Goal: Task Accomplishment & Management: Complete application form

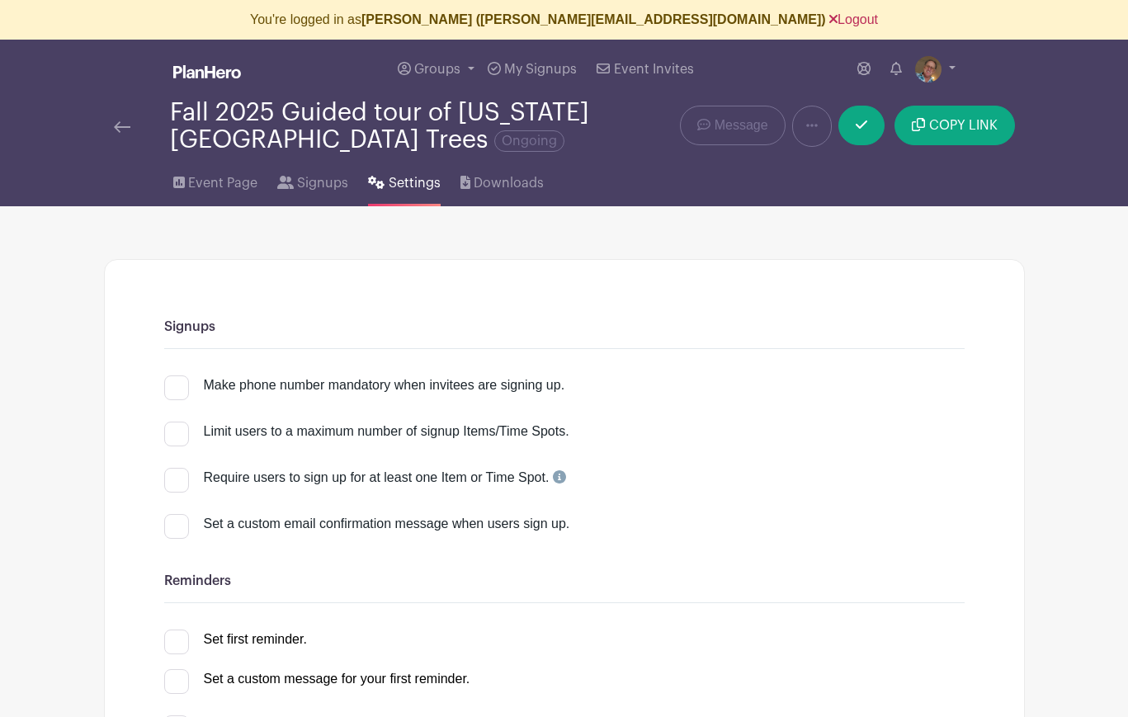
click at [829, 19] on link "Logout" at bounding box center [853, 19] width 49 height 14
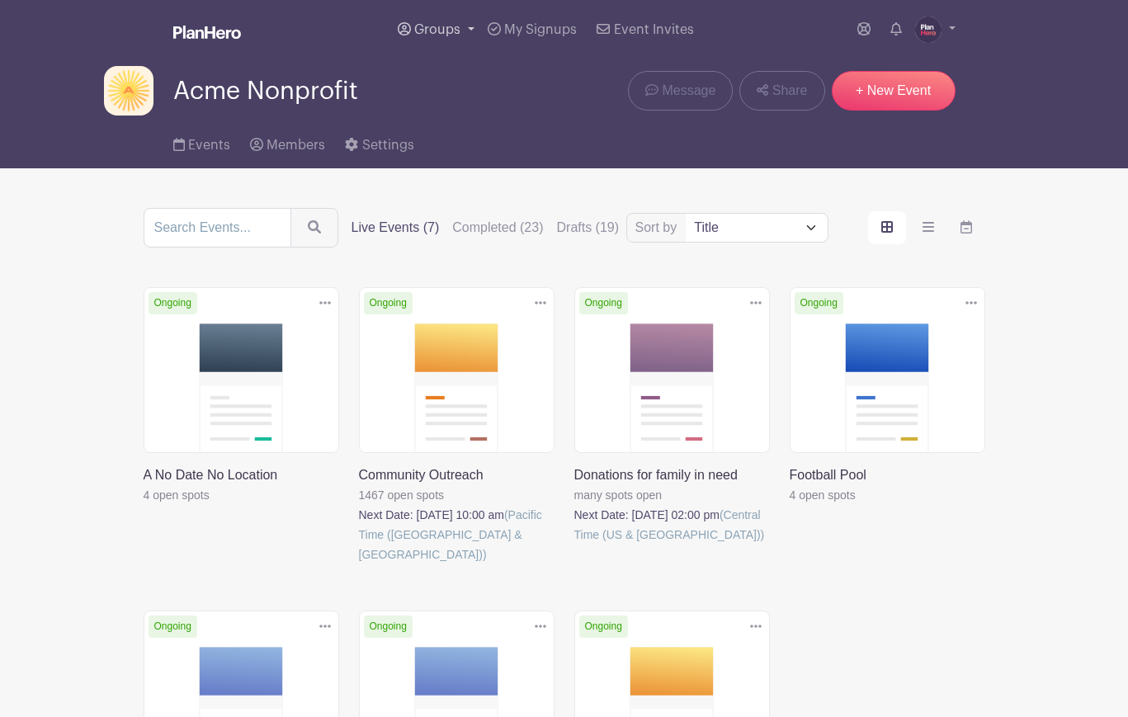
click at [427, 29] on span "Groups" at bounding box center [437, 29] width 46 height 13
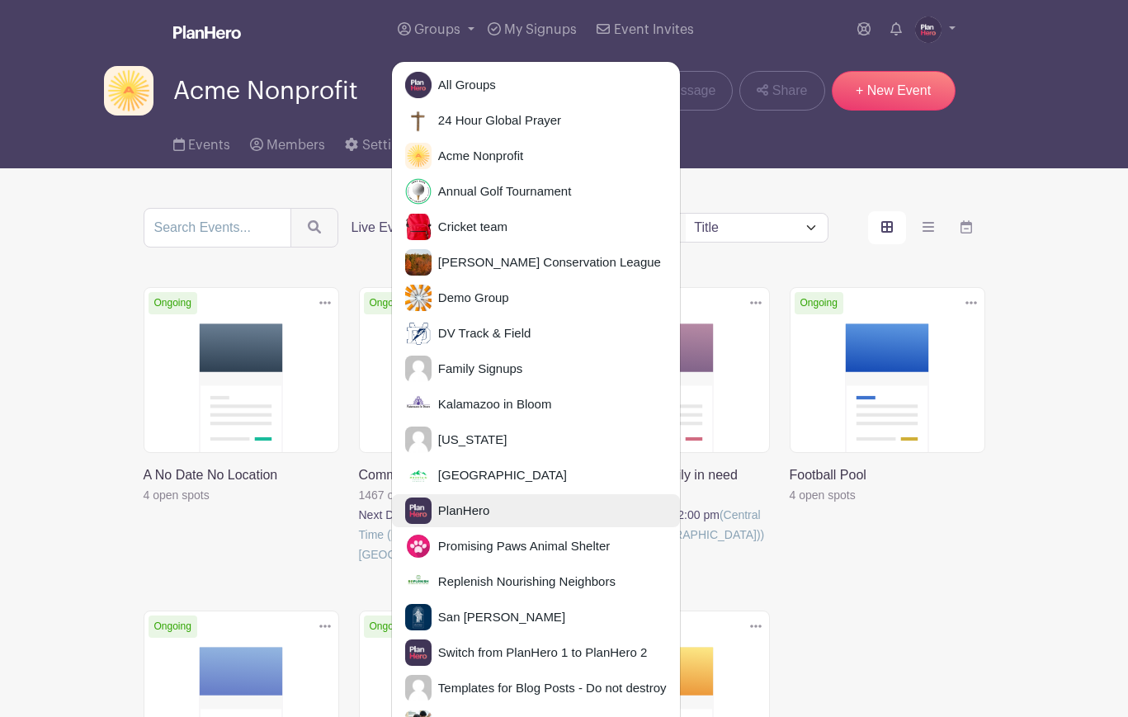
click at [474, 517] on link "PlanHero" at bounding box center [536, 510] width 288 height 33
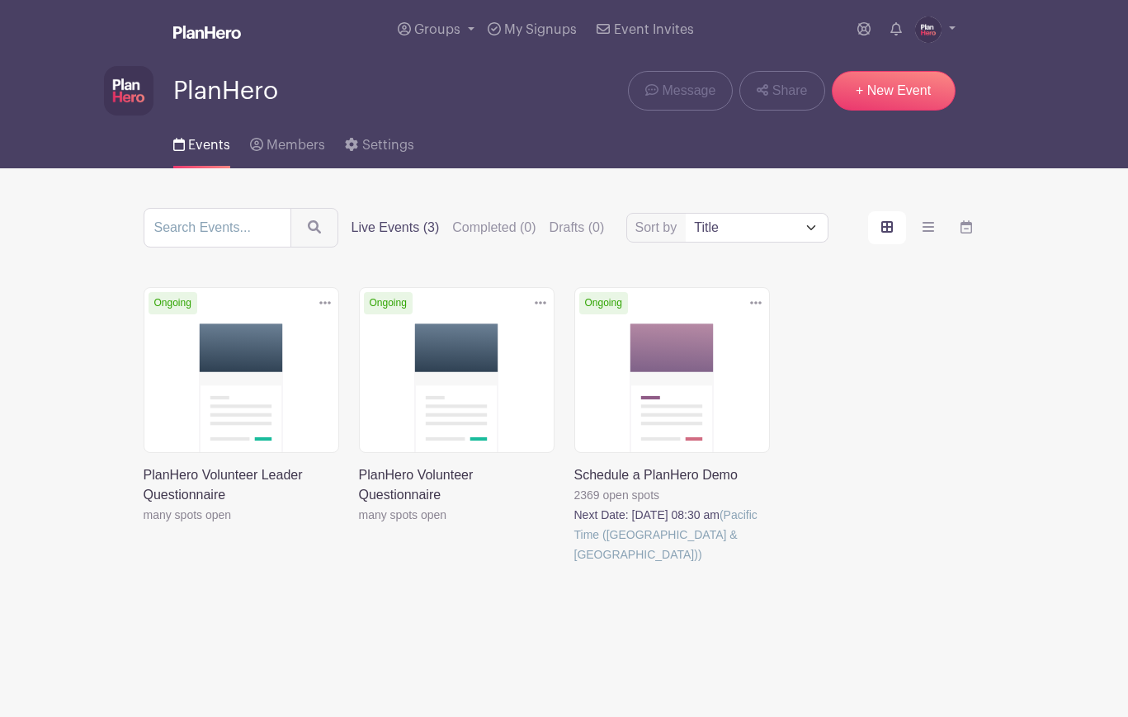
click at [574, 564] on link at bounding box center [574, 564] width 0 height 0
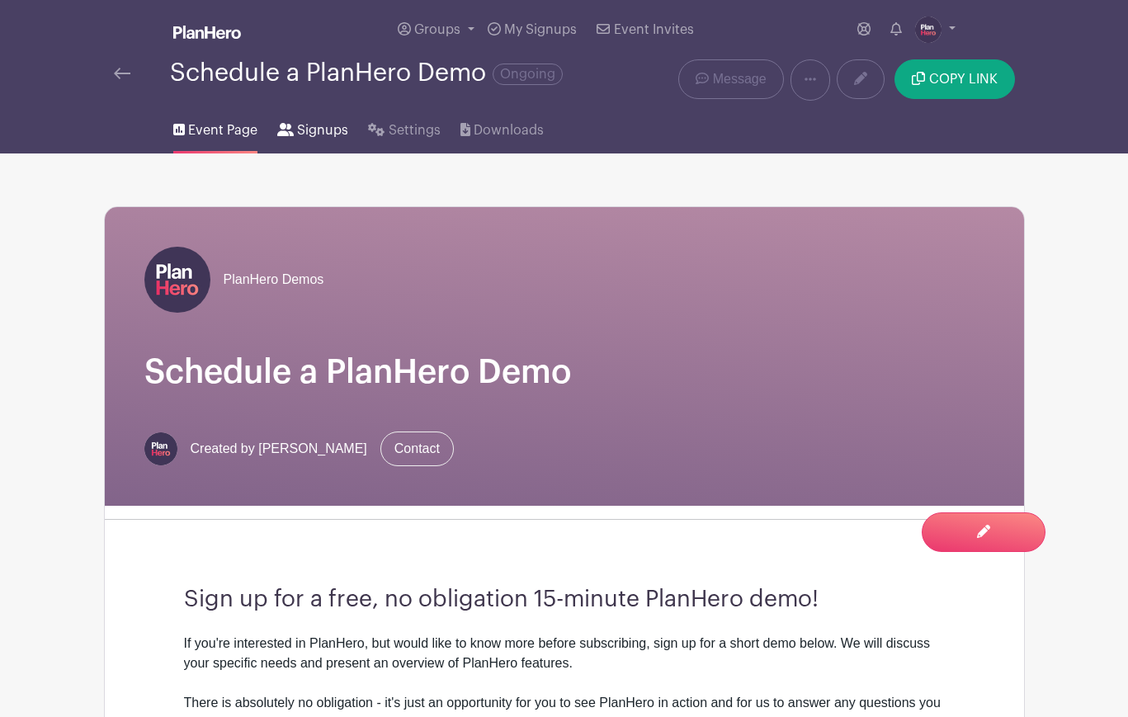
click at [319, 129] on span "Signups" at bounding box center [322, 130] width 51 height 20
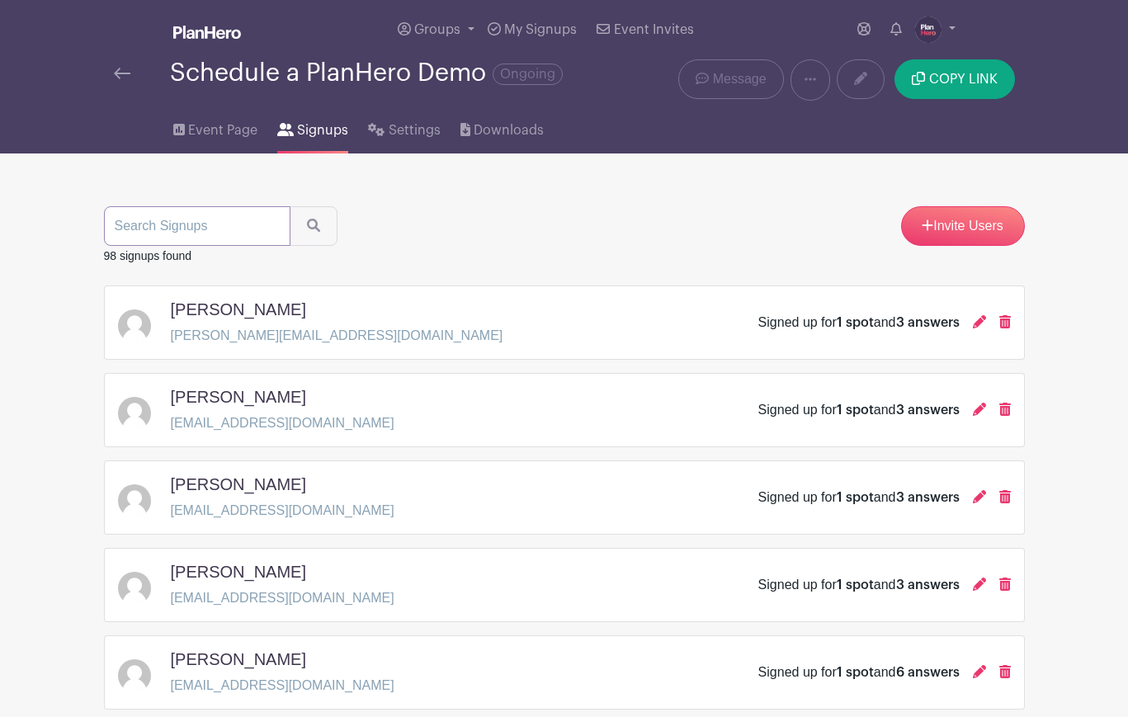
click at [177, 232] on input "search" at bounding box center [197, 226] width 187 height 40
type input "lisa w"
click at [290, 206] on button "submit" at bounding box center [314, 226] width 48 height 40
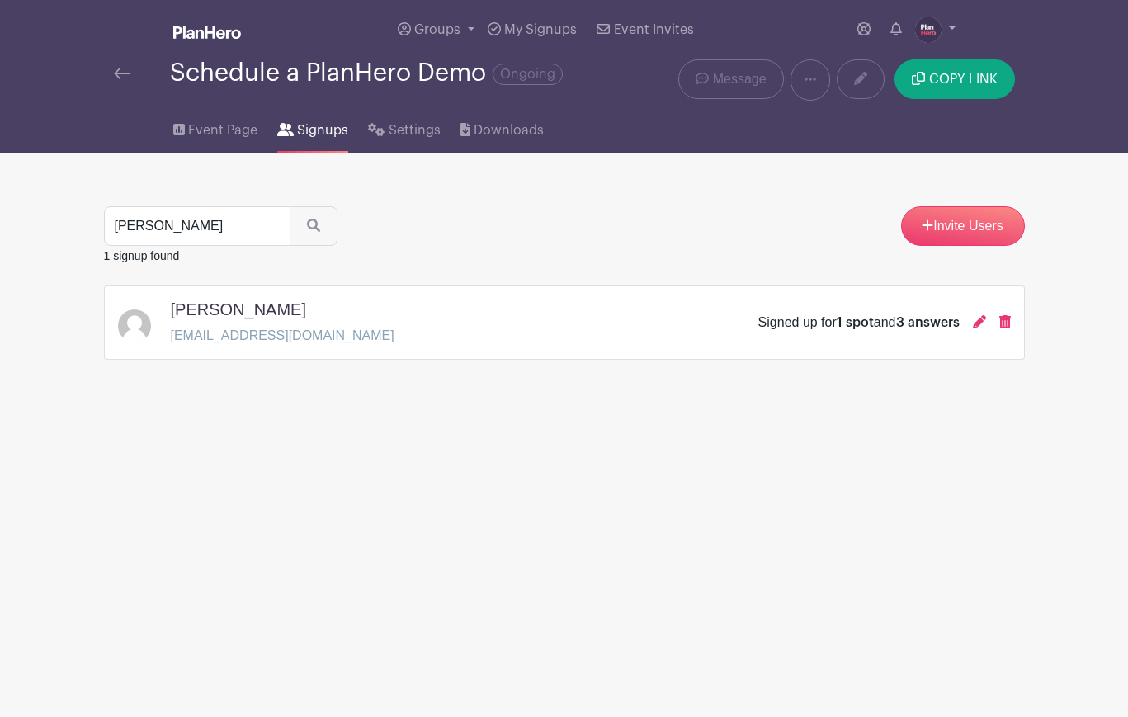
drag, startPoint x: 377, startPoint y: 338, endPoint x: 170, endPoint y: 336, distance: 207.2
click at [170, 336] on div "Lisa Walsh lisawalsh@airdriechristian.com Signed up for 1 spot and 3 answers" at bounding box center [564, 323] width 893 height 46
copy p "lisawalsh@airdriechristian.com"
click at [229, 130] on span "Event Page" at bounding box center [222, 130] width 69 height 20
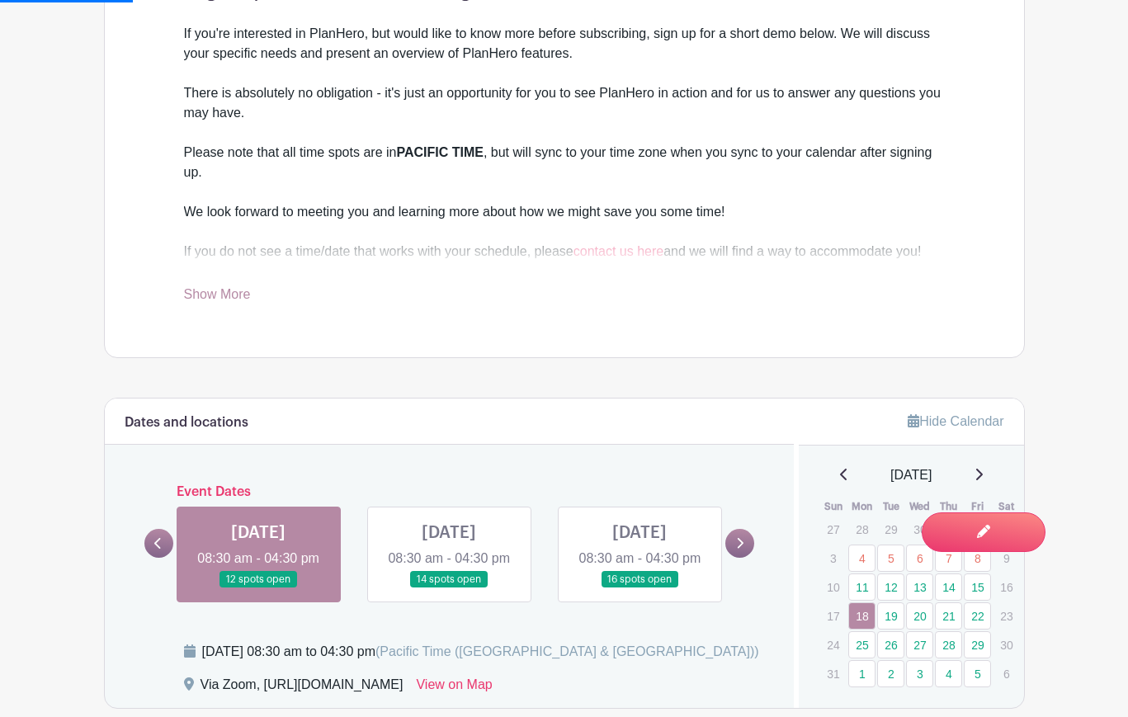
scroll to position [598, 0]
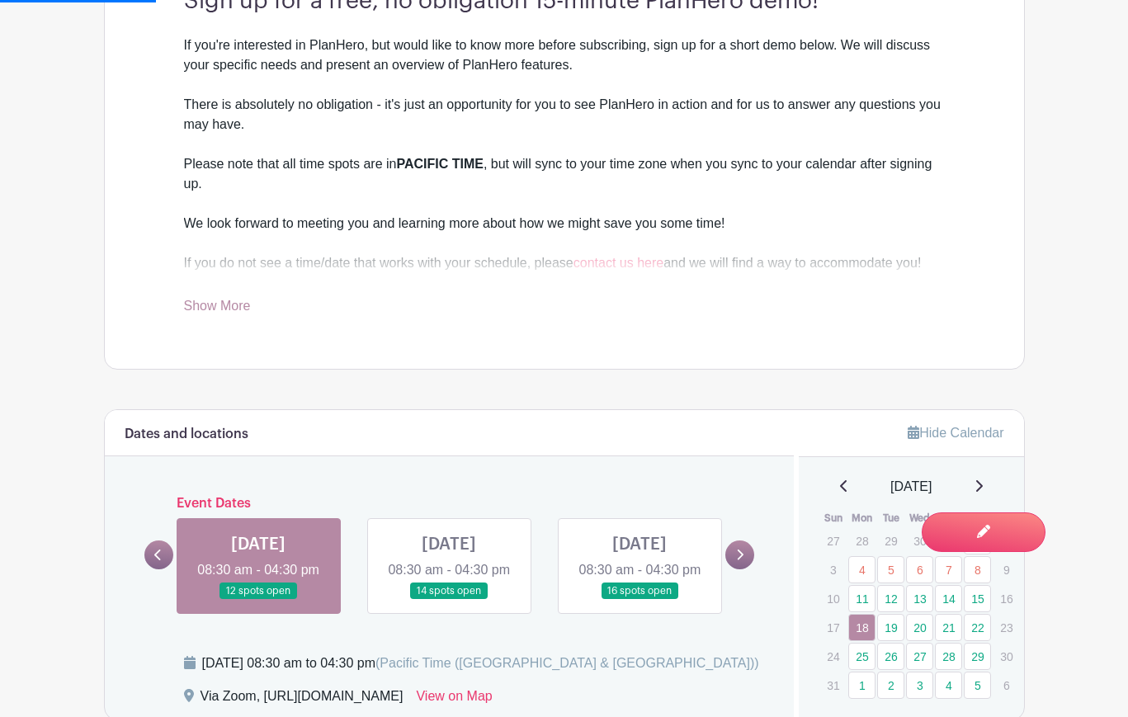
click at [218, 304] on link "Show More" at bounding box center [217, 309] width 67 height 21
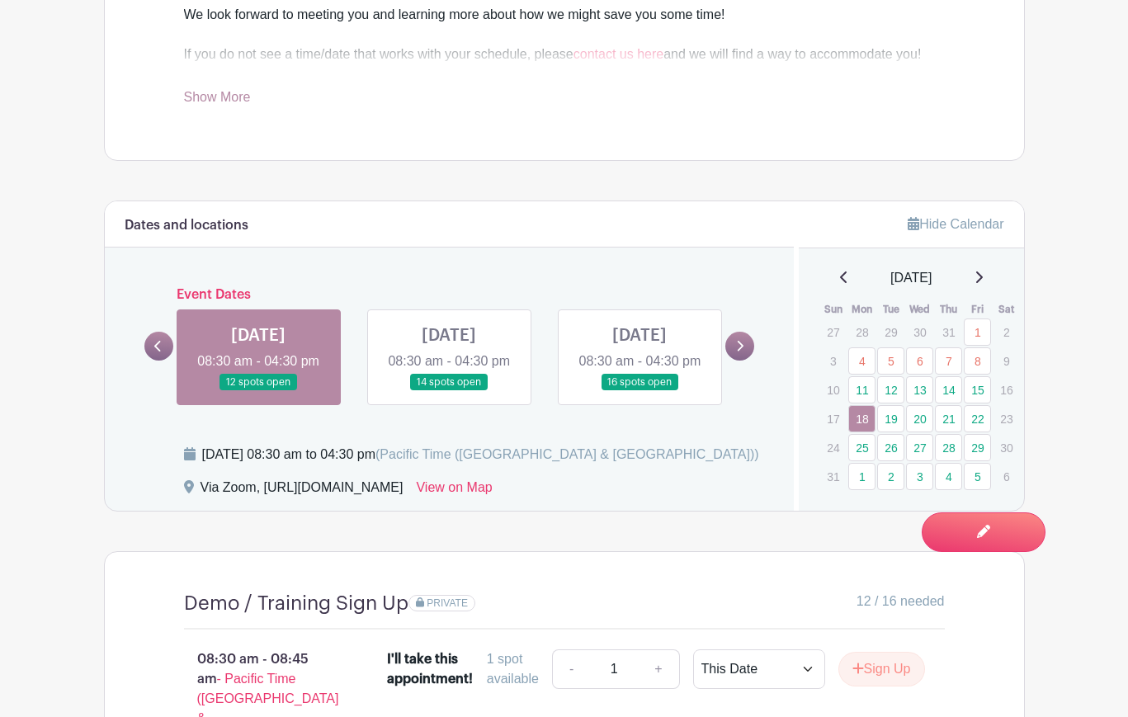
scroll to position [821, 0]
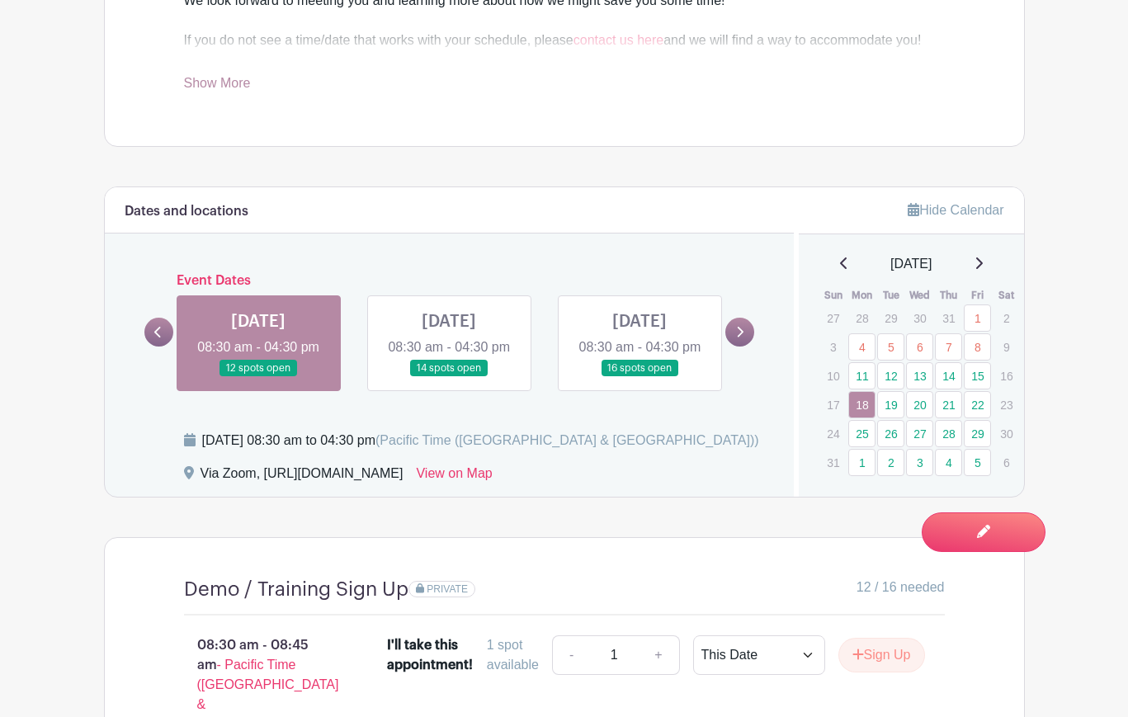
drag, startPoint x: 420, startPoint y: 504, endPoint x: 265, endPoint y: 506, distance: 155.2
click at [265, 490] on div "Via Zoom, https://us06web.zoom.us/s/4370445973 View on Map" at bounding box center [479, 477] width 591 height 26
copy div "https://us06web.zoom.us/s/4370445973"
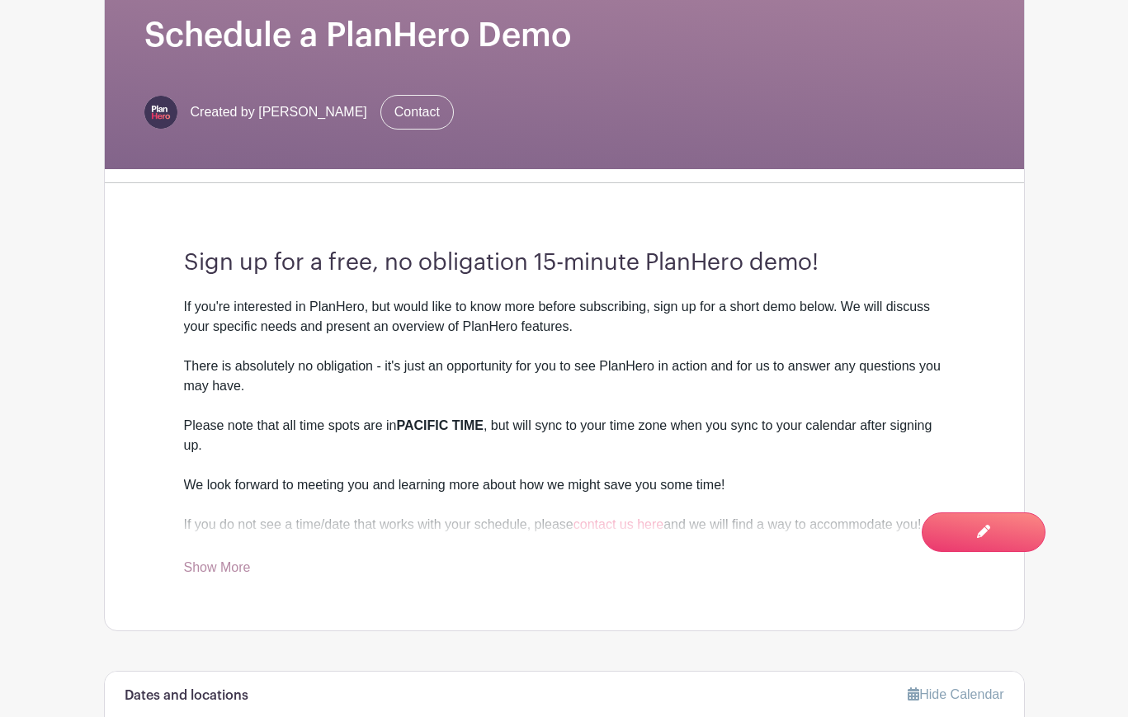
scroll to position [0, 0]
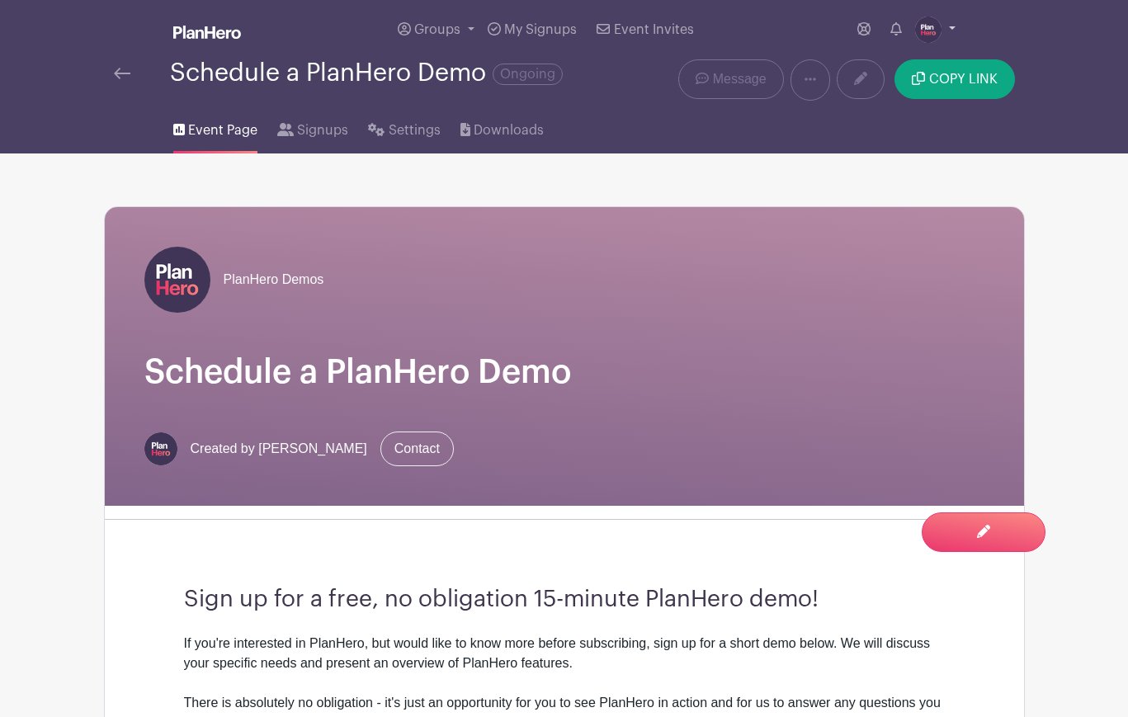
click at [934, 29] on img at bounding box center [928, 30] width 26 height 26
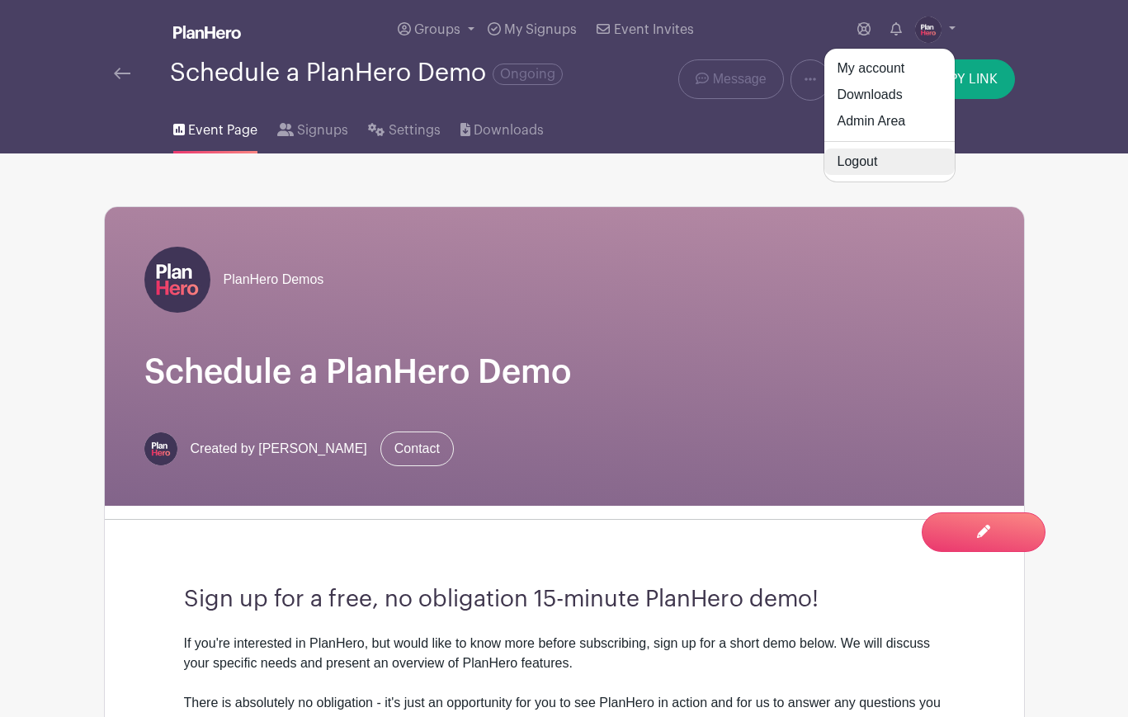
click at [921, 152] on link "Logout" at bounding box center [889, 162] width 130 height 26
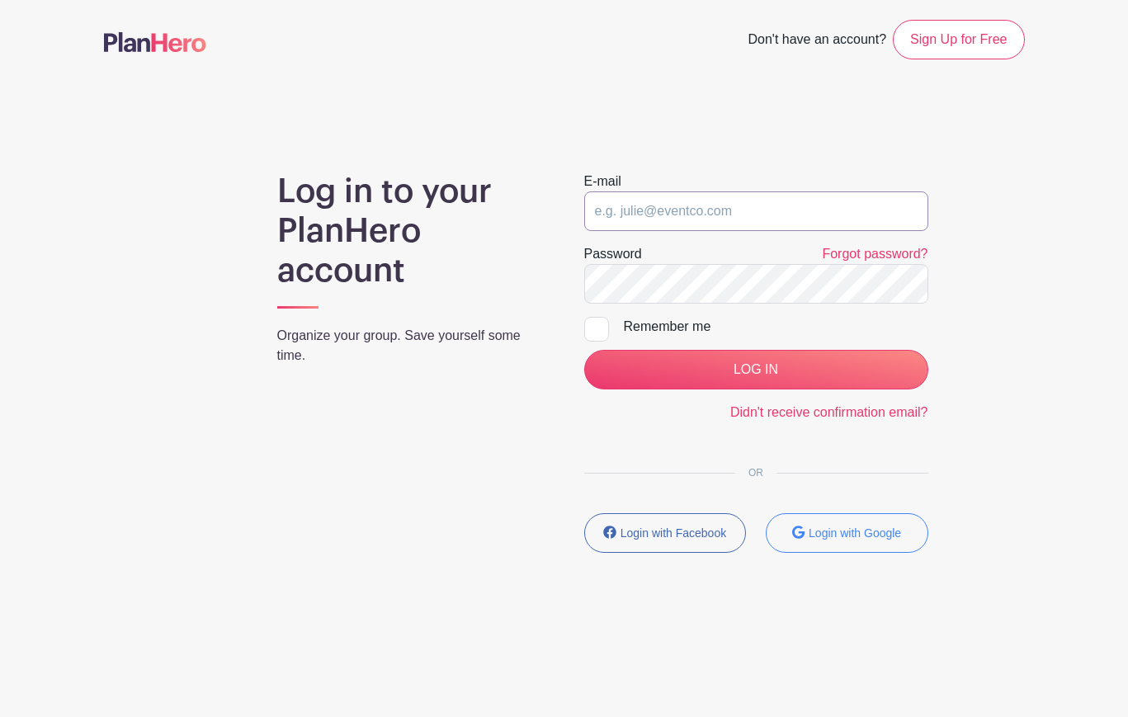
click at [733, 212] on input "email" at bounding box center [756, 211] width 344 height 40
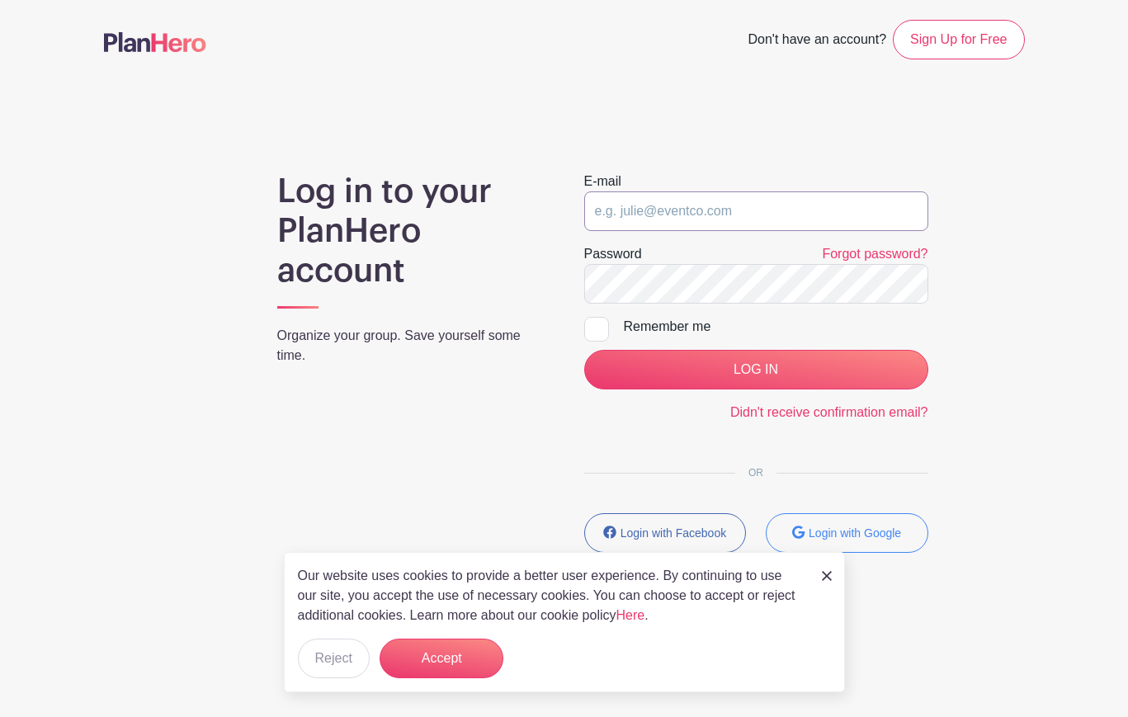
click at [659, 210] on input "email" at bounding box center [756, 211] width 344 height 40
type input "juli"
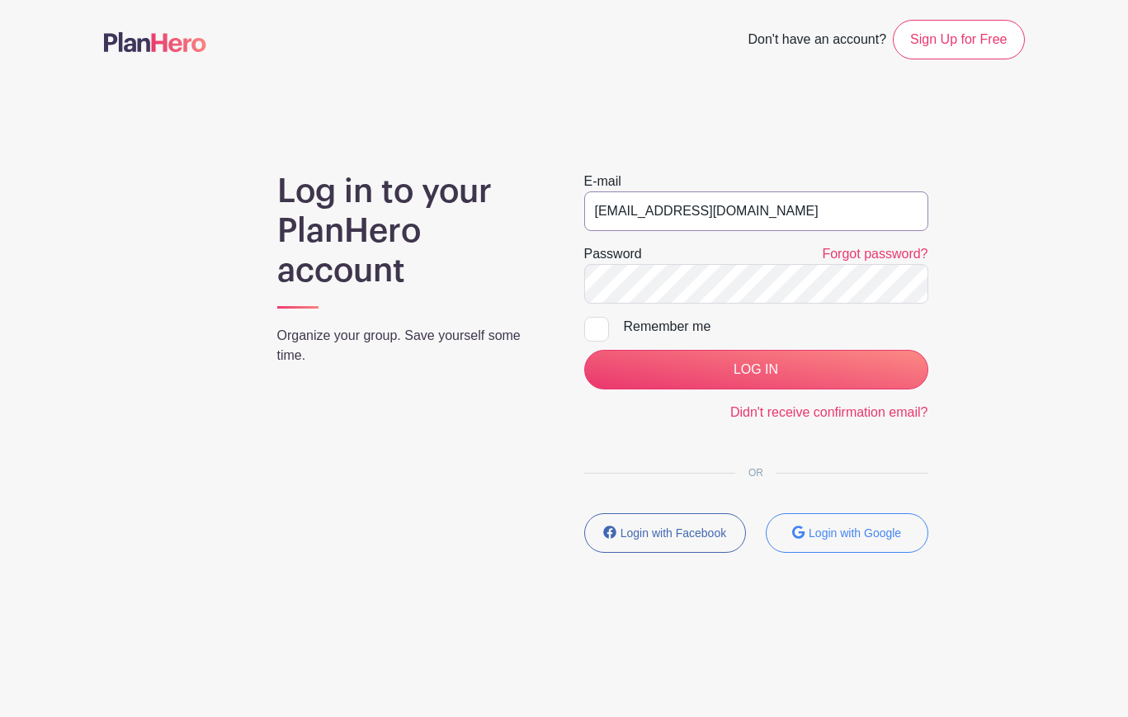
drag, startPoint x: 783, startPoint y: 210, endPoint x: 569, endPoint y: 210, distance: 213.7
click at [569, 210] on div "E-mail jpfarrell77+demo1@gmail.com Password Forgot password? Remember me LOG IN…" at bounding box center [756, 369] width 384 height 394
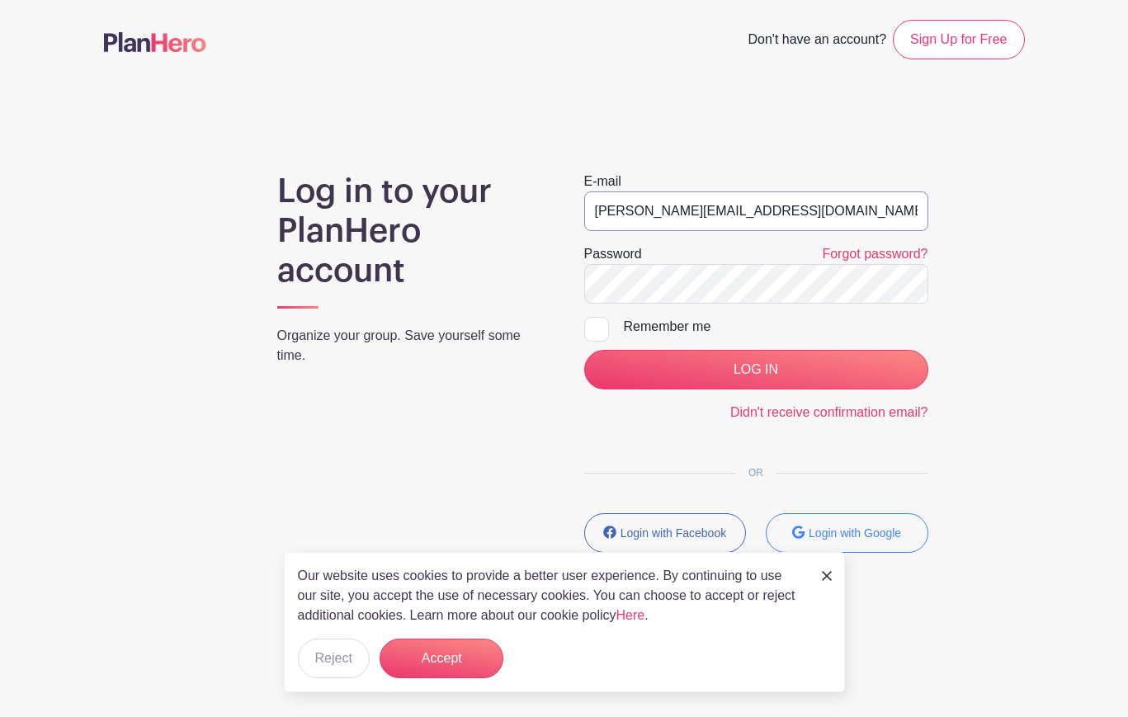
type input "julie@planhero.com"
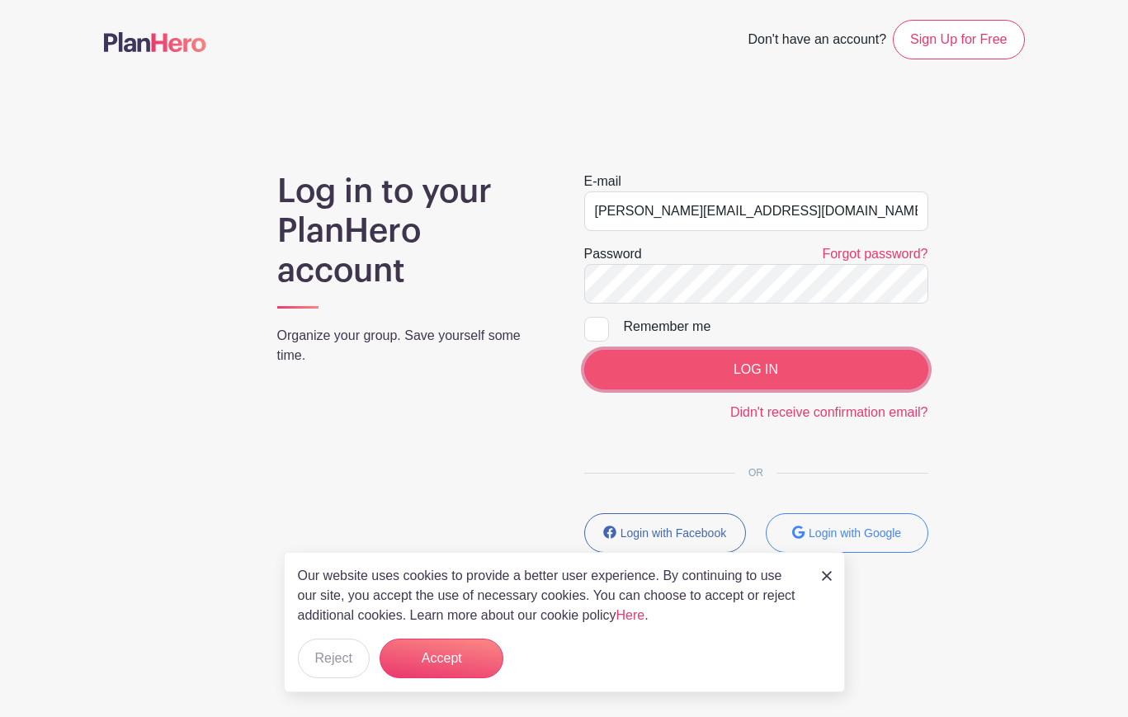
click at [780, 380] on input "LOG IN" at bounding box center [756, 370] width 344 height 40
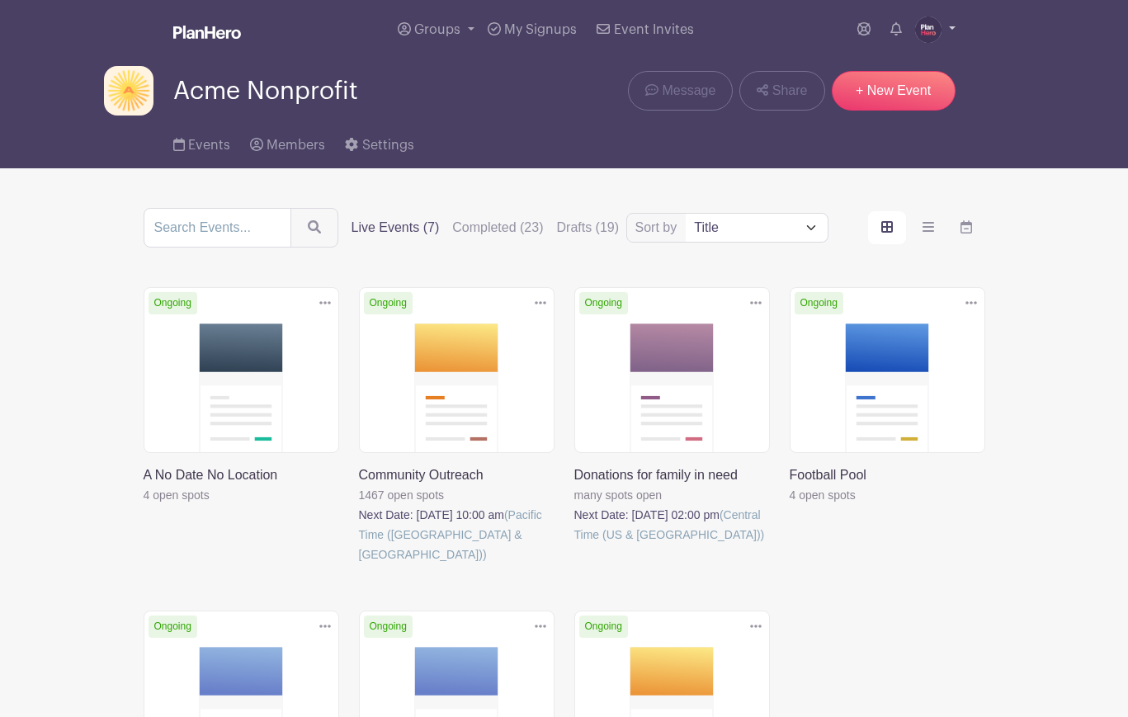
click at [930, 32] on img at bounding box center [928, 30] width 26 height 26
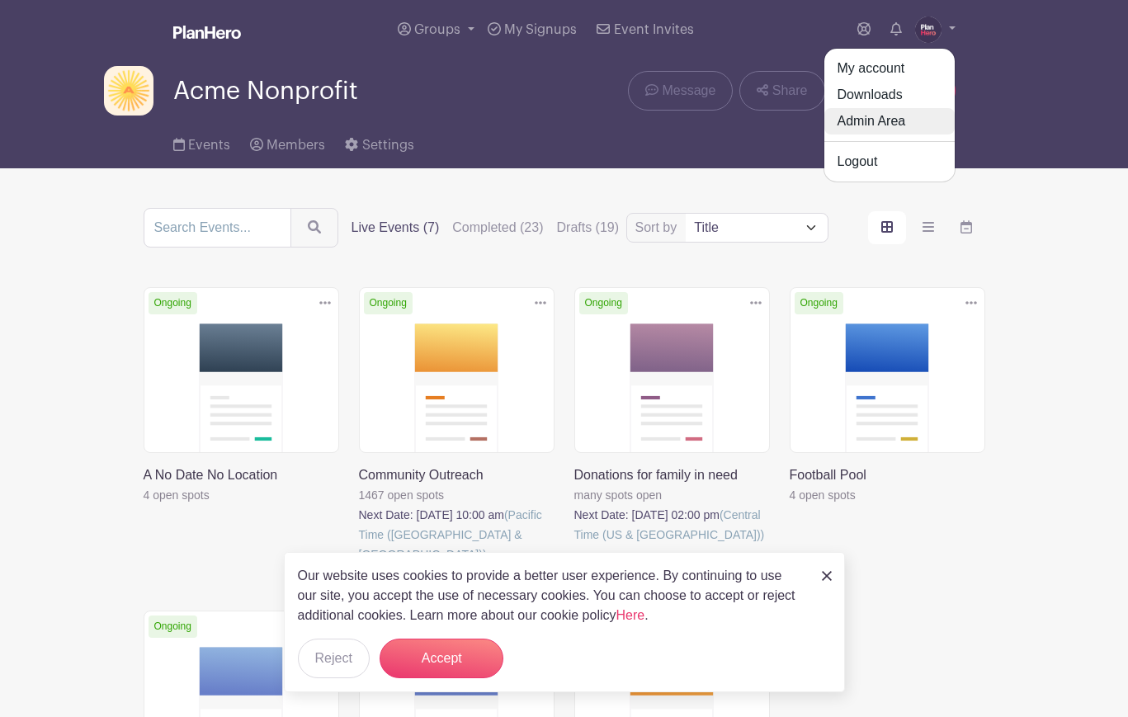
click at [890, 124] on link "Admin Area" at bounding box center [889, 121] width 130 height 26
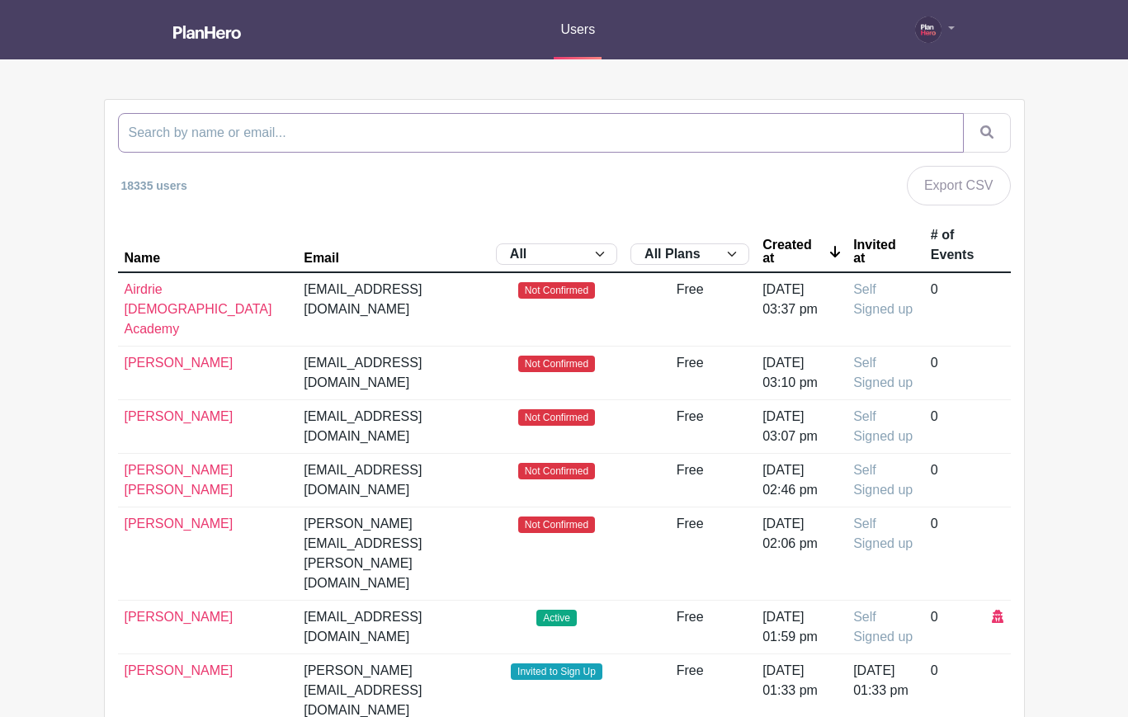
click at [548, 130] on input "search" at bounding box center [541, 133] width 846 height 40
type input "rochester"
click at [963, 113] on button "submit" at bounding box center [987, 133] width 48 height 40
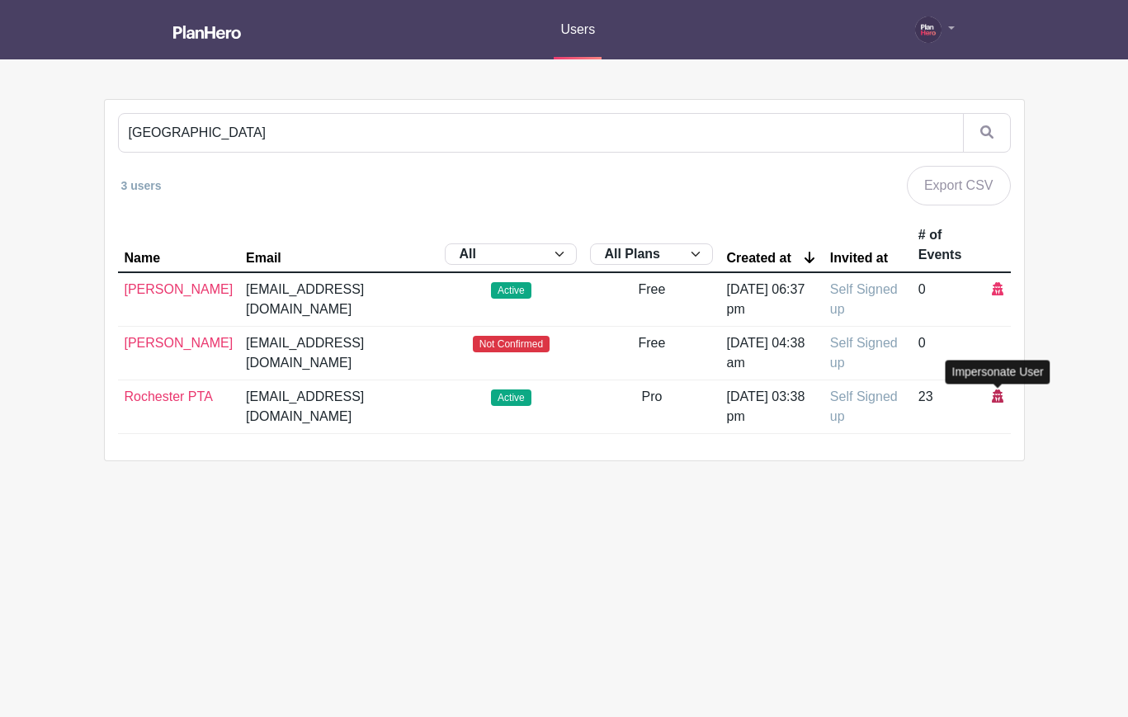
click at [1001, 394] on icon at bounding box center [998, 396] width 12 height 13
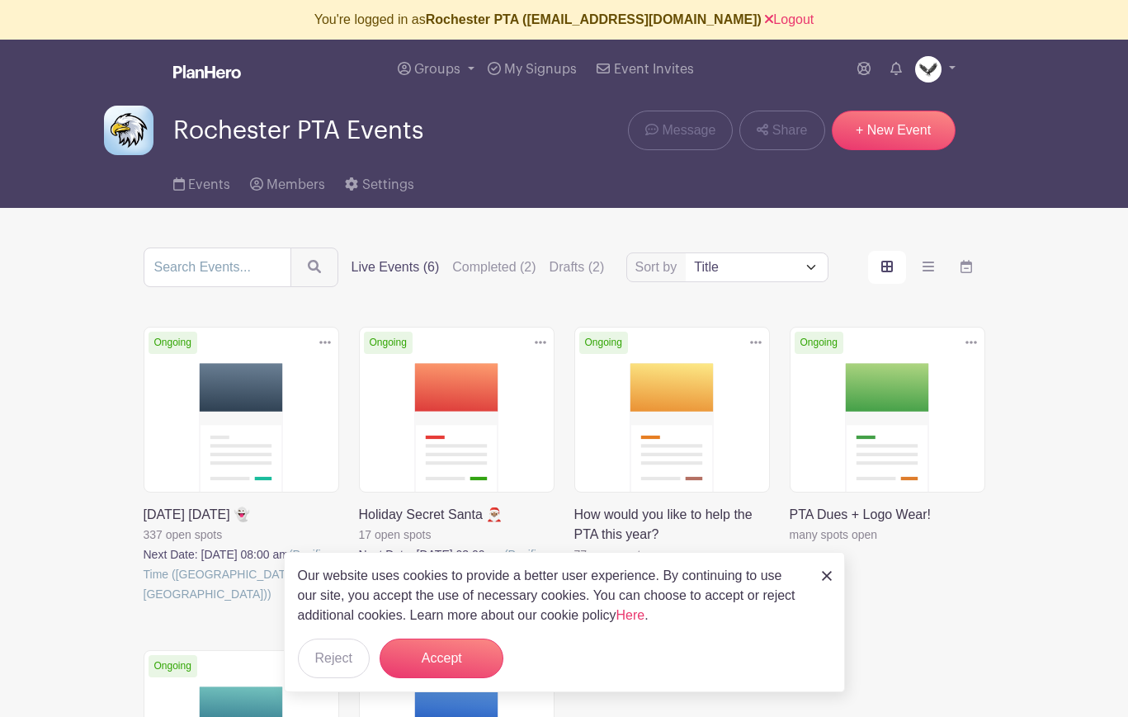
drag, startPoint x: 527, startPoint y: 21, endPoint x: 752, endPoint y: 23, distance: 224.5
click at [752, 23] on b "Rochester PTA ([EMAIL_ADDRESS][DOMAIN_NAME])" at bounding box center [594, 19] width 336 height 14
copy b "[EMAIL_ADDRESS][DOMAIN_NAME]"
click at [804, 20] on link "Logout" at bounding box center [789, 19] width 49 height 14
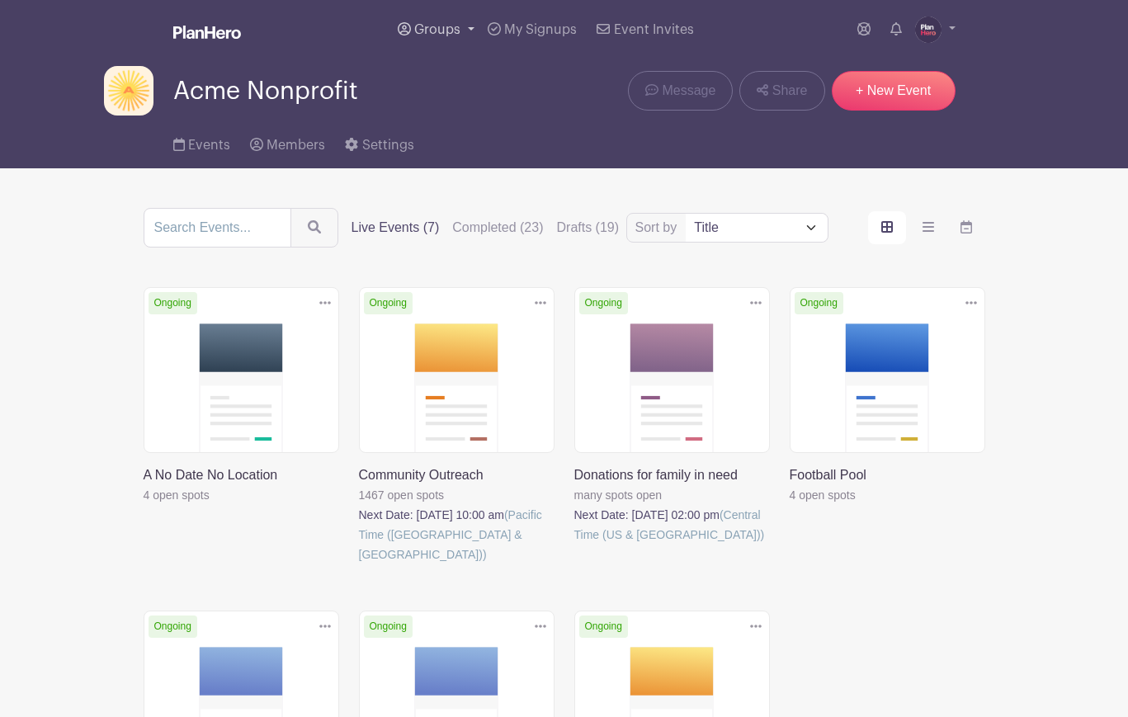
click at [441, 29] on span "Groups" at bounding box center [437, 29] width 46 height 13
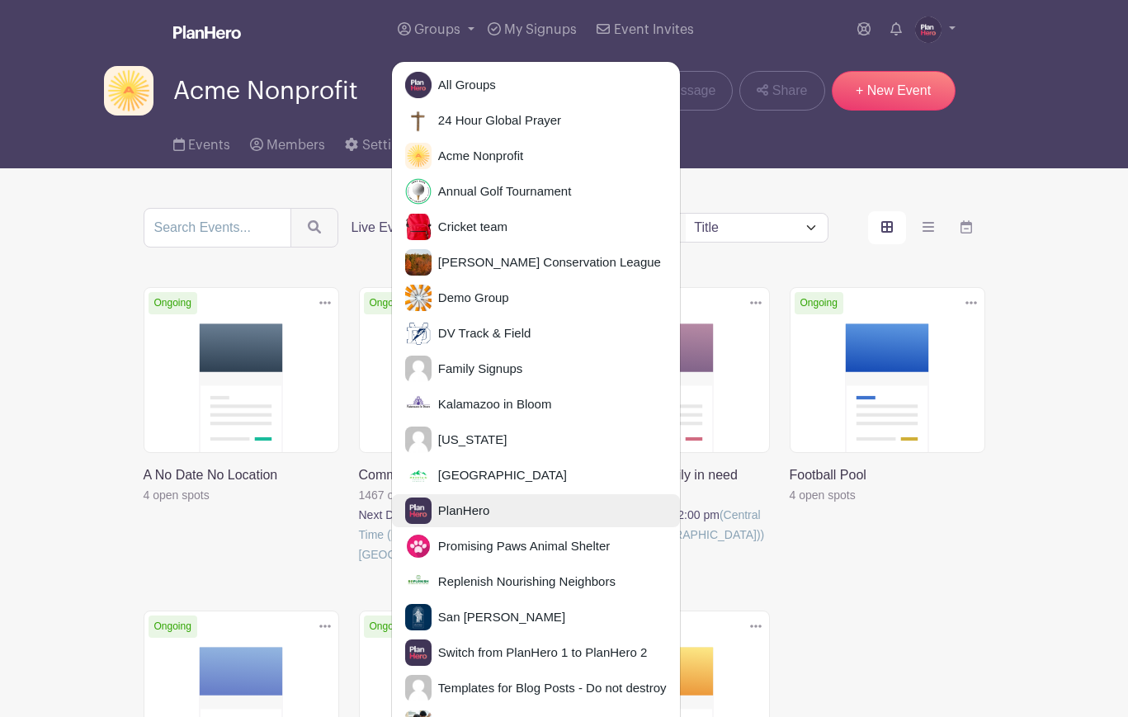
click at [465, 506] on span "PlanHero" at bounding box center [461, 511] width 59 height 19
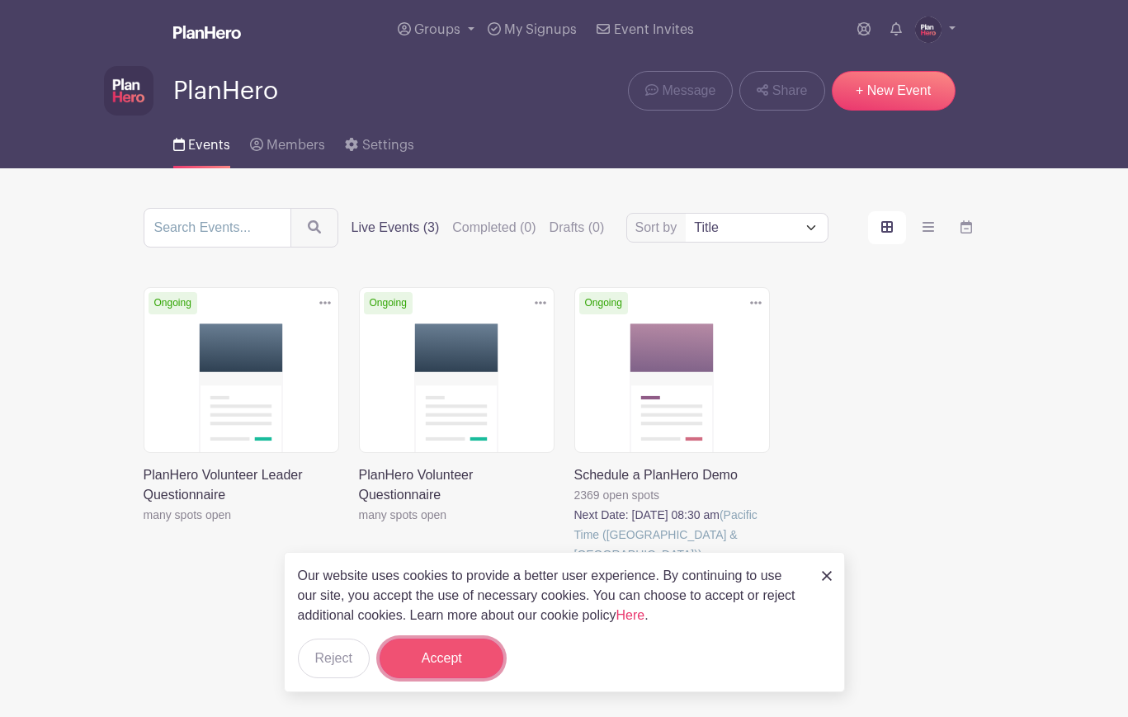
click at [437, 655] on button "Accept" at bounding box center [442, 659] width 124 height 40
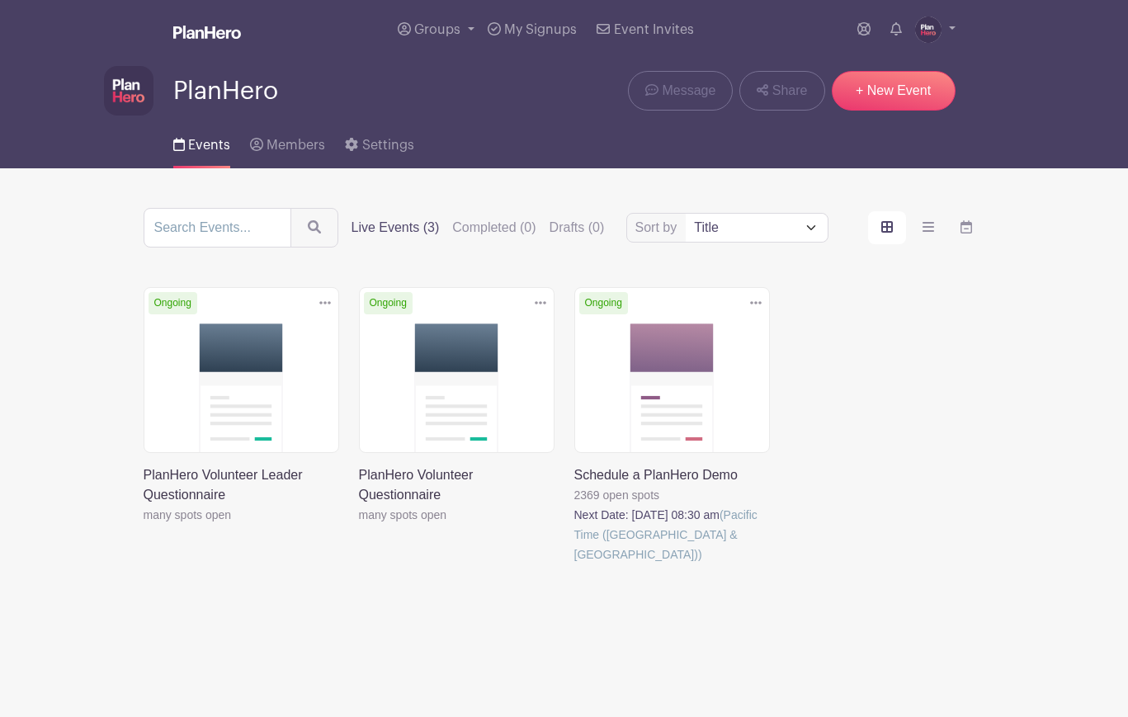
click at [574, 564] on link at bounding box center [574, 564] width 0 height 0
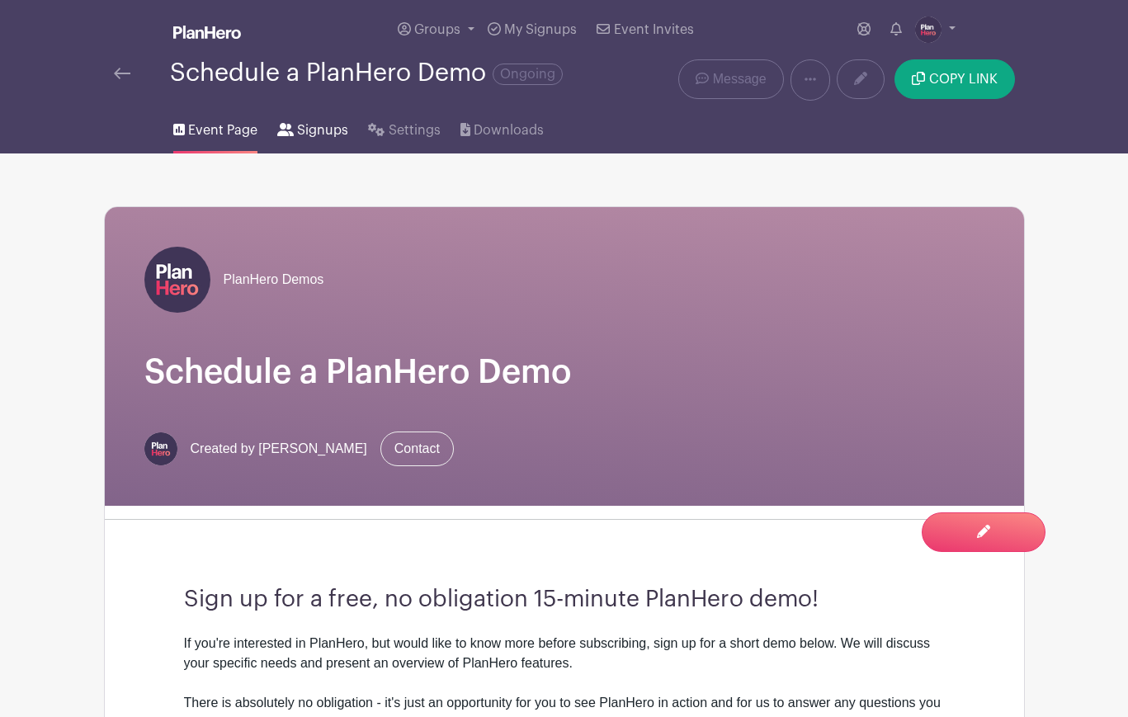
click at [322, 134] on span "Signups" at bounding box center [322, 130] width 51 height 20
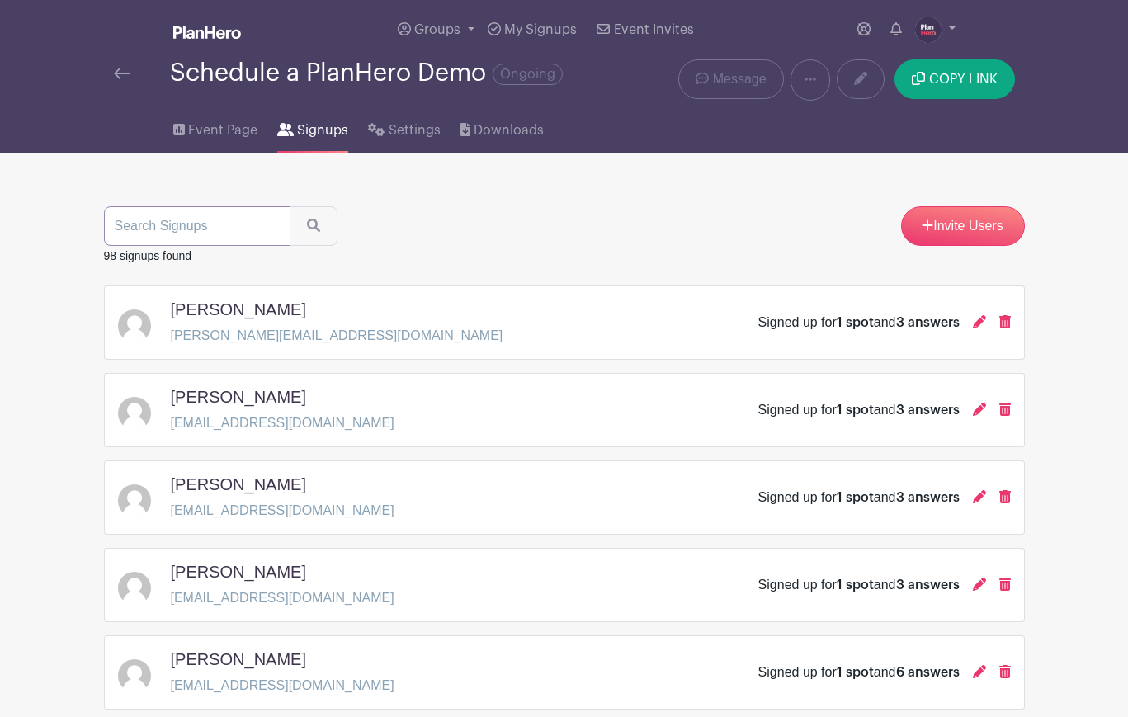
click at [247, 216] on input "search" at bounding box center [197, 226] width 187 height 40
type input "lisa wa"
click at [290, 206] on button "submit" at bounding box center [314, 226] width 48 height 40
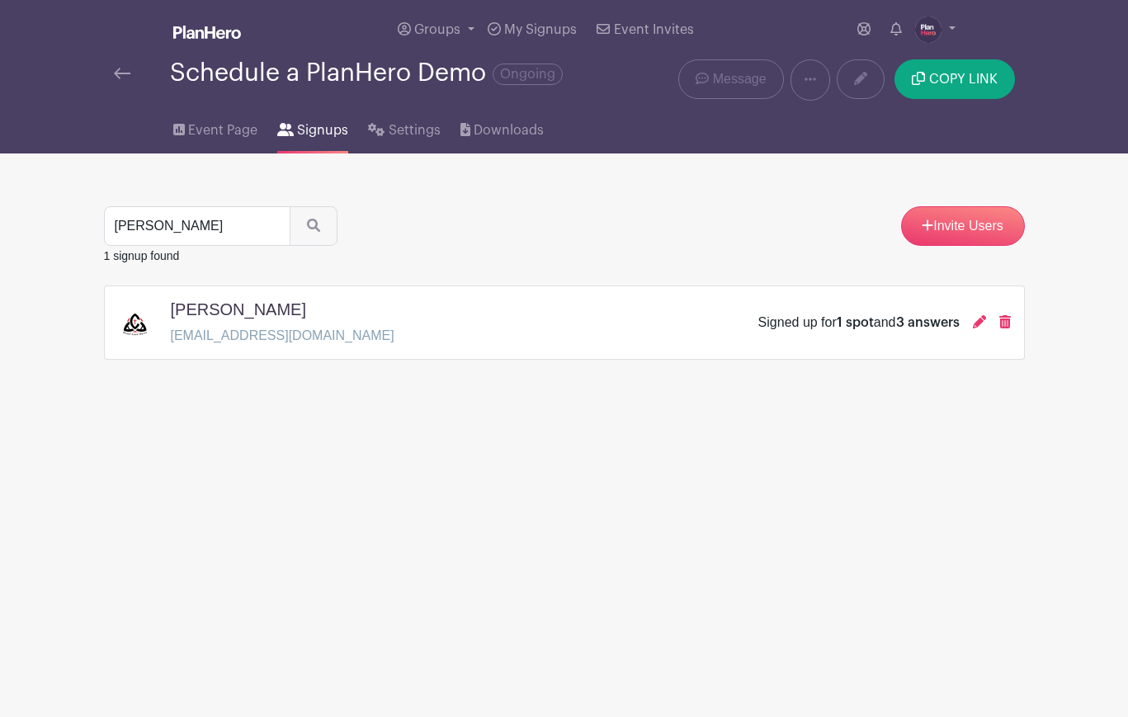
drag, startPoint x: 295, startPoint y: 338, endPoint x: 304, endPoint y: 337, distance: 8.3
click at [295, 338] on p "lisawalsh@airdriechristian.com" at bounding box center [283, 336] width 224 height 20
click at [979, 321] on icon at bounding box center [979, 321] width 13 height 13
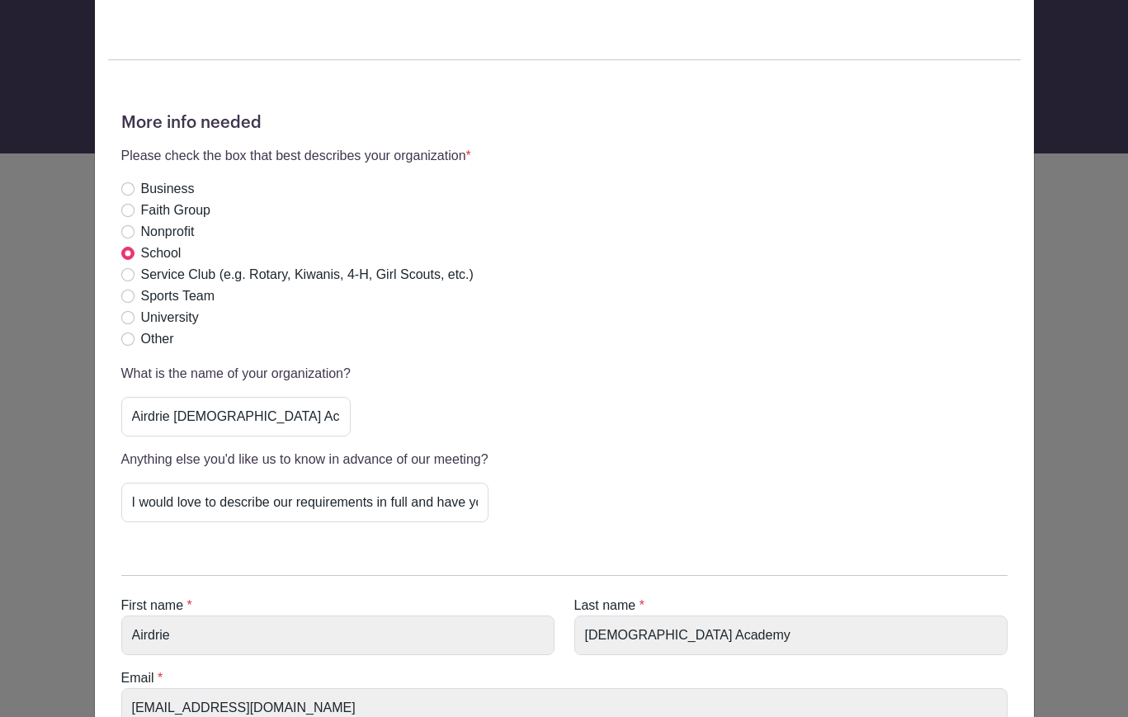
scroll to position [385, 0]
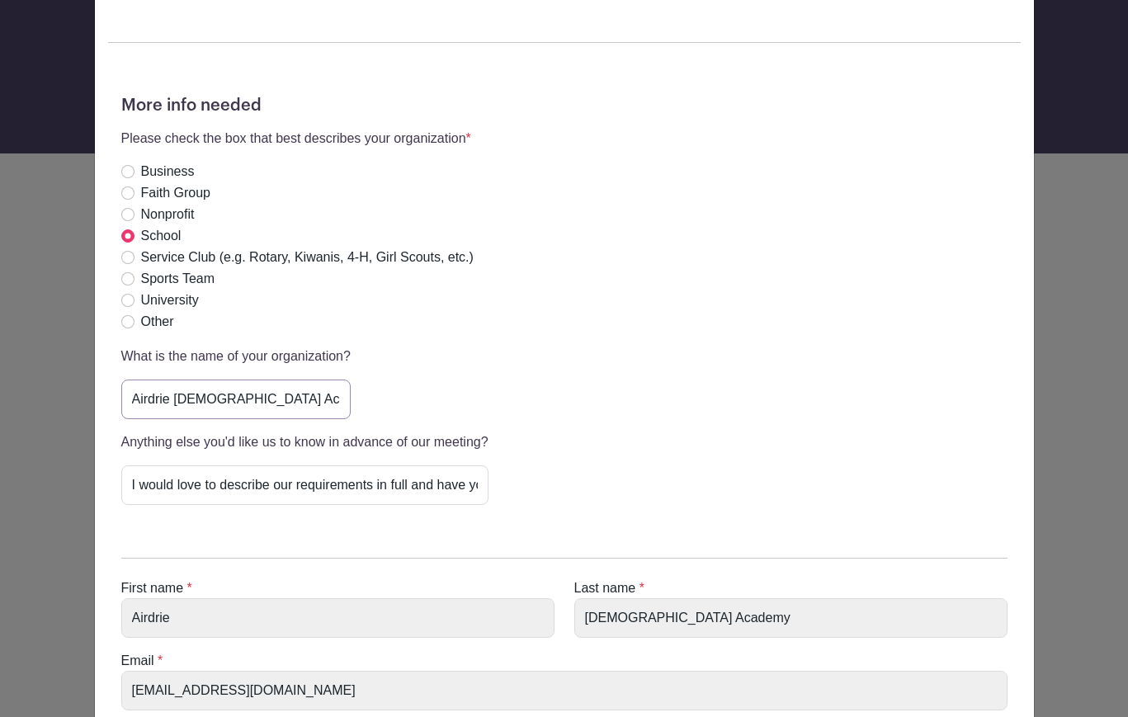
drag, startPoint x: 288, startPoint y: 400, endPoint x: 102, endPoint y: 390, distance: 186.0
click at [102, 390] on div "Julie Farrell's Signup Monday, August 18, 2025 from 08:30 am to 04:30 pm Via Zo…" at bounding box center [564, 248] width 939 height 1218
click at [745, 387] on div "What is the name of your organization? Airdrie Christian Academy" at bounding box center [564, 383] width 886 height 73
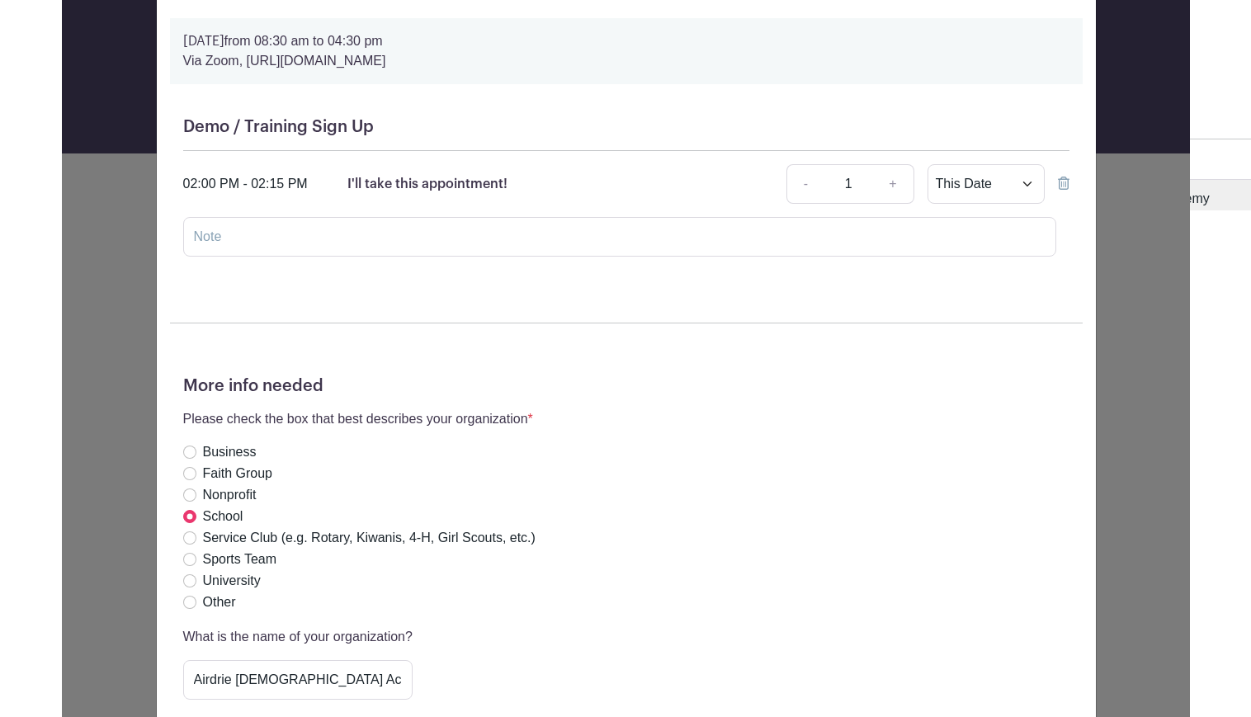
scroll to position [0, 0]
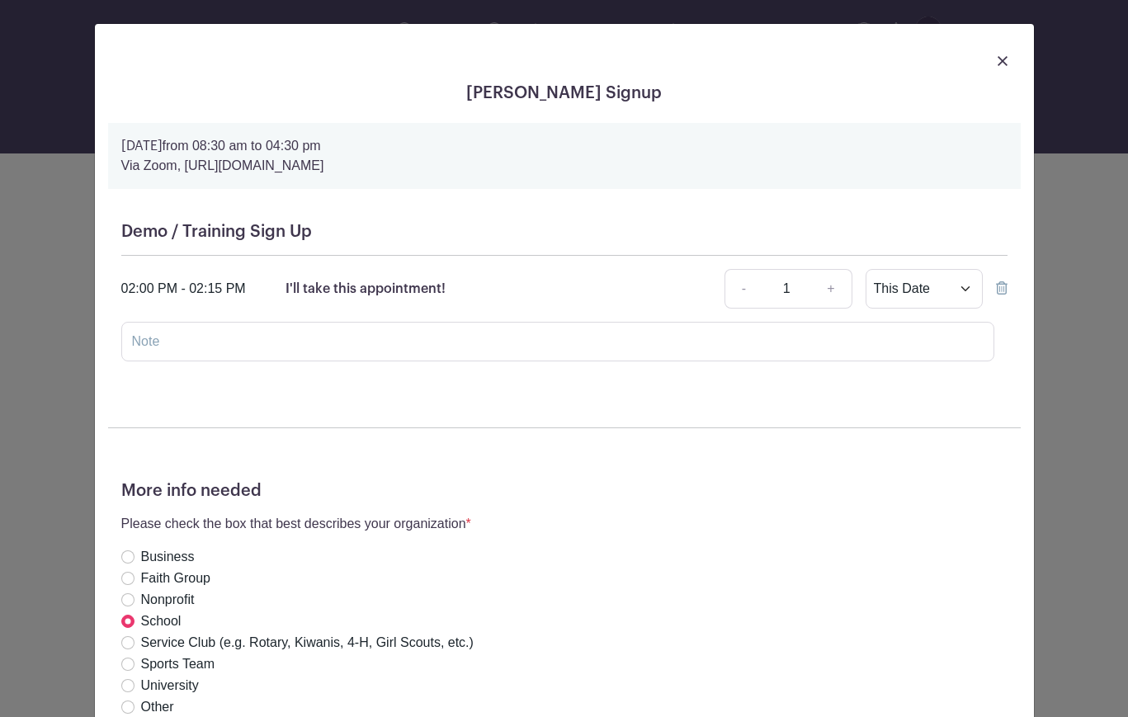
click at [1003, 59] on img at bounding box center [1003, 61] width 10 height 10
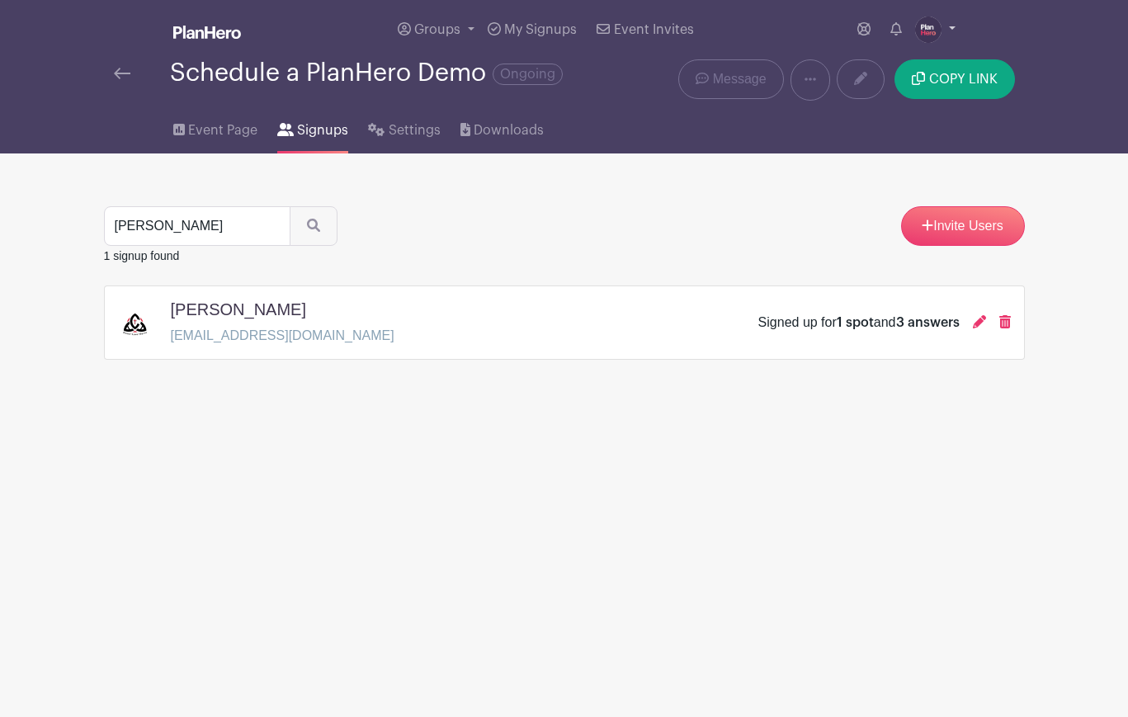
click at [928, 24] on img at bounding box center [928, 30] width 26 height 26
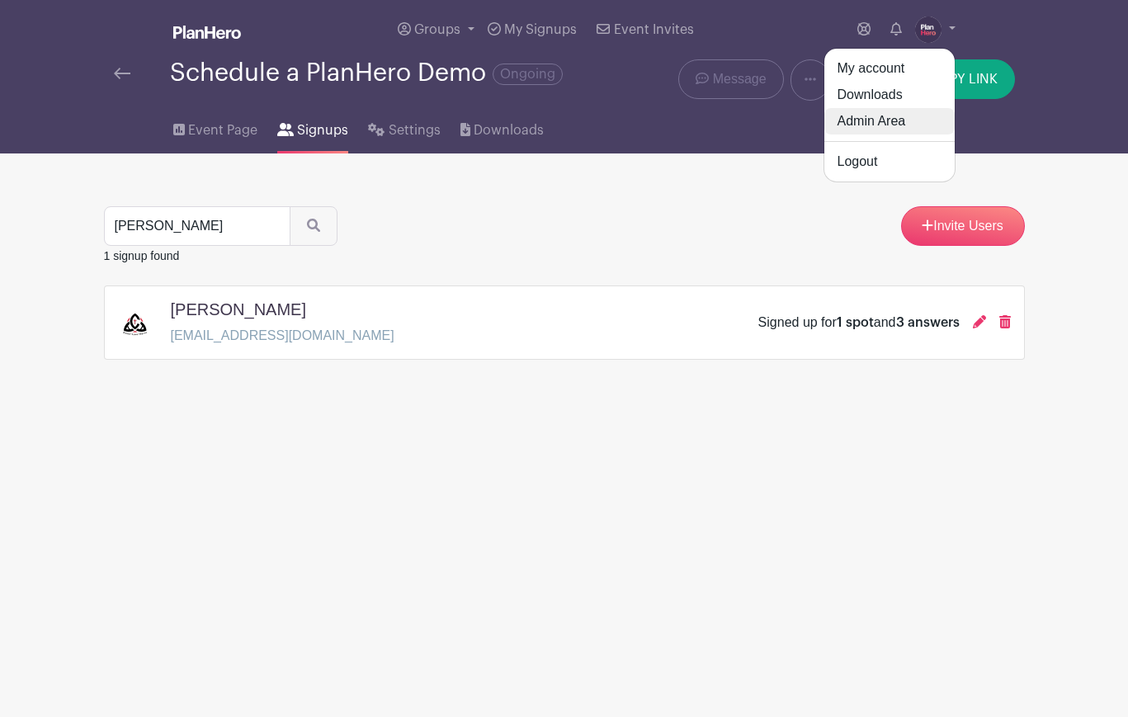
click at [901, 127] on link "Admin Area" at bounding box center [889, 121] width 130 height 26
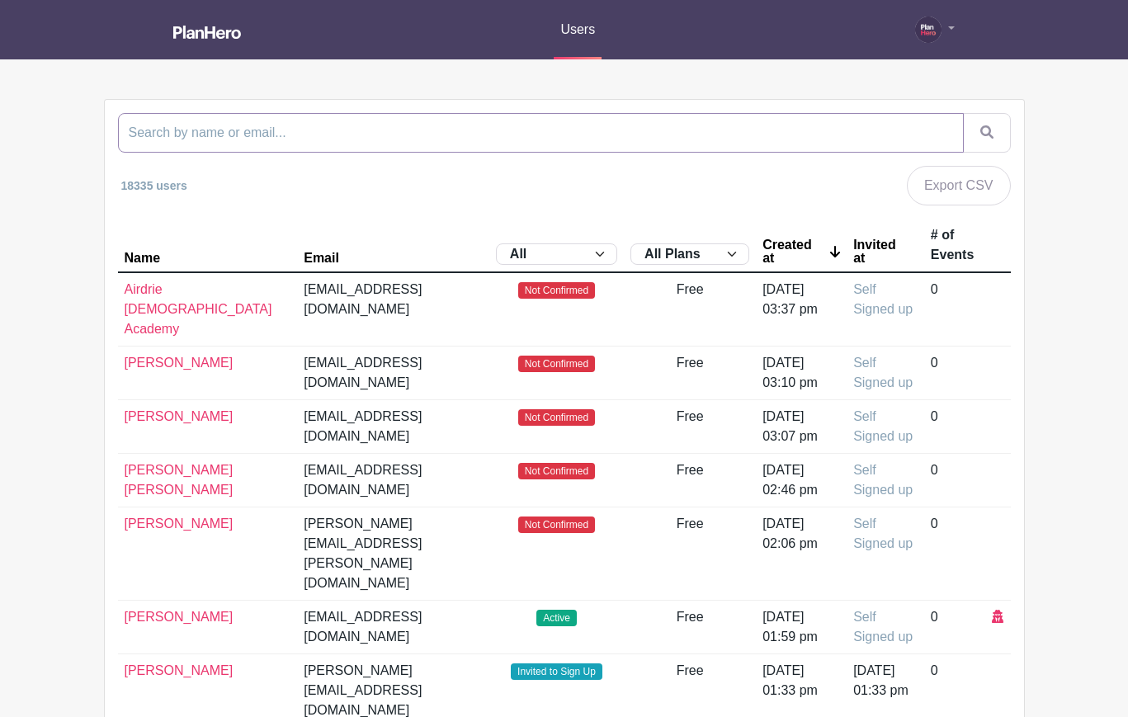
click at [542, 130] on input "search" at bounding box center [541, 133] width 846 height 40
paste input "Airdrie Christian Academy"
drag, startPoint x: 541, startPoint y: 130, endPoint x: 107, endPoint y: 97, distance: 435.3
type input "rochester"
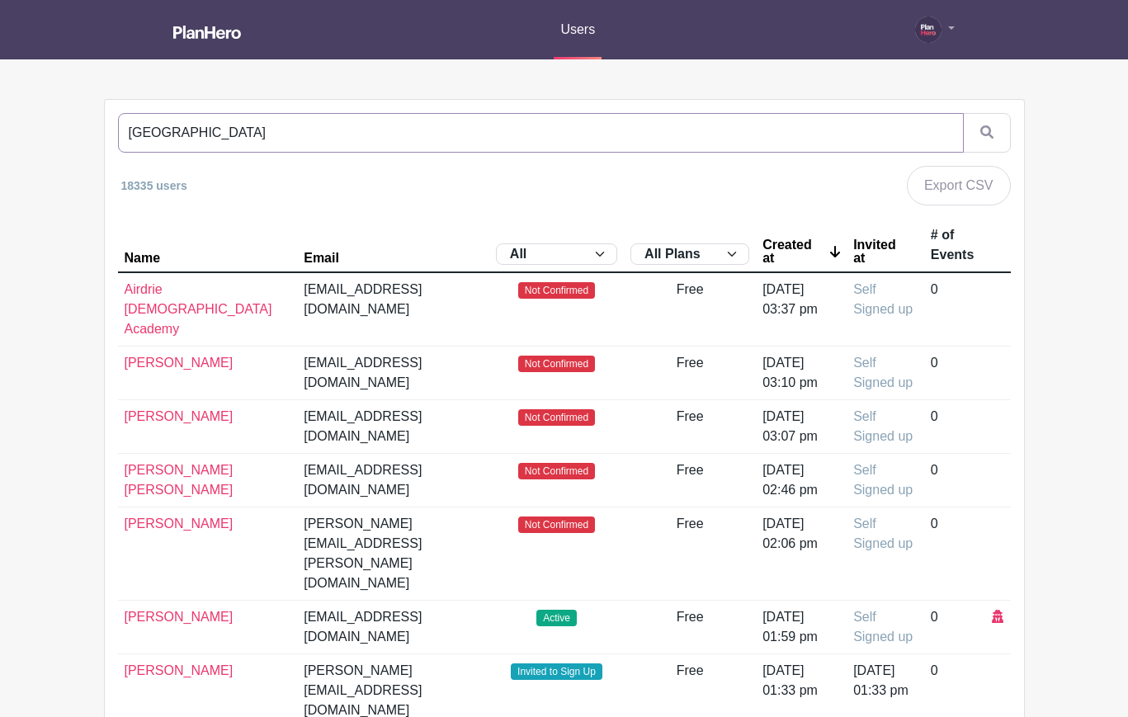
click at [963, 113] on button "submit" at bounding box center [987, 133] width 48 height 40
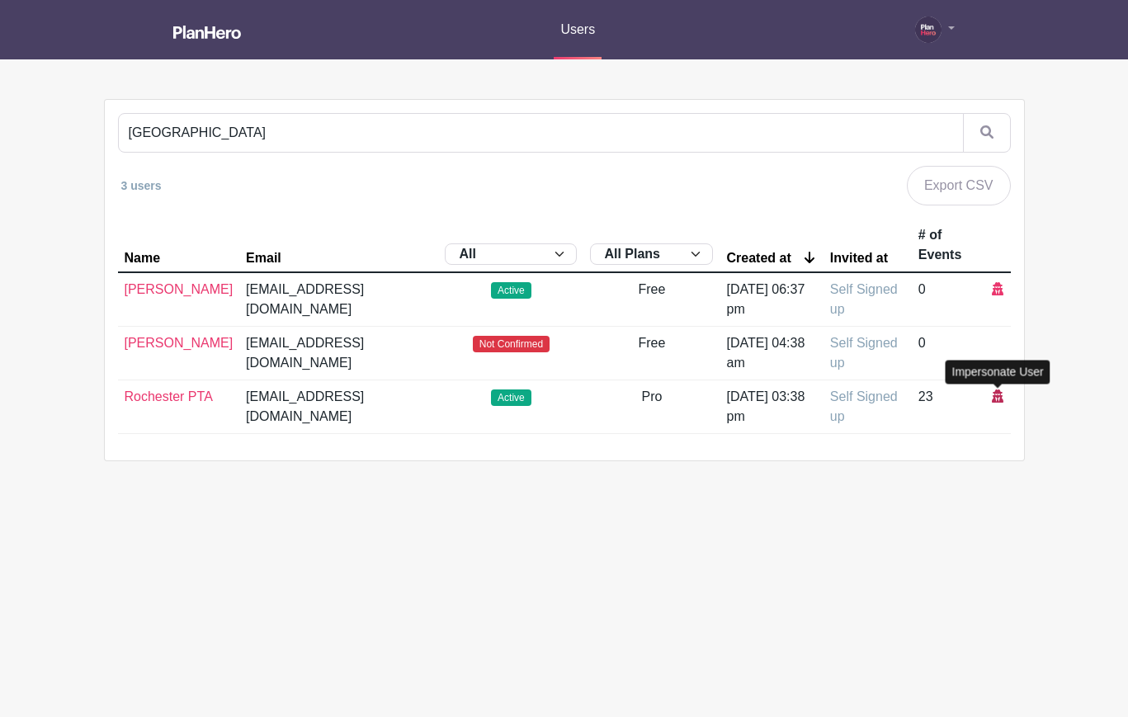
click at [1001, 398] on icon at bounding box center [998, 396] width 12 height 13
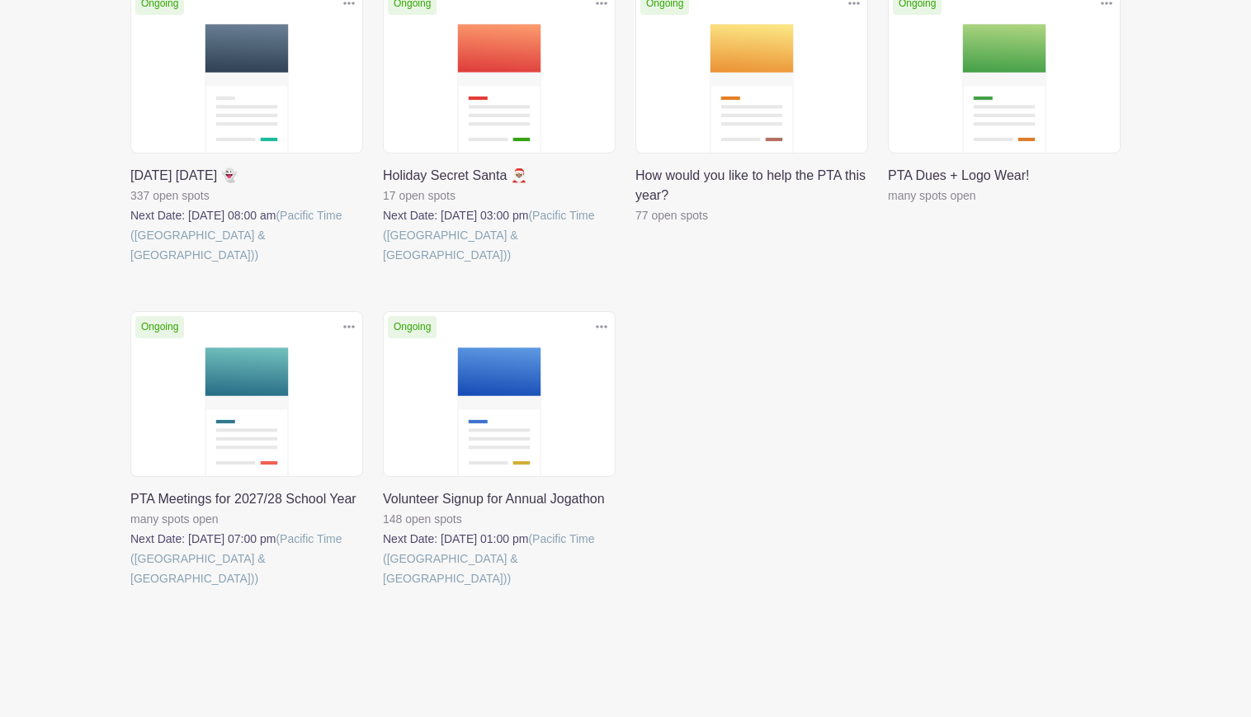
scroll to position [341, 0]
click at [383, 587] on link at bounding box center [383, 587] width 0 height 0
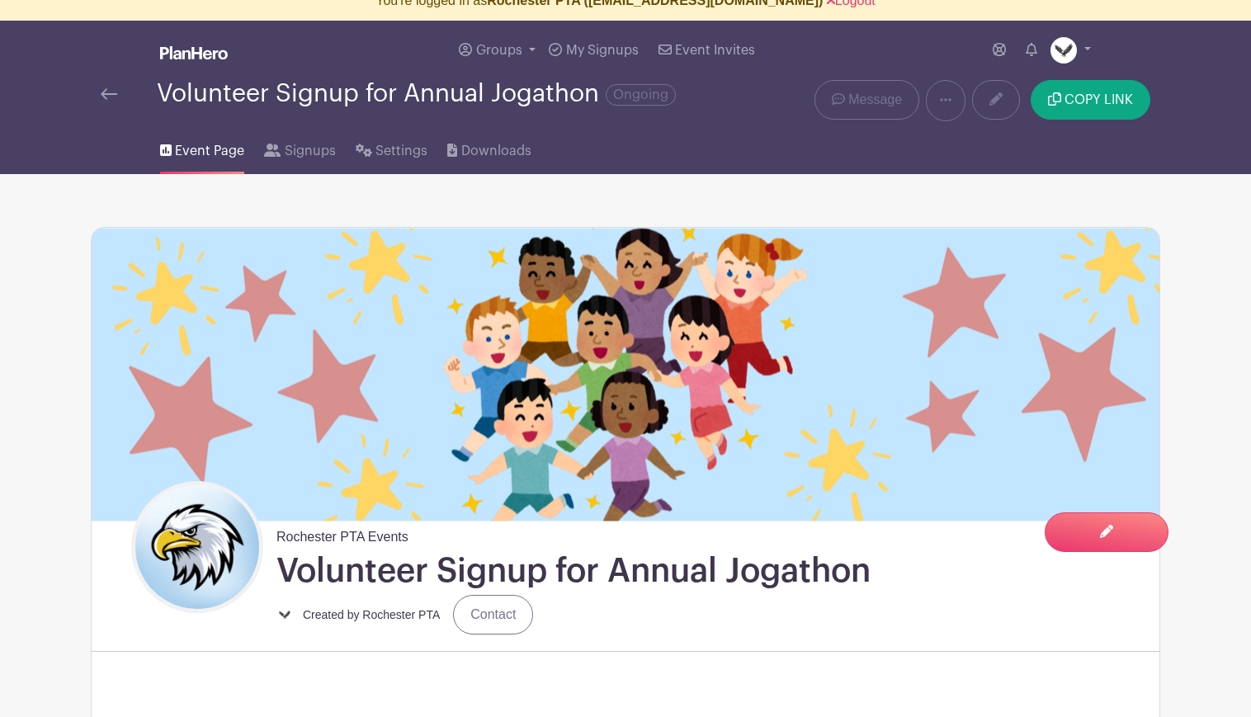
scroll to position [5, 0]
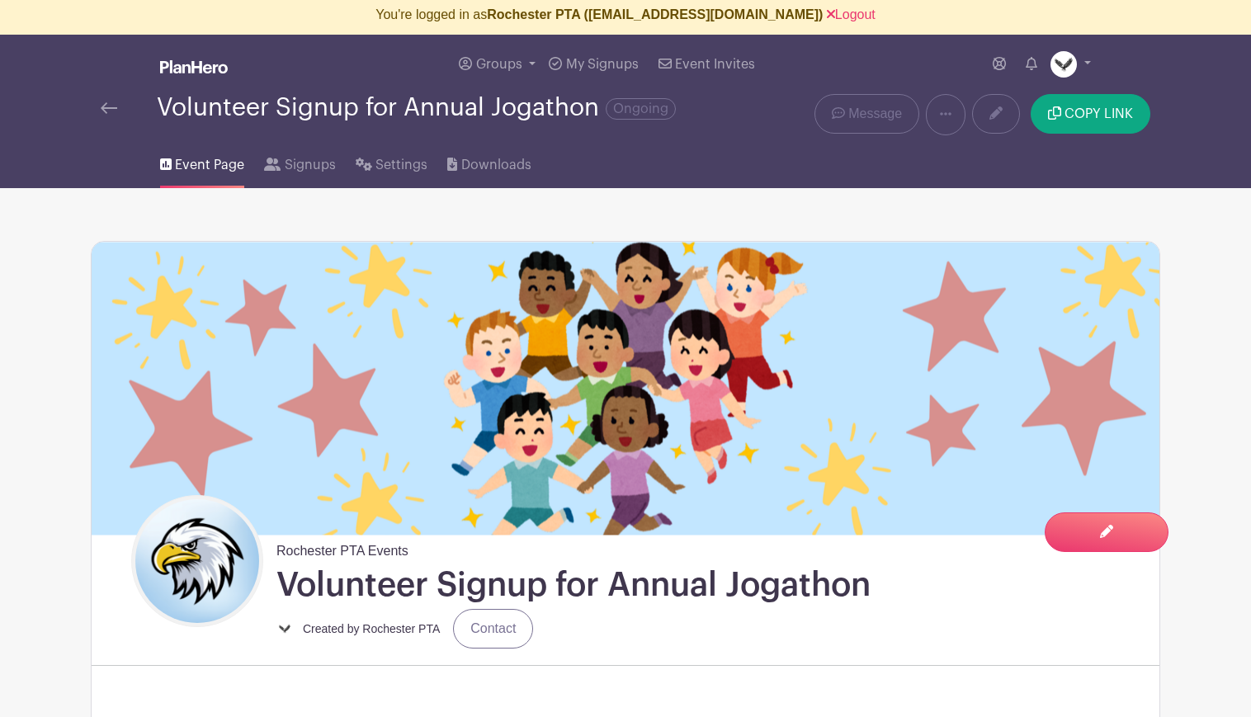
click at [110, 111] on img at bounding box center [109, 108] width 17 height 12
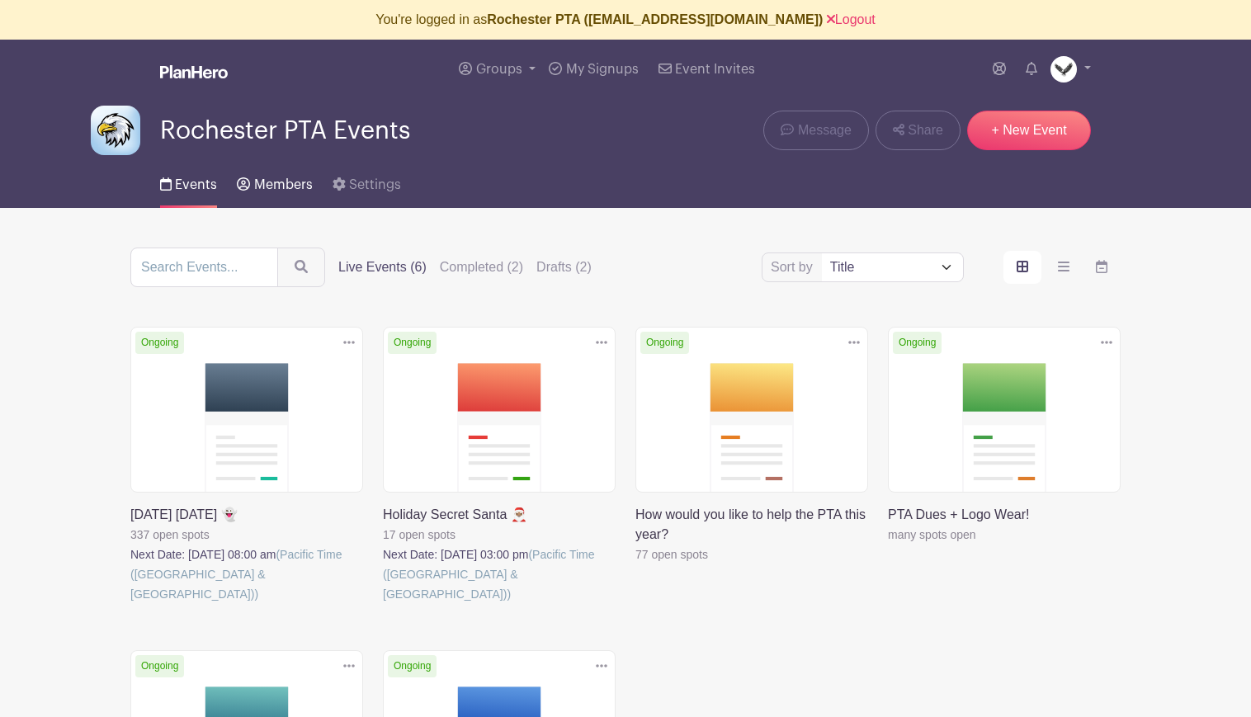
click at [270, 180] on span "Members" at bounding box center [283, 184] width 59 height 13
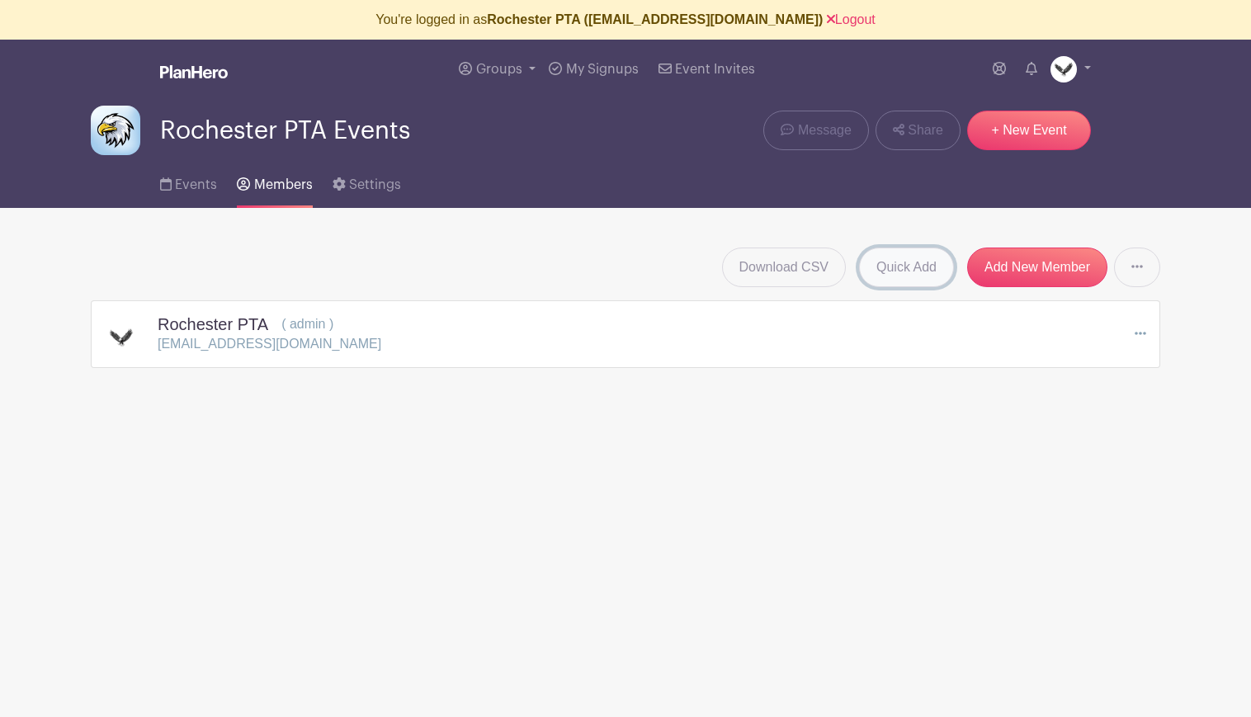
click at [905, 267] on link "Quick Add" at bounding box center [906, 268] width 95 height 40
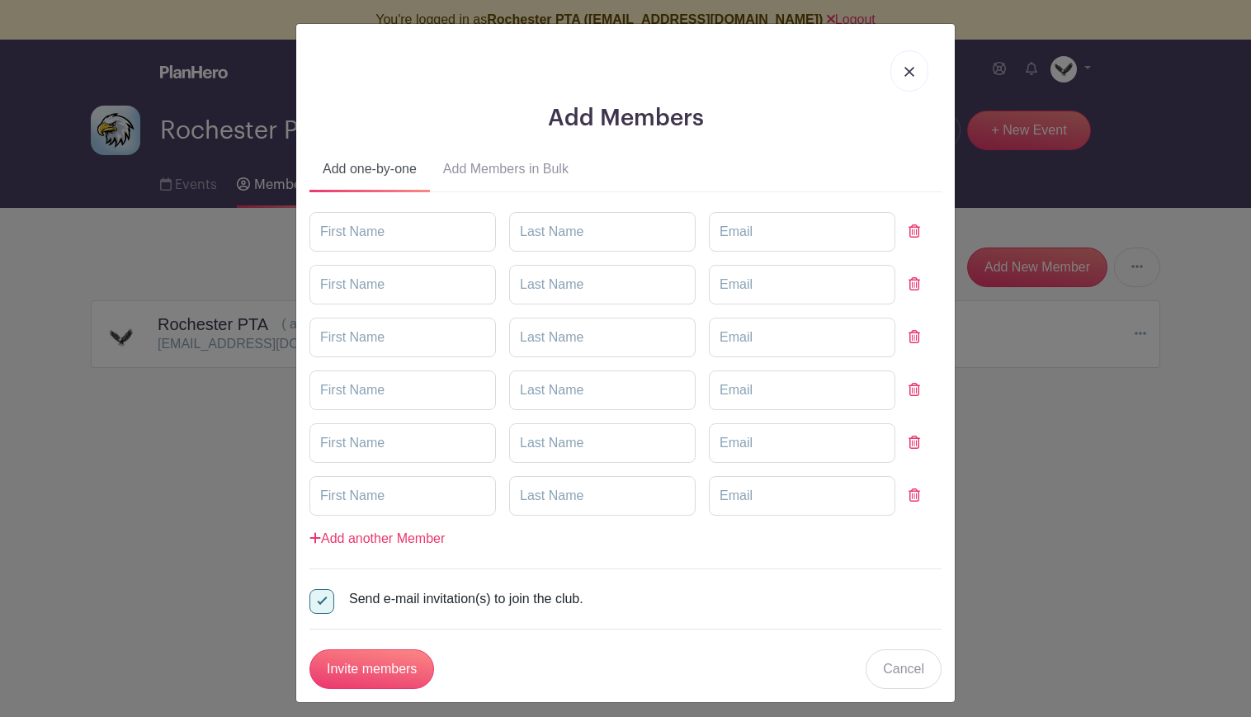
scroll to position [8, 0]
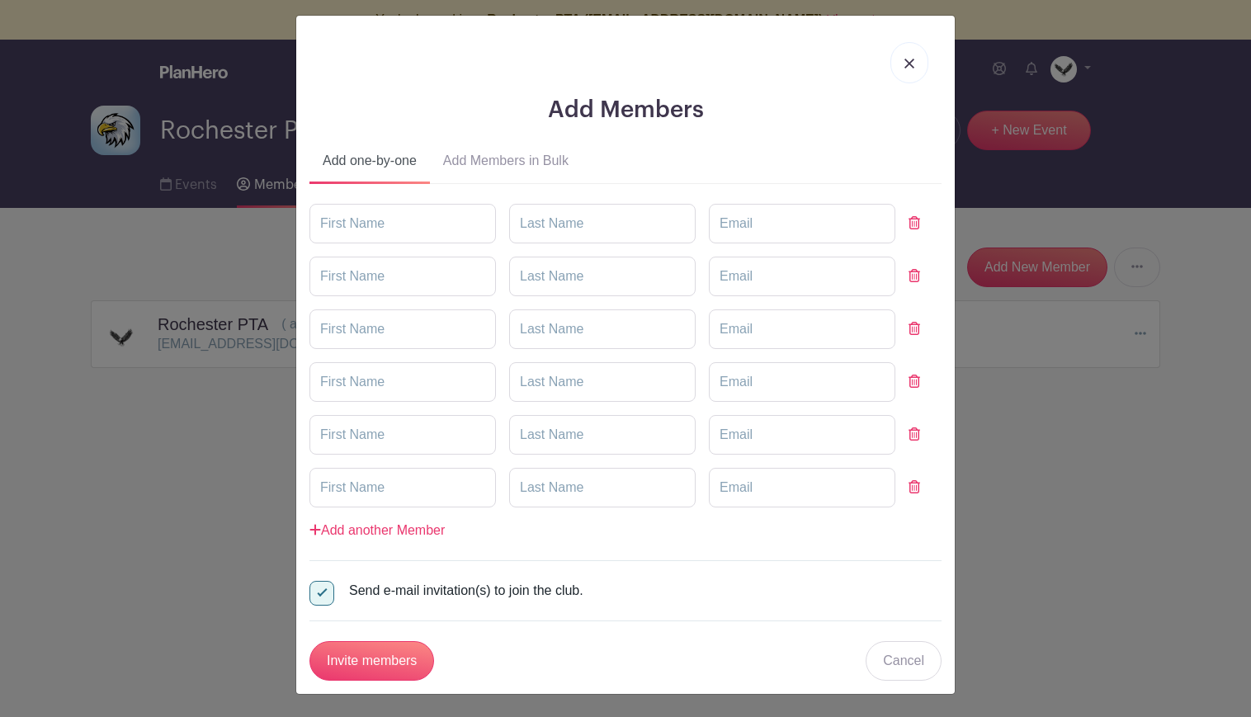
click at [906, 65] on img at bounding box center [909, 64] width 10 height 10
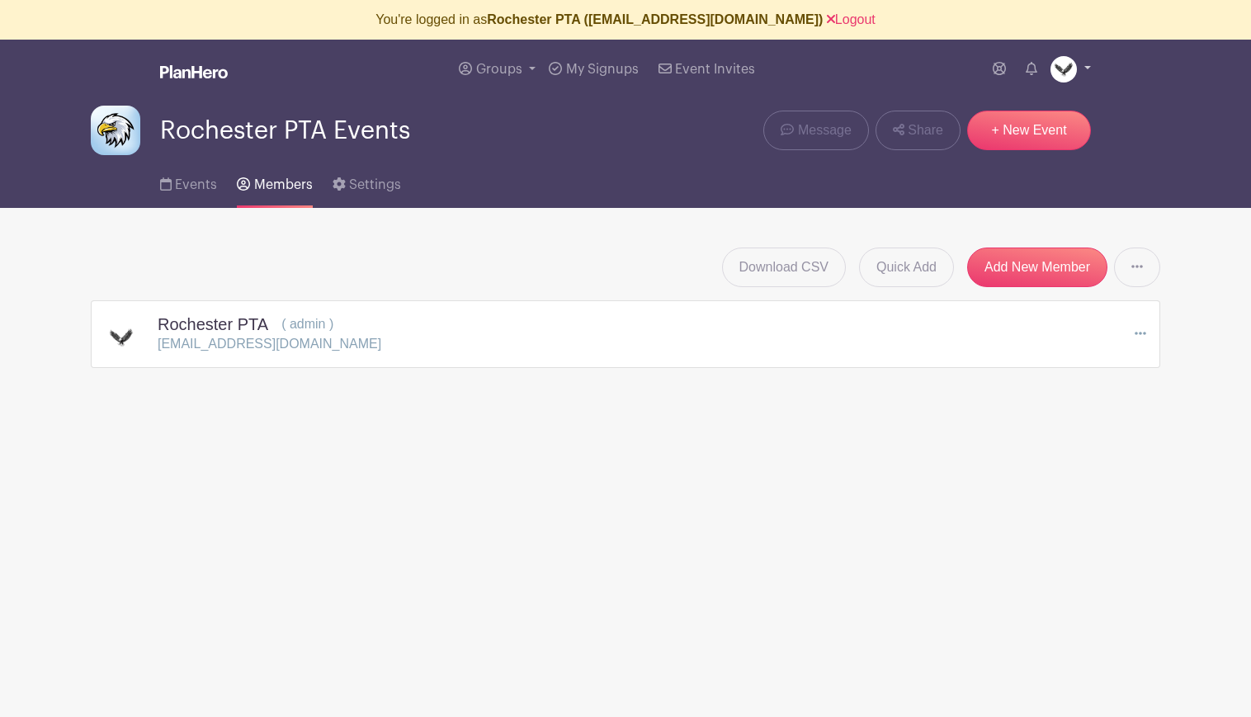
click at [1057, 60] on img at bounding box center [1064, 69] width 26 height 26
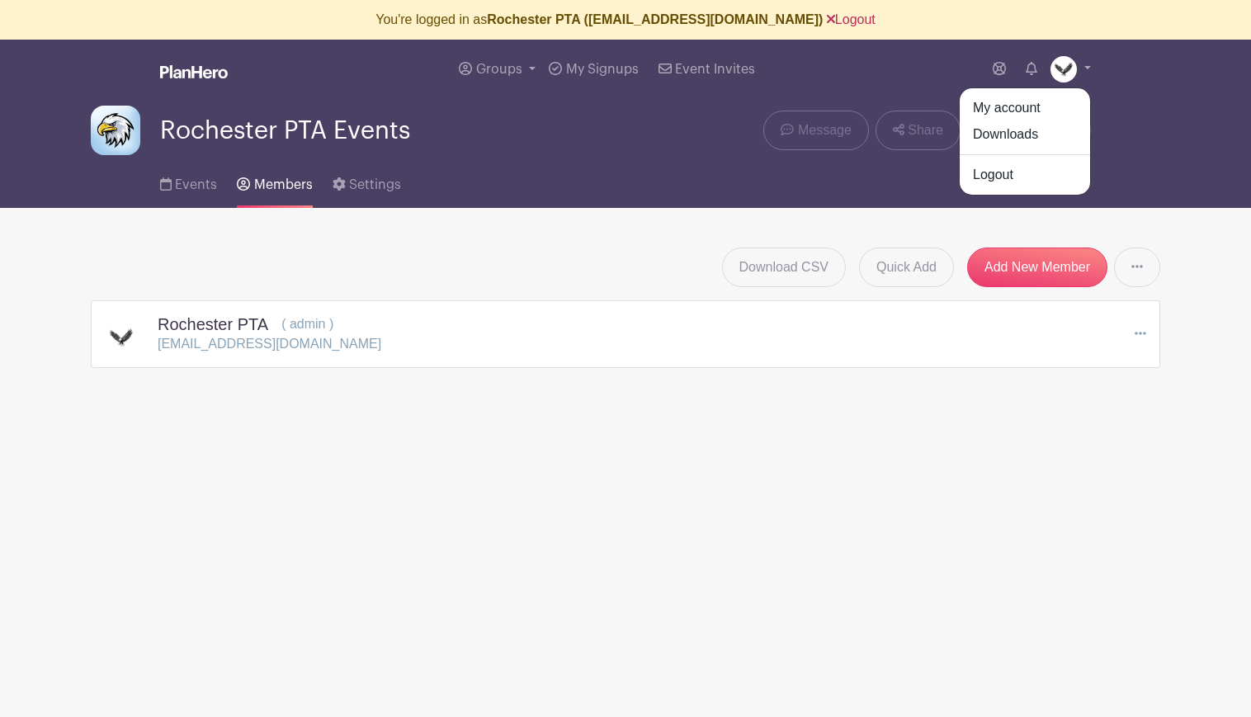
click at [850, 17] on link "Logout" at bounding box center [851, 19] width 49 height 14
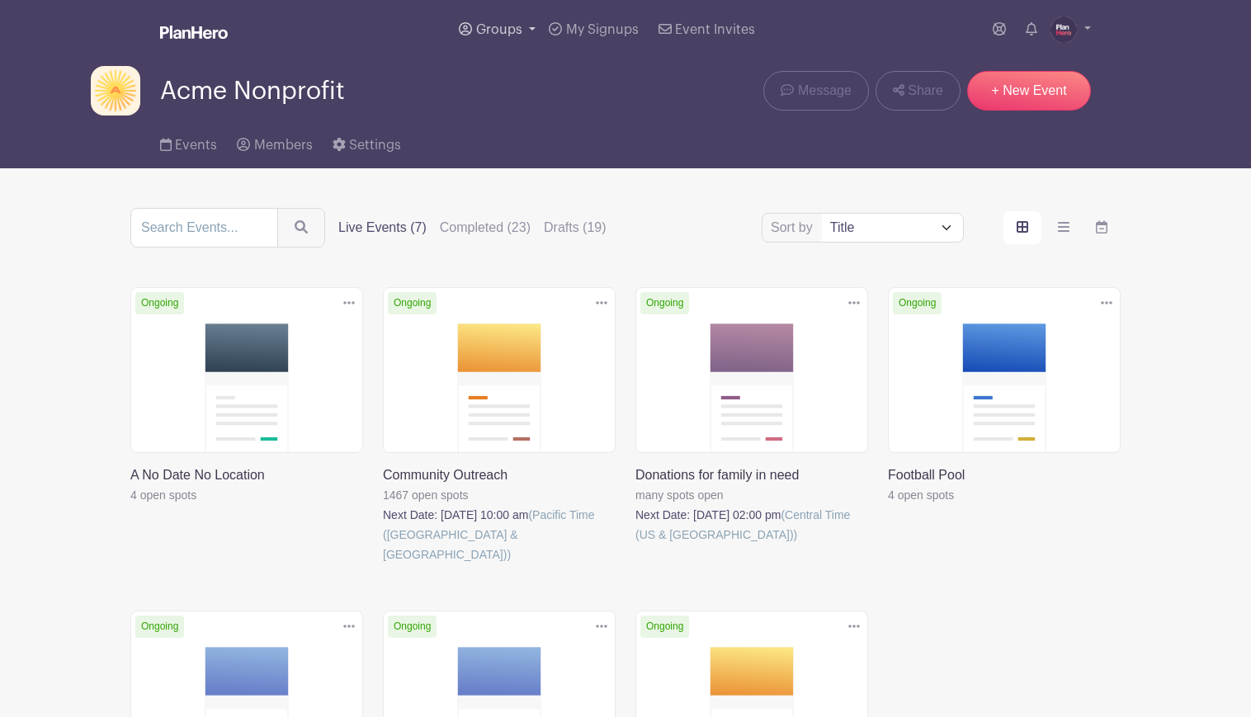
click at [505, 25] on span "Groups" at bounding box center [499, 29] width 46 height 13
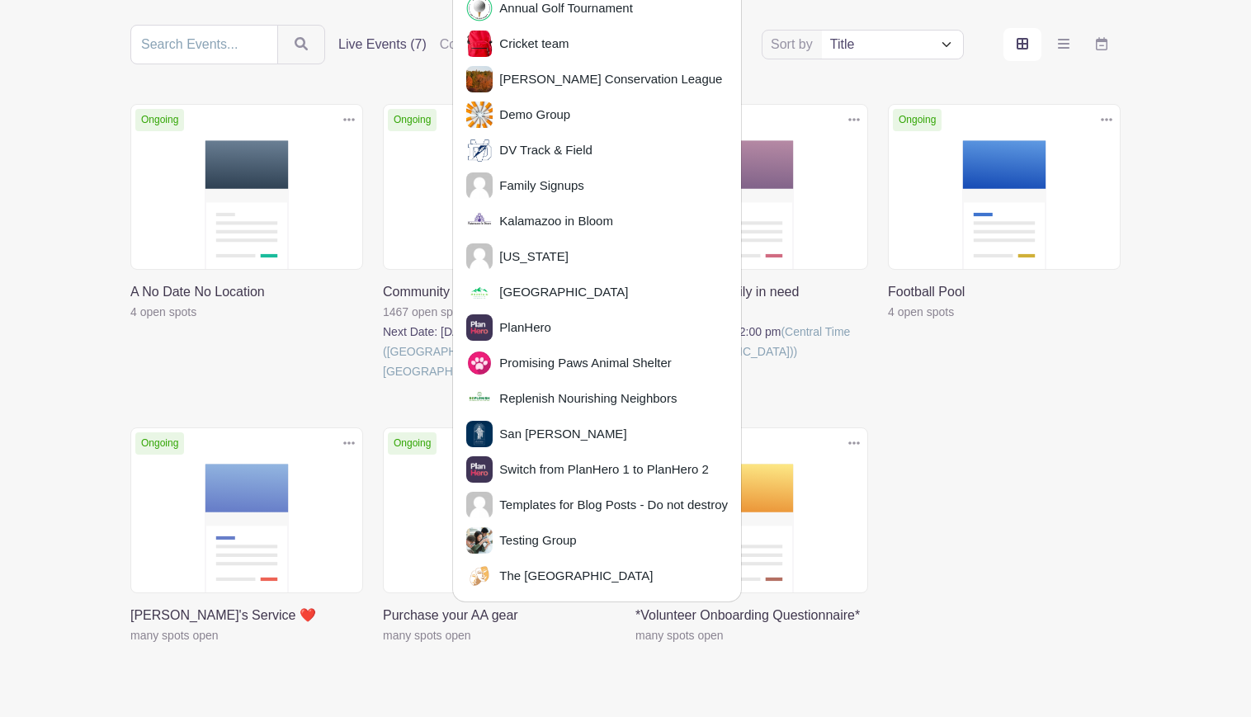
scroll to position [242, 0]
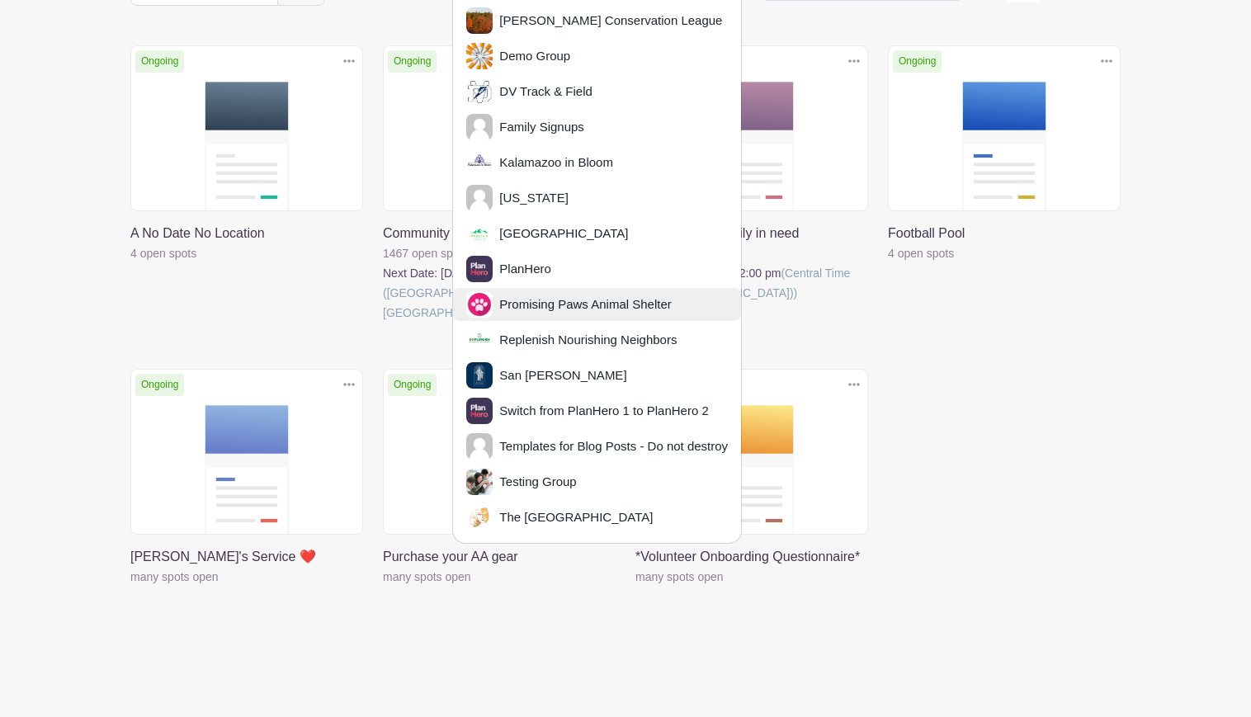
click at [582, 303] on span "Promising Paws Animal Shelter" at bounding box center [582, 304] width 178 height 19
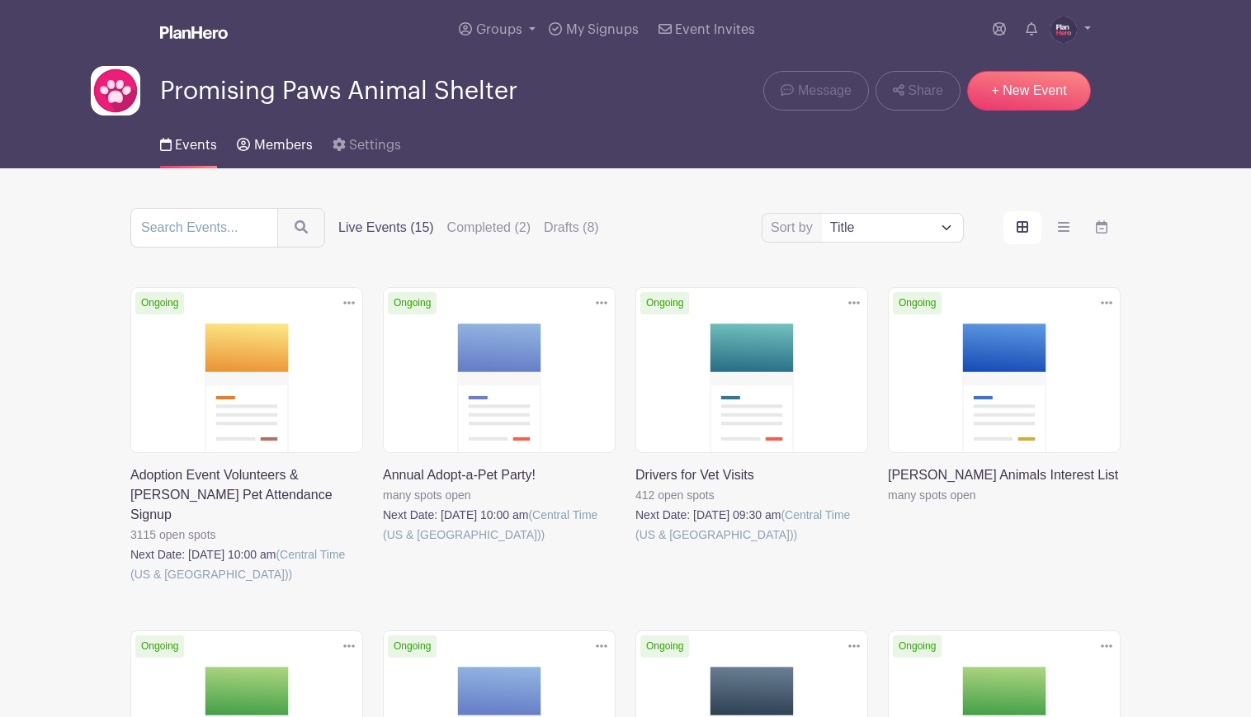
click at [296, 148] on span "Members" at bounding box center [283, 145] width 59 height 13
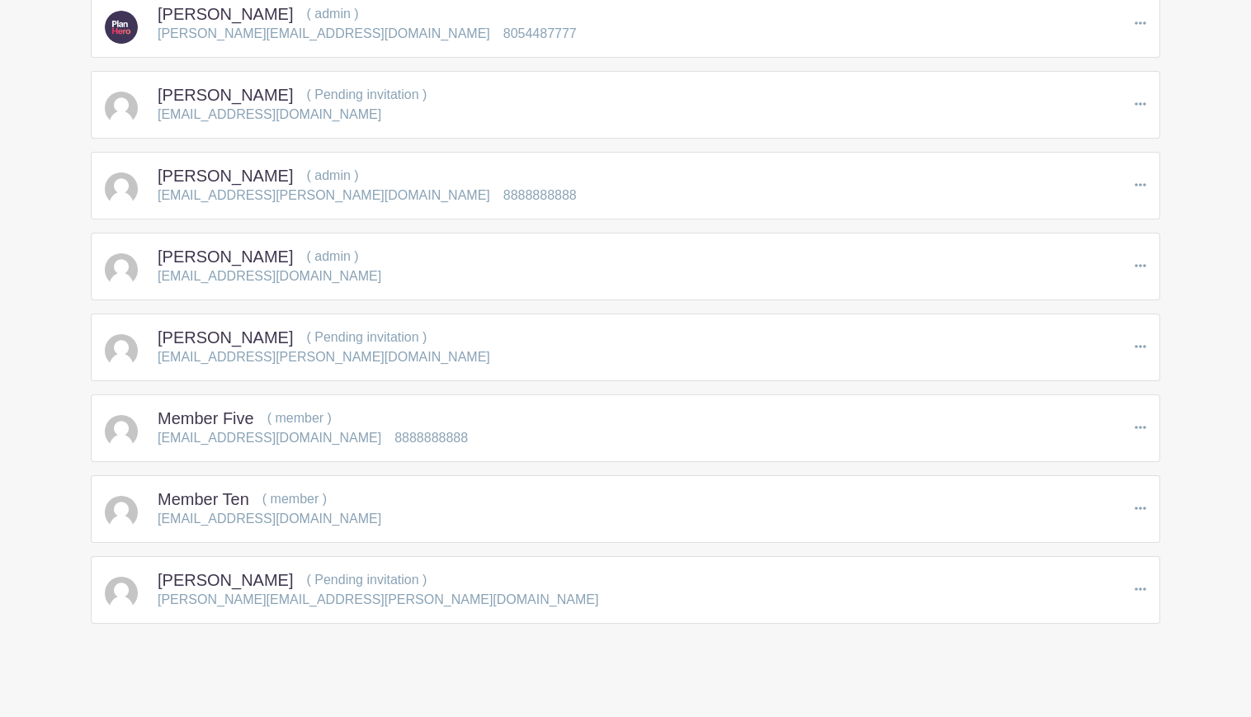
scroll to position [281, 0]
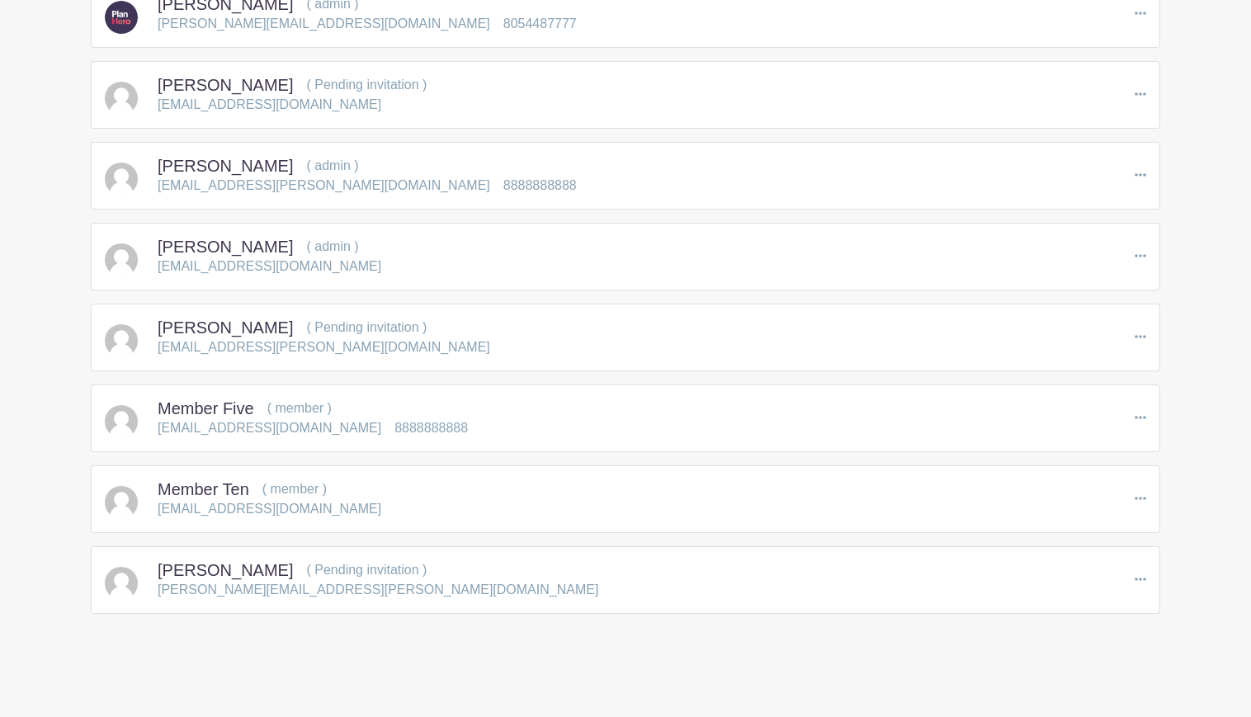
click at [1127, 418] on icon at bounding box center [1141, 417] width 12 height 3
click at [1061, 443] on link "Edit" at bounding box center [1072, 448] width 146 height 26
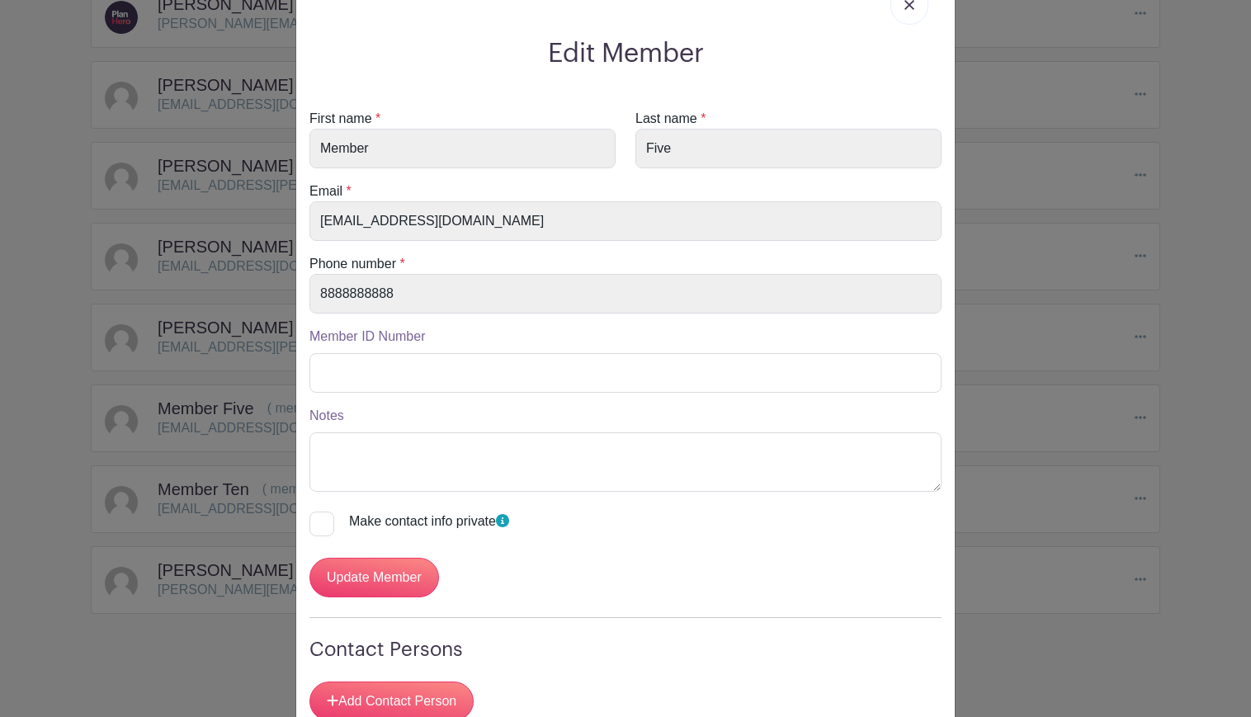
scroll to position [108, 0]
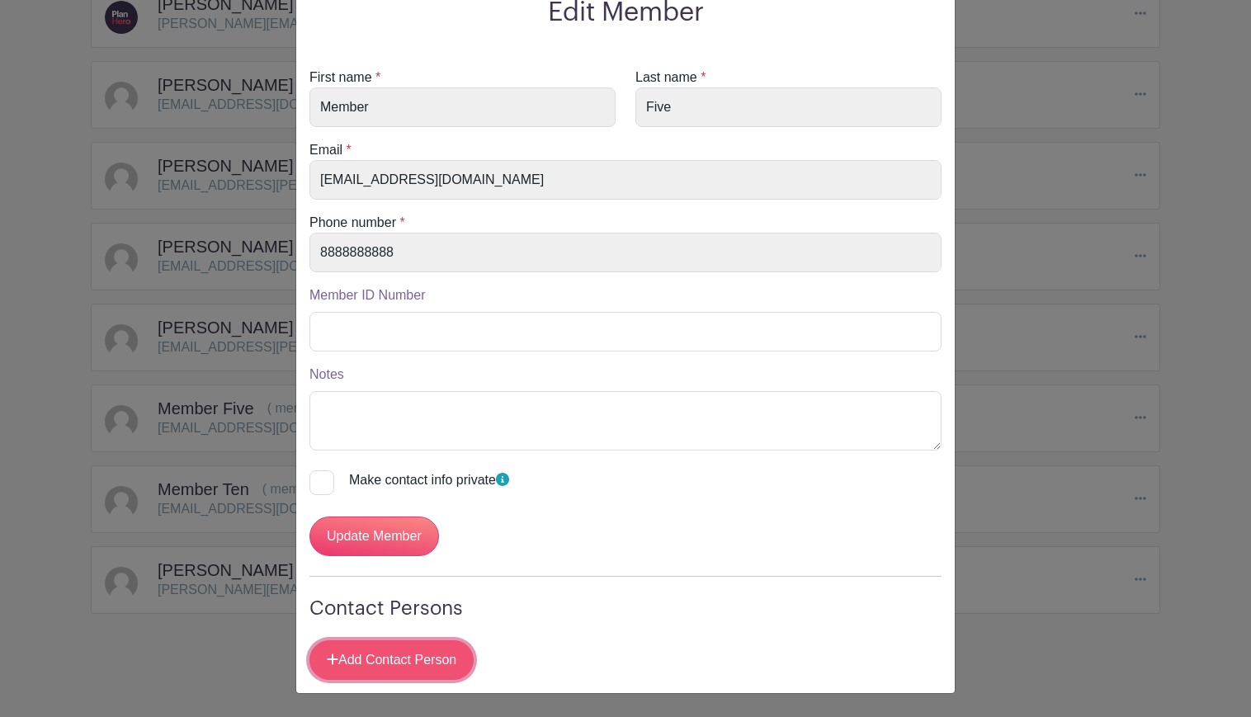
click at [396, 662] on link "Add Contact Person" at bounding box center [391, 660] width 164 height 40
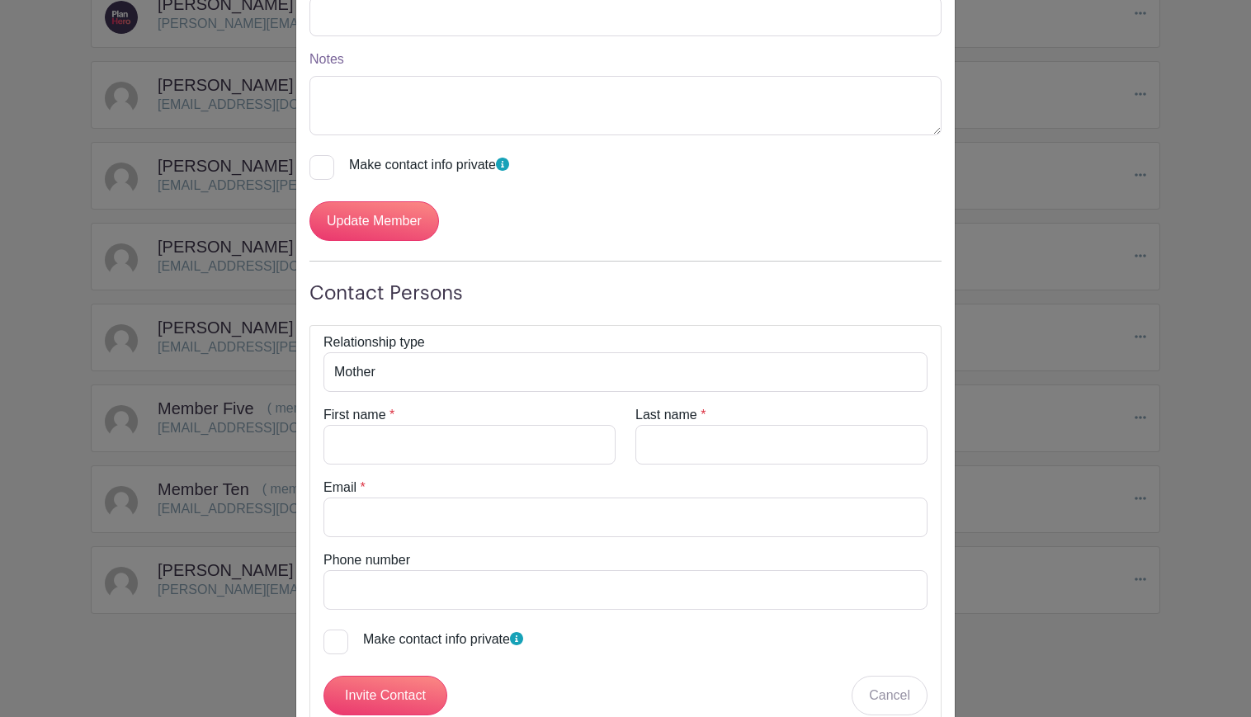
scroll to position [479, 0]
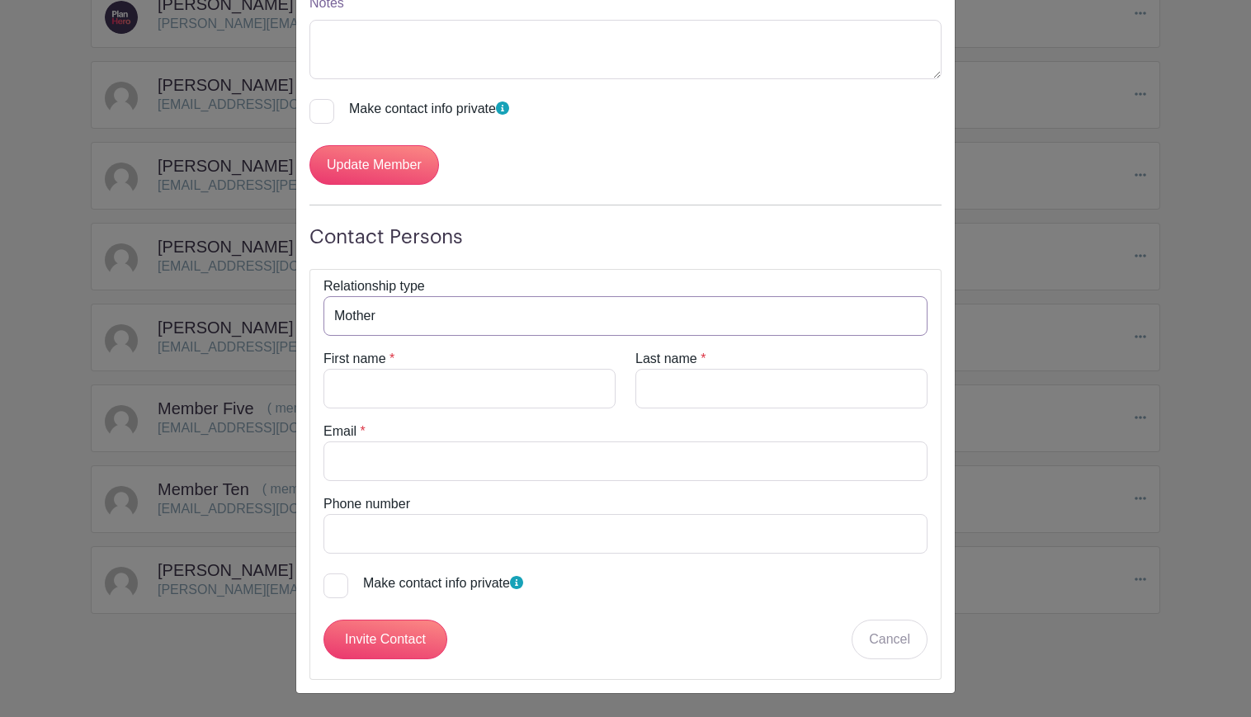
click at [501, 318] on select "Mother Father Guardian Grandparent Sibling Other" at bounding box center [626, 316] width 604 height 40
select select "grandparent"
click at [498, 391] on input "First name" at bounding box center [470, 389] width 292 height 40
click at [467, 387] on input "First name" at bounding box center [470, 389] width 292 height 40
click at [522, 384] on input "First name" at bounding box center [470, 389] width 292 height 40
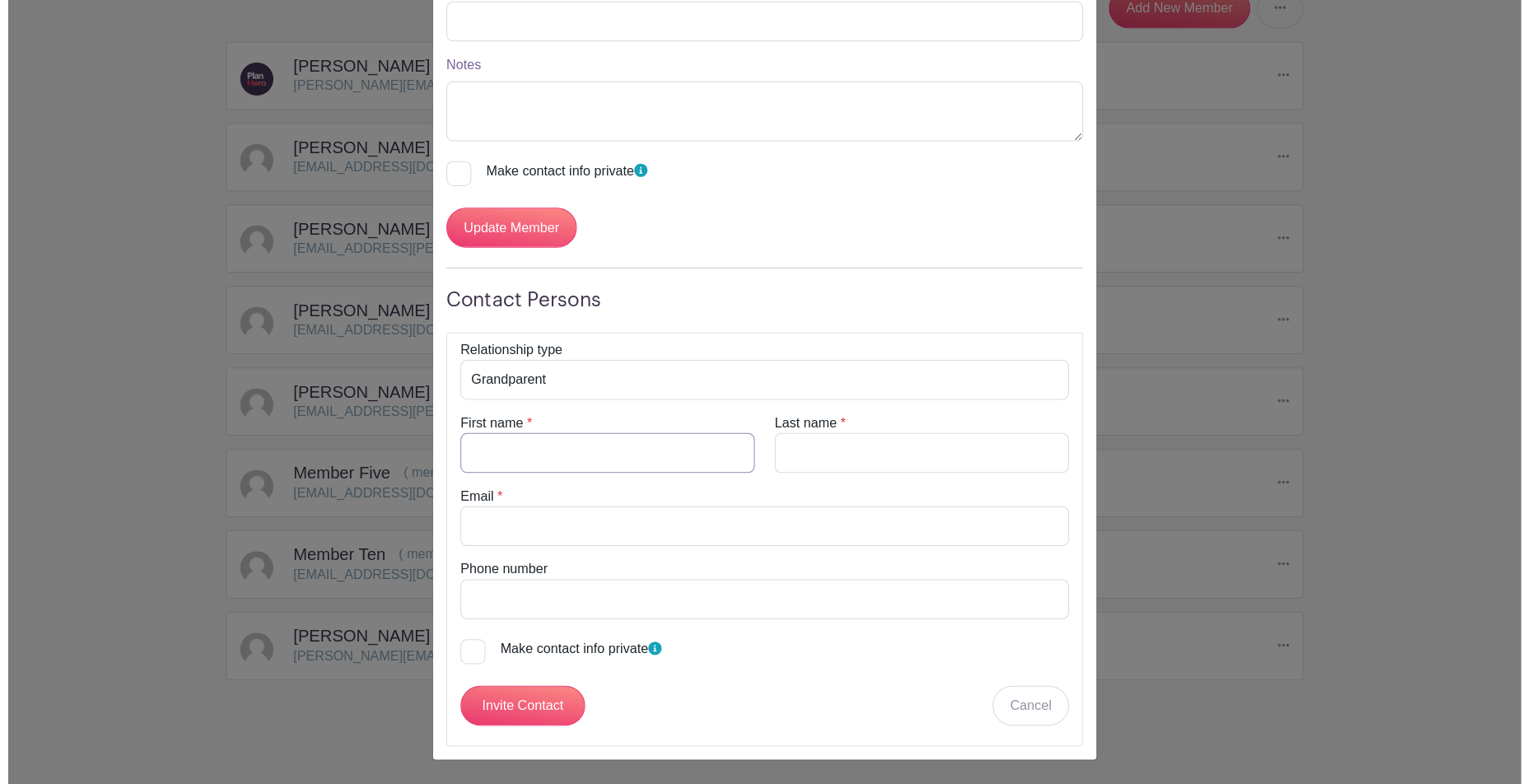
scroll to position [410, 0]
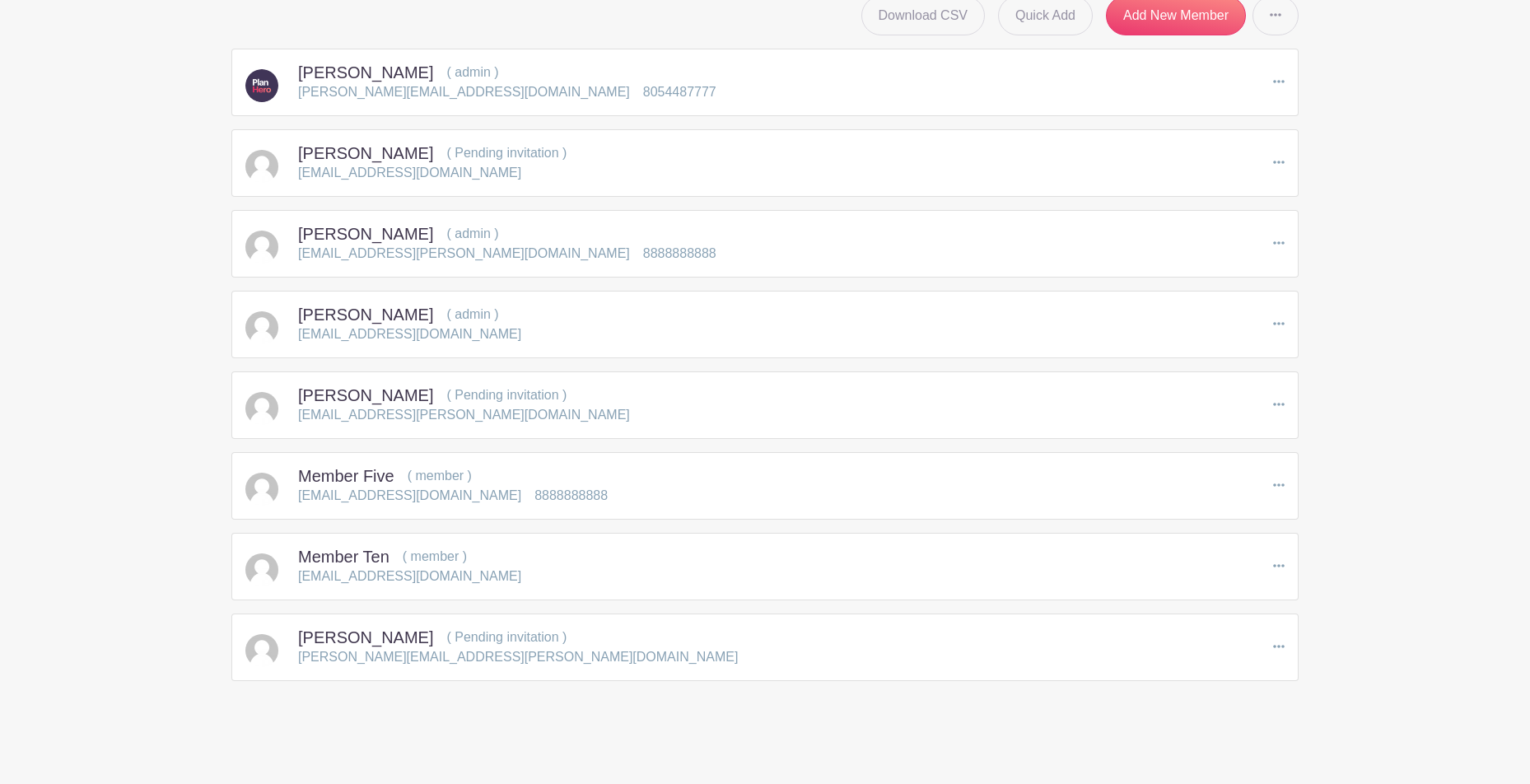
click at [1283, 484] on icon at bounding box center [1279, 484] width 12 height 3
click at [1299, 513] on icon at bounding box center [1293, 514] width 13 height 13
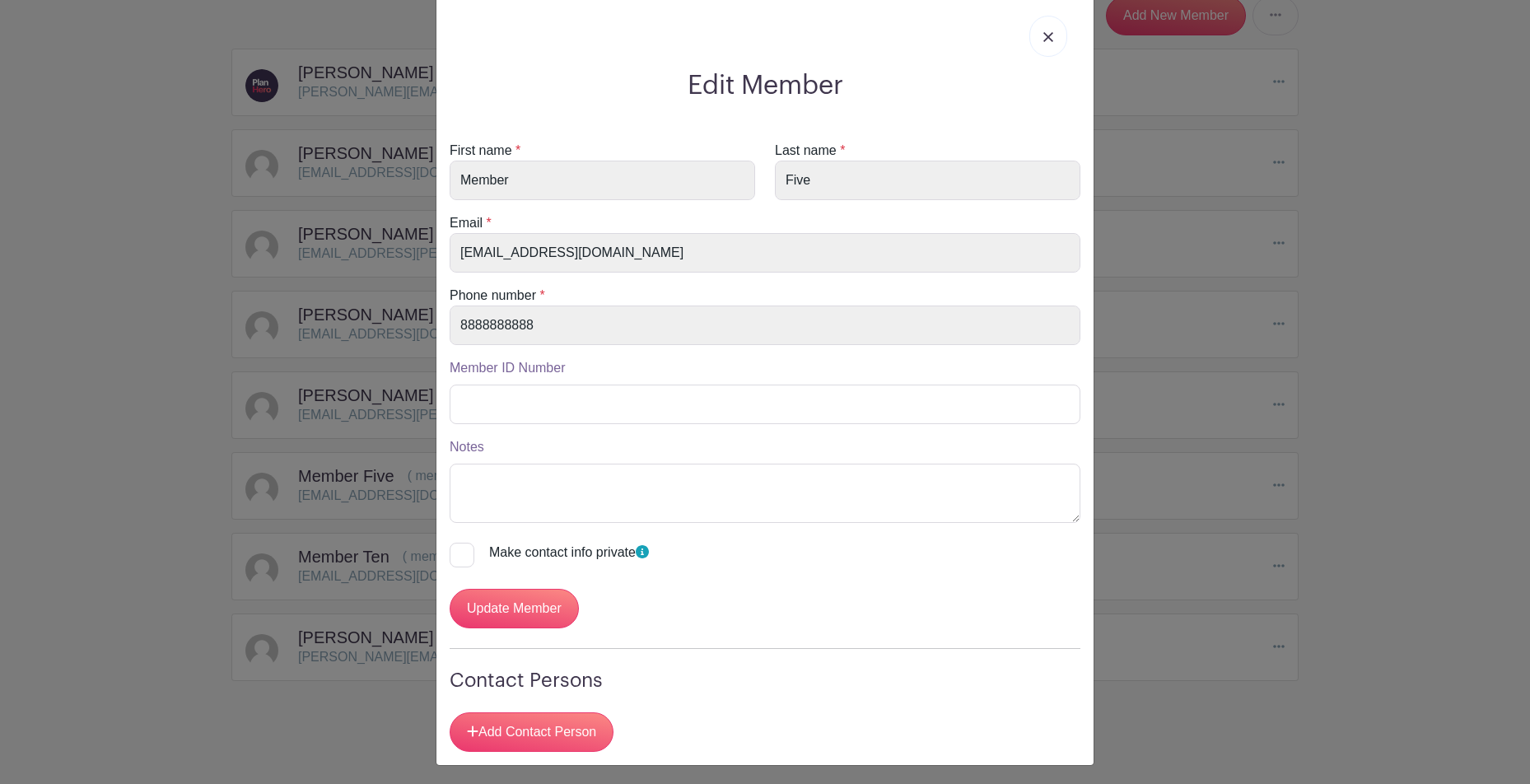
scroll to position [40, 0]
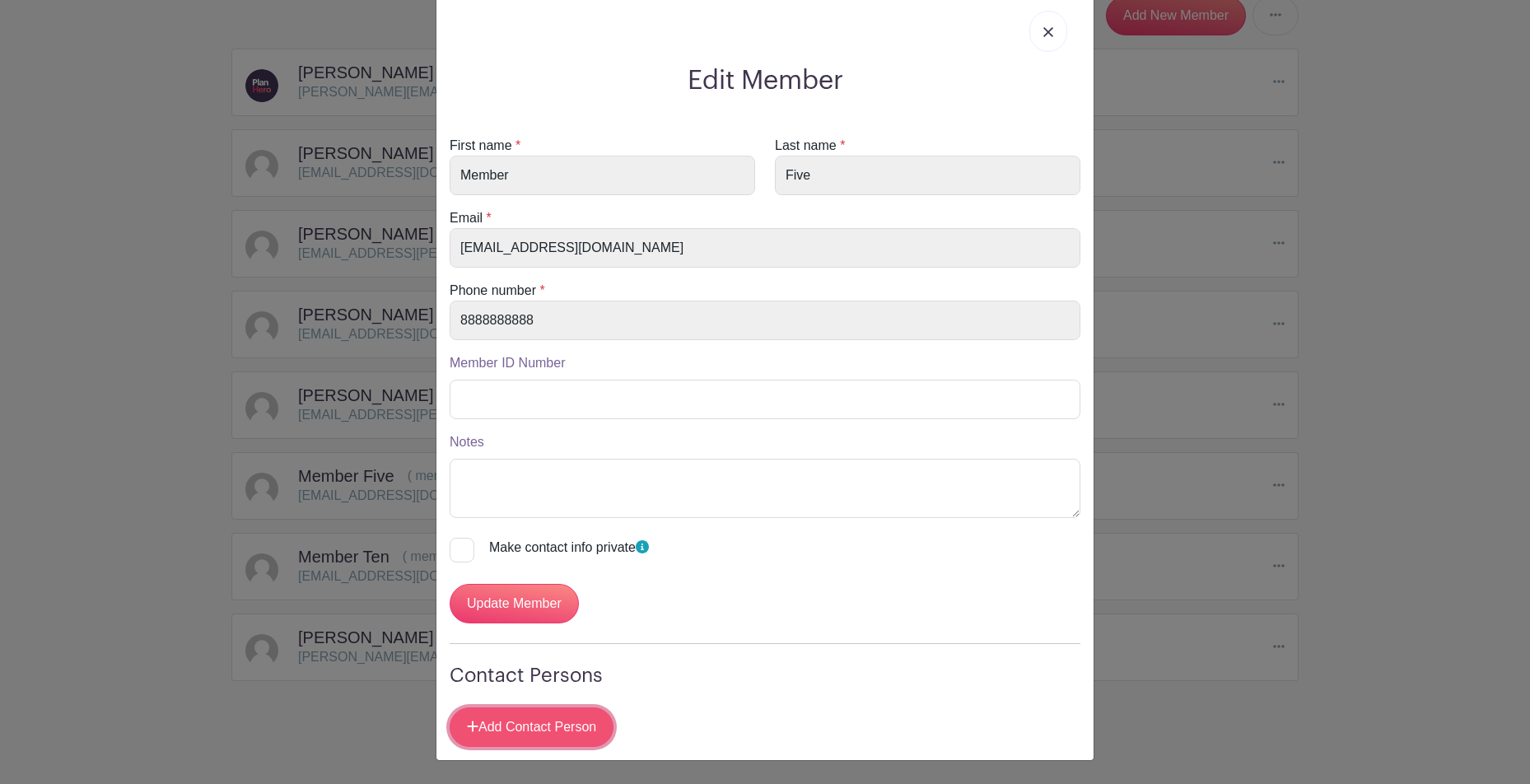
click at [552, 730] on link "Add Contact Person" at bounding box center [532, 727] width 164 height 40
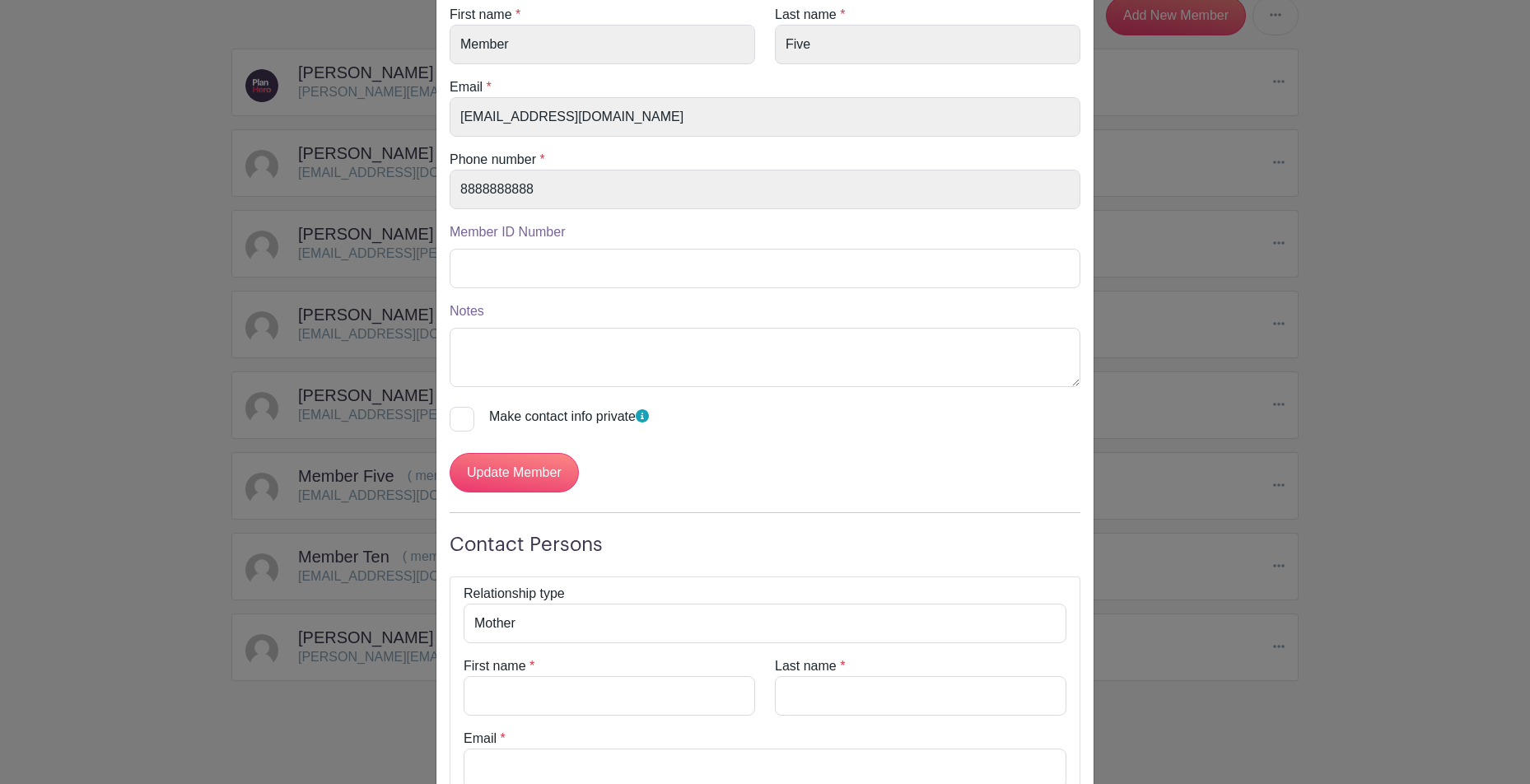
scroll to position [410, 0]
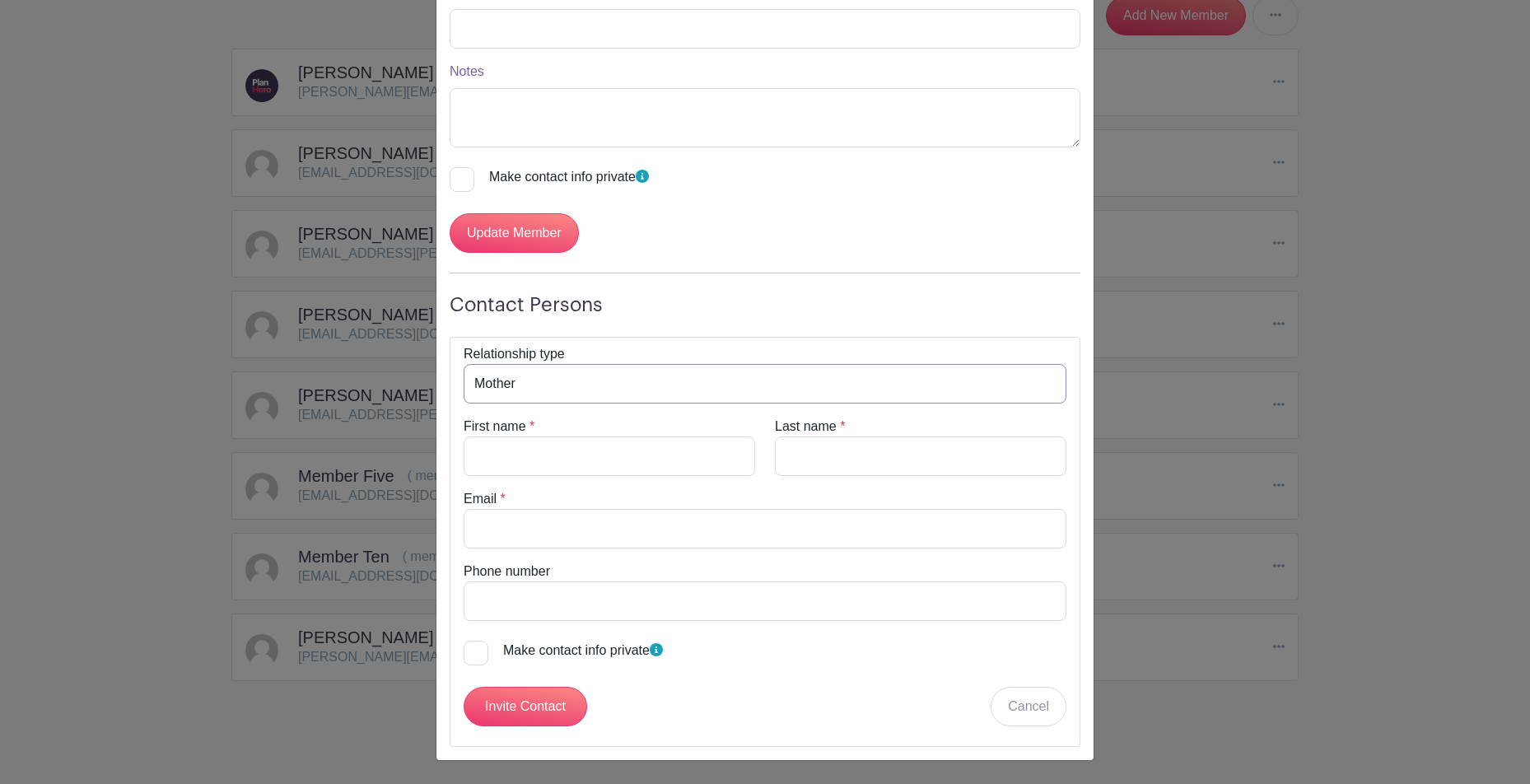
click at [648, 386] on select "Mother Father Guardian Grandparent Sibling Other" at bounding box center [765, 384] width 603 height 40
select select "grandparent"
click at [587, 453] on input "First name" at bounding box center [610, 456] width 291 height 40
click at [579, 389] on select "Mother Father Guardian Grandparent Sibling Other" at bounding box center [765, 384] width 603 height 40
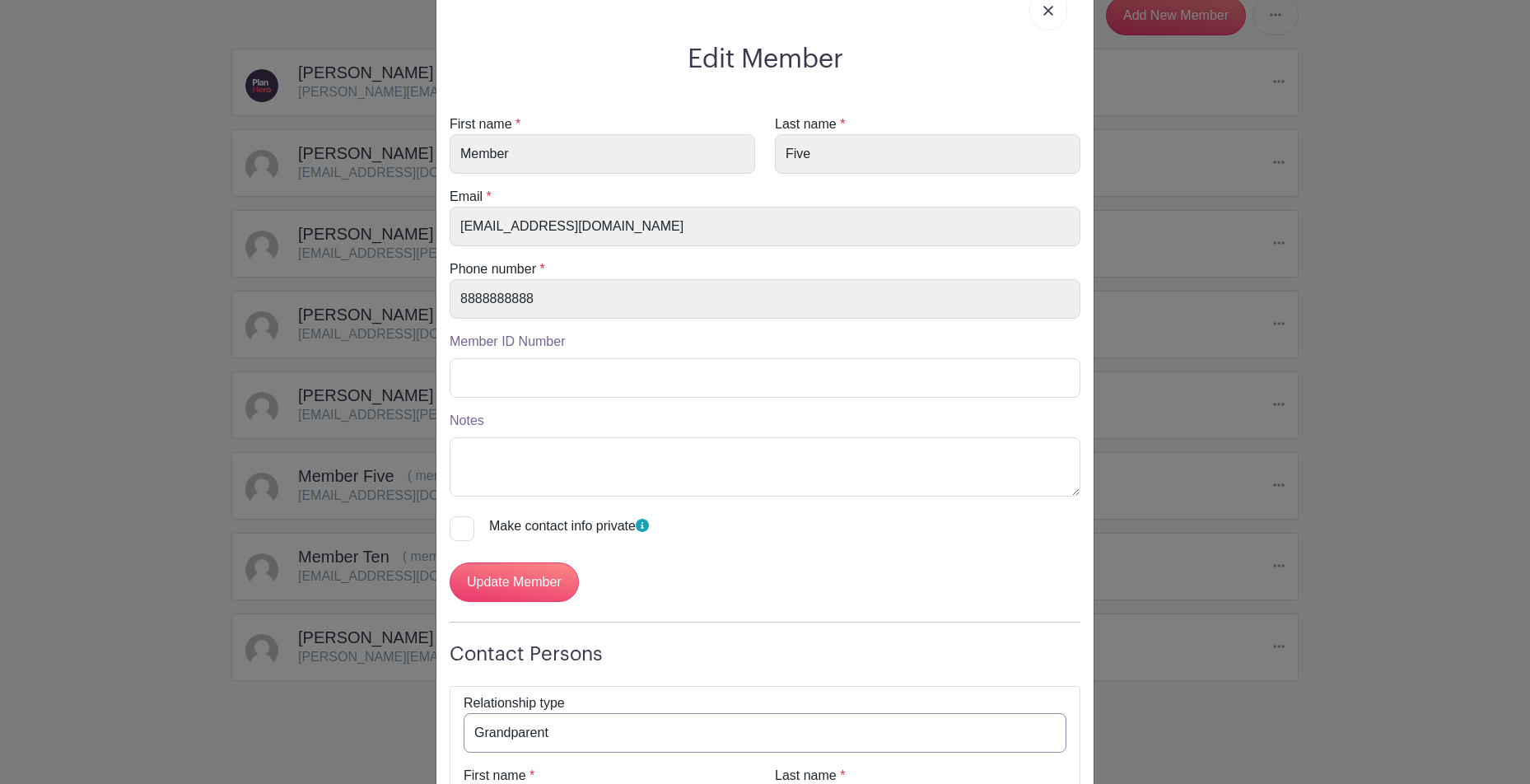
scroll to position [0, 0]
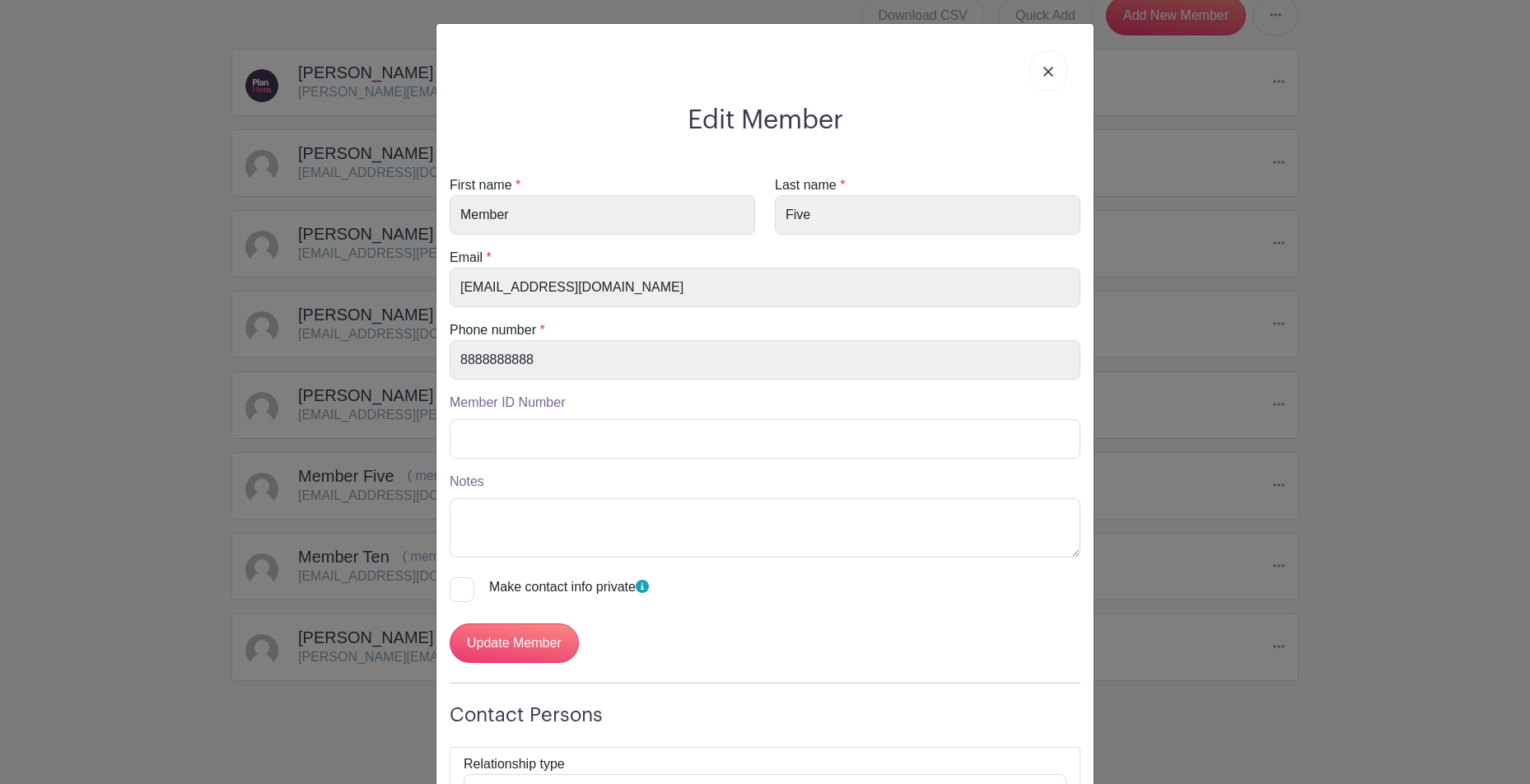
click at [1044, 74] on img at bounding box center [1049, 72] width 10 height 10
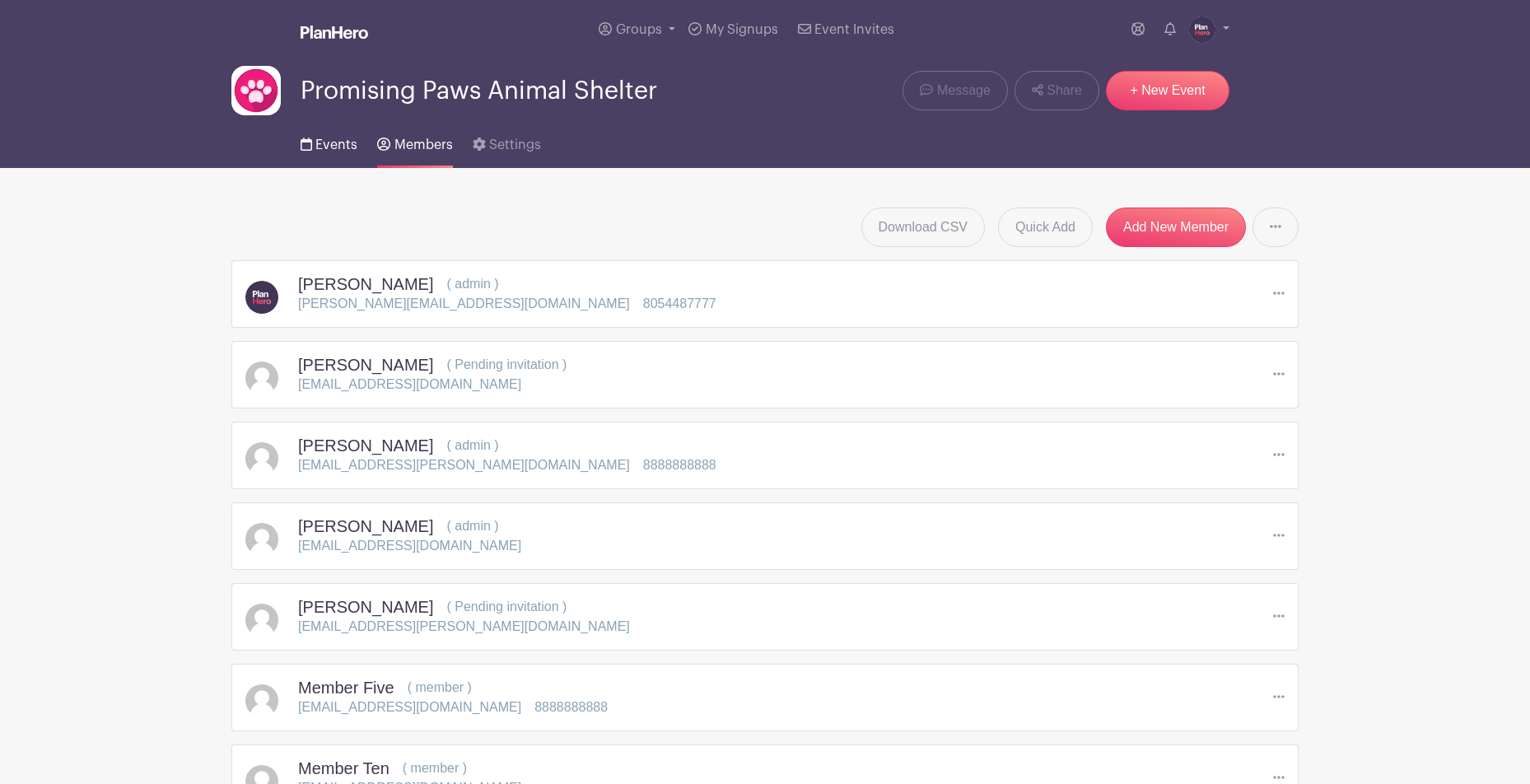
click at [322, 146] on span "Events" at bounding box center [336, 145] width 42 height 13
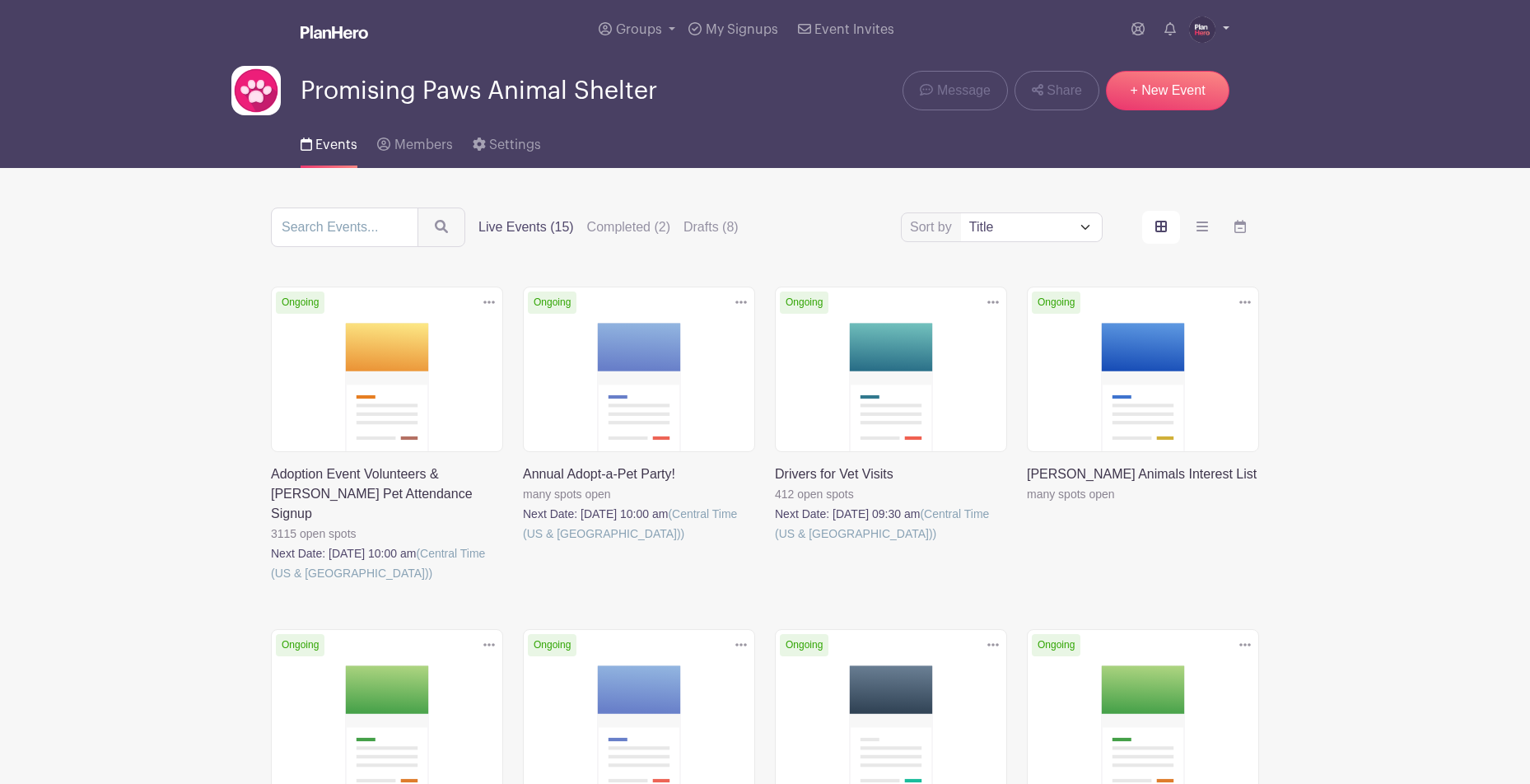
click at [1205, 33] on img at bounding box center [1203, 30] width 26 height 26
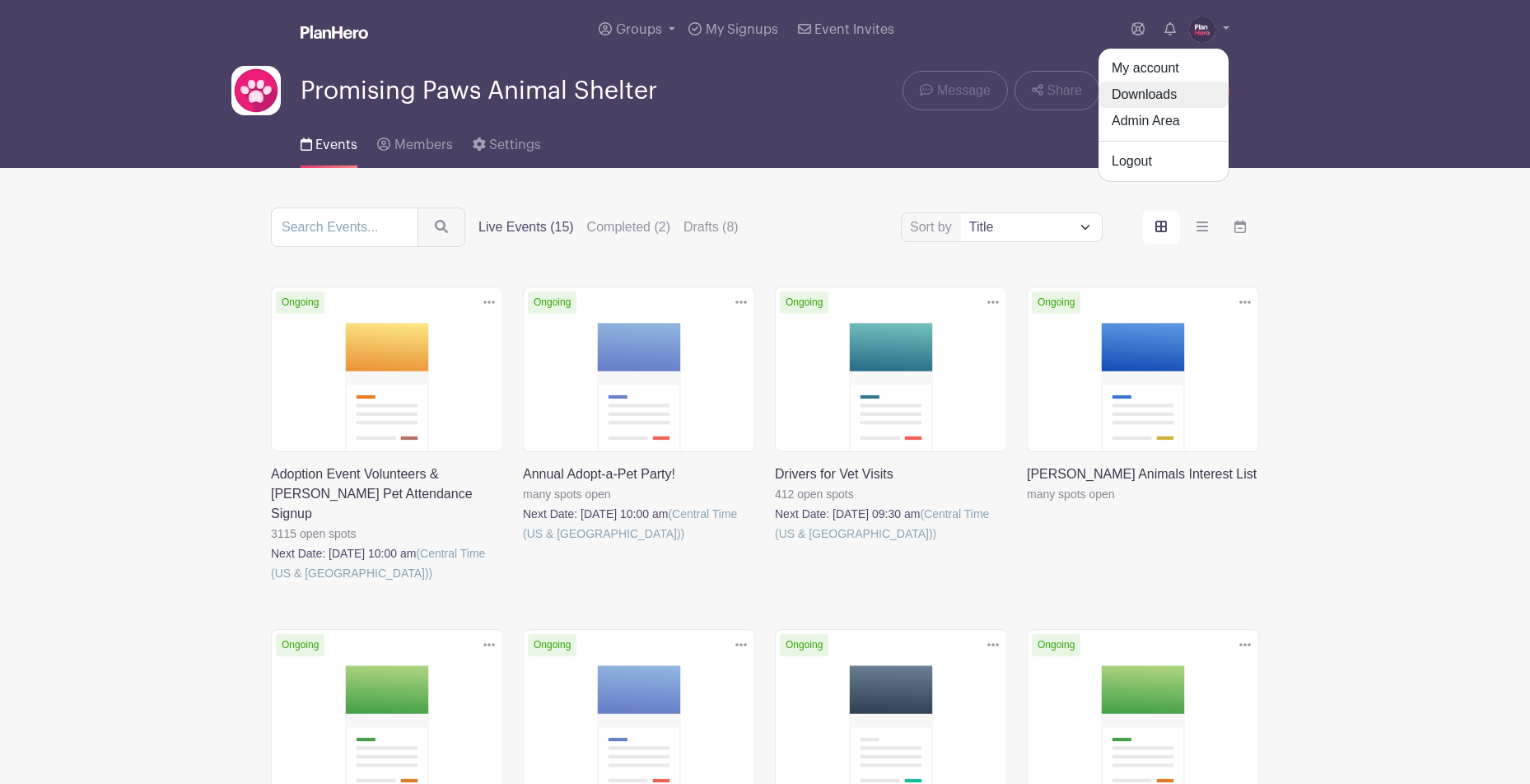
click at [1146, 90] on link "Downloads" at bounding box center [1164, 95] width 130 height 26
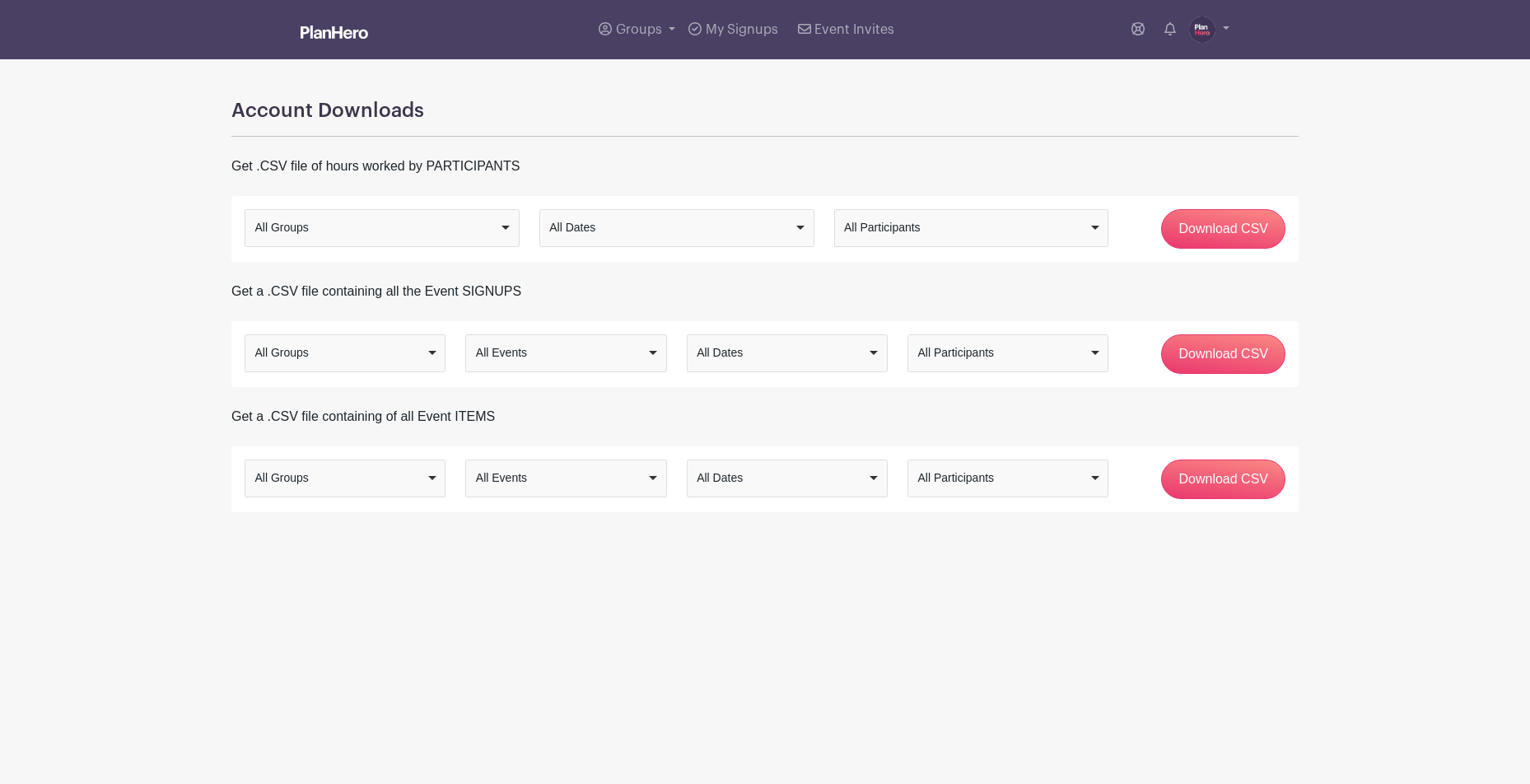
click at [509, 224] on div "All Groups" at bounding box center [383, 227] width 261 height 24
click at [308, 221] on div "All Groups" at bounding box center [377, 227] width 245 height 17
click at [309, 220] on div "All Groups" at bounding box center [377, 227] width 245 height 17
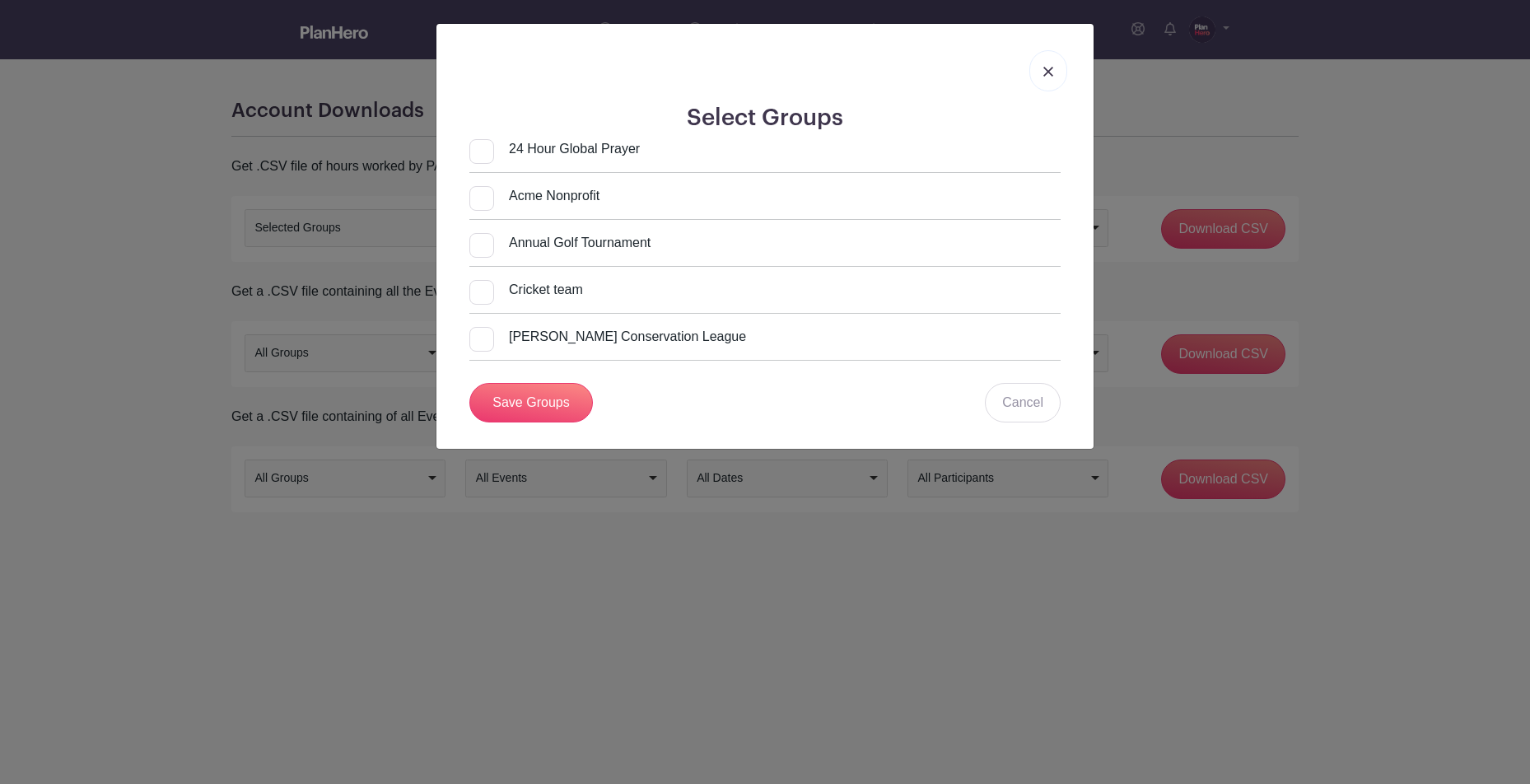
click at [1054, 68] on link at bounding box center [1049, 70] width 38 height 41
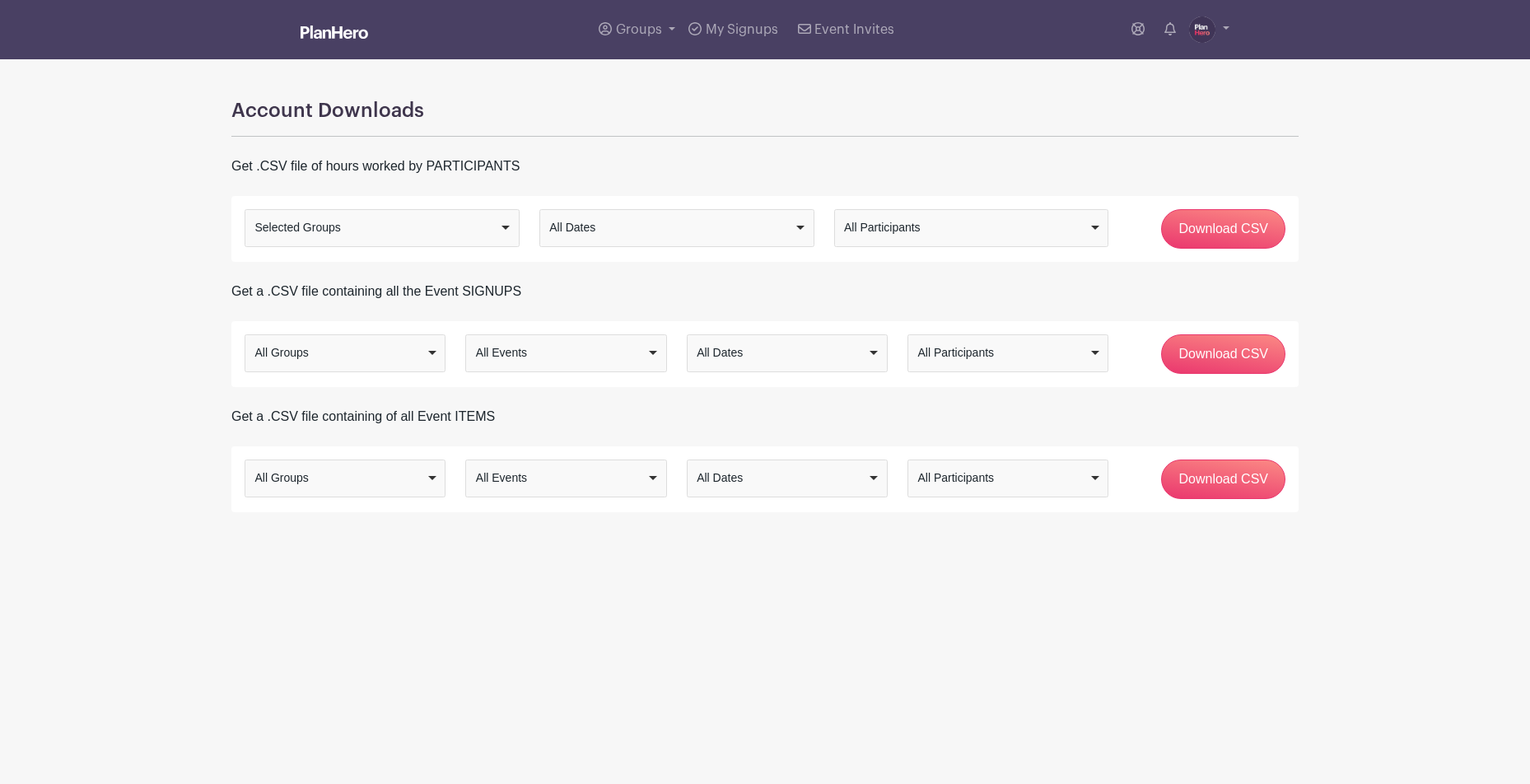
click at [592, 228] on div "All Dates" at bounding box center [671, 227] width 245 height 17
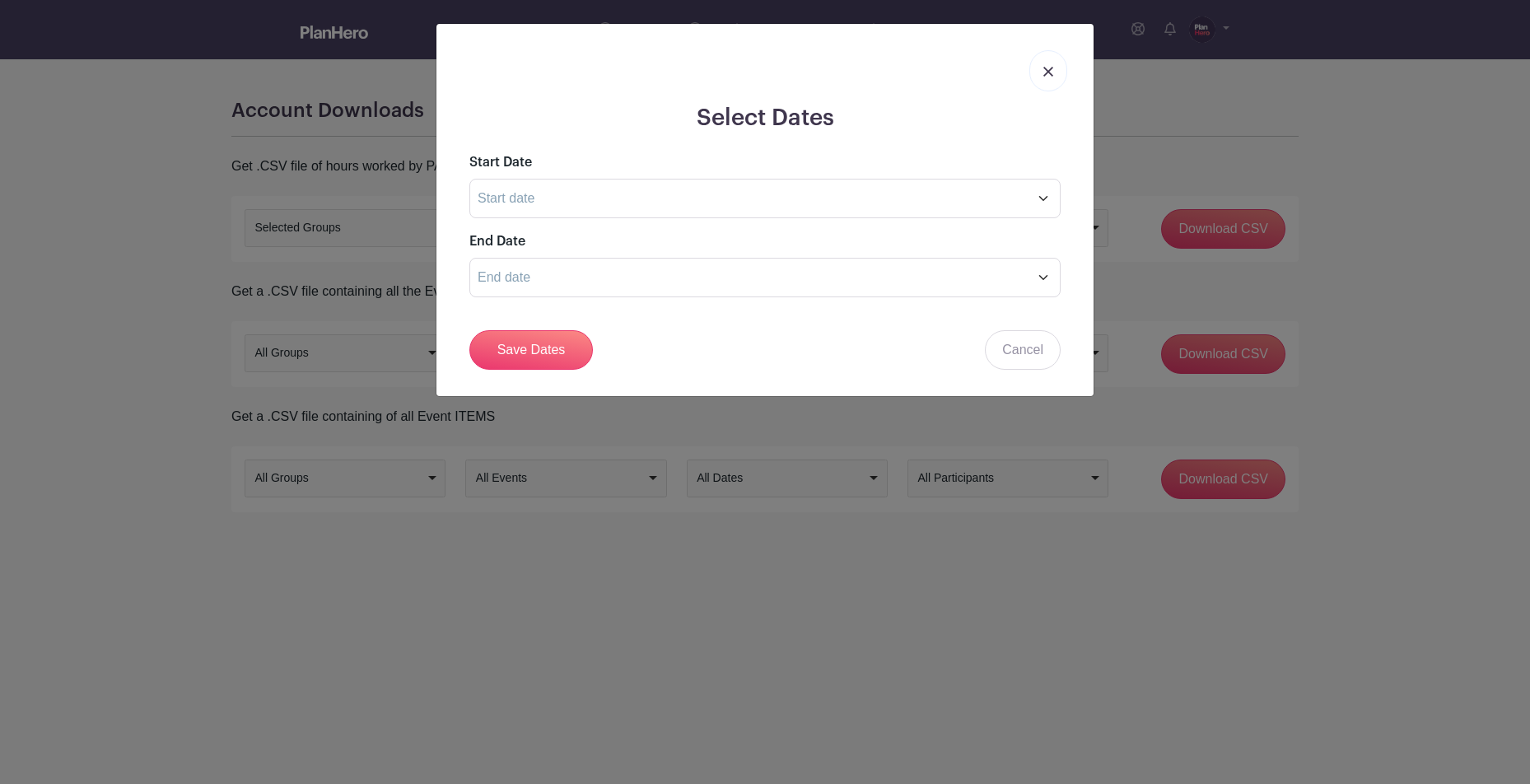
click at [1049, 67] on img at bounding box center [1049, 72] width 10 height 10
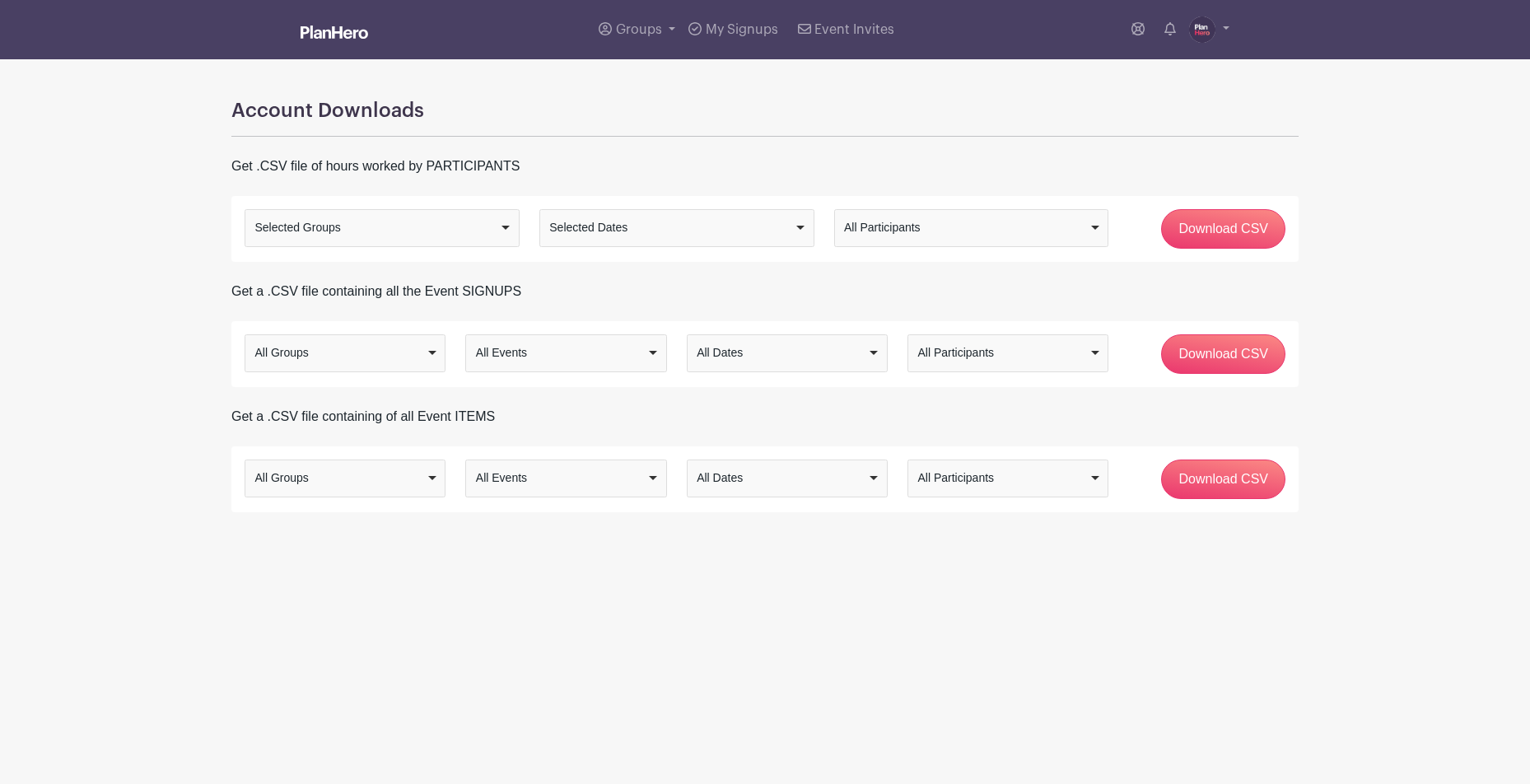
click at [879, 230] on div "All Participants" at bounding box center [966, 227] width 245 height 17
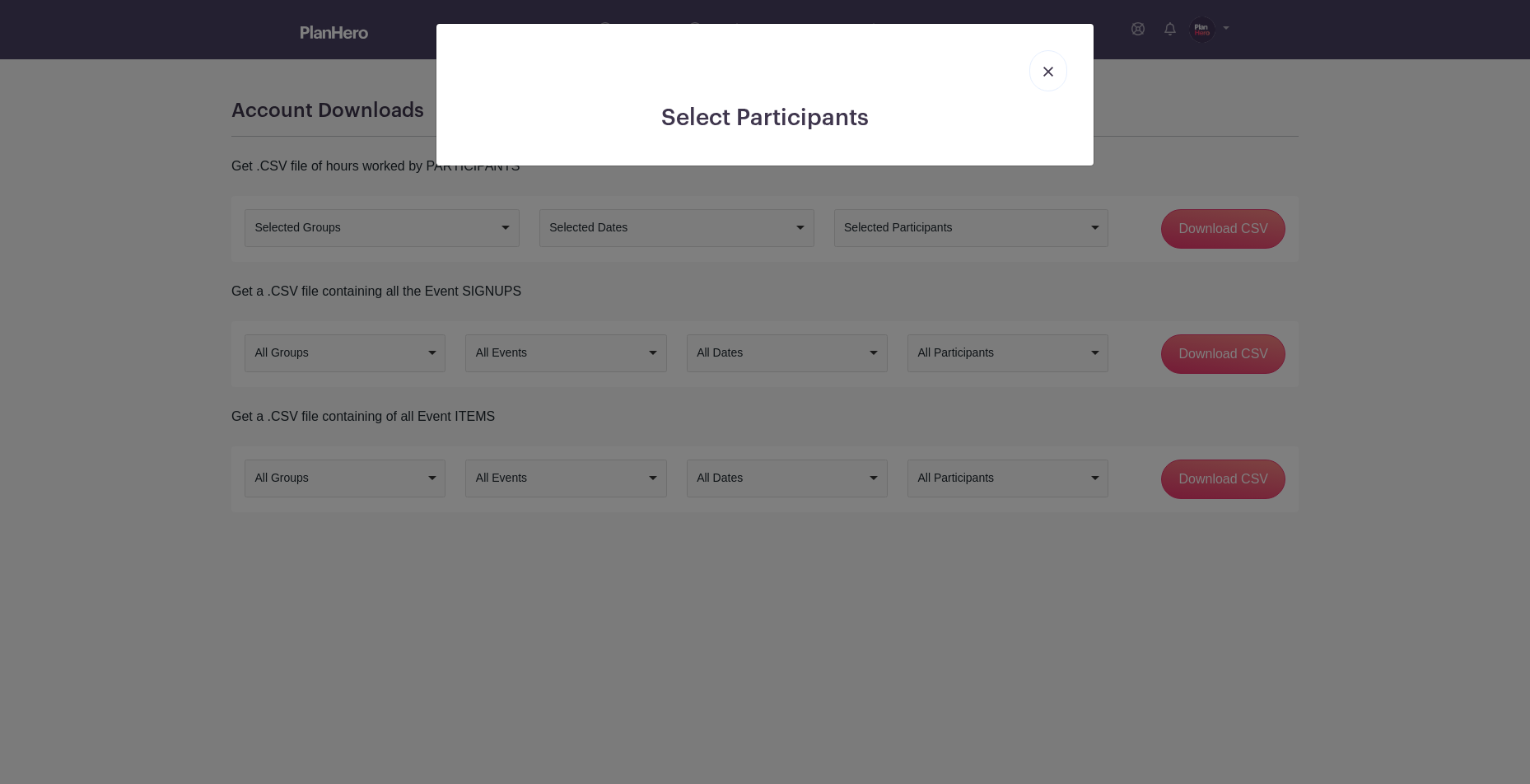
click at [1053, 72] on img at bounding box center [1049, 72] width 10 height 10
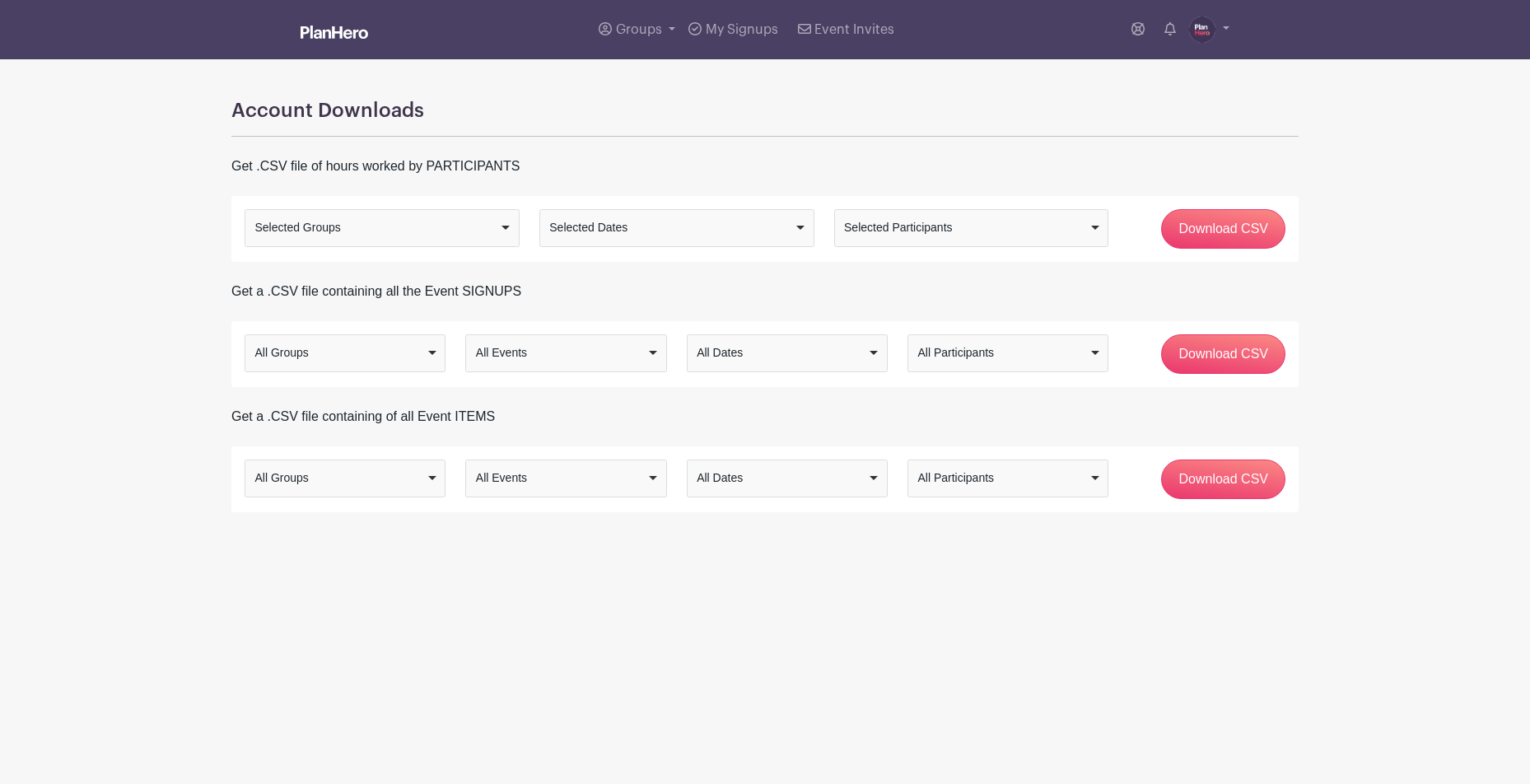
click at [686, 220] on div "Selected Dates" at bounding box center [671, 227] width 245 height 17
drag, startPoint x: 595, startPoint y: 261, endPoint x: 617, endPoint y: 263, distance: 22.1
click at [882, 230] on div "Selected Participants" at bounding box center [966, 227] width 245 height 17
click at [879, 296] on div "Account Downloads Get .CSV file of hours worked by PARTICIPANTS All Groups Sele…" at bounding box center [765, 285] width 1087 height 453
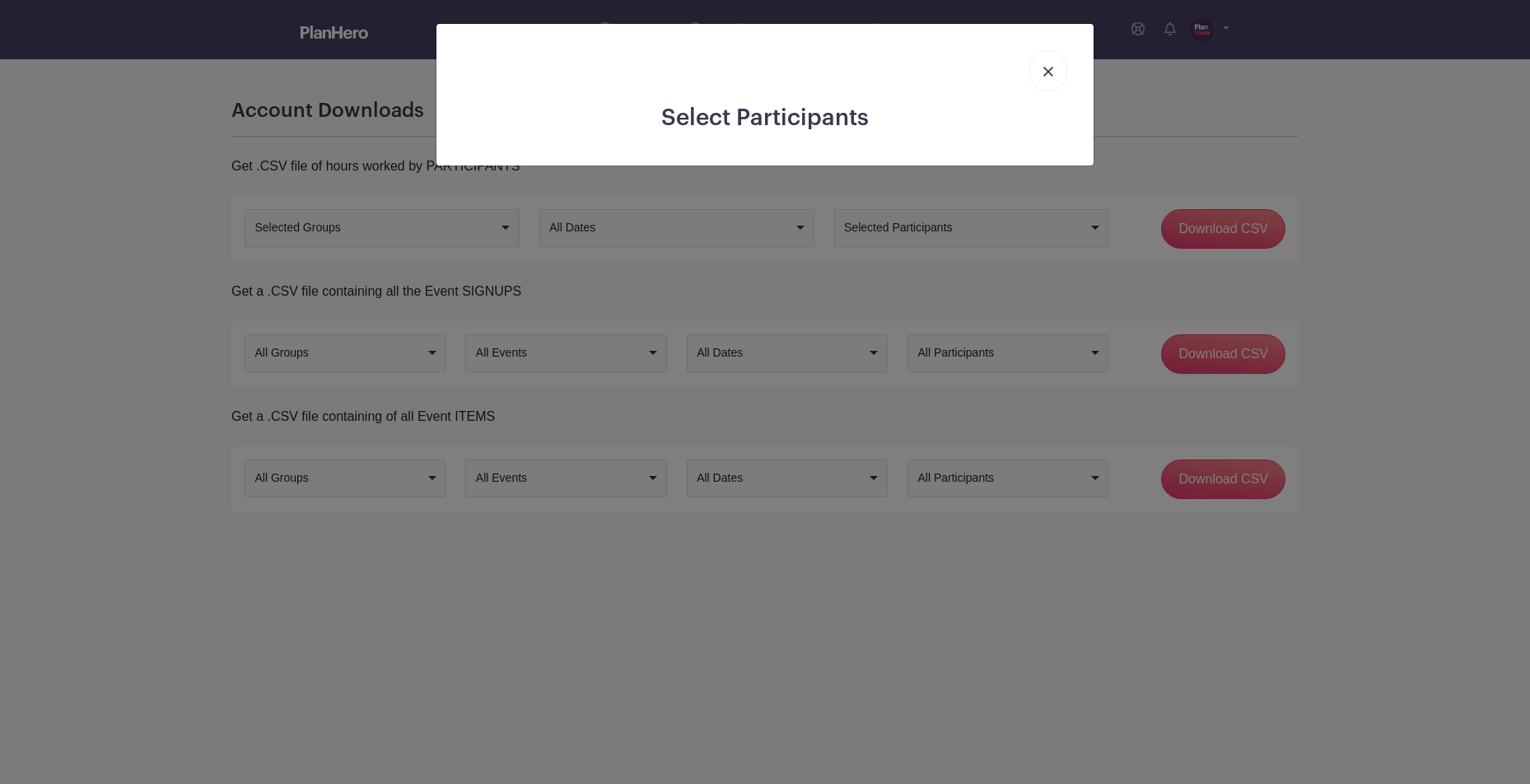
click at [1038, 64] on link at bounding box center [1049, 70] width 38 height 41
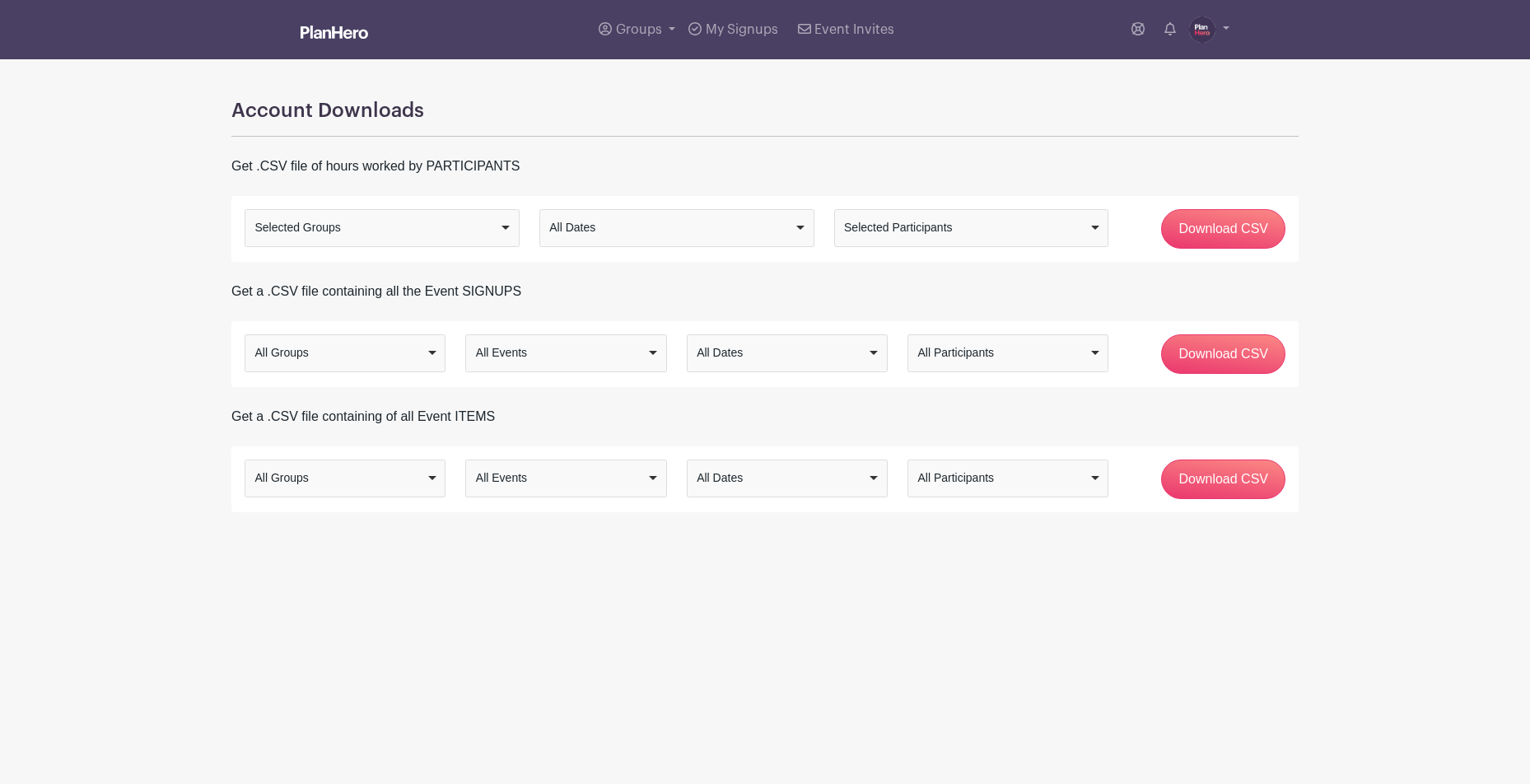
click at [308, 224] on div "Selected Groups" at bounding box center [377, 227] width 245 height 17
click at [893, 235] on div "Selected Participants" at bounding box center [966, 227] width 245 height 17
click at [1214, 229] on input "Download CSV" at bounding box center [1224, 229] width 125 height 40
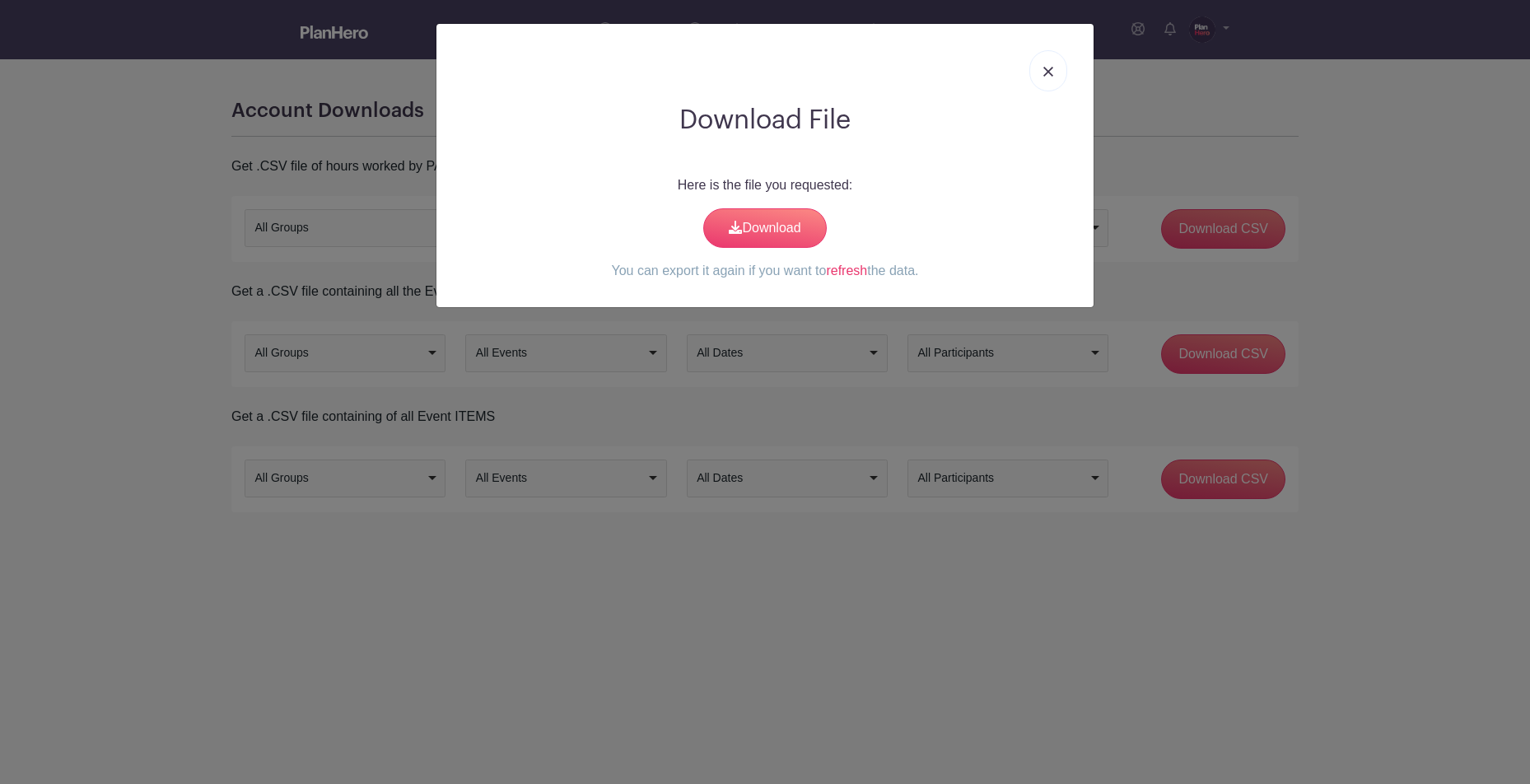
click at [1050, 70] on img at bounding box center [1049, 72] width 10 height 10
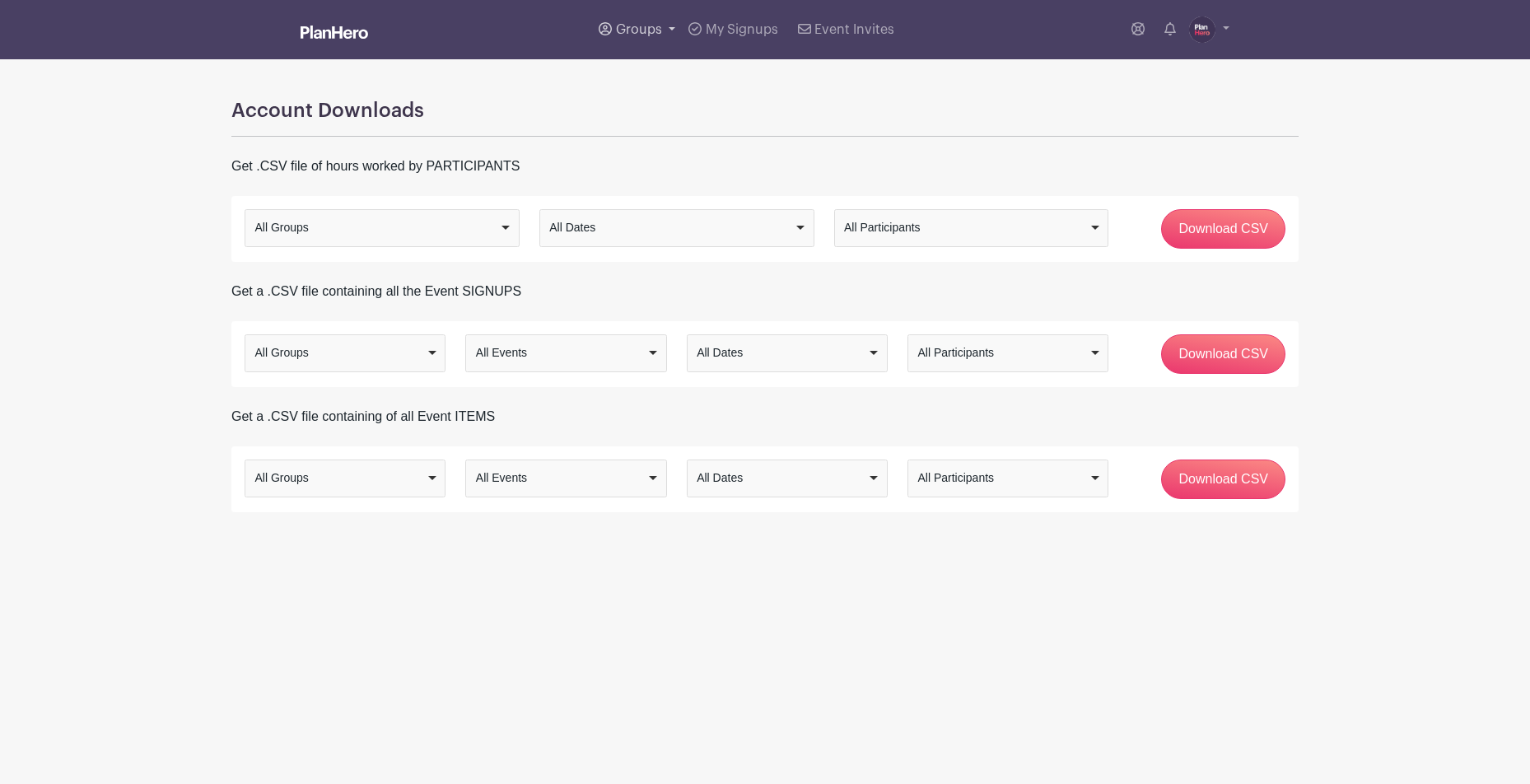
click at [641, 31] on span "Groups" at bounding box center [639, 29] width 46 height 13
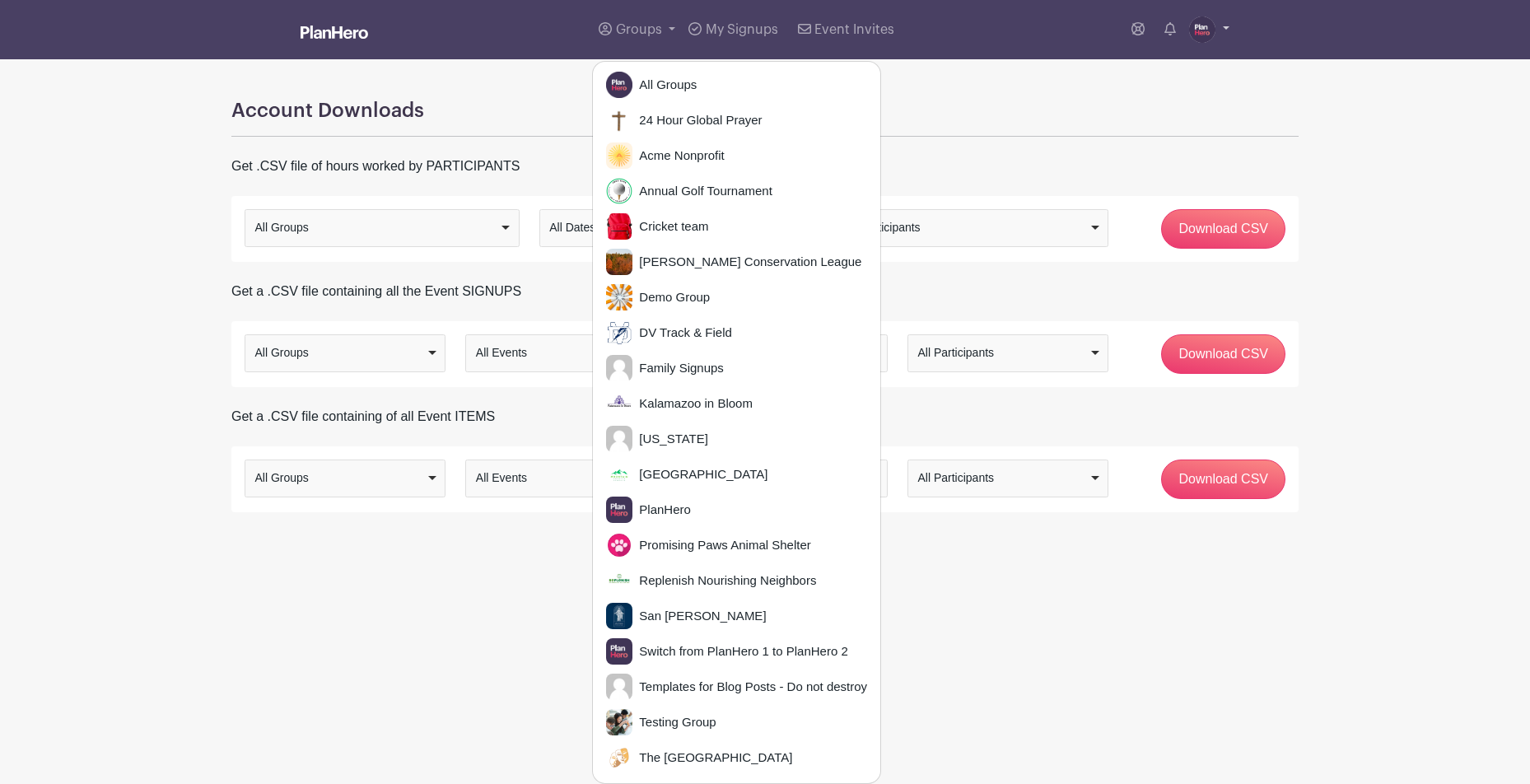
click at [1192, 34] on img at bounding box center [1203, 30] width 26 height 26
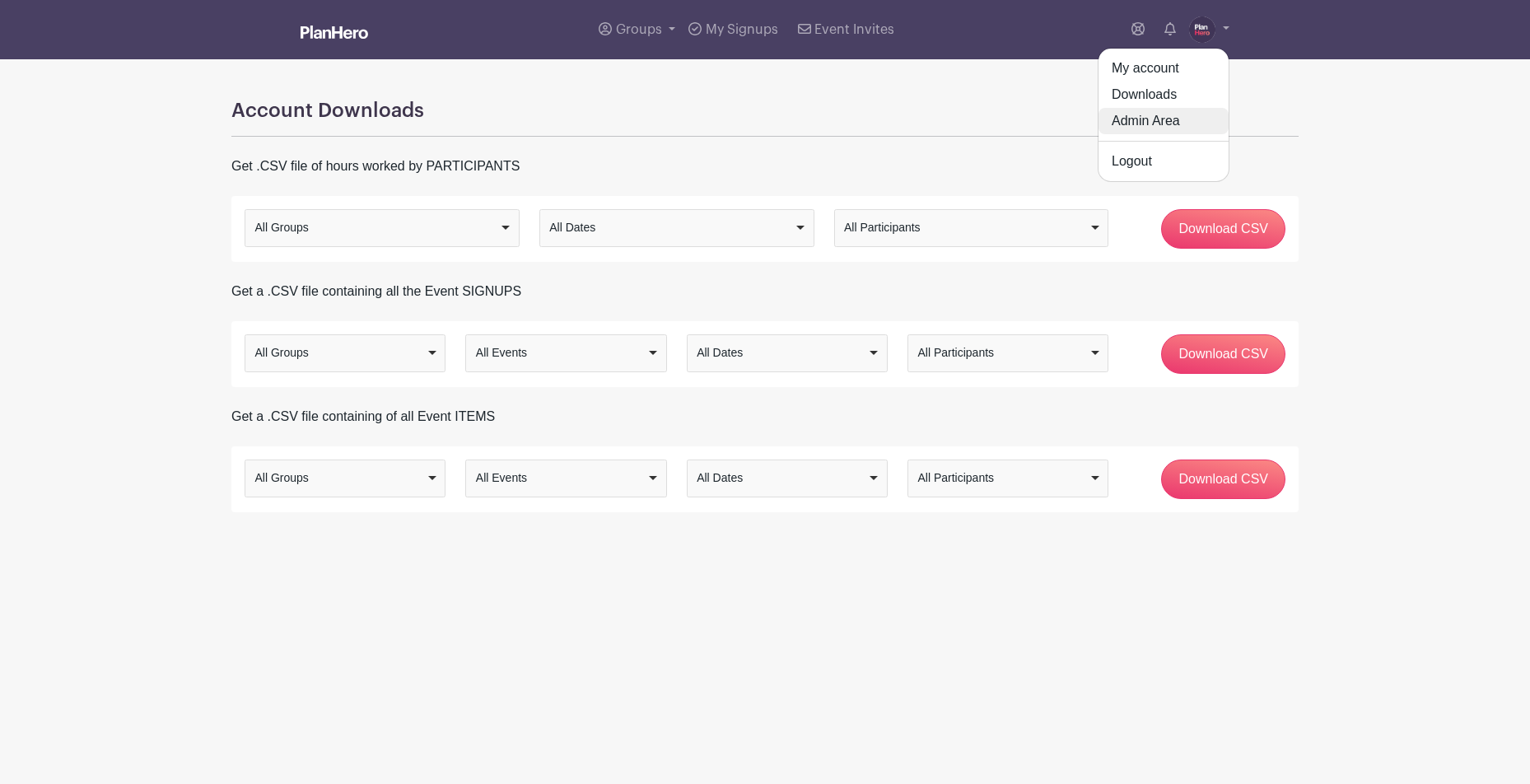
click at [1153, 121] on link "Admin Area" at bounding box center [1164, 121] width 130 height 26
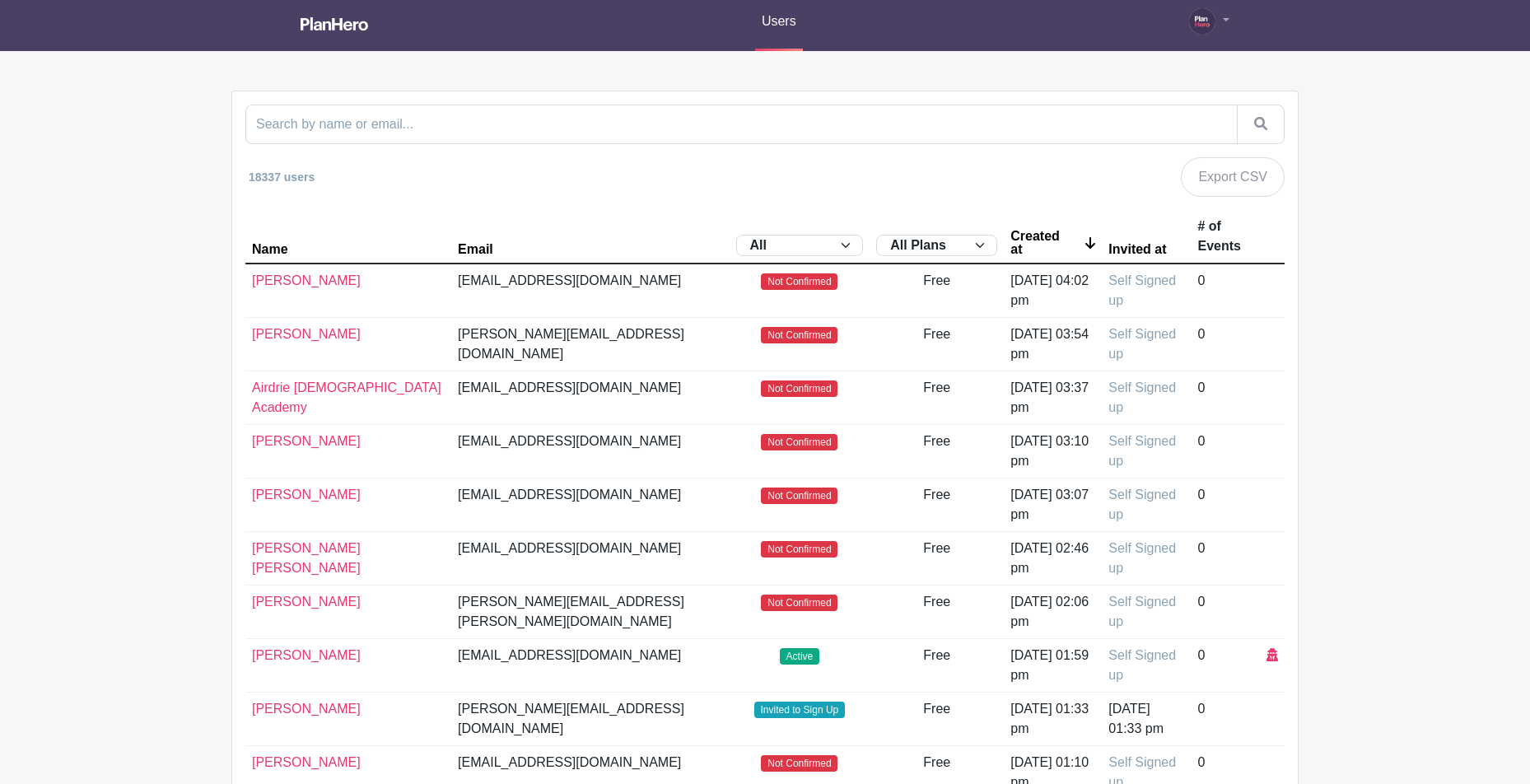
scroll to position [1, 0]
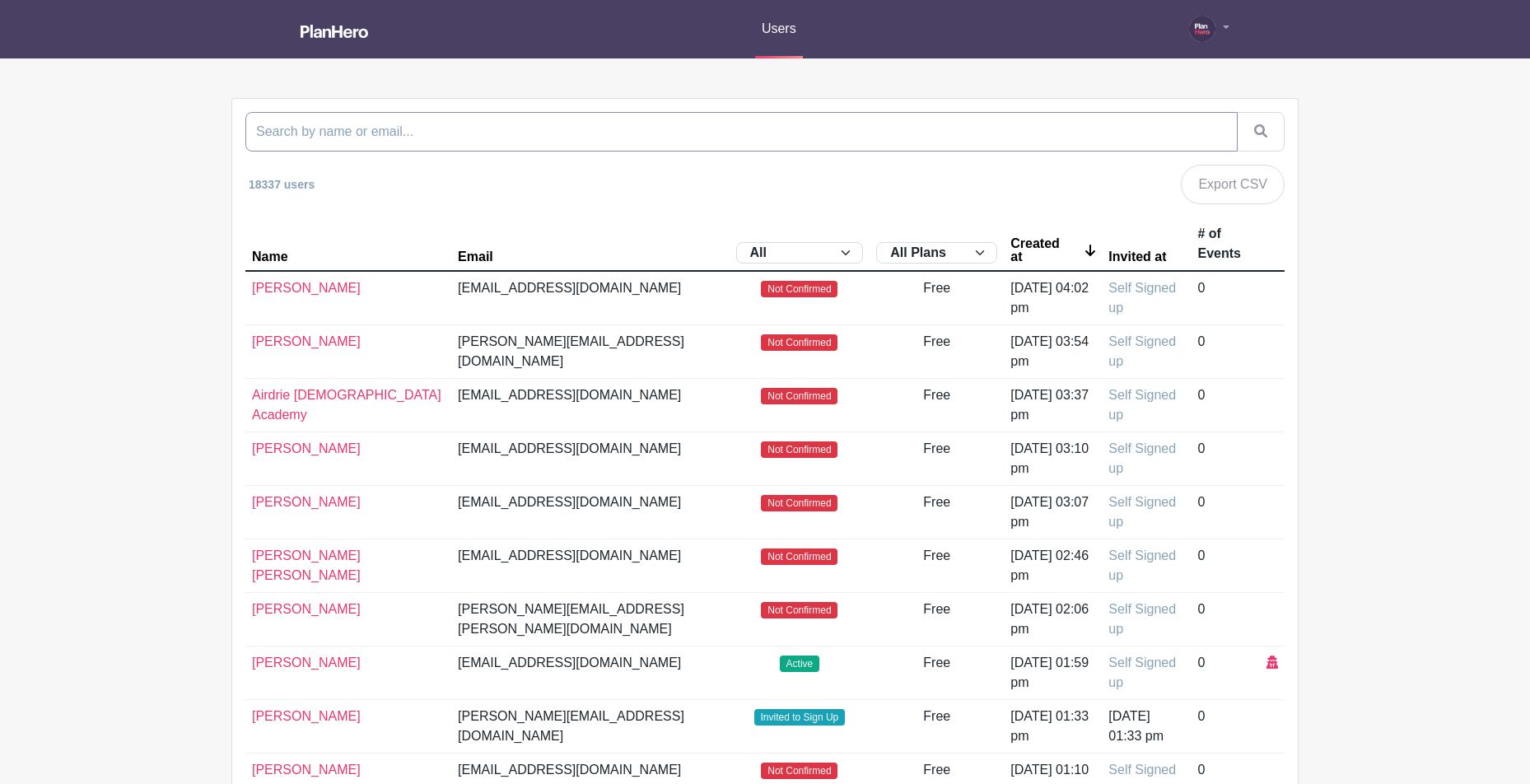
click at [489, 122] on input "search" at bounding box center [742, 132] width 992 height 40
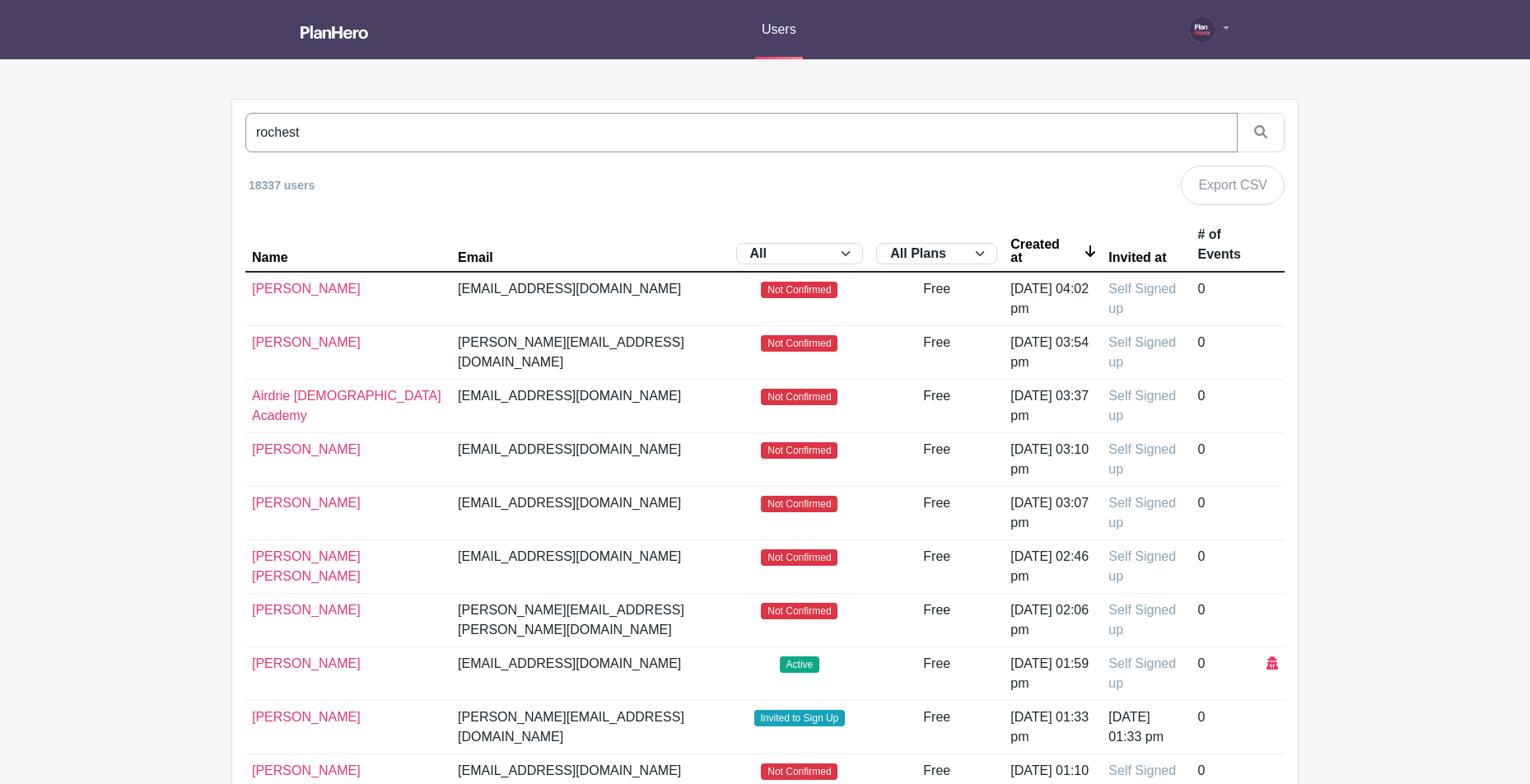
type input "rochest"
click at [1238, 113] on button "submit" at bounding box center [1262, 133] width 48 height 40
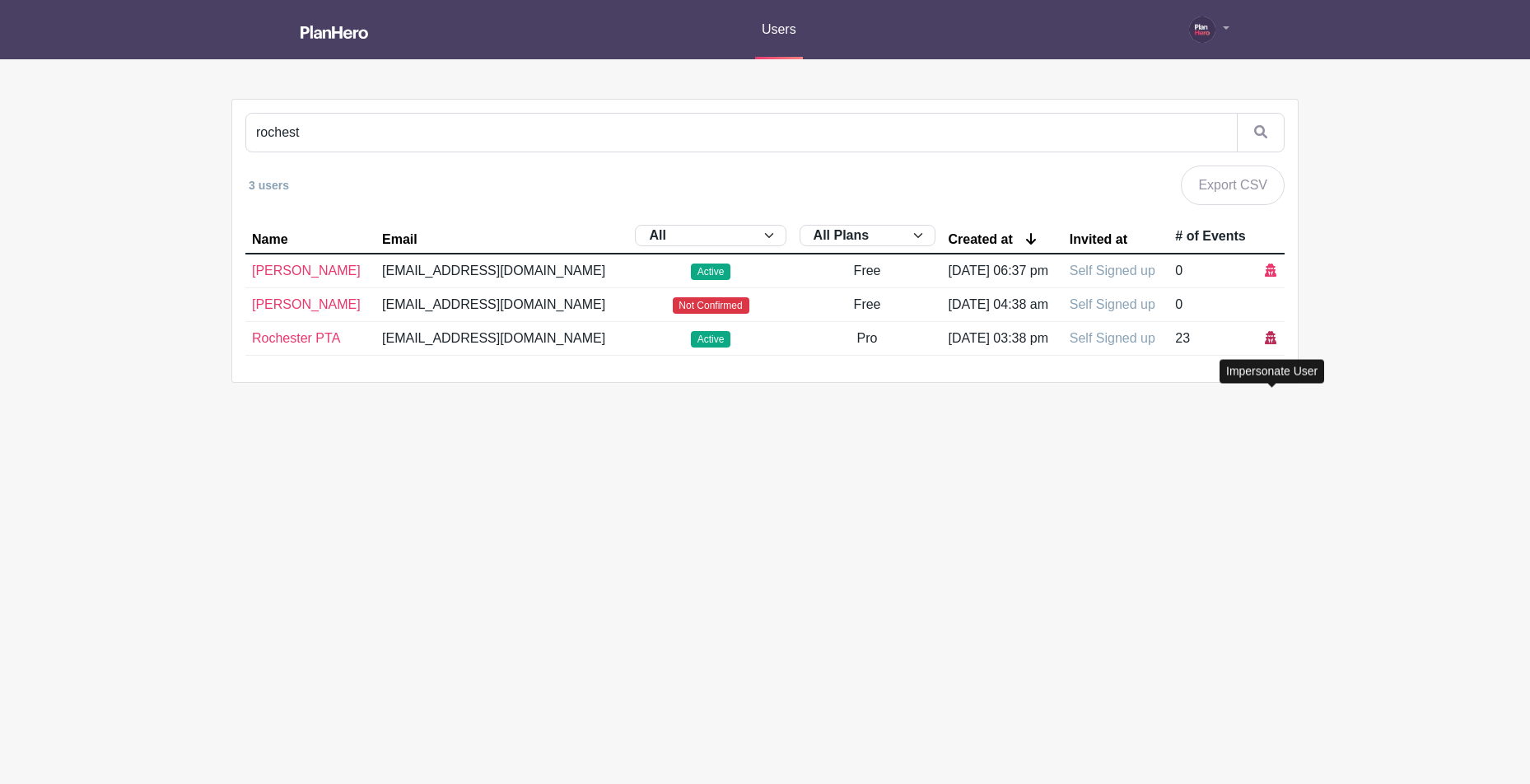
click at [1270, 344] on icon at bounding box center [1272, 337] width 12 height 13
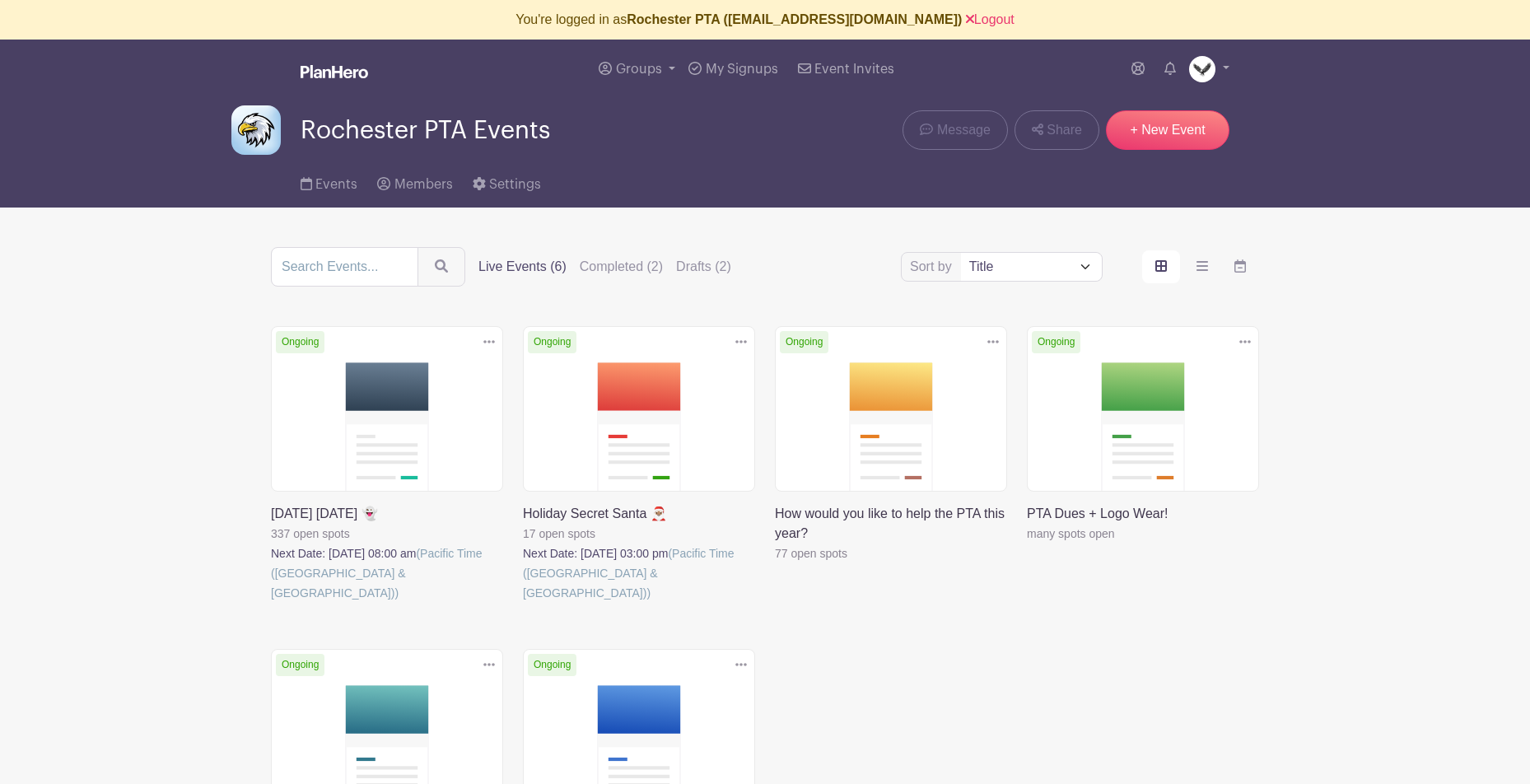
click at [193, 305] on main "You're logged in as Rochester PTA (jpfarrell77+rochesterpta@gmail.com) Logout G…" at bounding box center [765, 537] width 1530 height 1074
click at [960, 622] on div "Delete Event Are you sure you want to delete this Event? Yes, Delete No, Cancel…" at bounding box center [891, 484] width 253 height 316
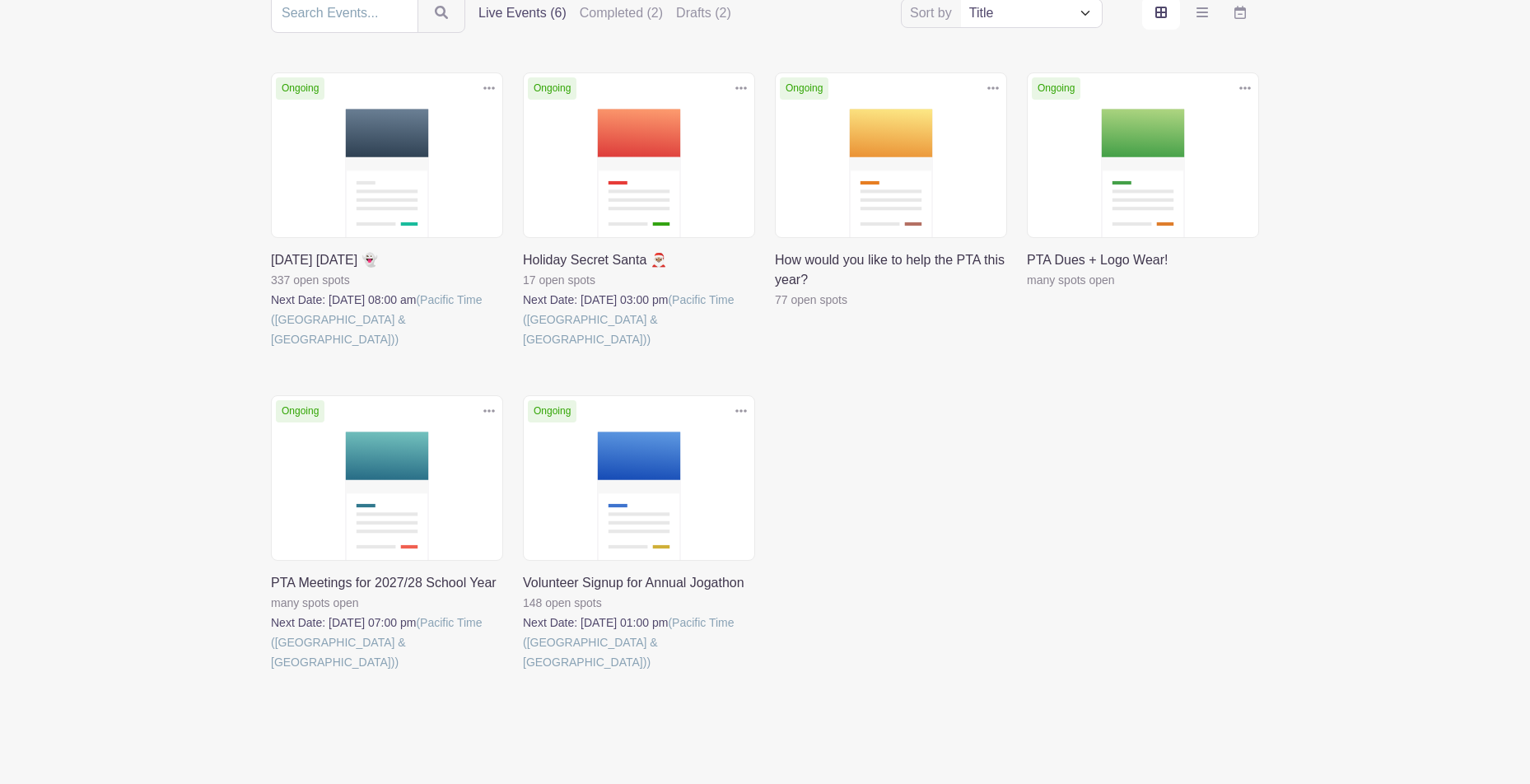
scroll to position [269, 0]
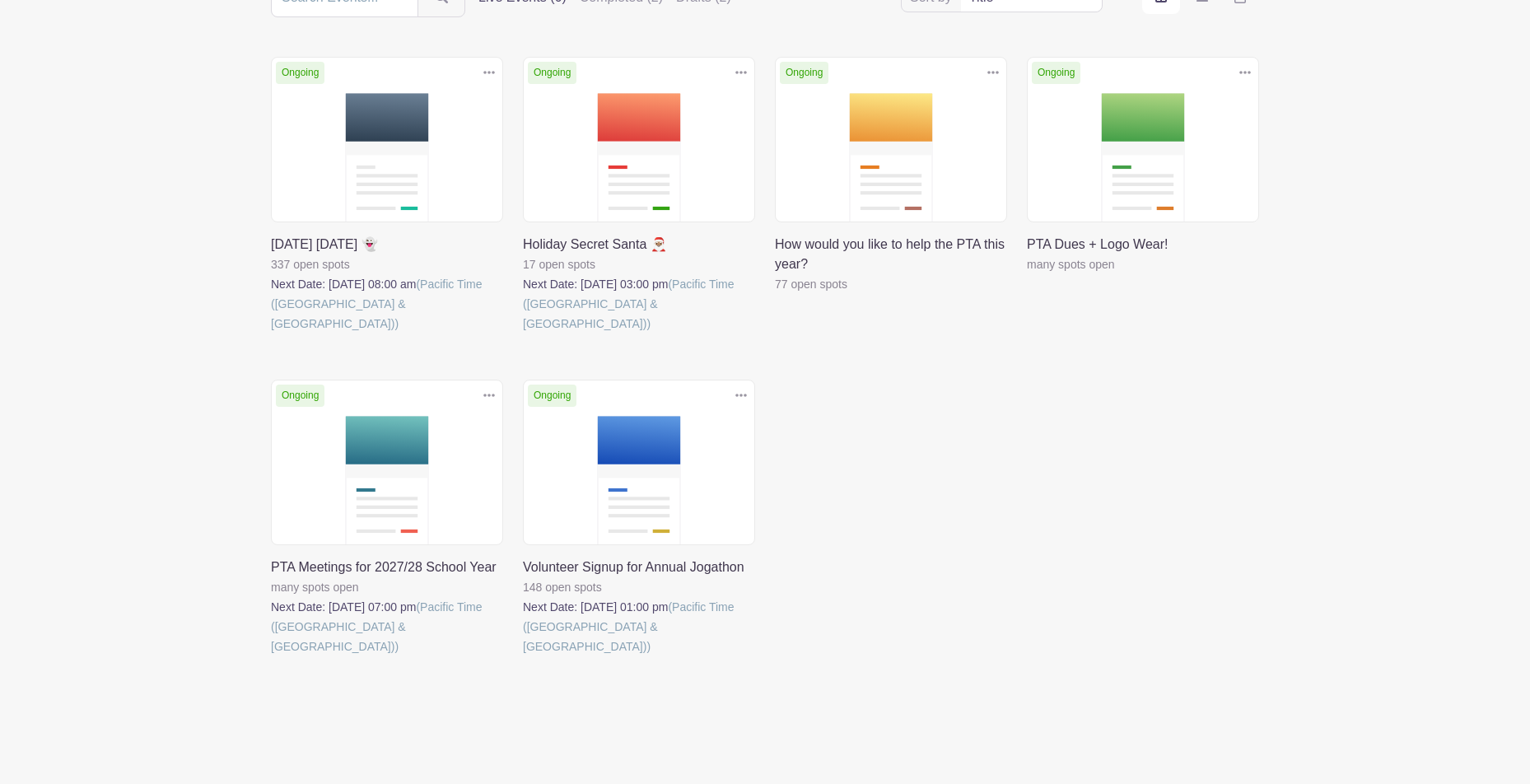
click at [1027, 274] on link at bounding box center [1027, 274] width 0 height 0
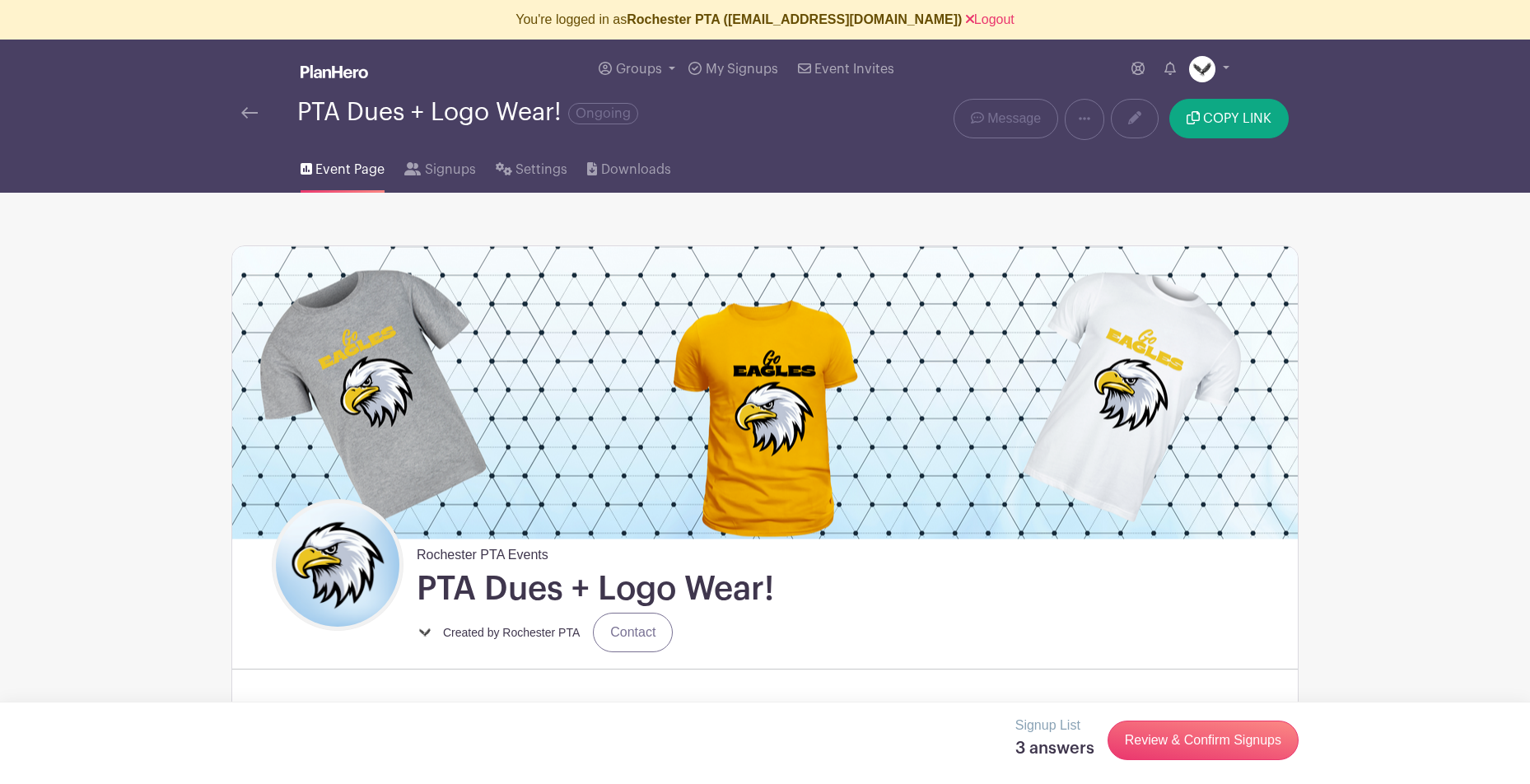
click at [248, 116] on img at bounding box center [250, 113] width 17 height 12
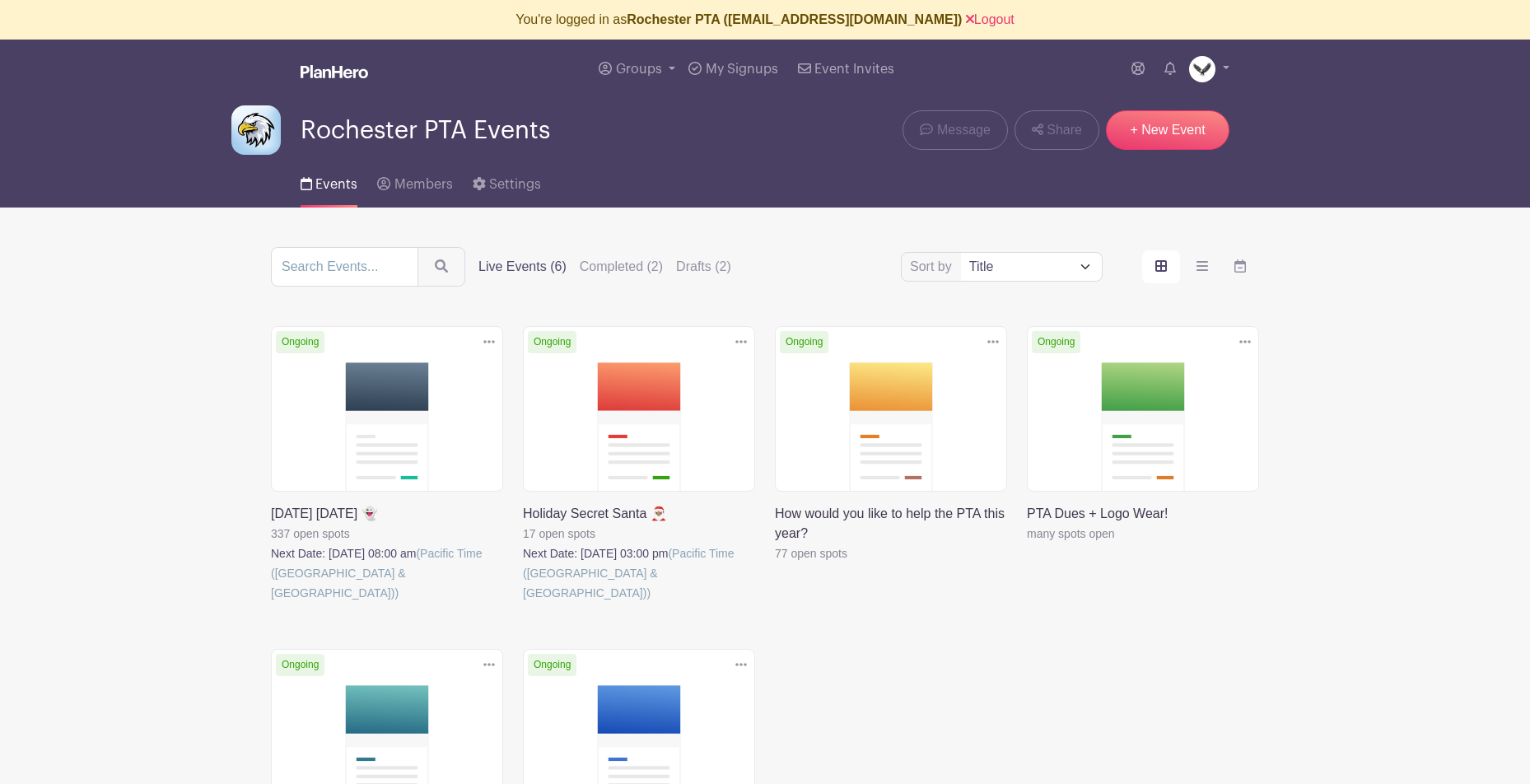
click at [523, 602] on link at bounding box center [523, 602] width 0 height 0
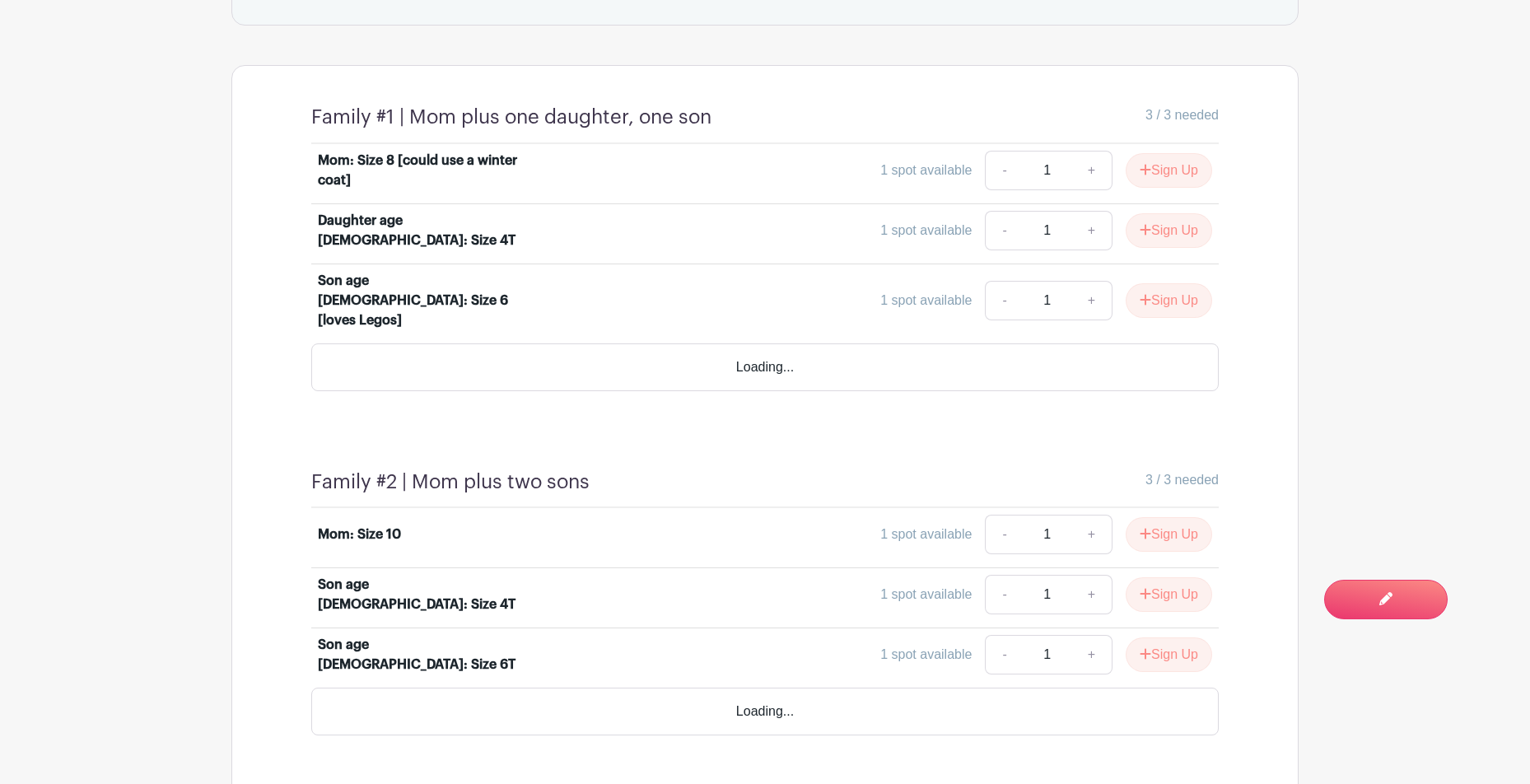
scroll to position [1567, 0]
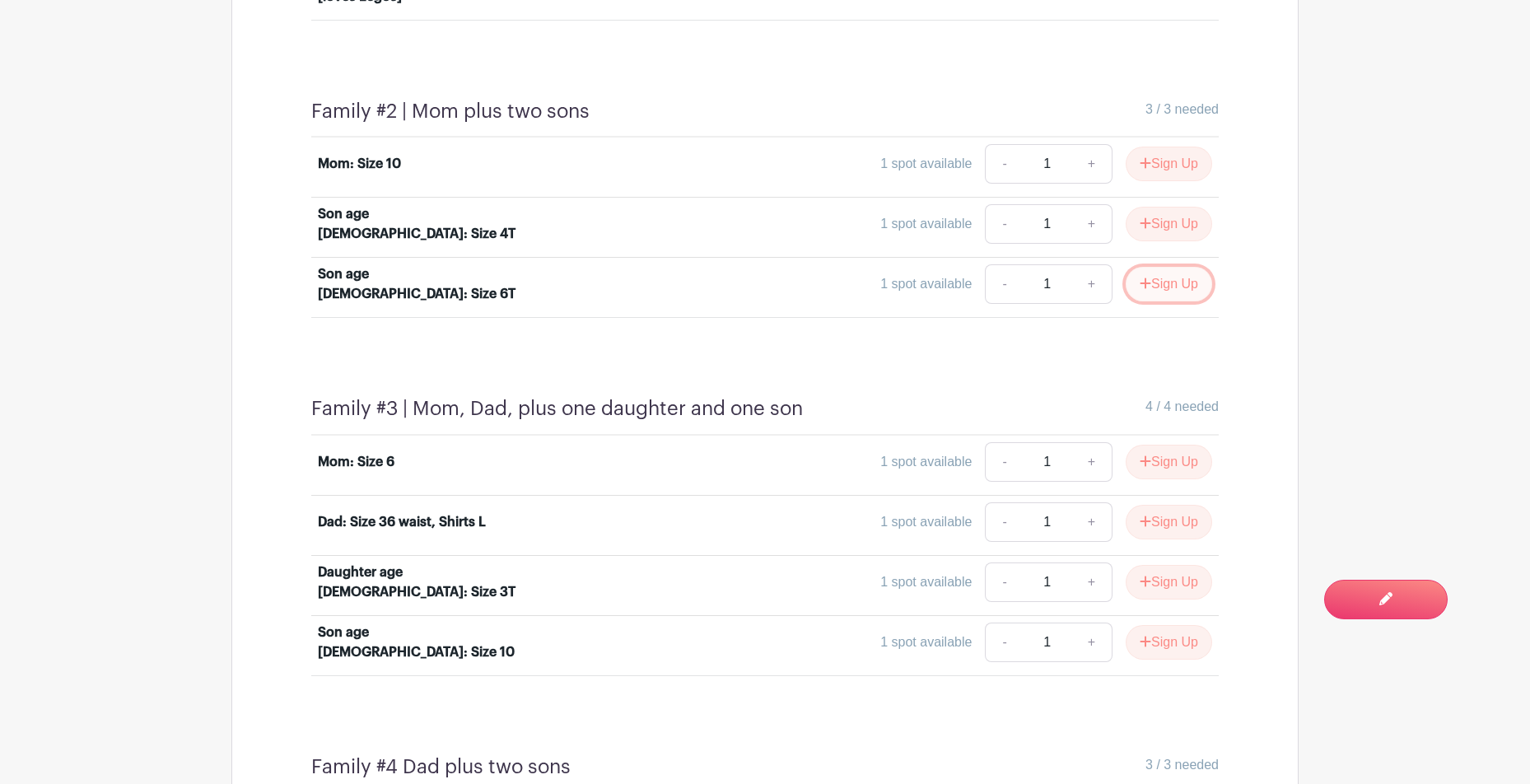
click at [1168, 271] on button "Sign Up" at bounding box center [1169, 283] width 87 height 35
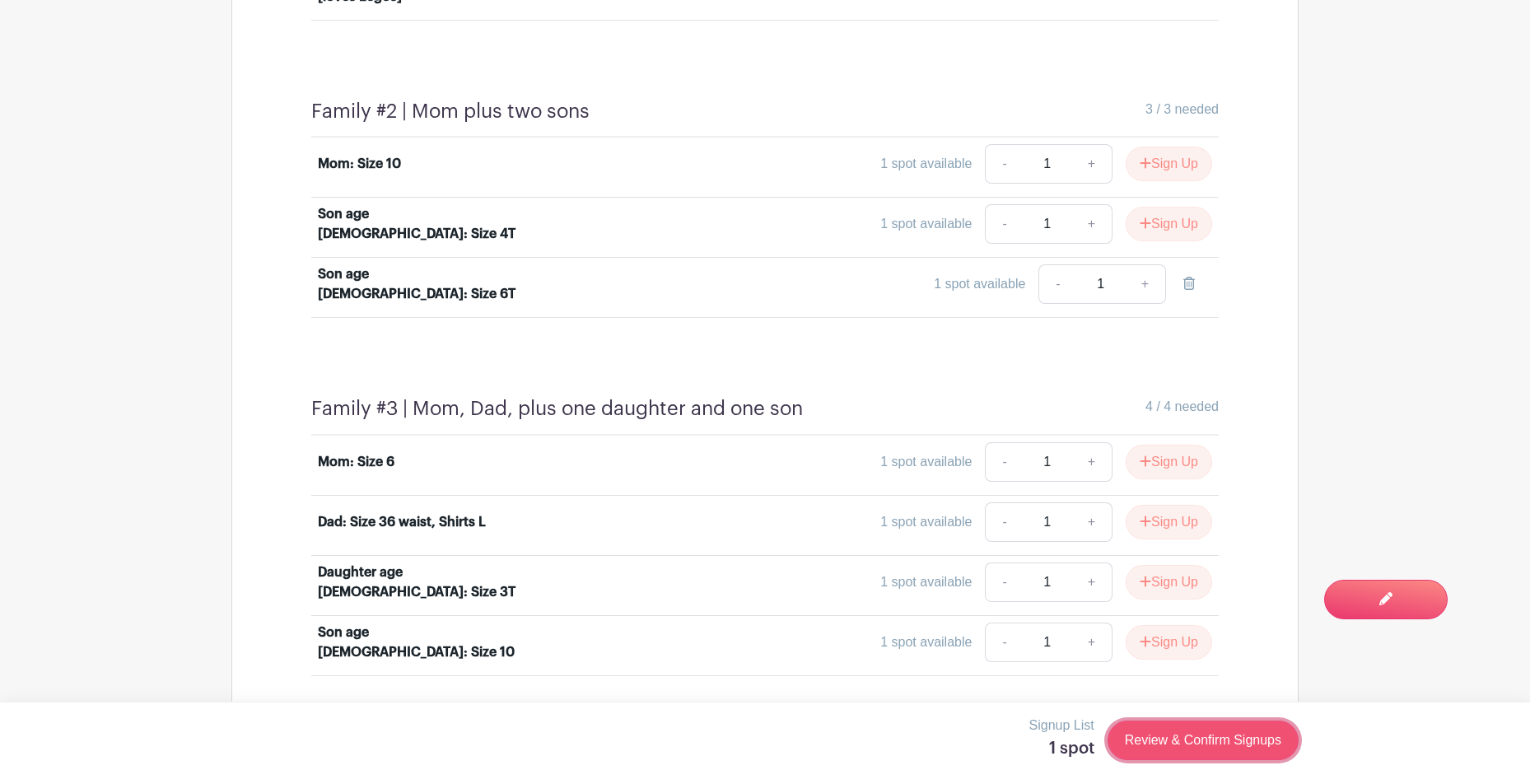
click at [1222, 732] on link "Review & Confirm Signups" at bounding box center [1203, 740] width 191 height 40
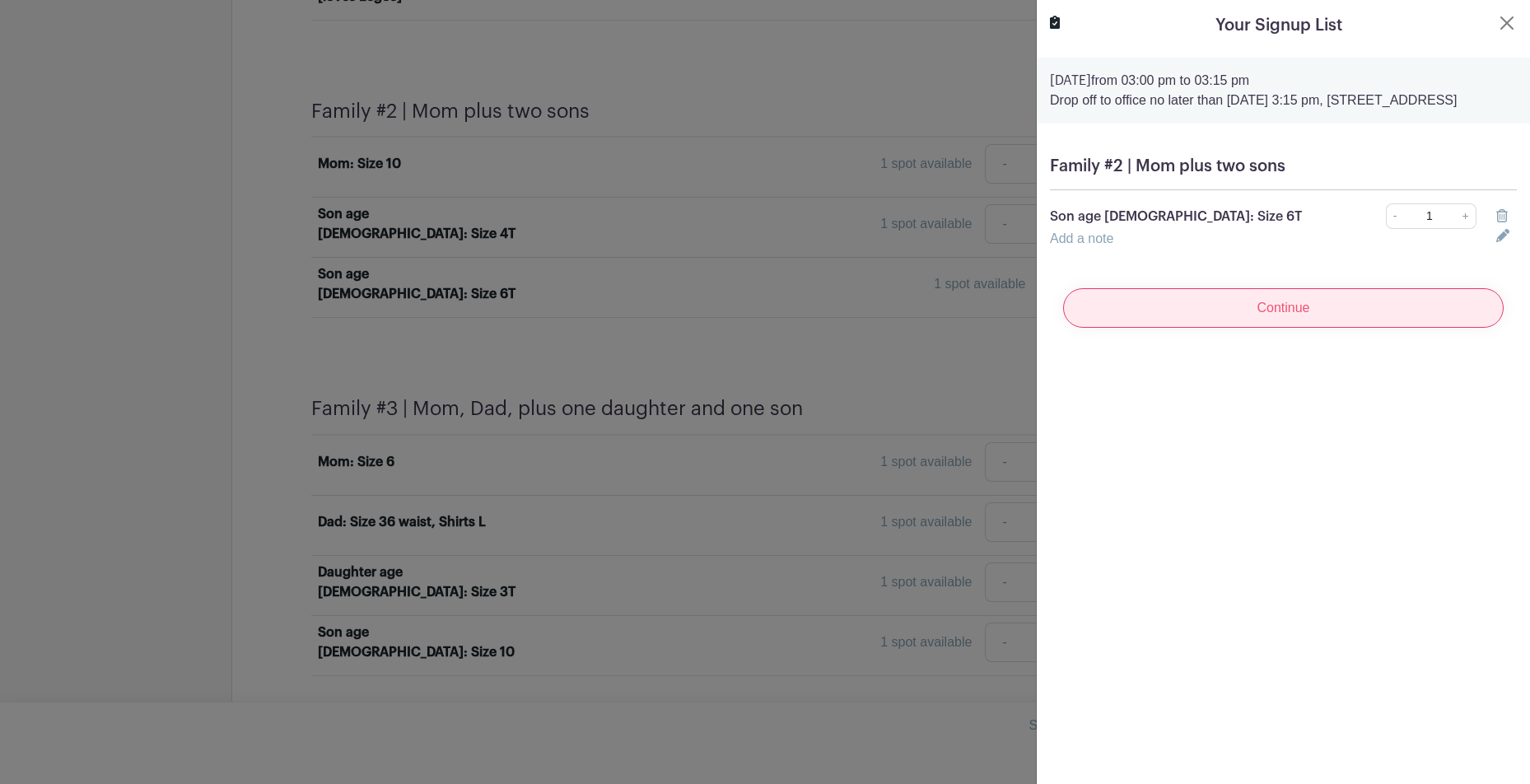
click at [1280, 325] on input "Continue" at bounding box center [1283, 308] width 441 height 40
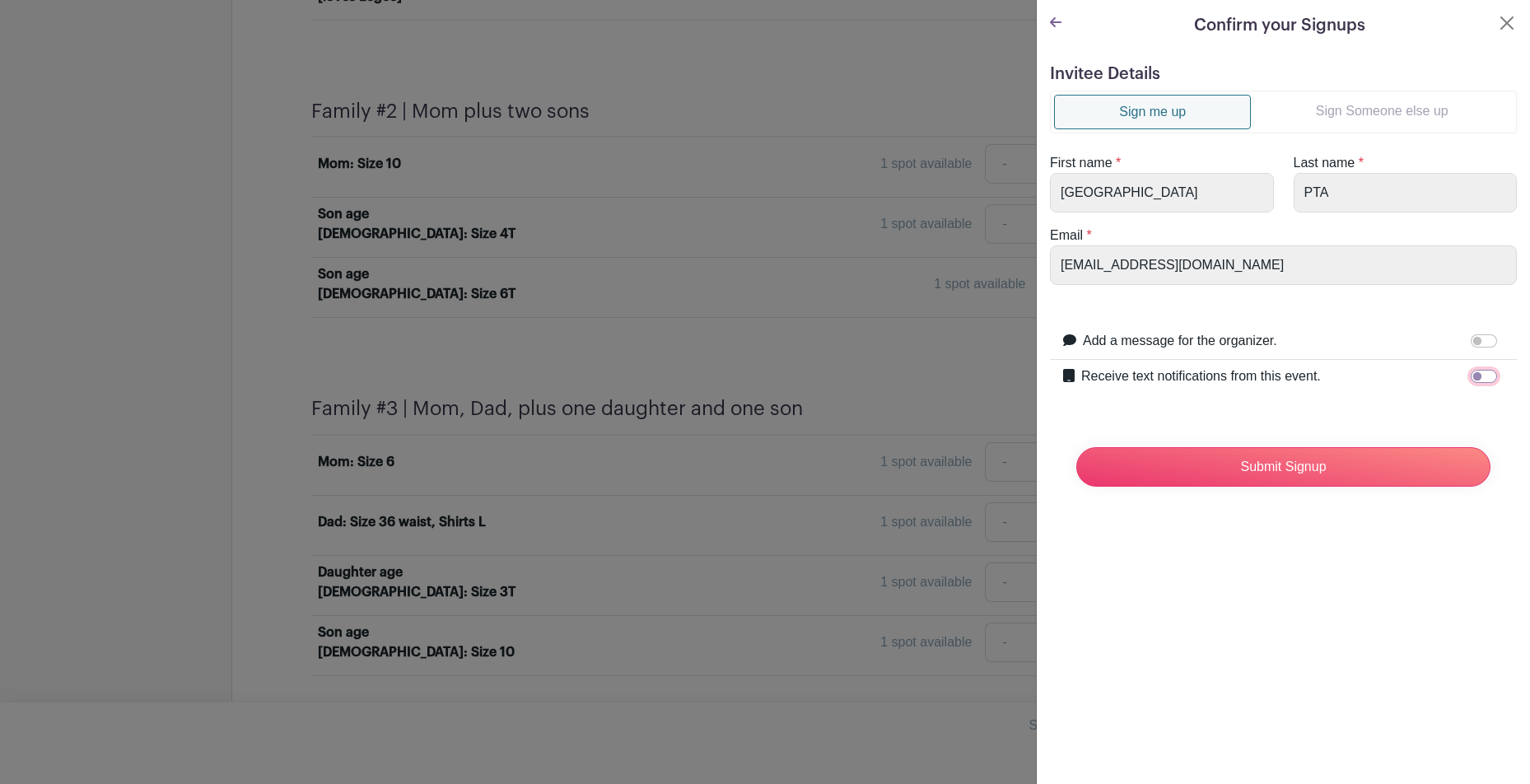
click at [1487, 374] on input "Receive text notifications from this event." at bounding box center [1484, 376] width 26 height 13
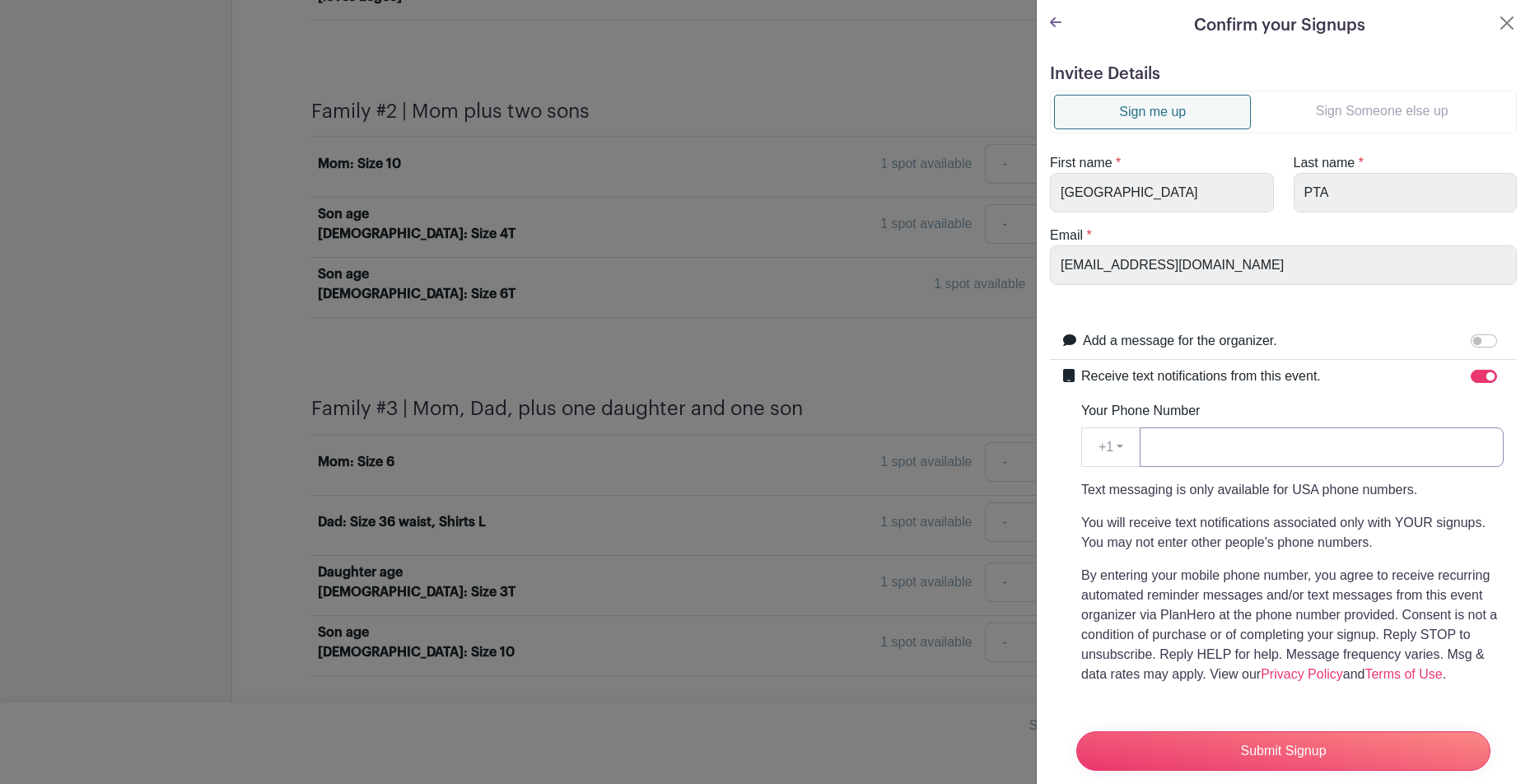
click at [1352, 459] on input "Your Phone Number" at bounding box center [1321, 447] width 364 height 40
click at [1488, 375] on input "Receive text notifications from this event." at bounding box center [1484, 376] width 26 height 13
checkbox input "false"
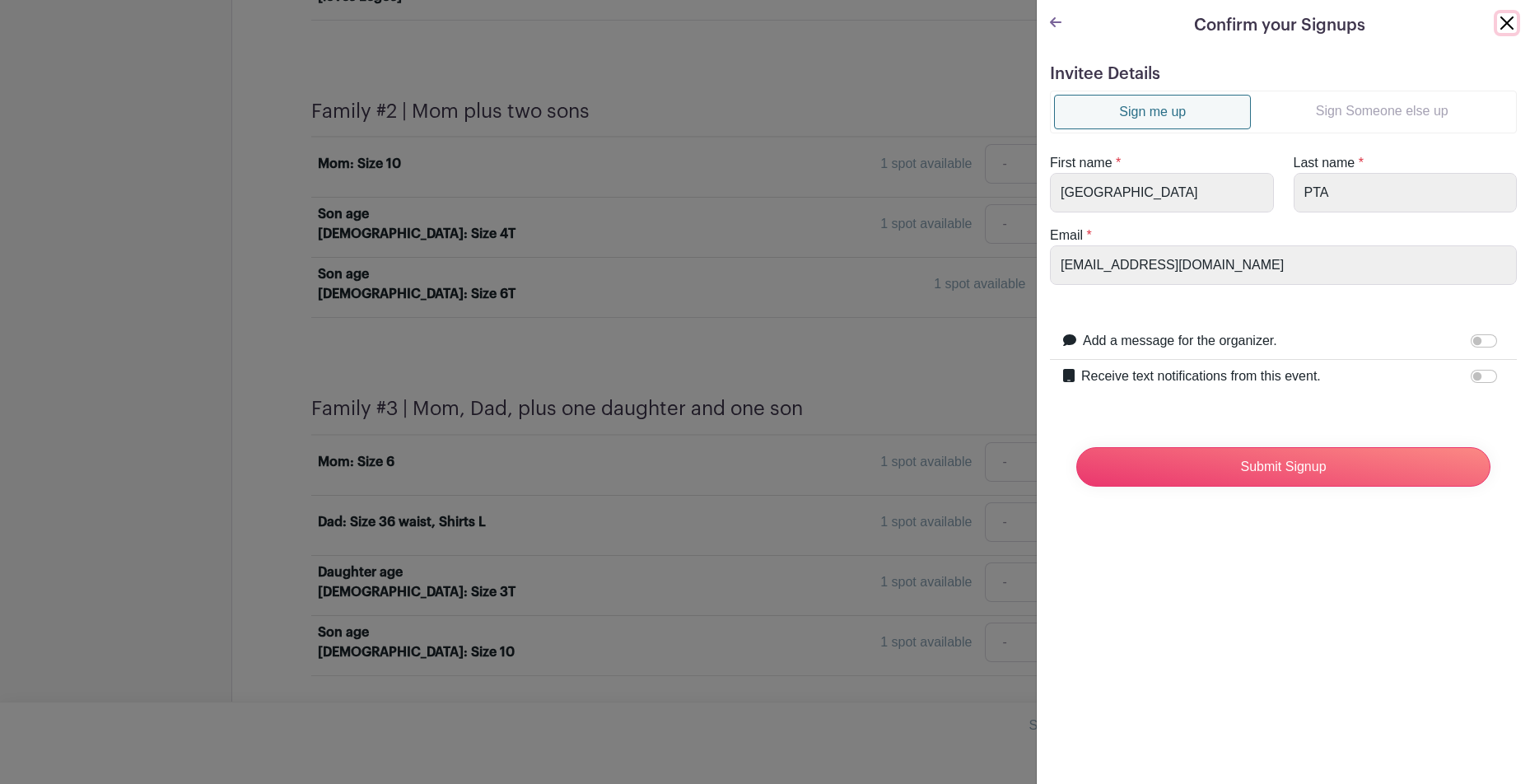
click at [1511, 20] on button "Close" at bounding box center [1507, 23] width 20 height 20
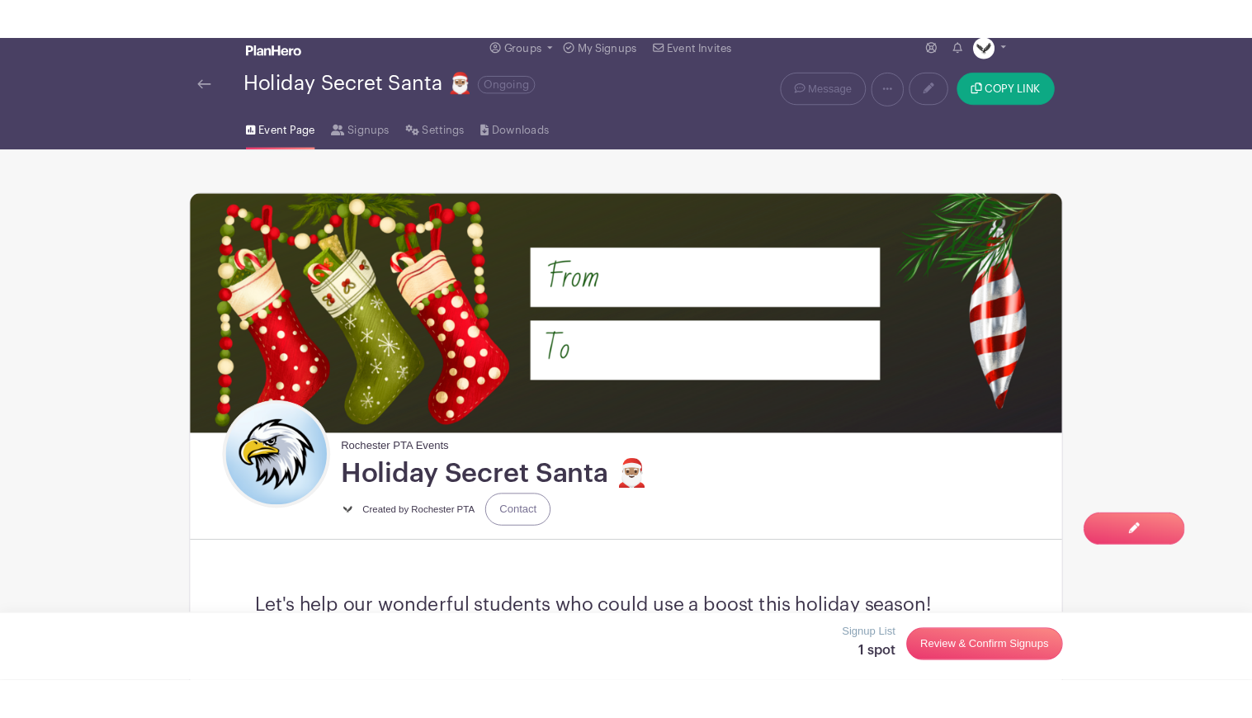
scroll to position [0, 0]
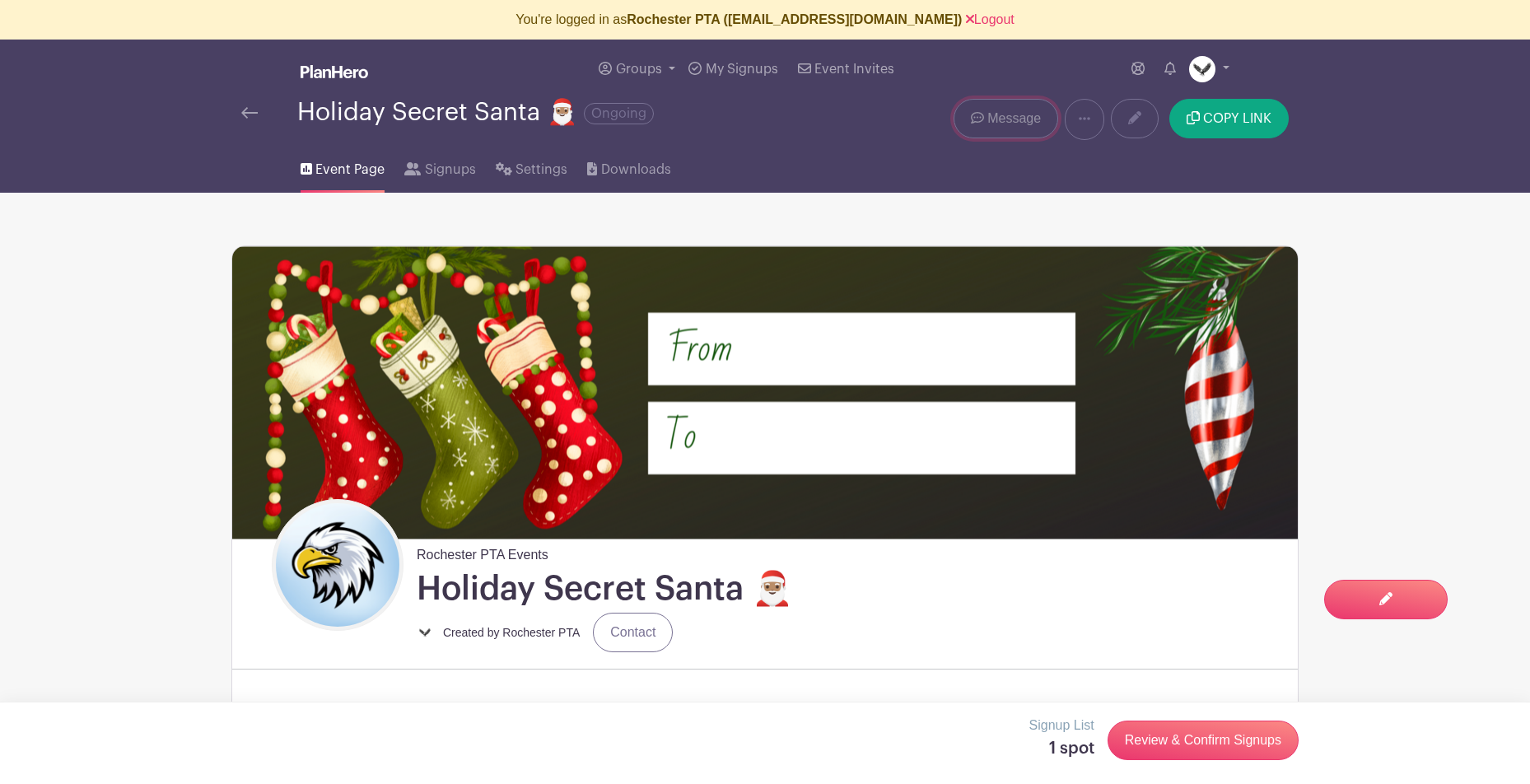
click at [1018, 121] on span "Message" at bounding box center [1014, 119] width 54 height 20
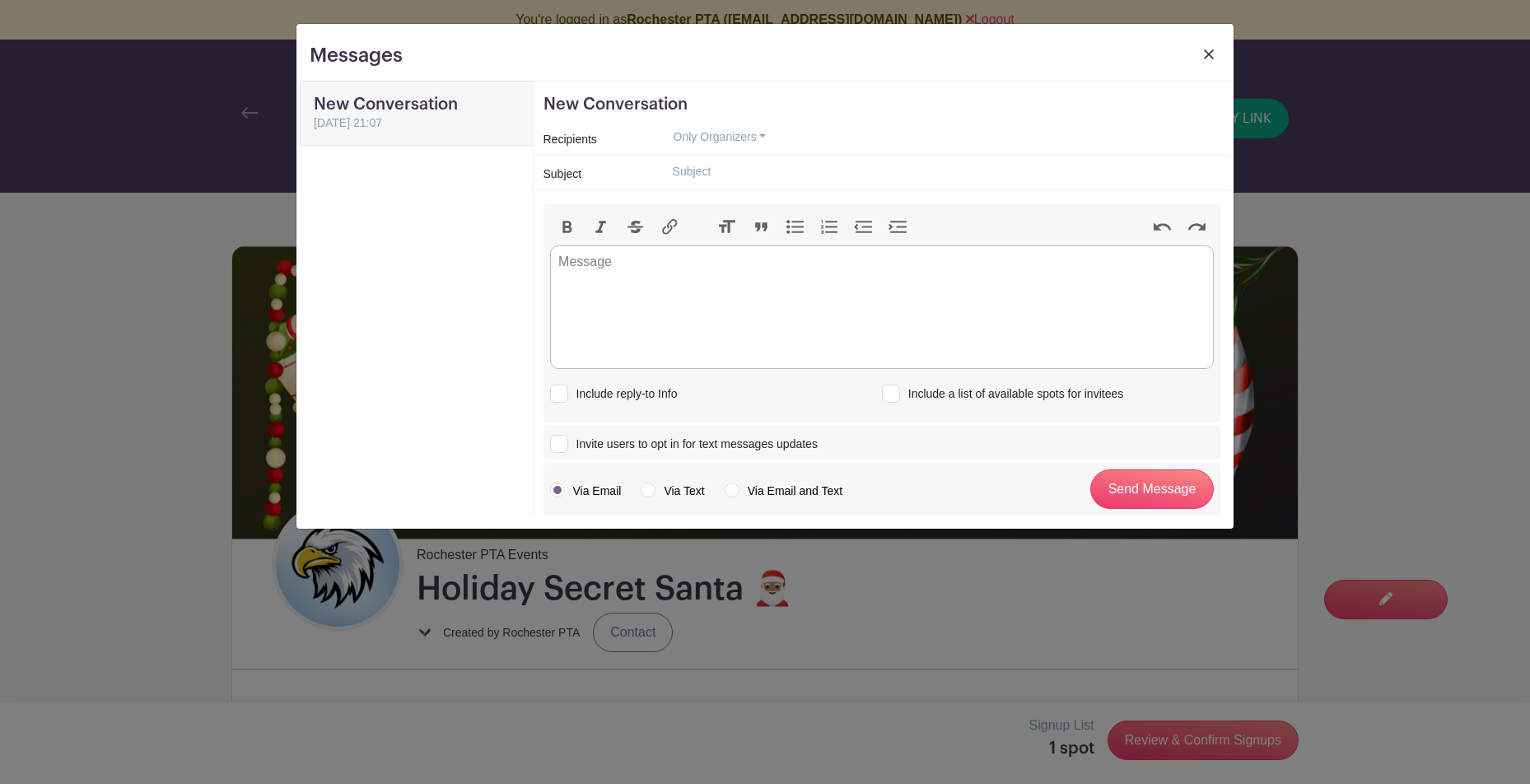
click at [728, 489] on label "Via Email and Text" at bounding box center [783, 491] width 118 height 17
radio input "true"
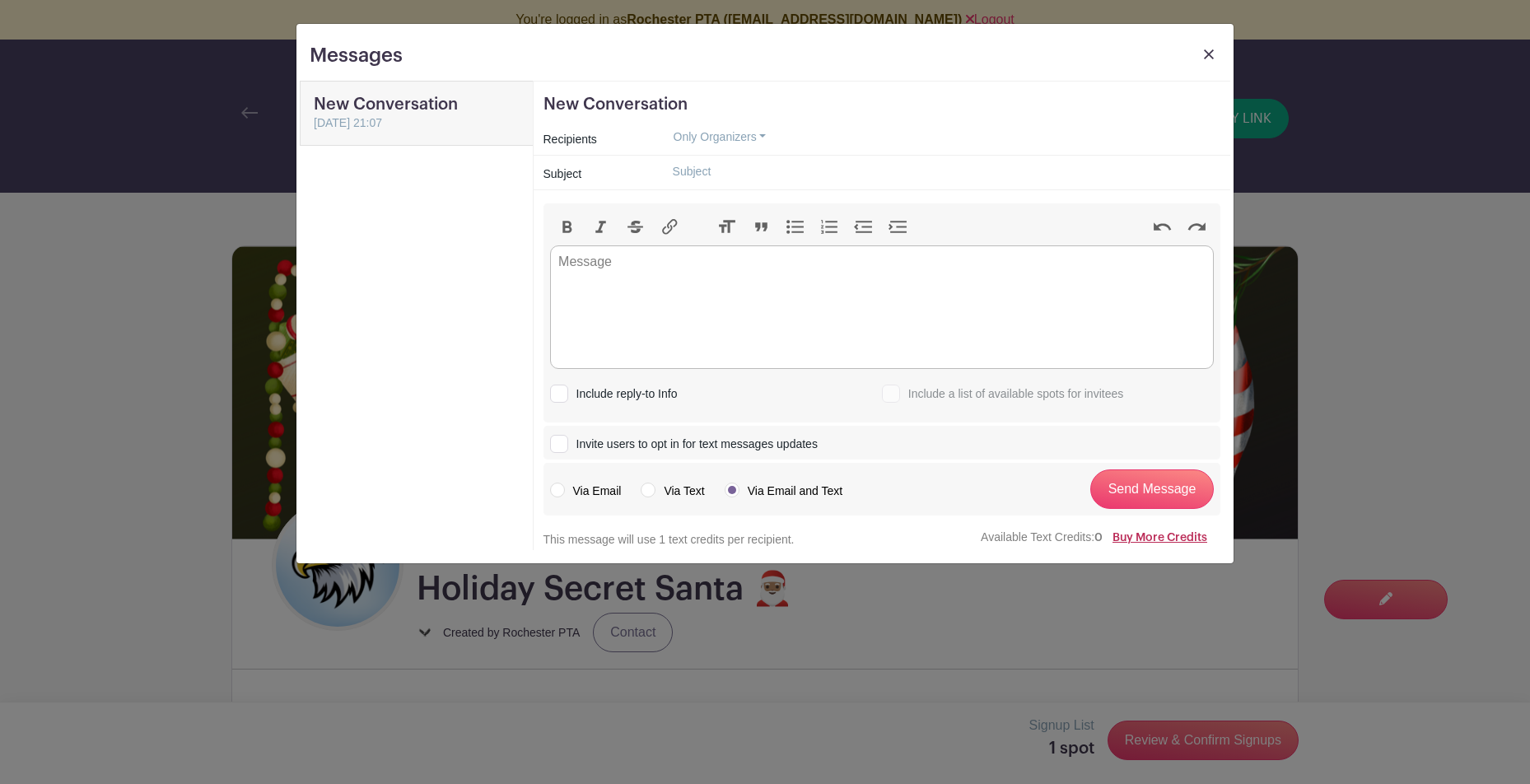
click at [1173, 540] on link "Buy More Credits" at bounding box center [1160, 538] width 95 height 12
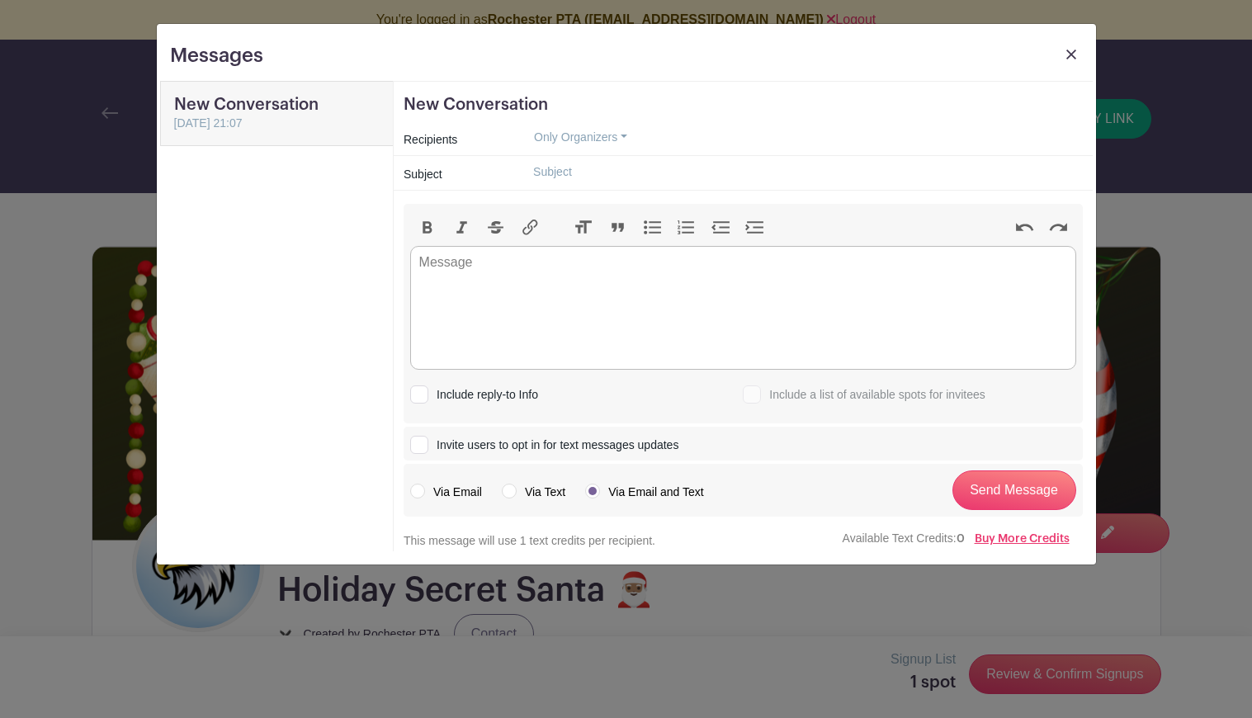
click at [1066, 53] on img at bounding box center [1071, 55] width 10 height 10
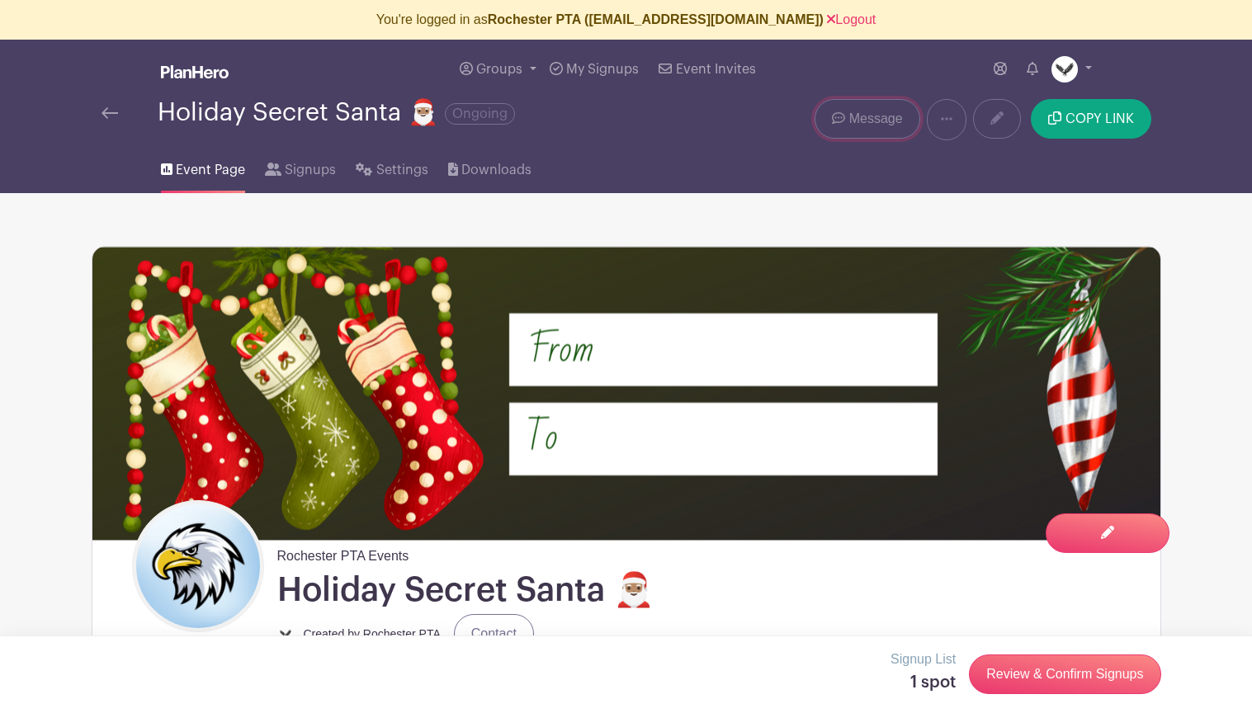
click at [852, 113] on span "Message" at bounding box center [876, 119] width 54 height 20
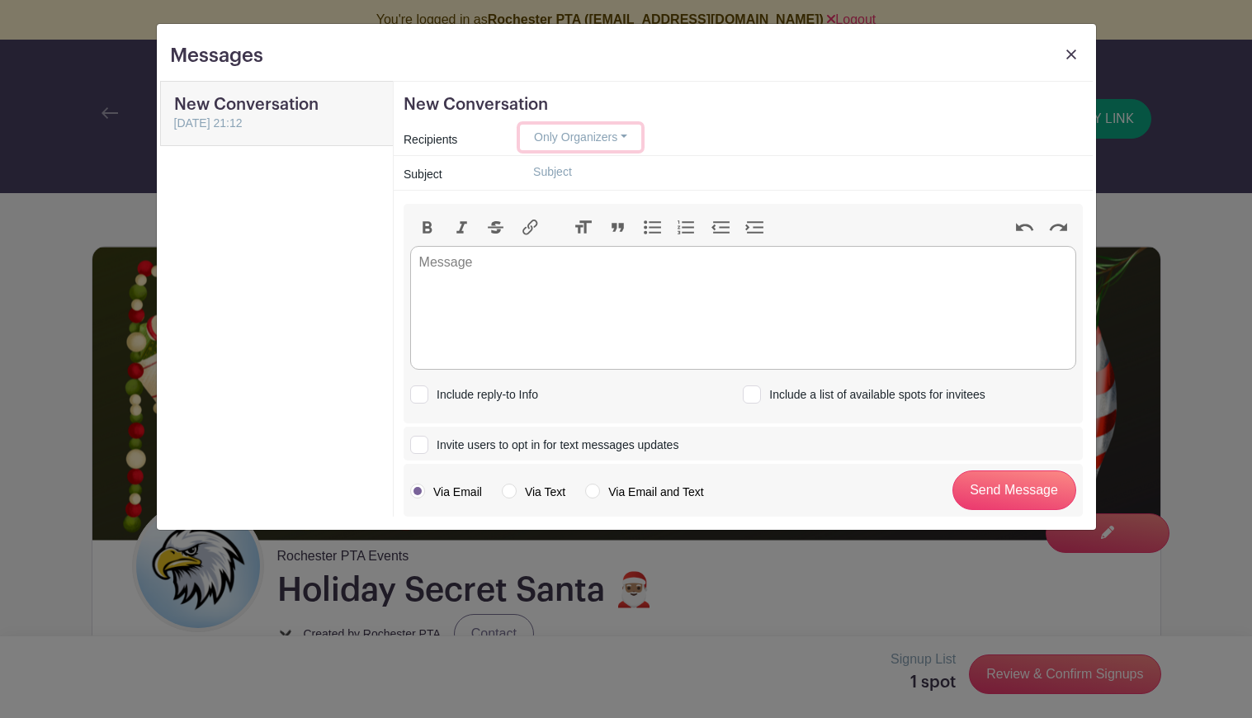
click at [574, 140] on button "Only Organizers" at bounding box center [580, 138] width 121 height 26
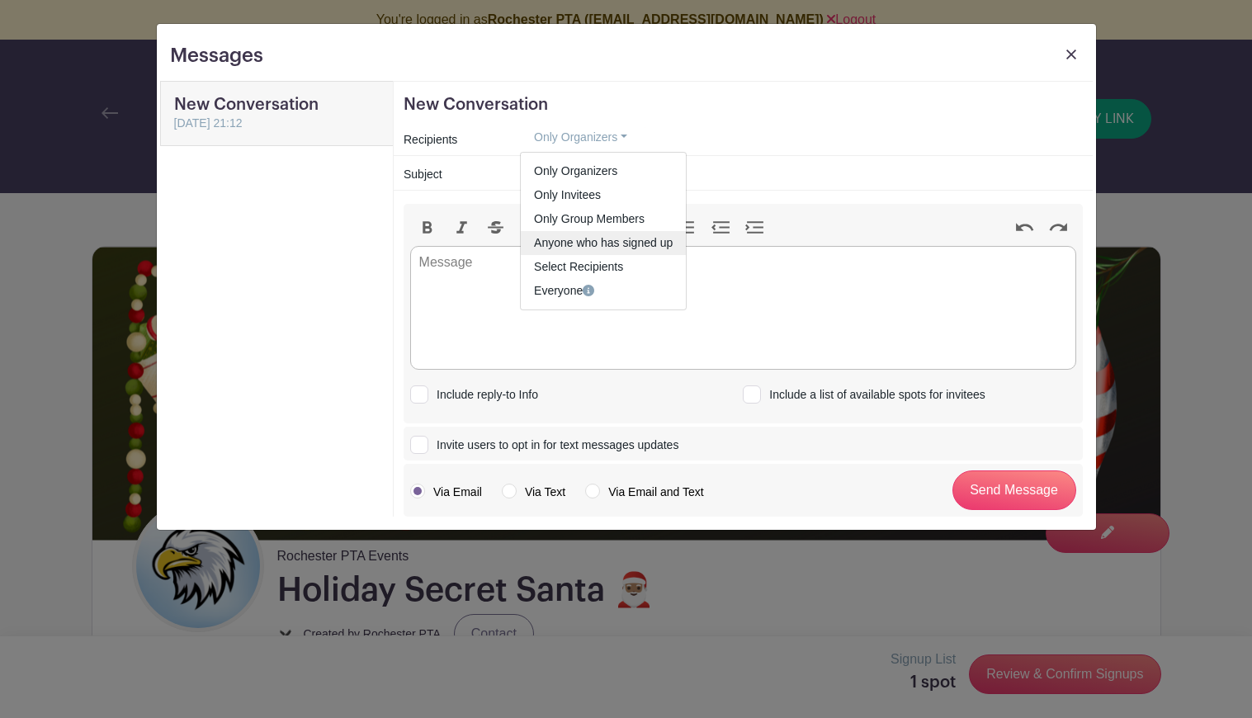
click at [589, 238] on link "Anyone who has signed up" at bounding box center [603, 243] width 165 height 24
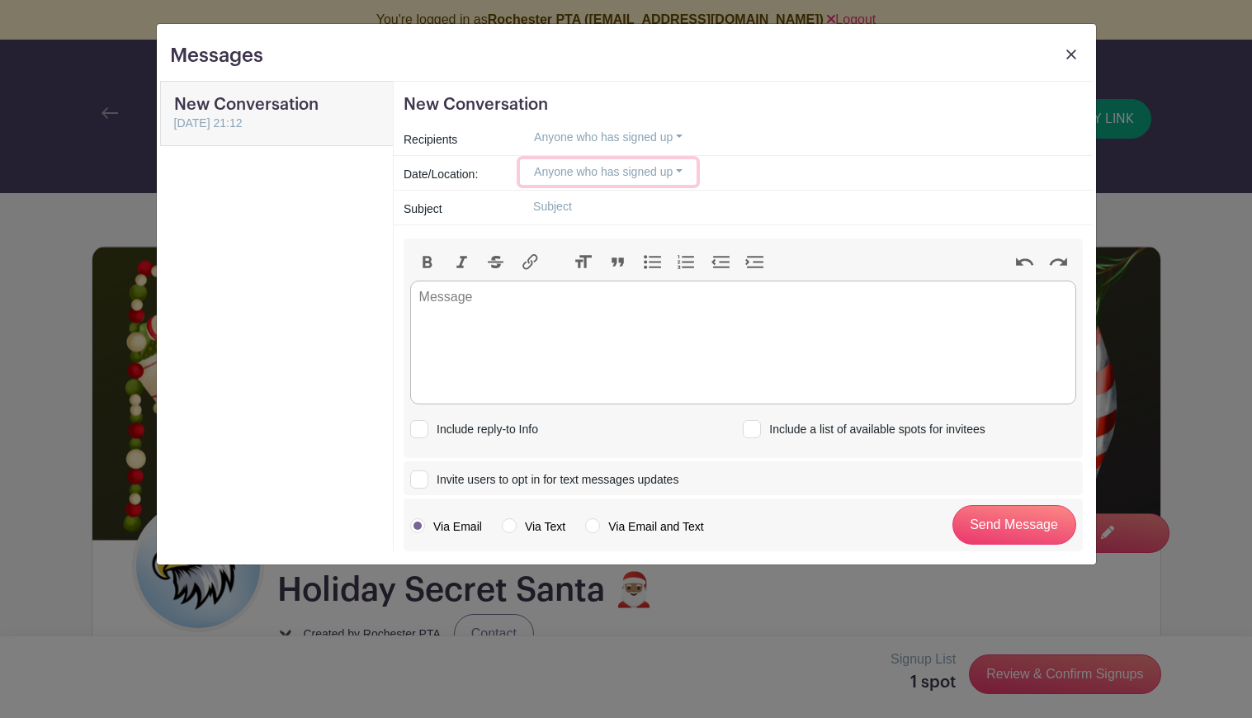
click at [675, 167] on button "Anyone who has signed up" at bounding box center [608, 172] width 177 height 26
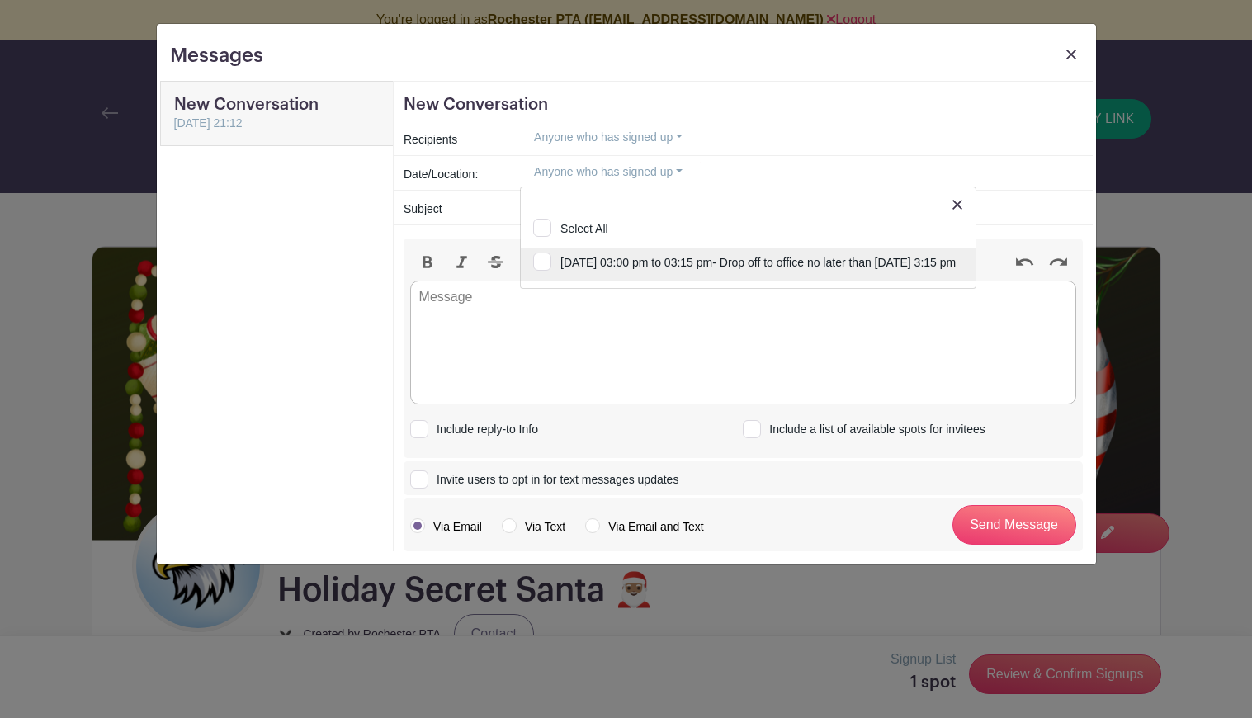
click at [541, 257] on input "Friday, December 10, 2027 at 03:00 pm to 03:15 pm- Drop off to office no later …" at bounding box center [748, 266] width 455 height 36
checkbox input "true"
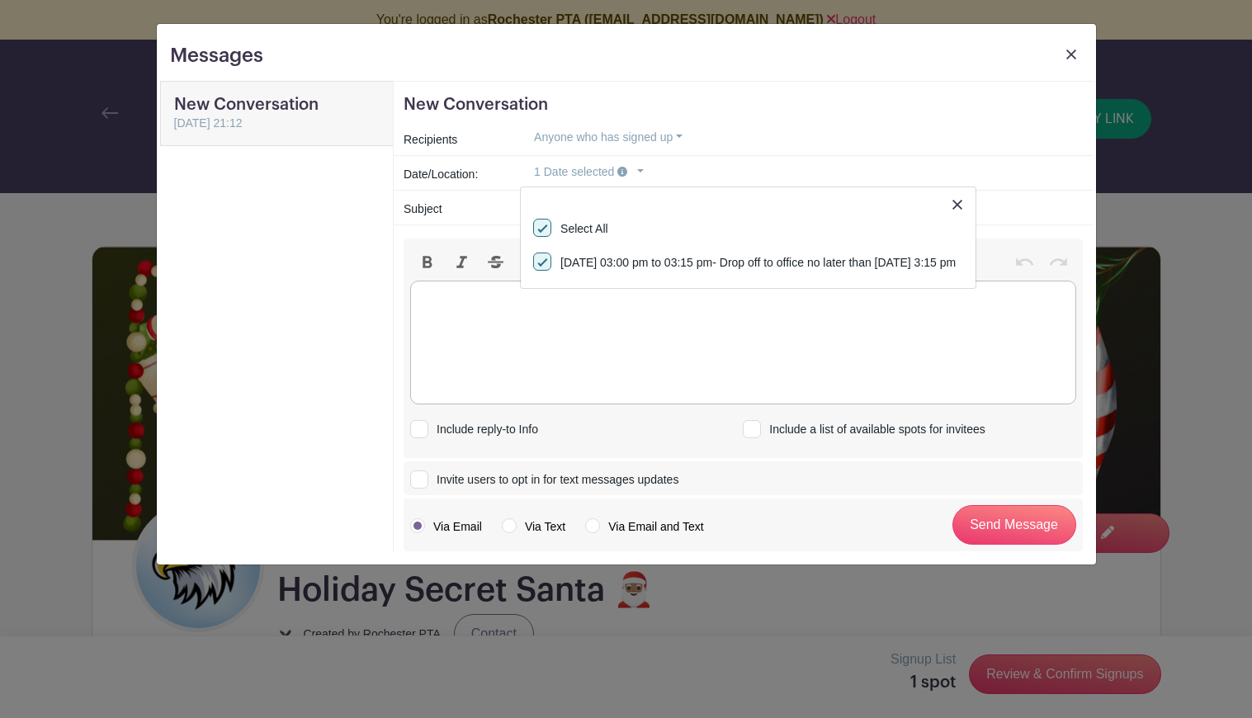
click at [457, 300] on trix-editor at bounding box center [743, 343] width 666 height 124
click at [583, 214] on input "text" at bounding box center [801, 207] width 562 height 26
type input "Weather"
click at [486, 304] on trix-editor at bounding box center [743, 343] width 666 height 124
type trix-editor "<div>5:30 am&nbsp;</div>"
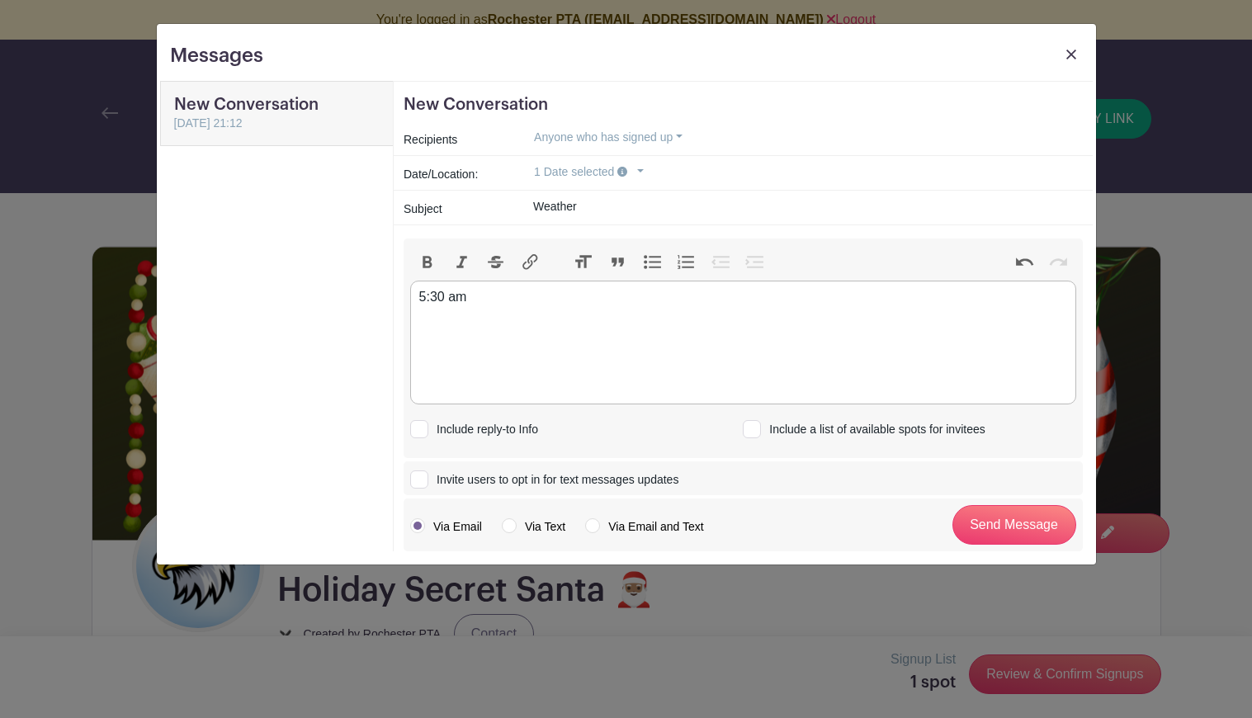
click at [1069, 54] on img at bounding box center [1071, 55] width 10 height 10
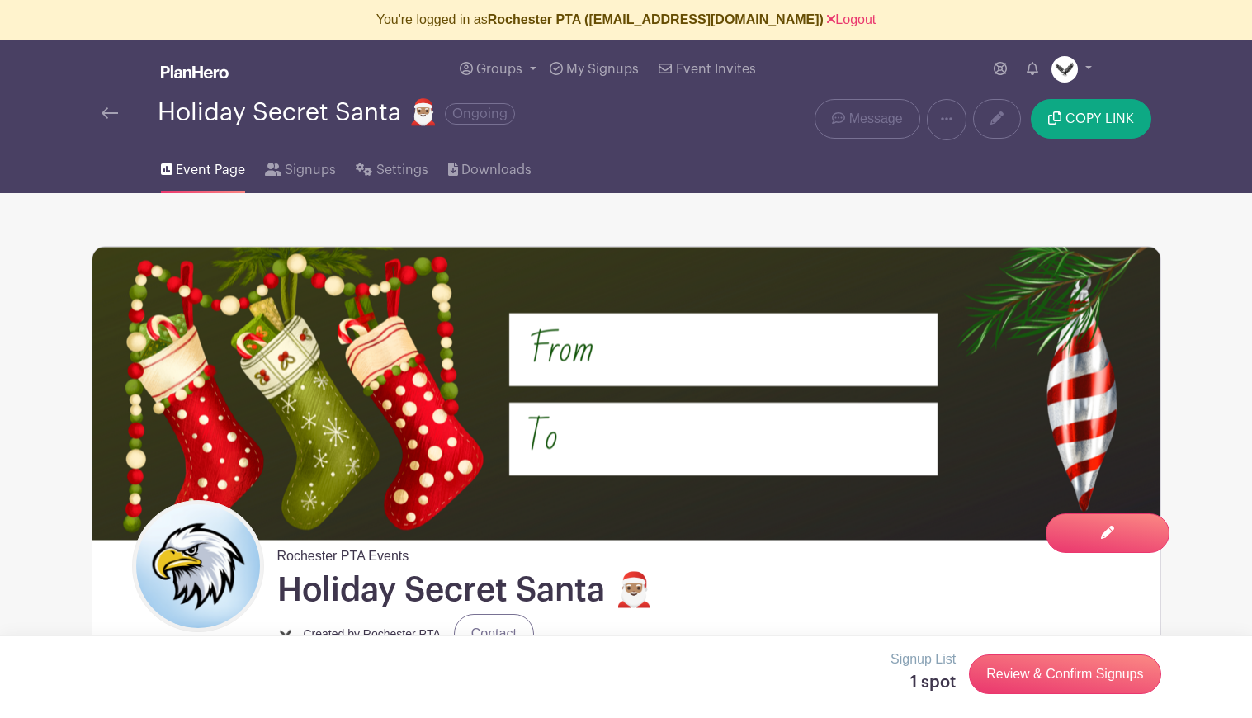
click at [104, 113] on img at bounding box center [110, 113] width 17 height 12
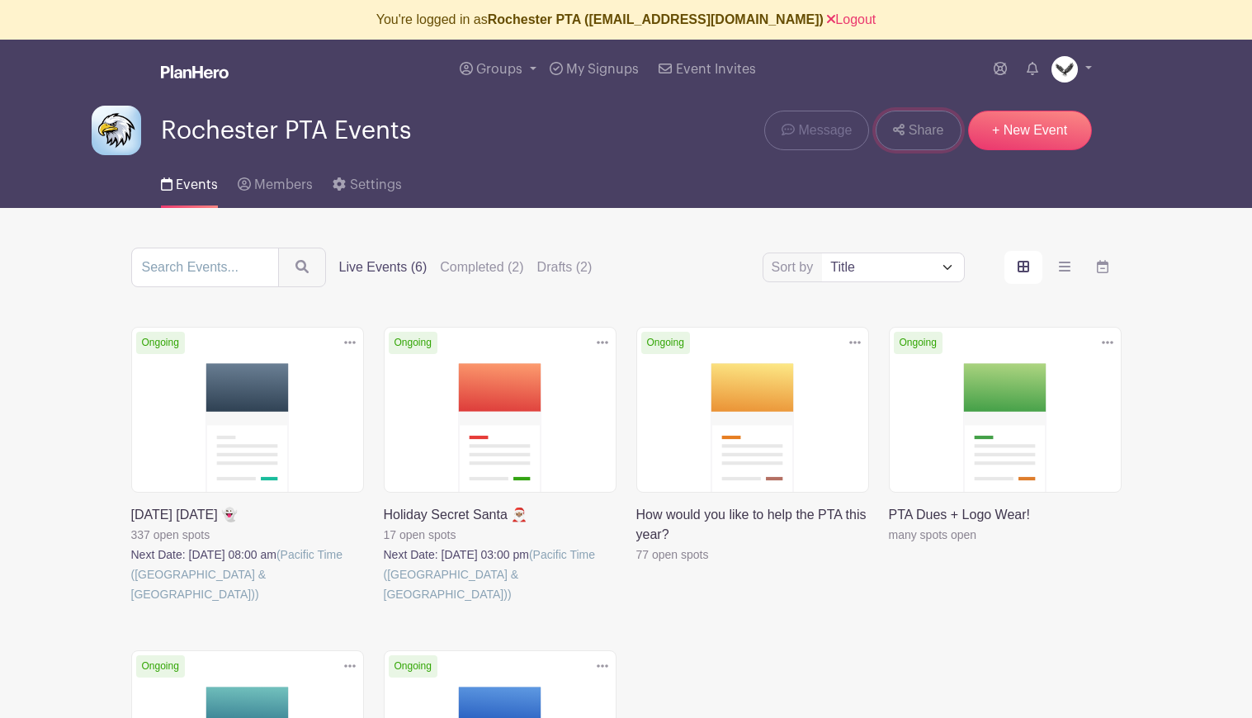
click at [914, 135] on span "Share" at bounding box center [926, 130] width 35 height 20
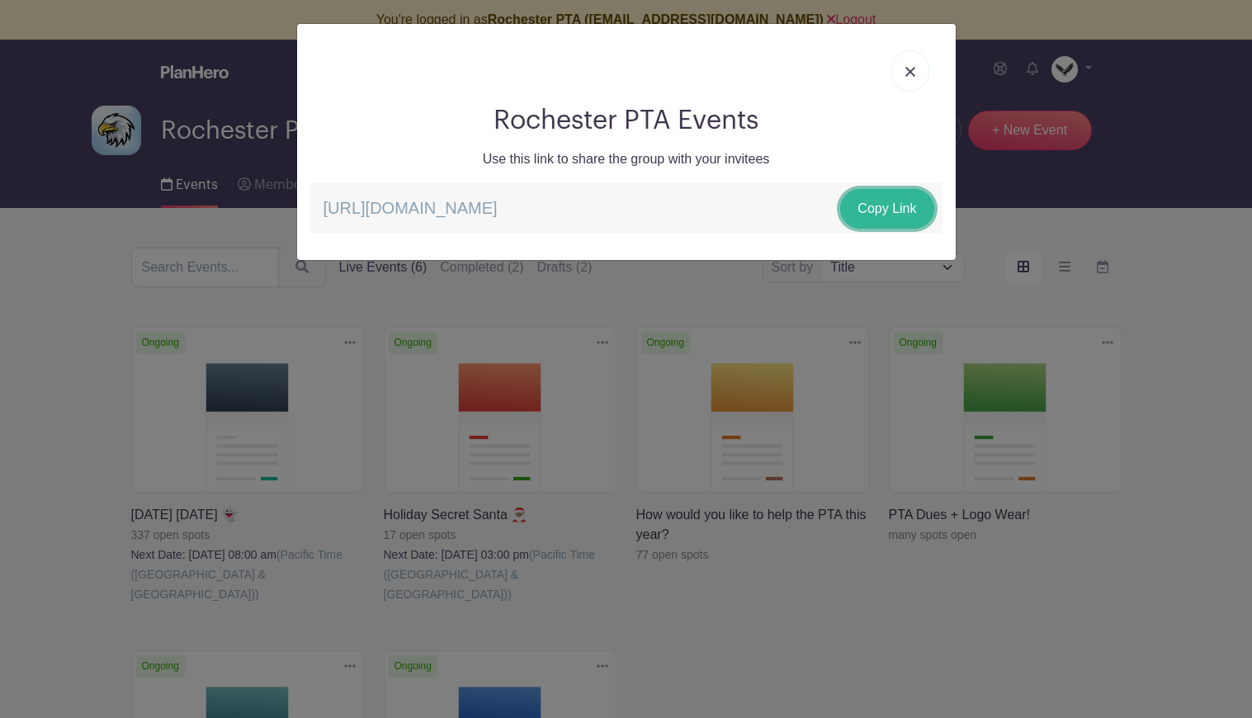
click at [876, 208] on link "Copy Link" at bounding box center [886, 209] width 93 height 40
click at [907, 73] on img at bounding box center [910, 72] width 10 height 10
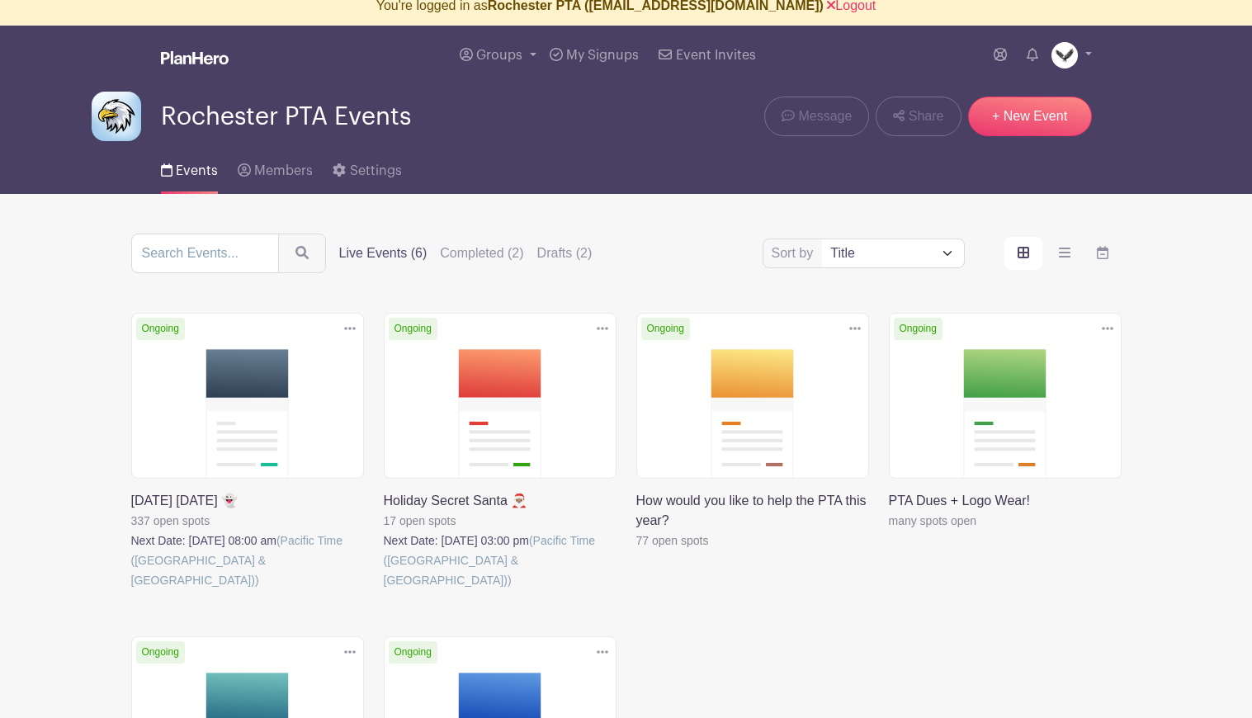
scroll to position [13, 0]
click at [1018, 119] on link "+ New Event" at bounding box center [1030, 117] width 124 height 40
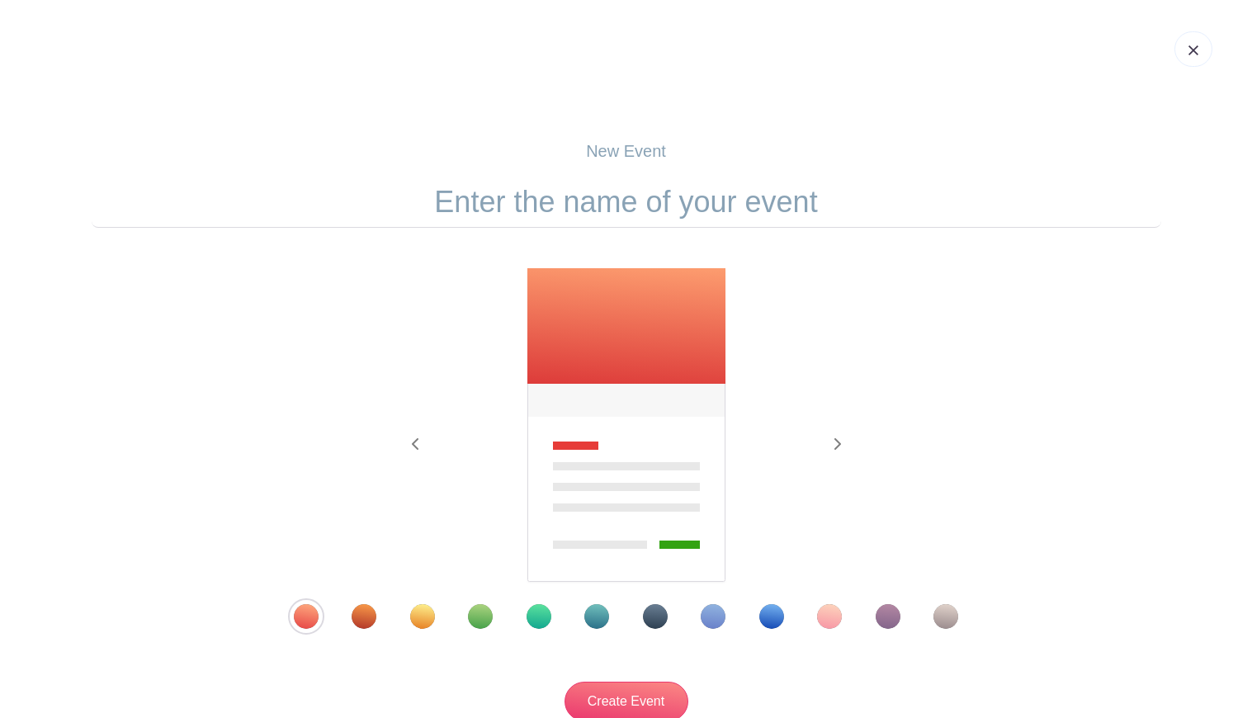
click at [722, 197] on input "text" at bounding box center [627, 202] width 1070 height 51
type input "Morning/Afternoon Volunteers"
drag, startPoint x: 772, startPoint y: 610, endPoint x: 738, endPoint y: 644, distance: 47.9
click at [772, 610] on div "Template 9" at bounding box center [771, 616] width 25 height 25
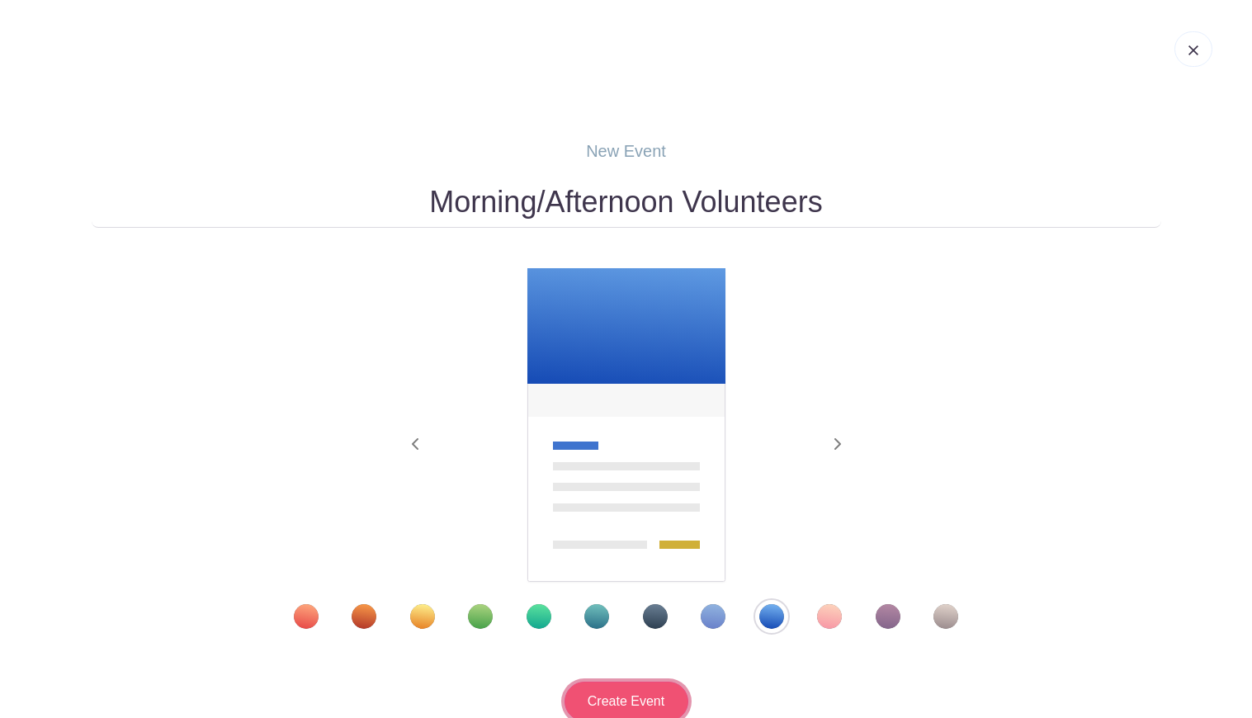
click at [624, 706] on input "Create Event" at bounding box center [626, 702] width 124 height 40
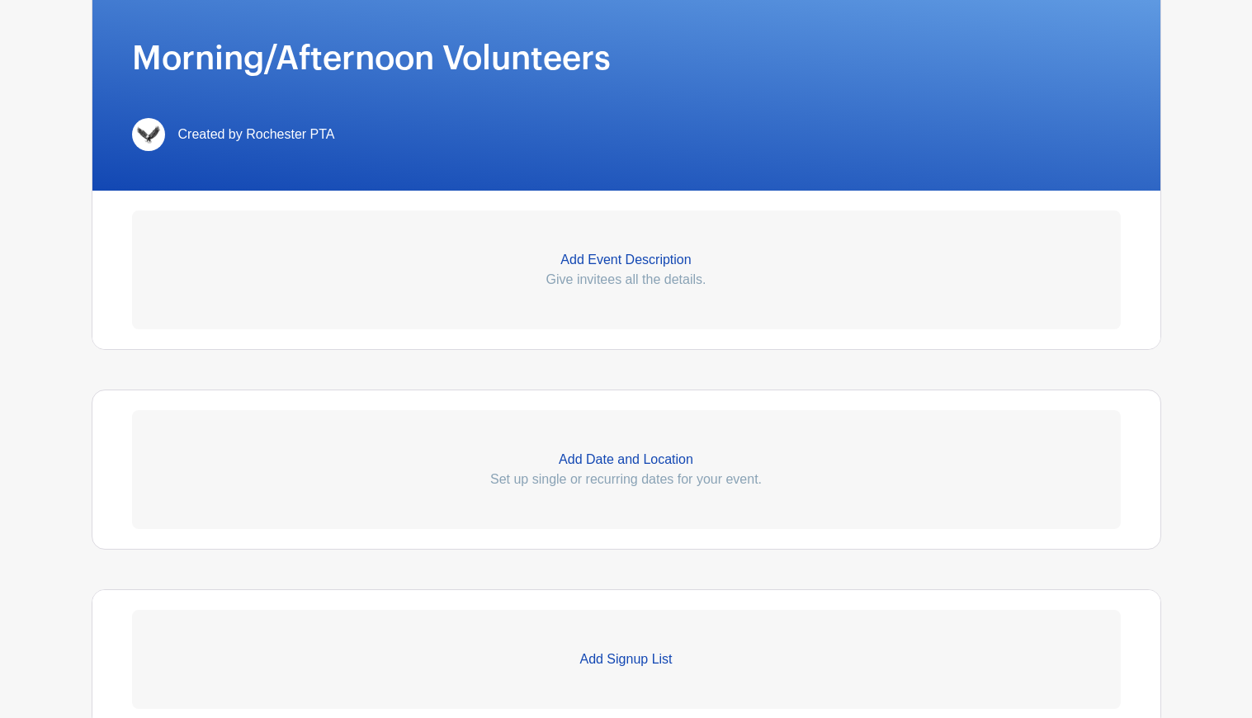
scroll to position [397, 0]
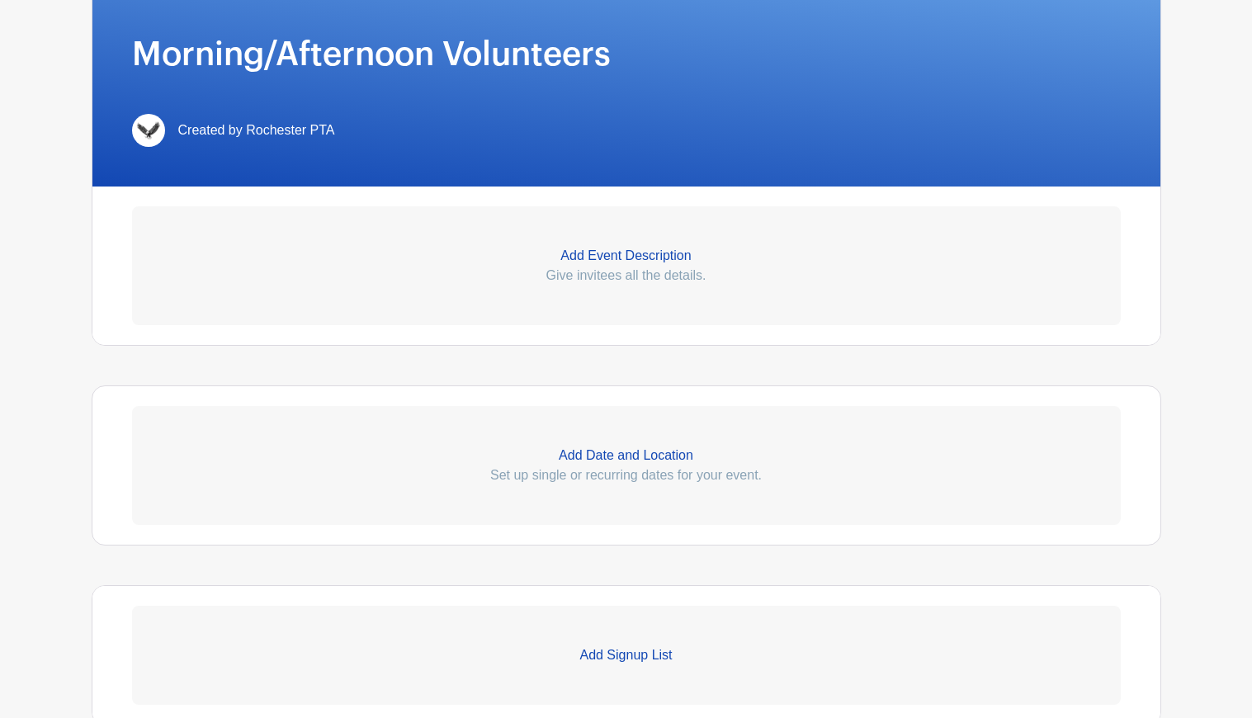
click at [630, 457] on p "Add Date and Location" at bounding box center [626, 456] width 989 height 20
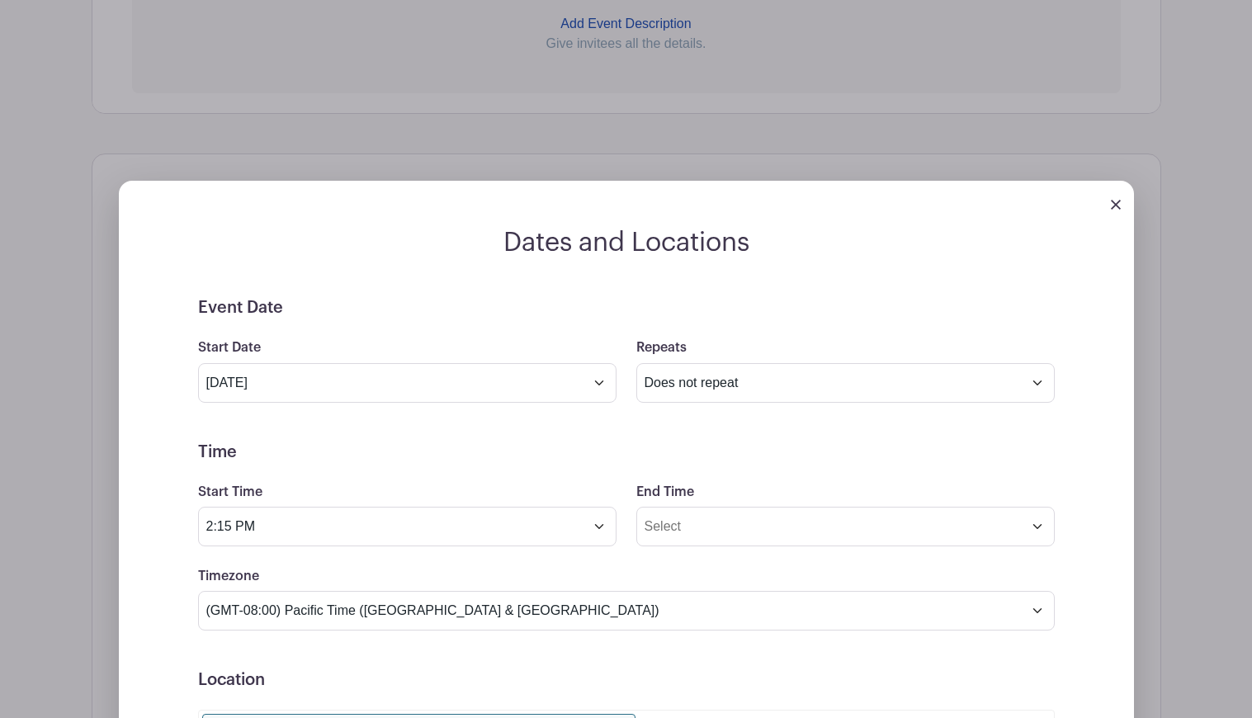
scroll to position [671, 0]
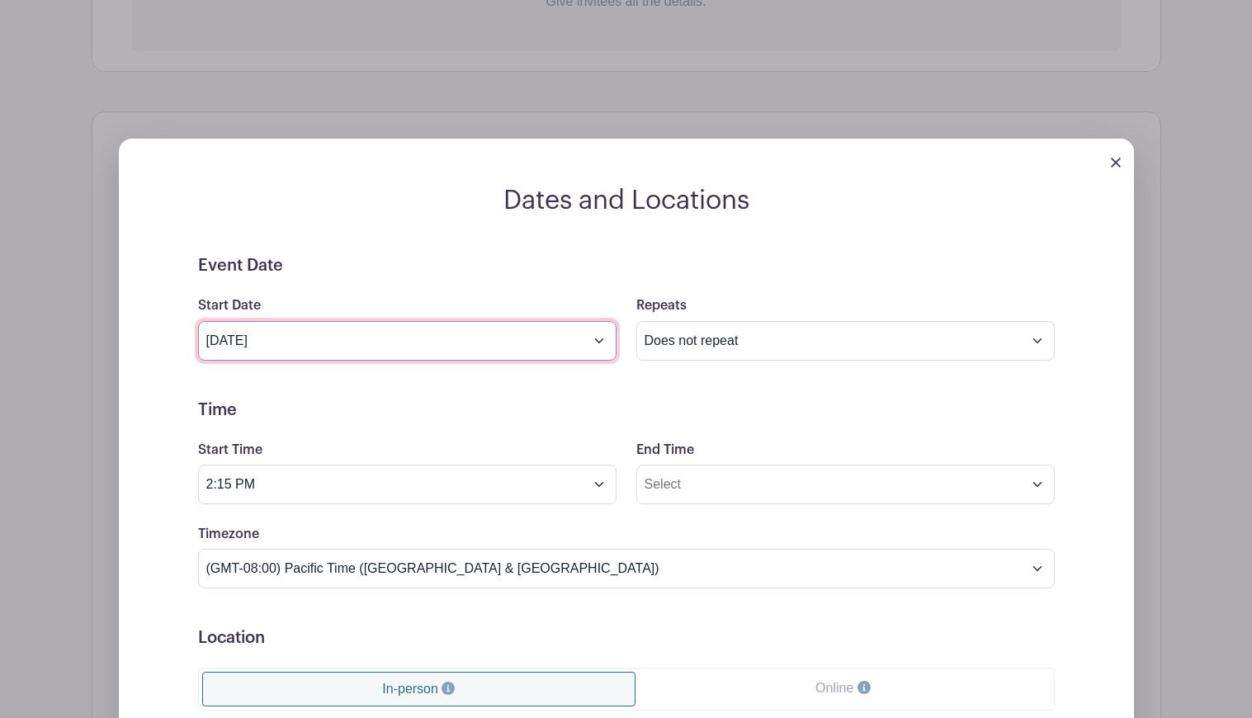
click at [612, 340] on input "Aug 19 2025" at bounding box center [407, 341] width 418 height 40
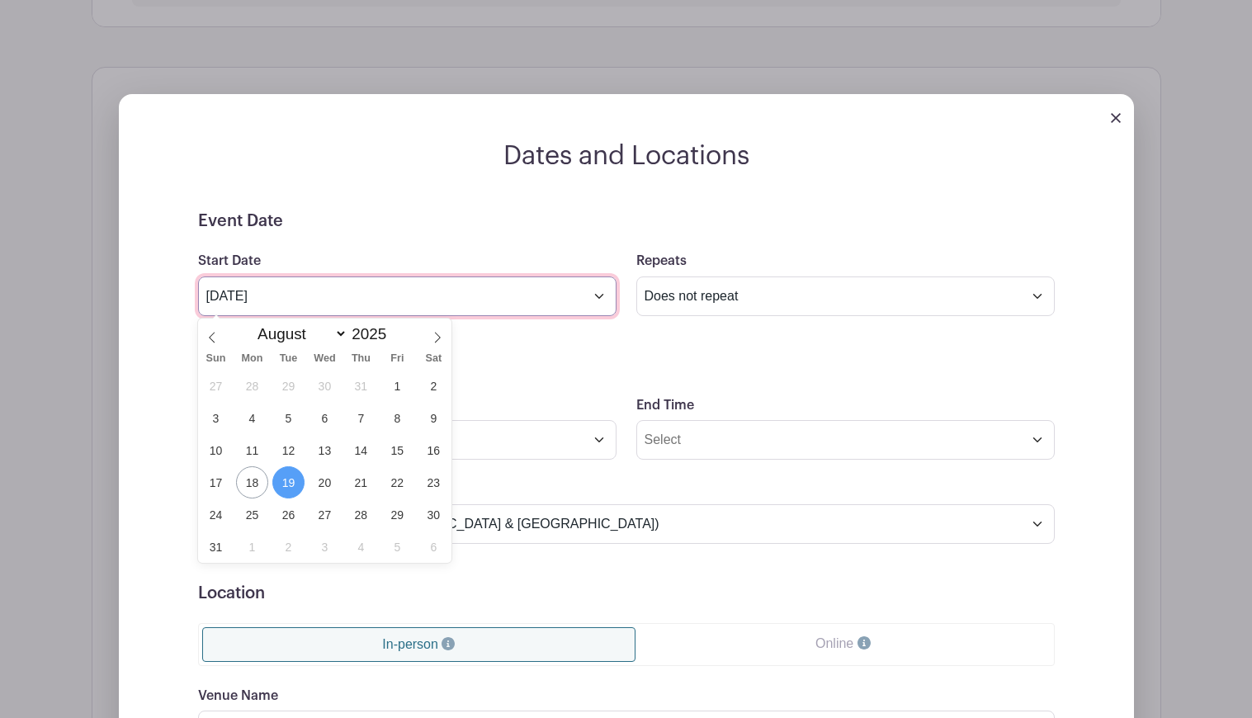
scroll to position [724, 0]
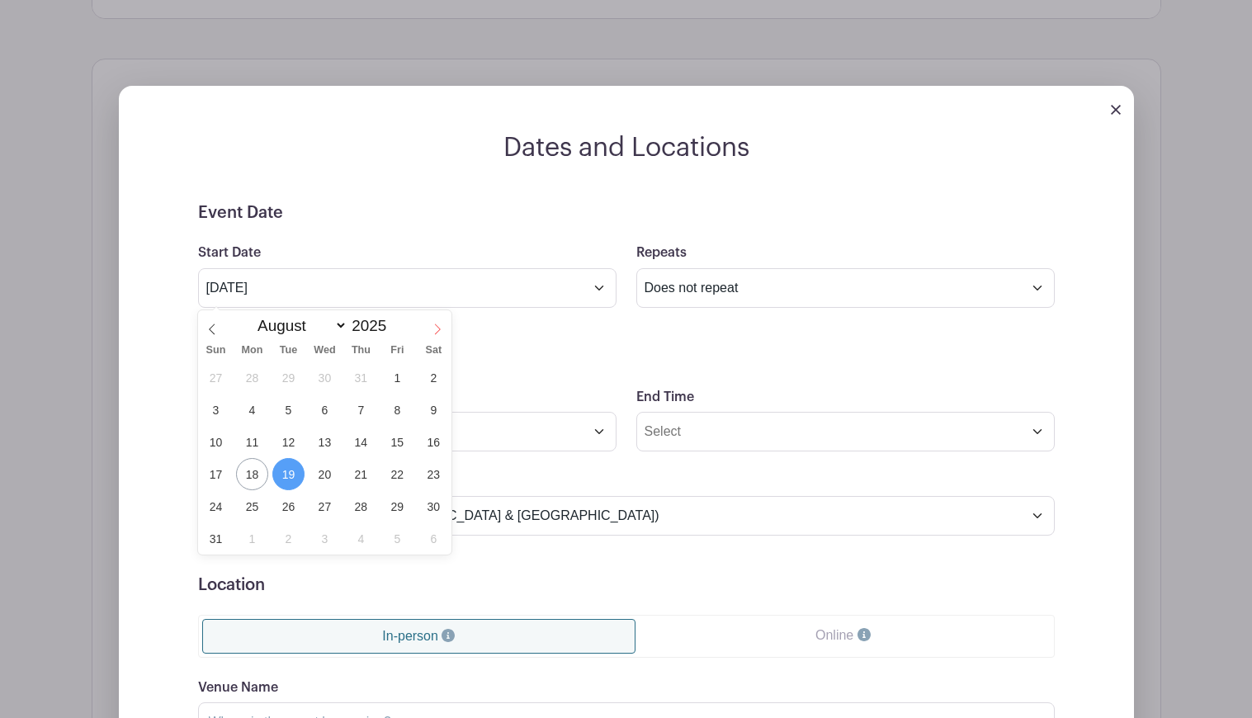
click at [437, 328] on icon at bounding box center [438, 330] width 12 height 12
select select "8"
click at [260, 377] on span "1" at bounding box center [252, 377] width 32 height 32
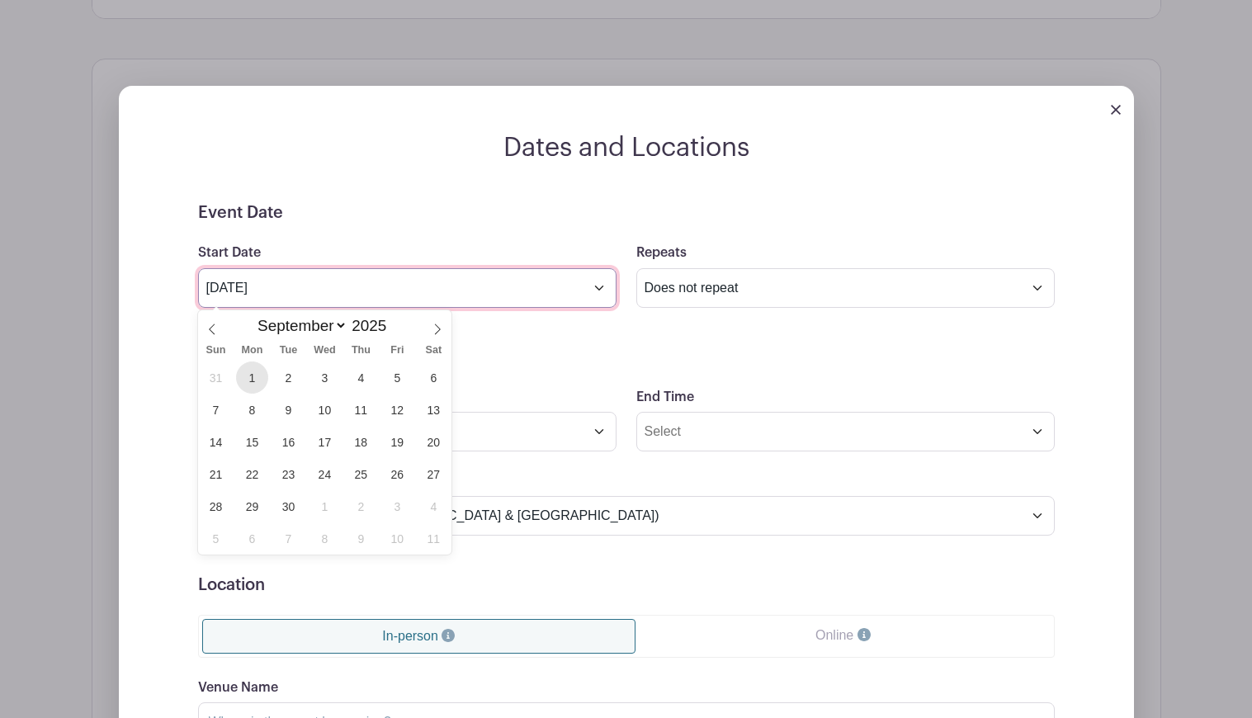
type input "Sep 1 2025"
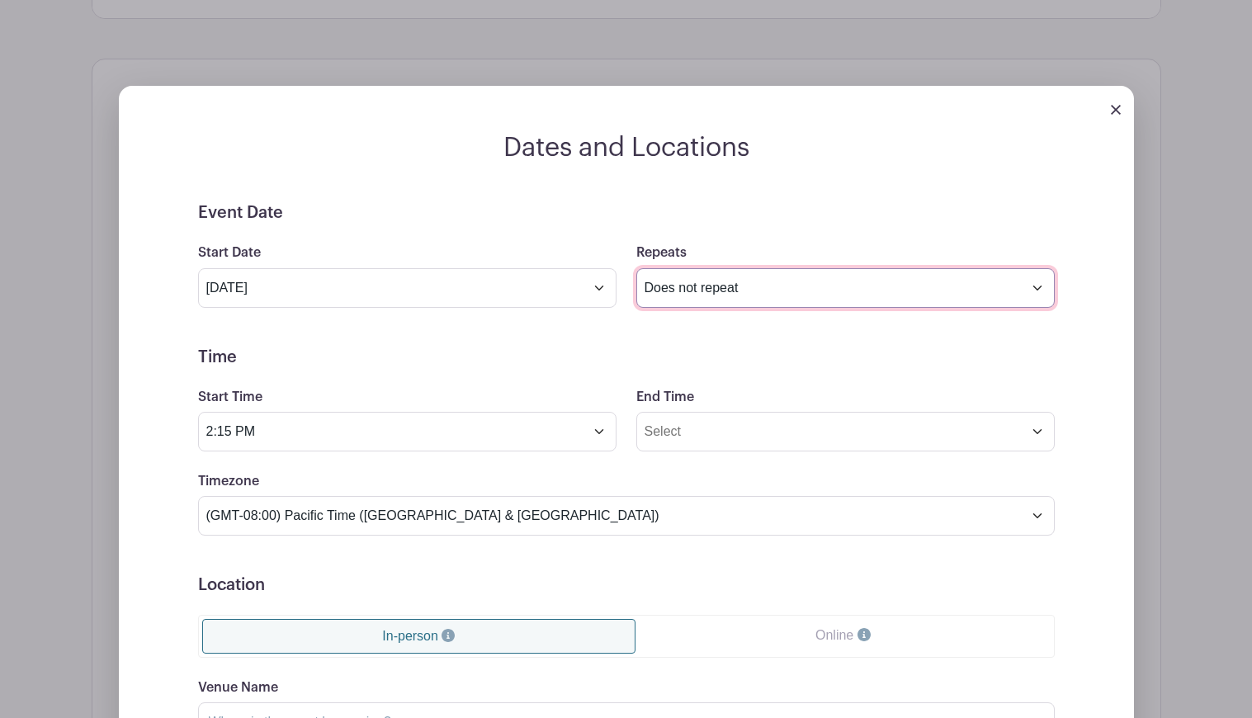
click at [718, 286] on select "Does not repeat Daily Weekly Monthly on day 1 Monthly on the first Monday Other…" at bounding box center [845, 288] width 418 height 40
select select "weekly"
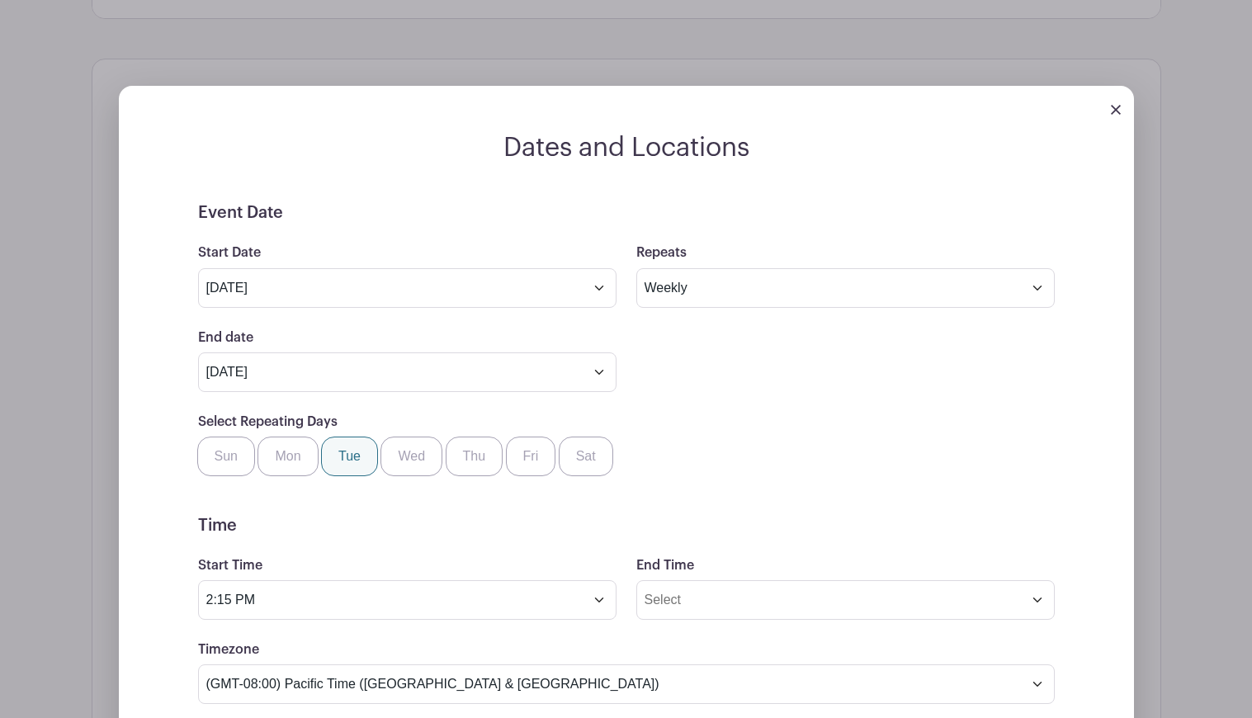
drag, startPoint x: 307, startPoint y: 464, endPoint x: 355, endPoint y: 462, distance: 47.9
click at [333, 464] on div "Select Repeating Days Sun Mon Tue Wed Thu Fri Sat" at bounding box center [626, 444] width 876 height 64
drag, startPoint x: 357, startPoint y: 459, endPoint x: 380, endPoint y: 457, distance: 23.2
click at [360, 459] on label "Tue" at bounding box center [349, 457] width 57 height 40
click at [333, 447] on input "Tue" at bounding box center [327, 442] width 11 height 11
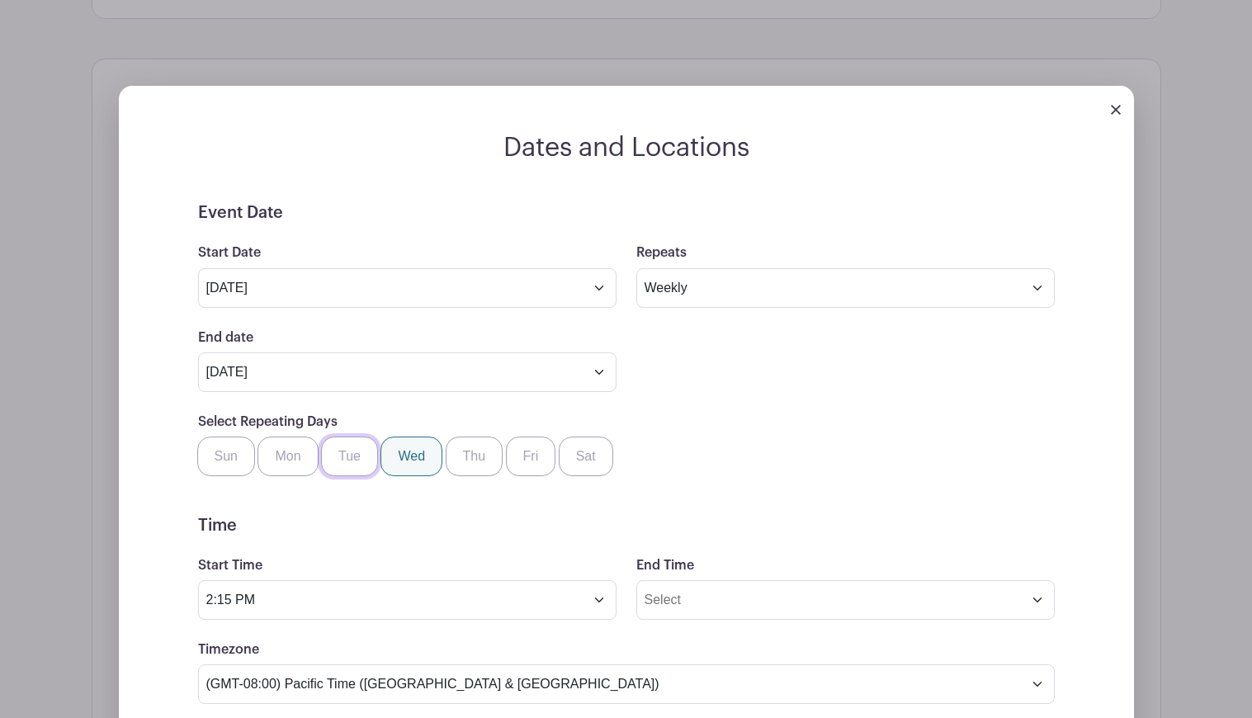
checkbox input "true"
drag, startPoint x: 283, startPoint y: 464, endPoint x: 353, endPoint y: 466, distance: 70.2
click at [283, 464] on label "Mon" at bounding box center [287, 457] width 60 height 40
click at [269, 447] on input "Mon" at bounding box center [263, 442] width 11 height 11
checkbox input "true"
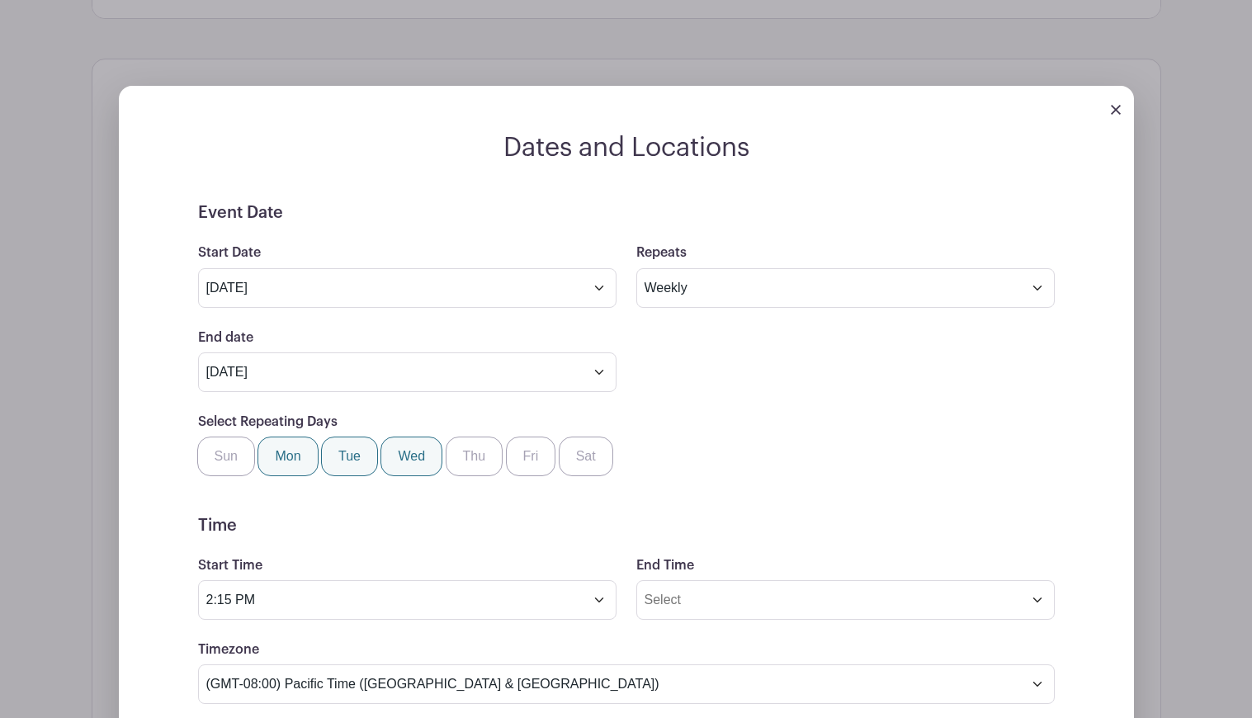
drag, startPoint x: 394, startPoint y: 459, endPoint x: 413, endPoint y: 461, distance: 20.0
click at [396, 460] on label "Wed" at bounding box center [411, 457] width 62 height 40
click at [392, 447] on input "Wed" at bounding box center [386, 442] width 11 height 11
checkbox input "true"
click at [465, 458] on label "Thu" at bounding box center [475, 457] width 58 height 40
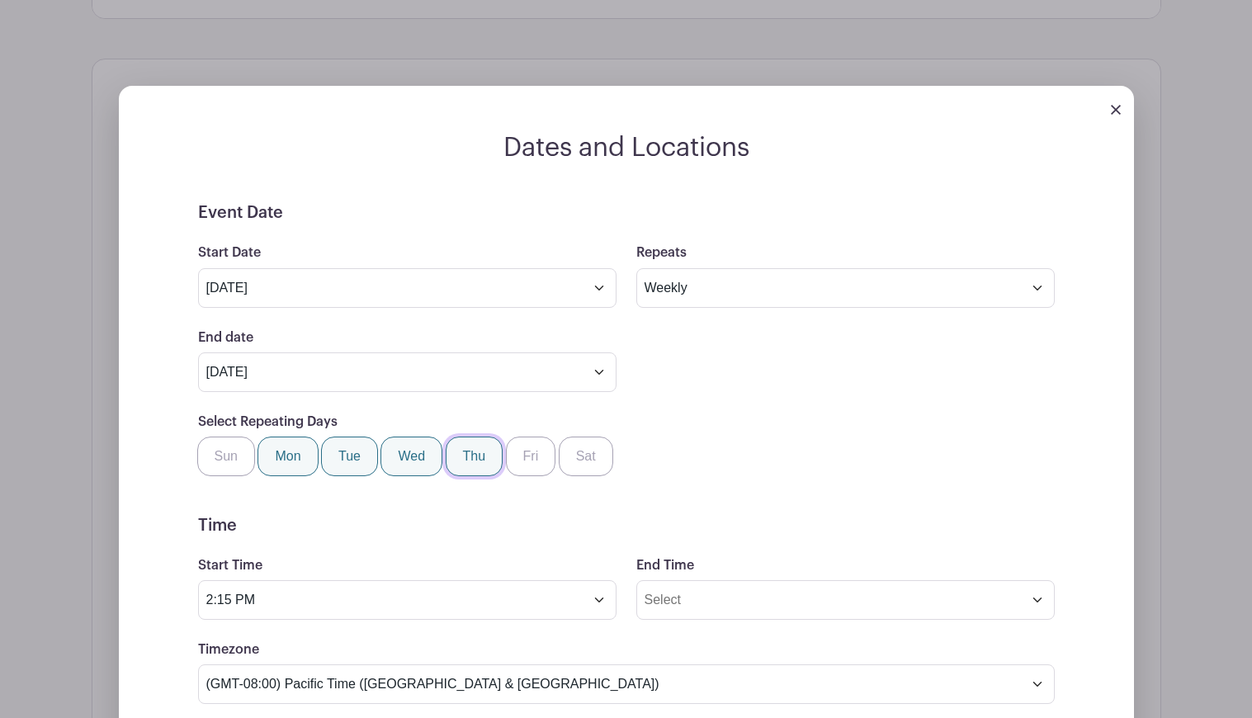
click at [457, 447] on input "Thu" at bounding box center [451, 442] width 11 height 11
checkbox input "true"
click at [514, 458] on label "Fri" at bounding box center [531, 457] width 50 height 40
click at [514, 447] on input "Fri" at bounding box center [512, 442] width 11 height 11
checkbox input "true"
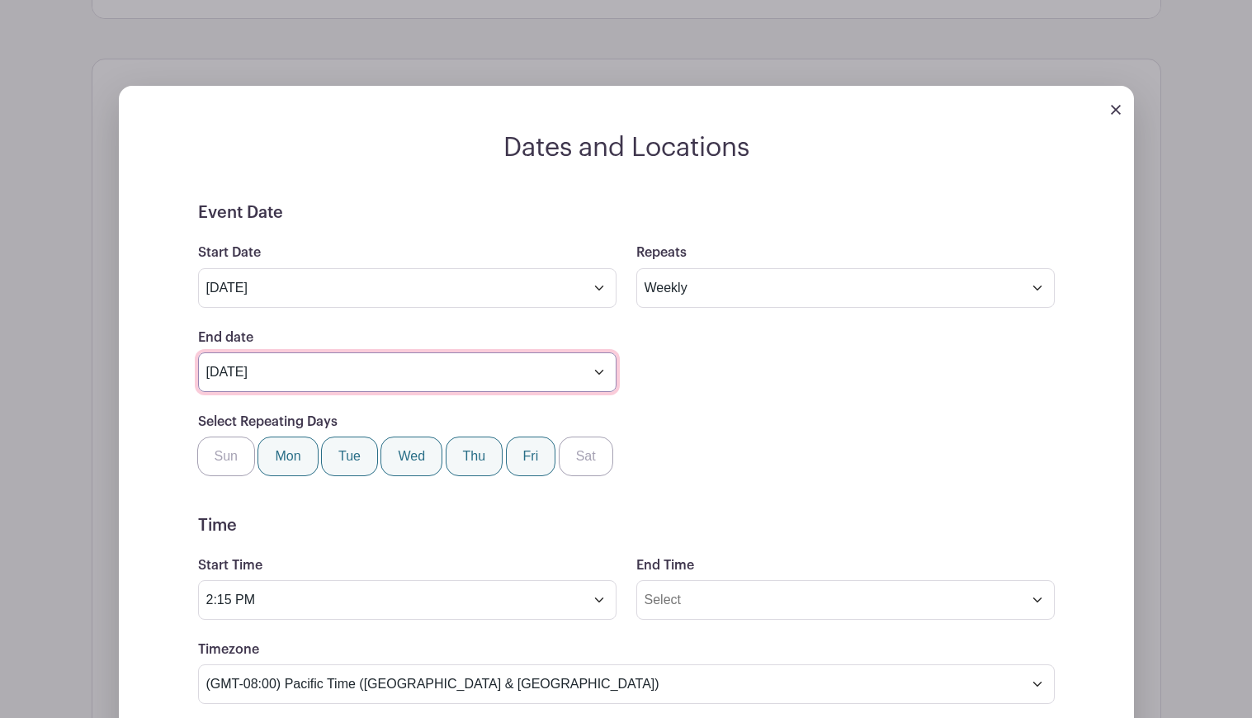
click at [599, 374] on input "Oct 1 2025" at bounding box center [407, 372] width 418 height 40
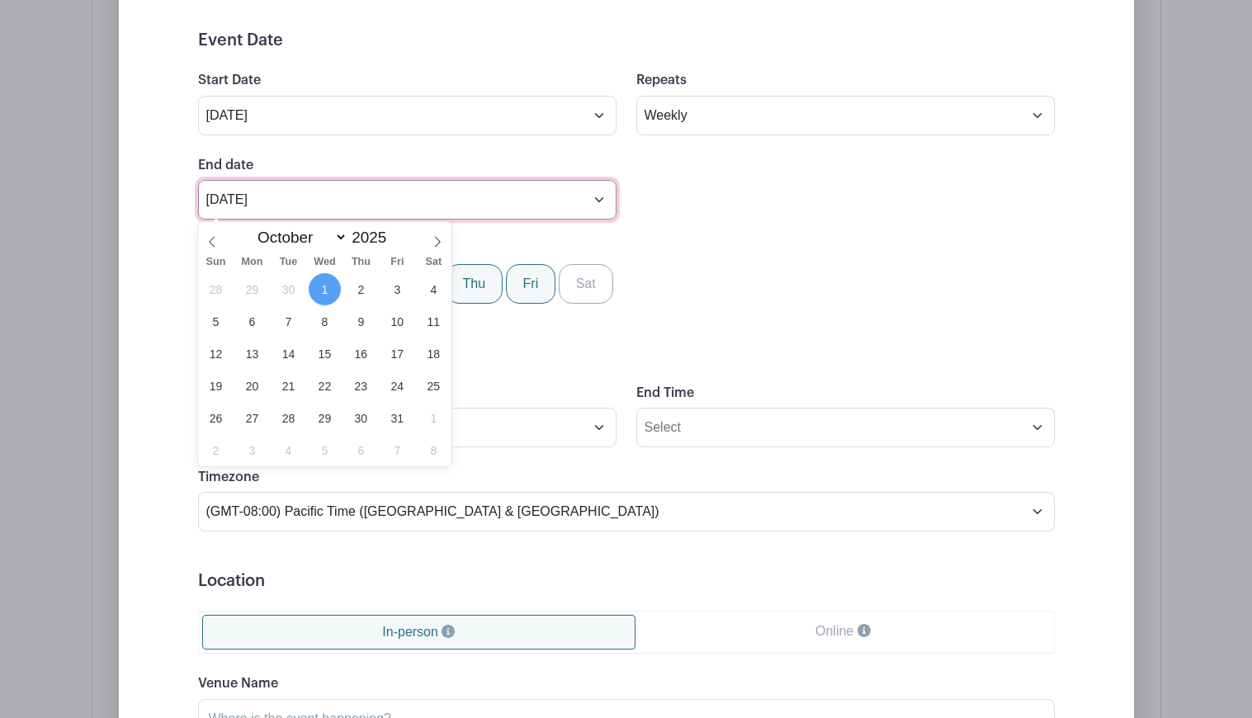
scroll to position [908, 0]
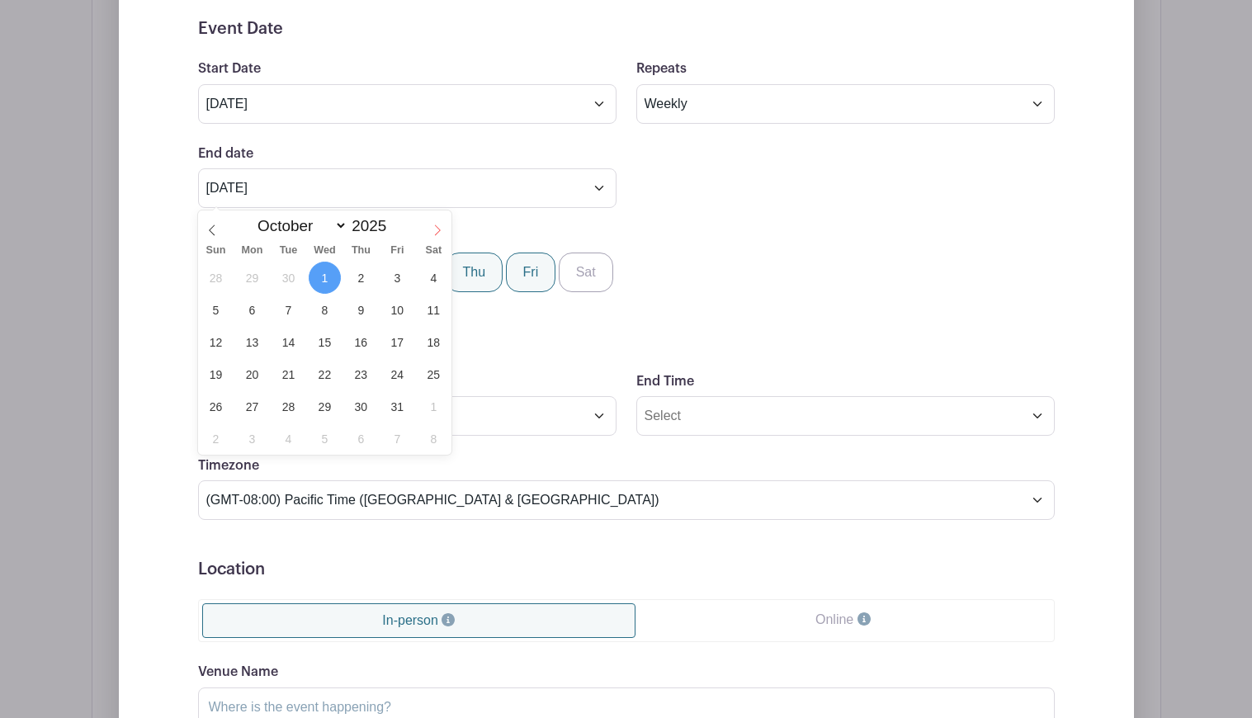
click at [442, 226] on icon at bounding box center [438, 230] width 12 height 12
click at [442, 227] on icon at bounding box center [438, 230] width 12 height 12
select select "11"
click at [324, 400] on span "31" at bounding box center [325, 406] width 32 height 32
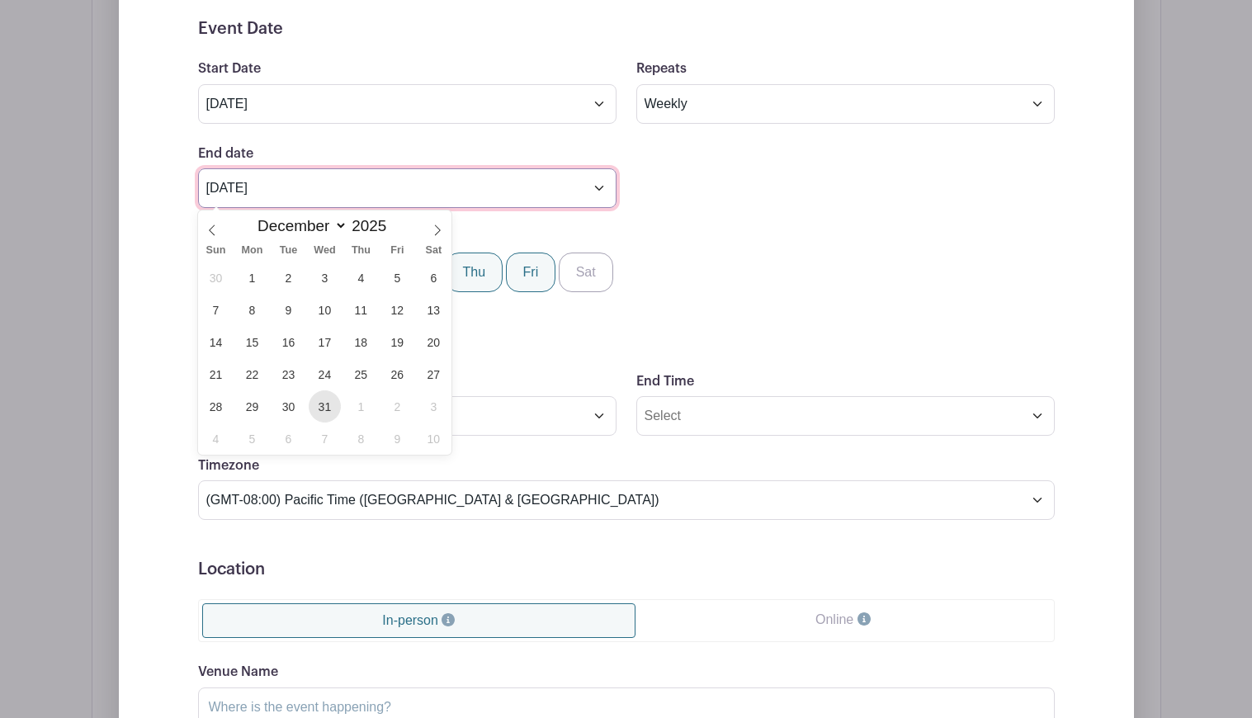
type input "Dec 31 2025"
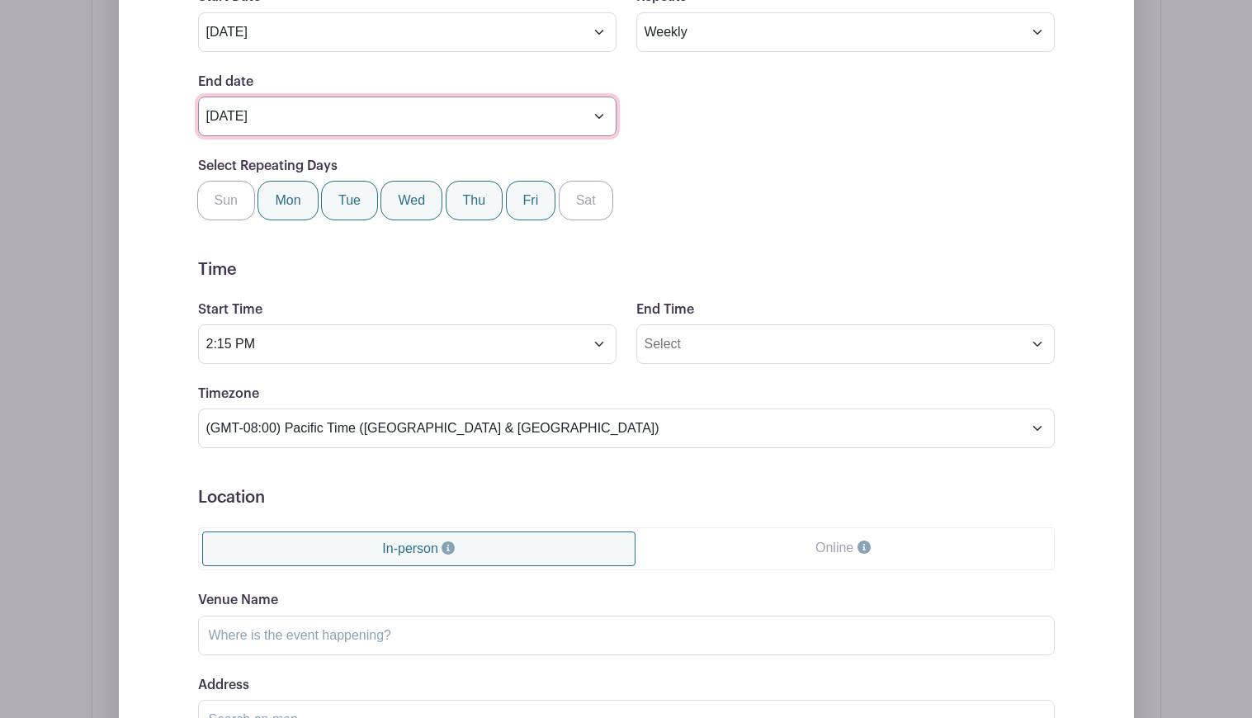
scroll to position [1018, 0]
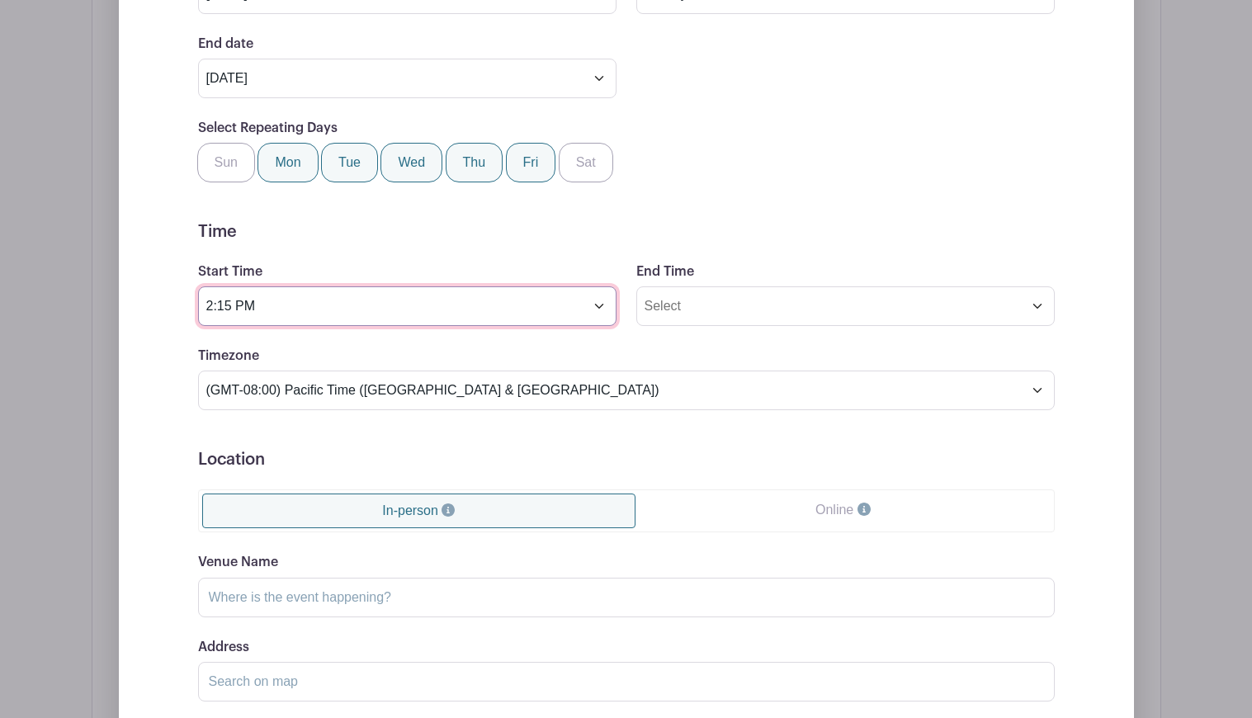
click at [423, 316] on input "2:15 PM" at bounding box center [407, 306] width 418 height 40
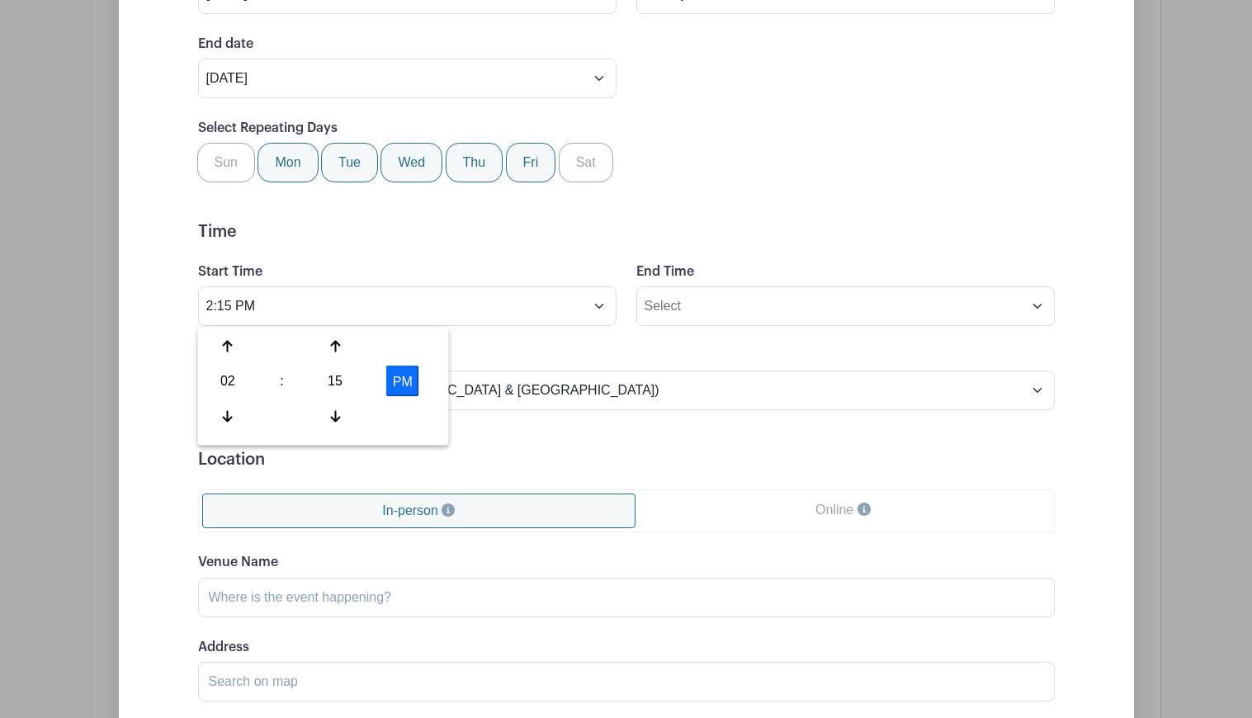
click at [232, 380] on div "02" at bounding box center [228, 381] width 54 height 31
click at [236, 418] on div "08" at bounding box center [228, 415] width 55 height 31
click at [349, 371] on div "15" at bounding box center [336, 381] width 54 height 31
click at [225, 343] on div "00" at bounding box center [228, 346] width 55 height 31
click at [396, 377] on button "PM" at bounding box center [402, 381] width 33 height 31
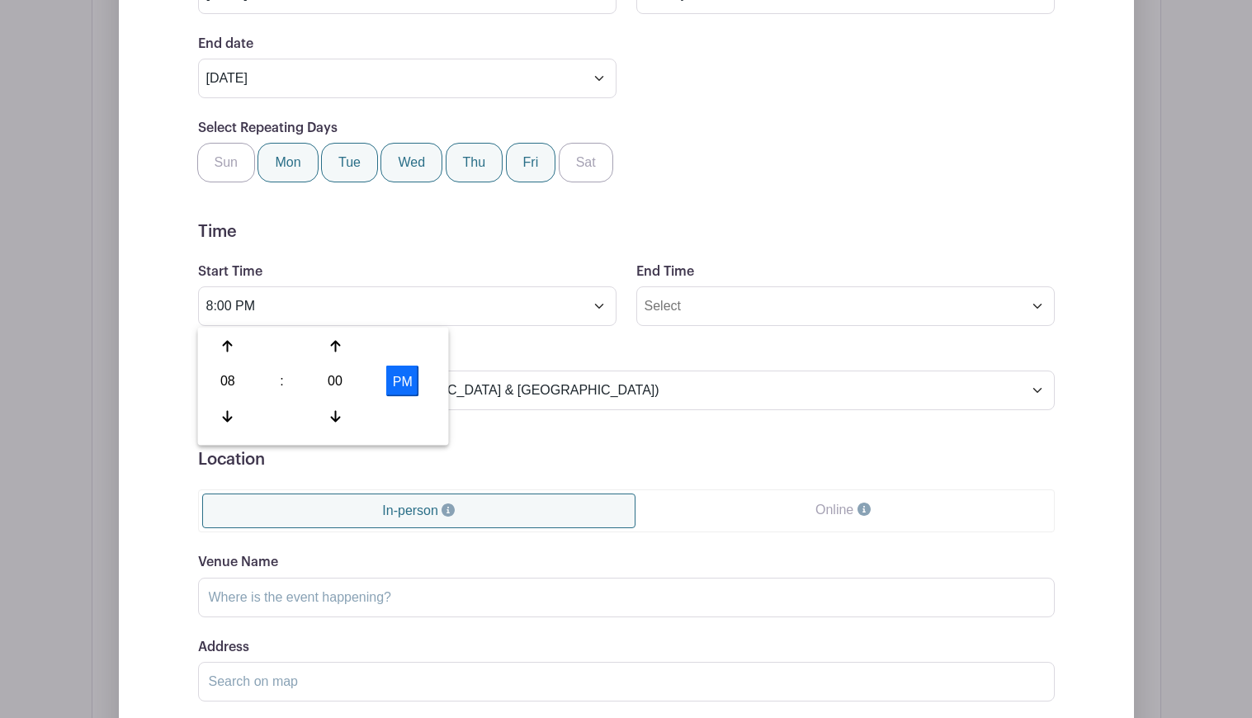
type input "8:00 AM"
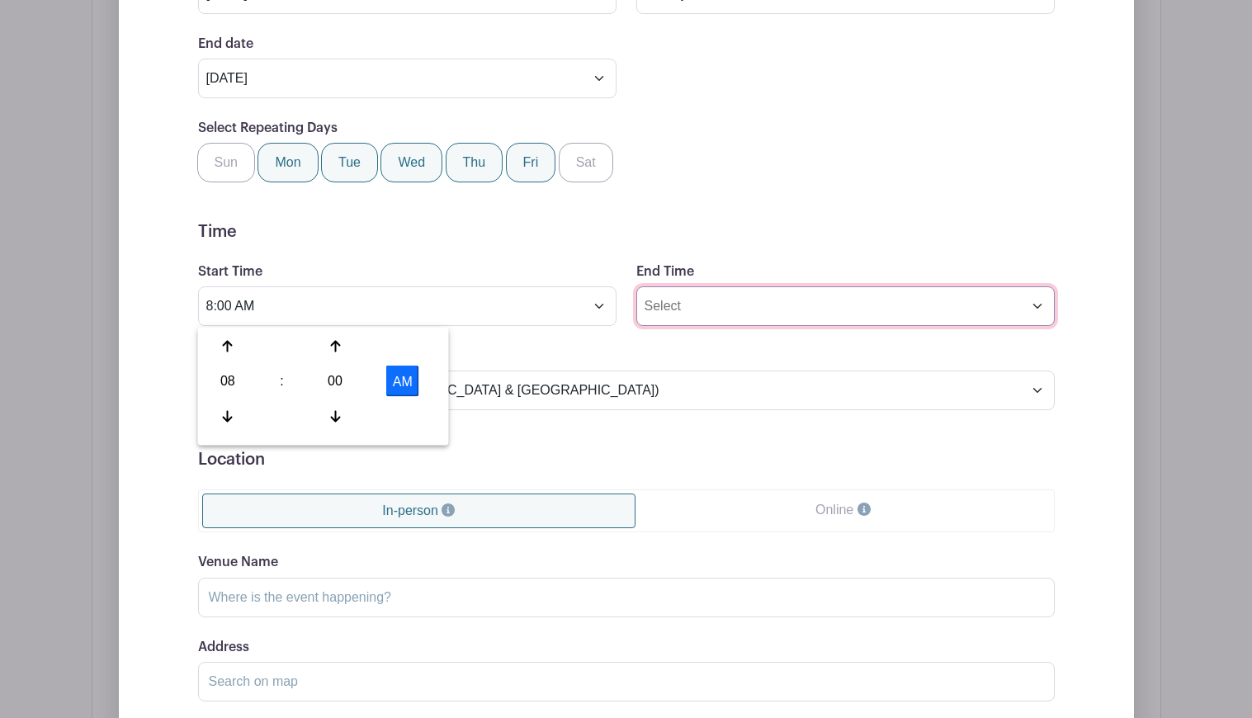
click at [703, 309] on input "End Time" at bounding box center [845, 306] width 418 height 40
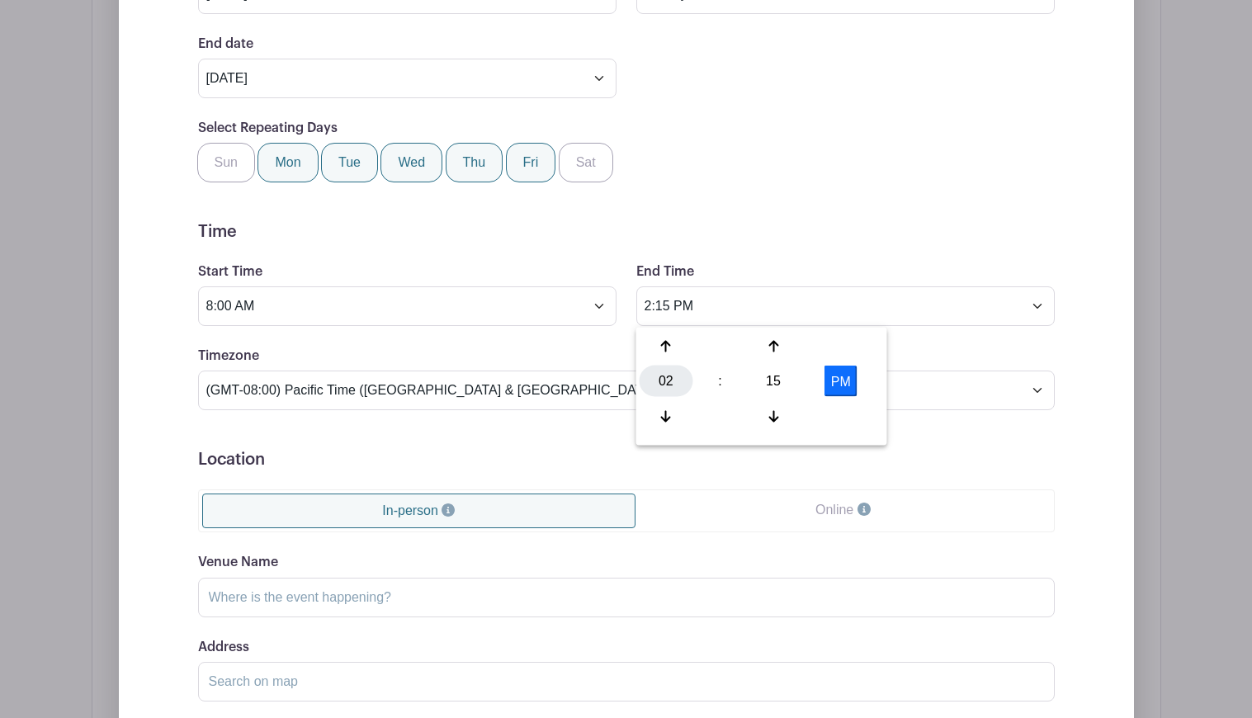
click at [672, 384] on div "02" at bounding box center [667, 381] width 54 height 31
click at [670, 380] on div "04" at bounding box center [667, 381] width 55 height 31
click at [776, 381] on div "15" at bounding box center [774, 381] width 54 height 31
click at [671, 349] on div "00" at bounding box center [667, 346] width 55 height 31
type input "4:00 PM"
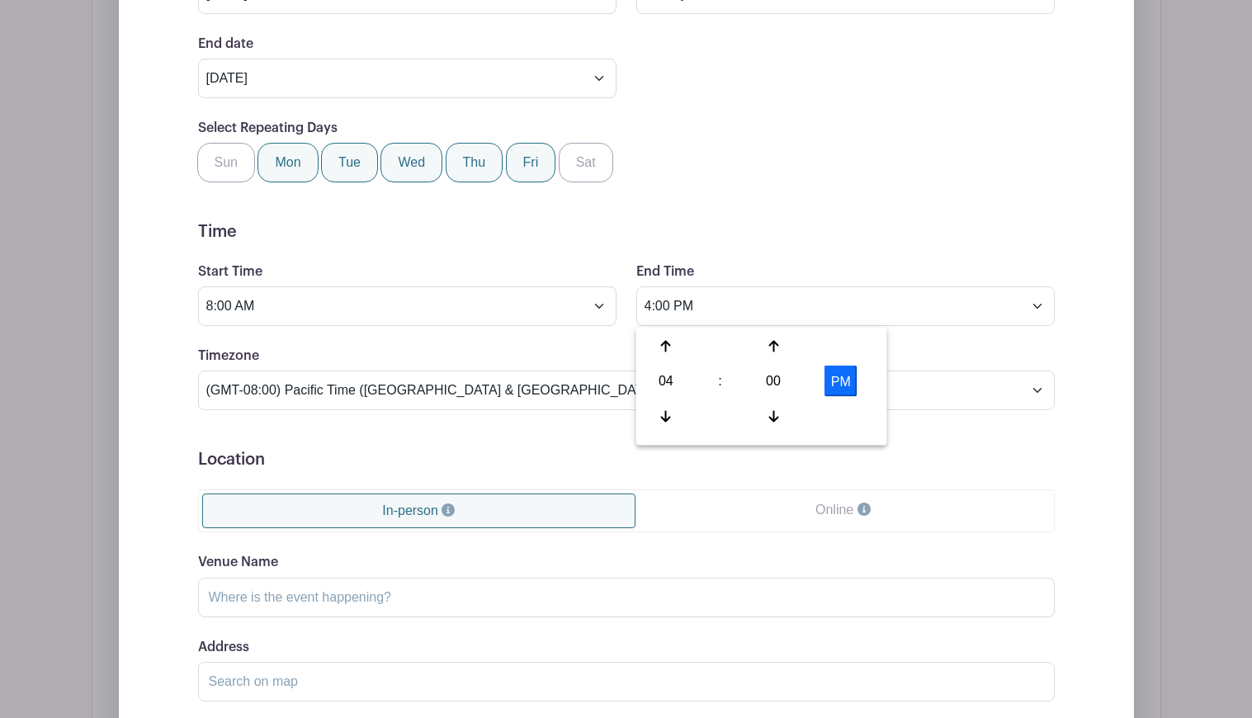
click at [942, 348] on div "Timezone (GMT-12:00) International Date Line West (GMT-11:00) American Samoa (G…" at bounding box center [626, 378] width 876 height 64
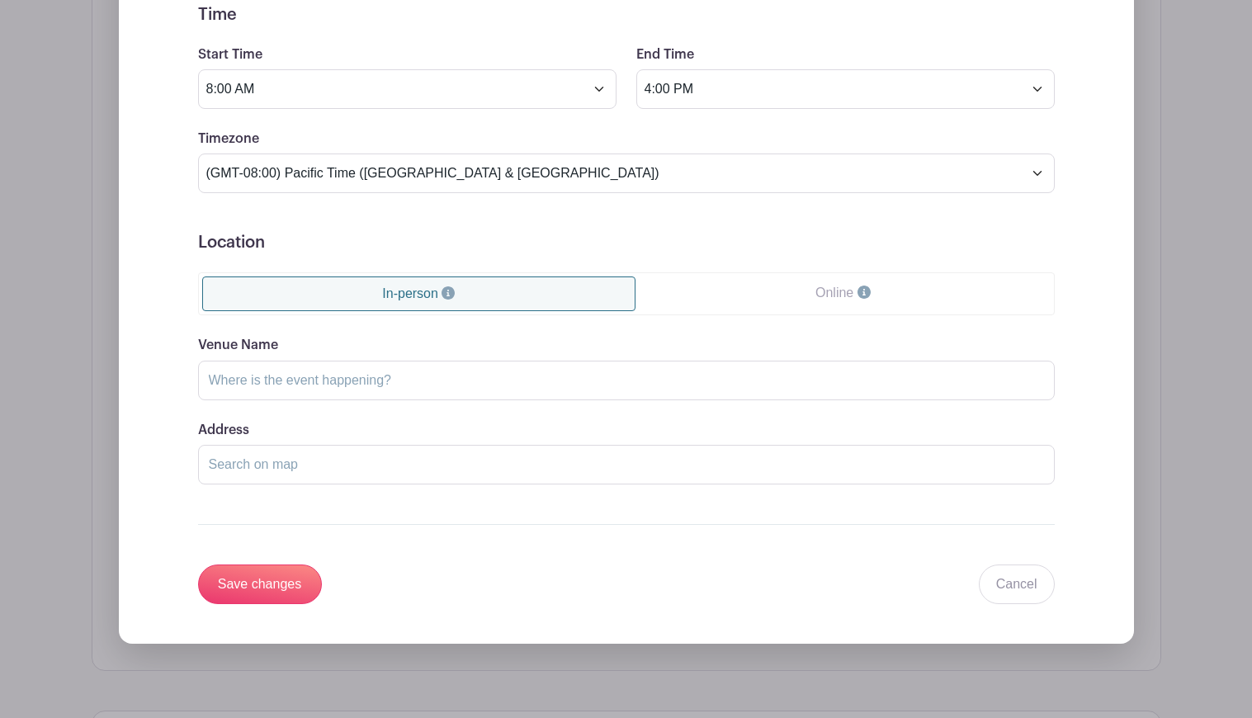
scroll to position [1240, 0]
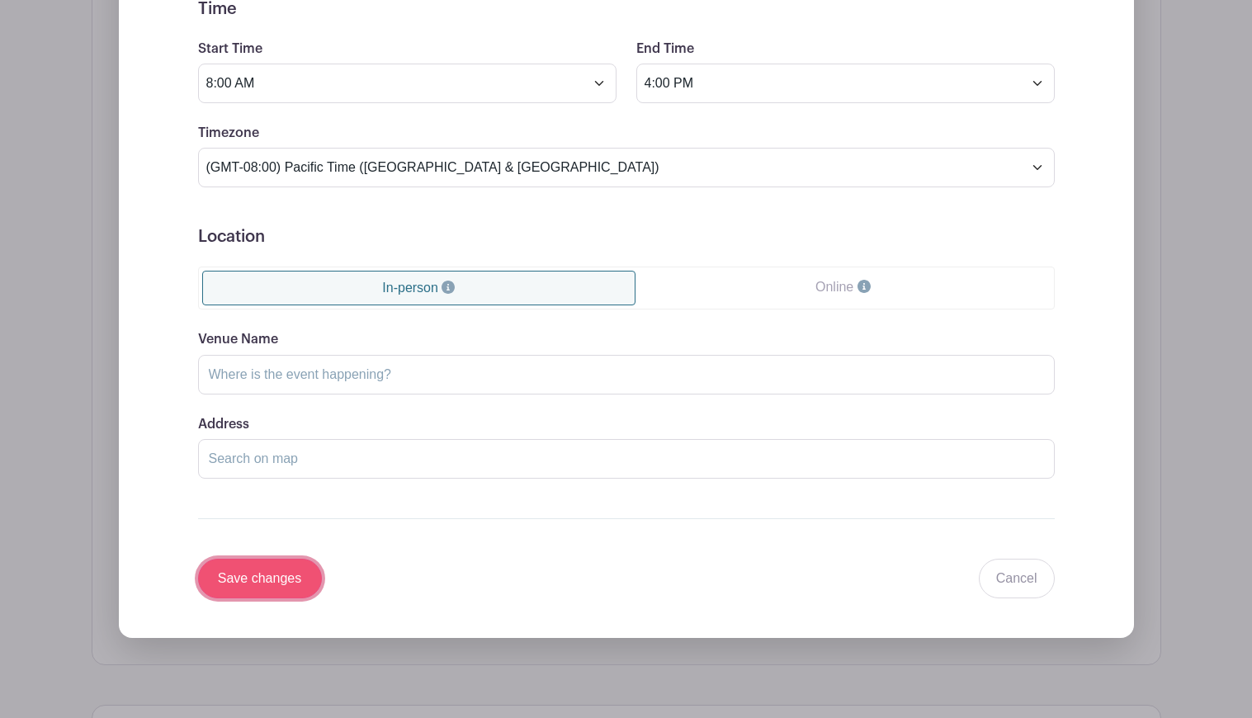
click at [231, 580] on input "Save changes" at bounding box center [260, 579] width 124 height 40
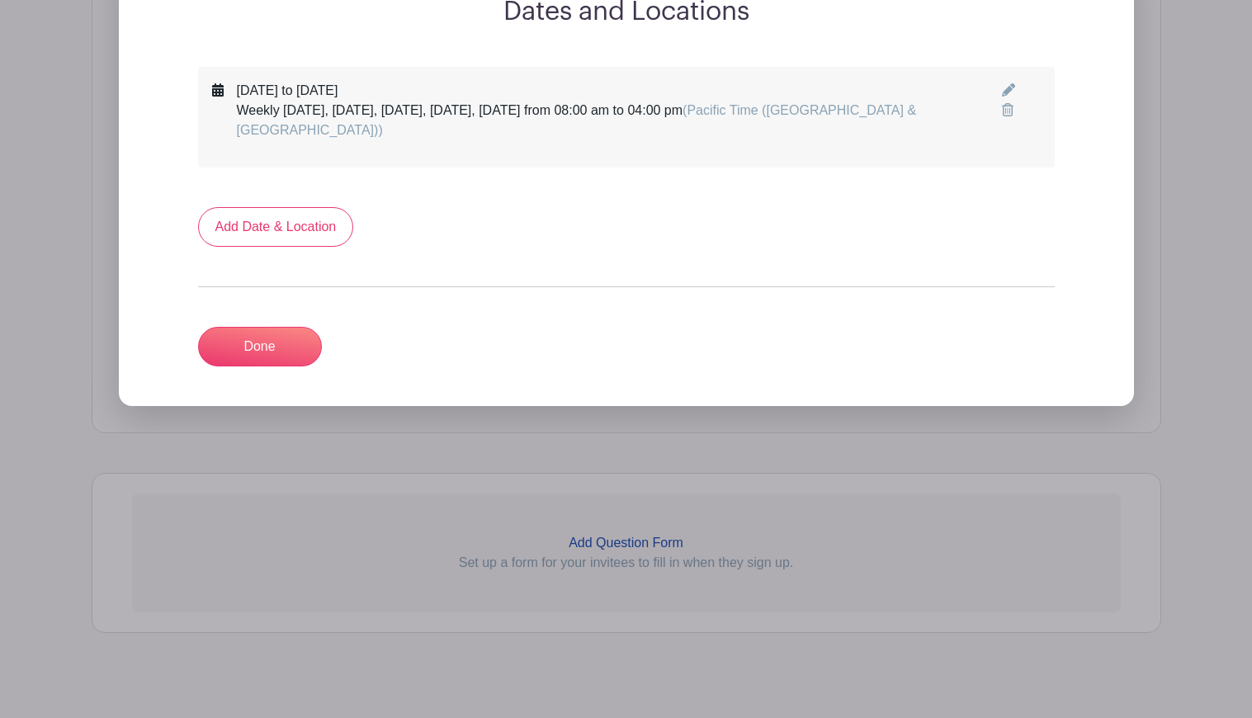
scroll to position [739, 0]
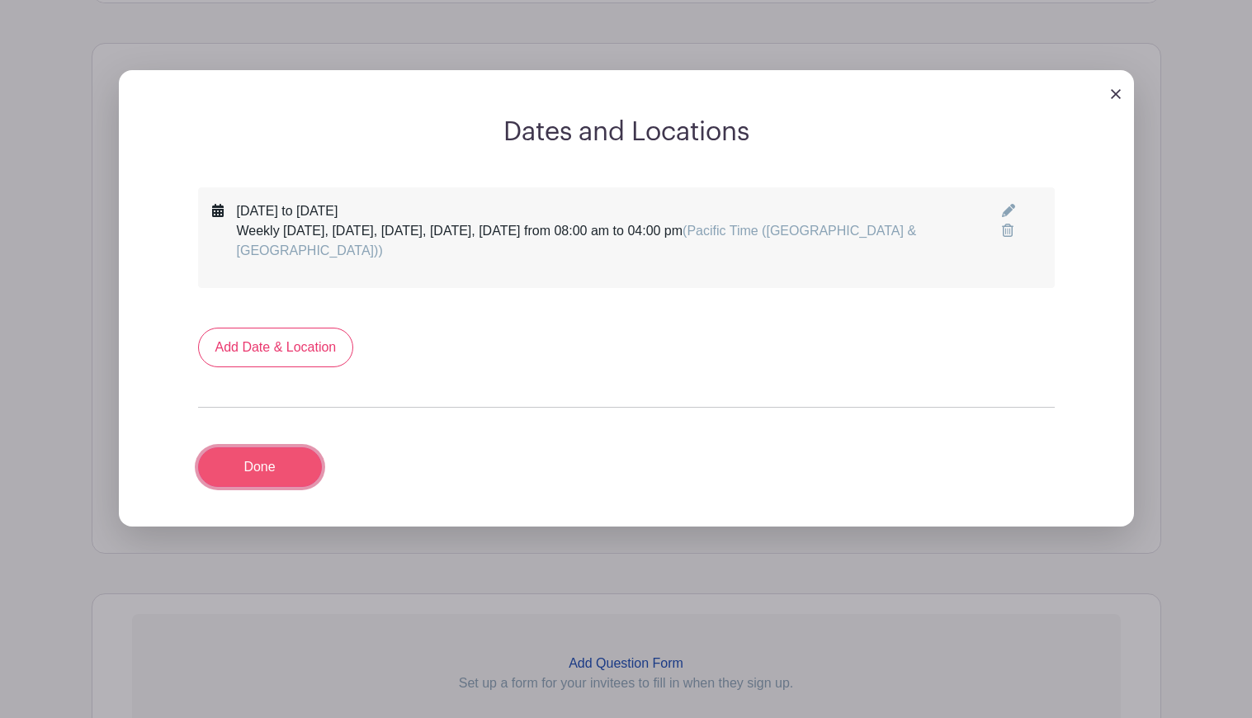
click at [272, 447] on link "Done" at bounding box center [260, 467] width 124 height 40
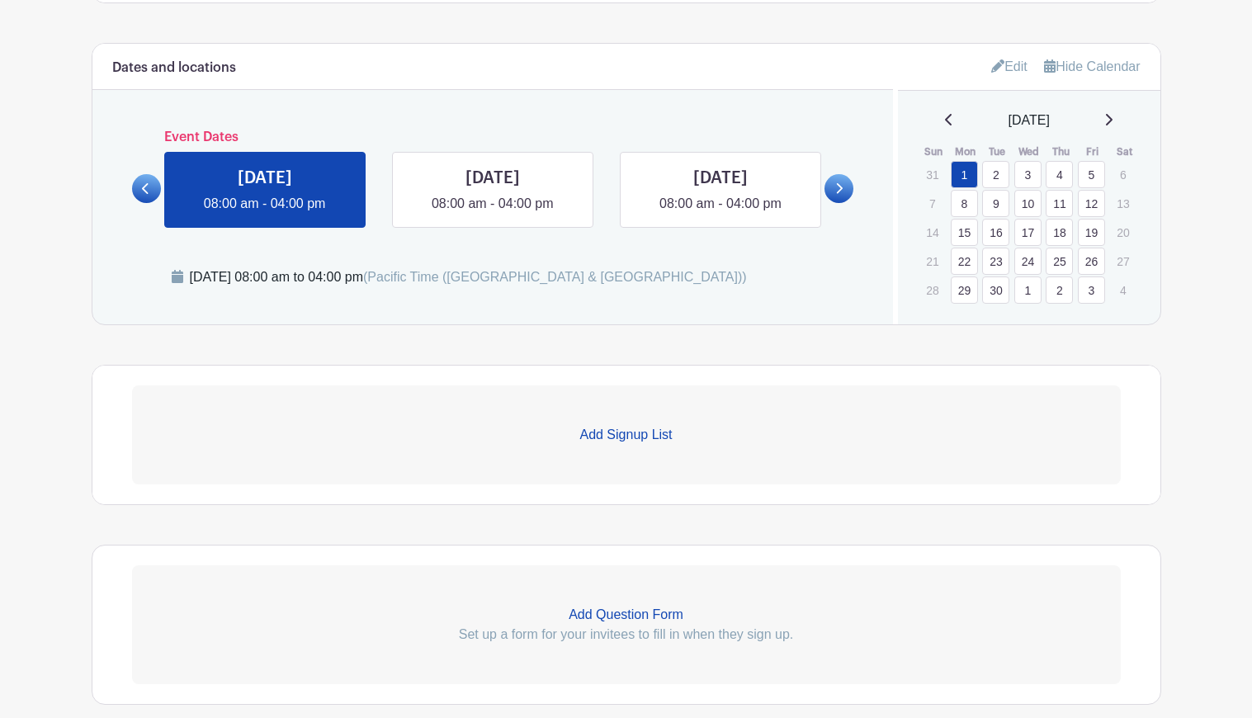
click at [652, 432] on p "Add Signup List" at bounding box center [626, 435] width 989 height 20
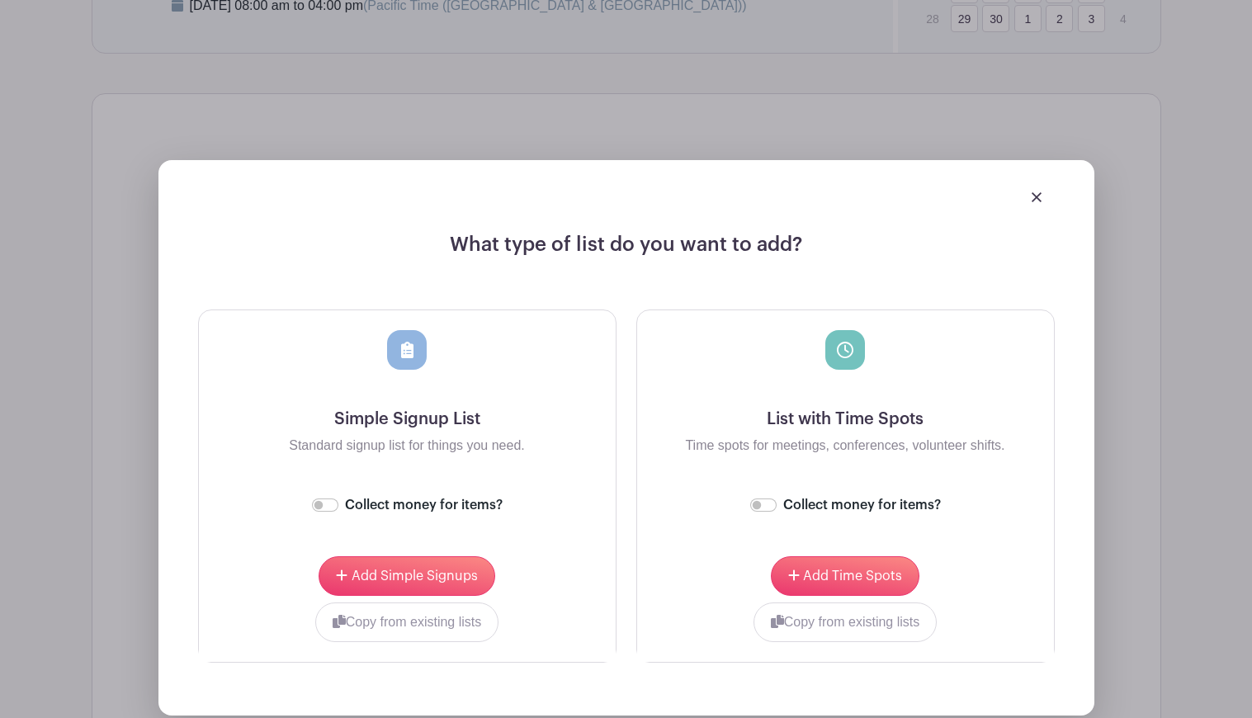
scroll to position [1174, 0]
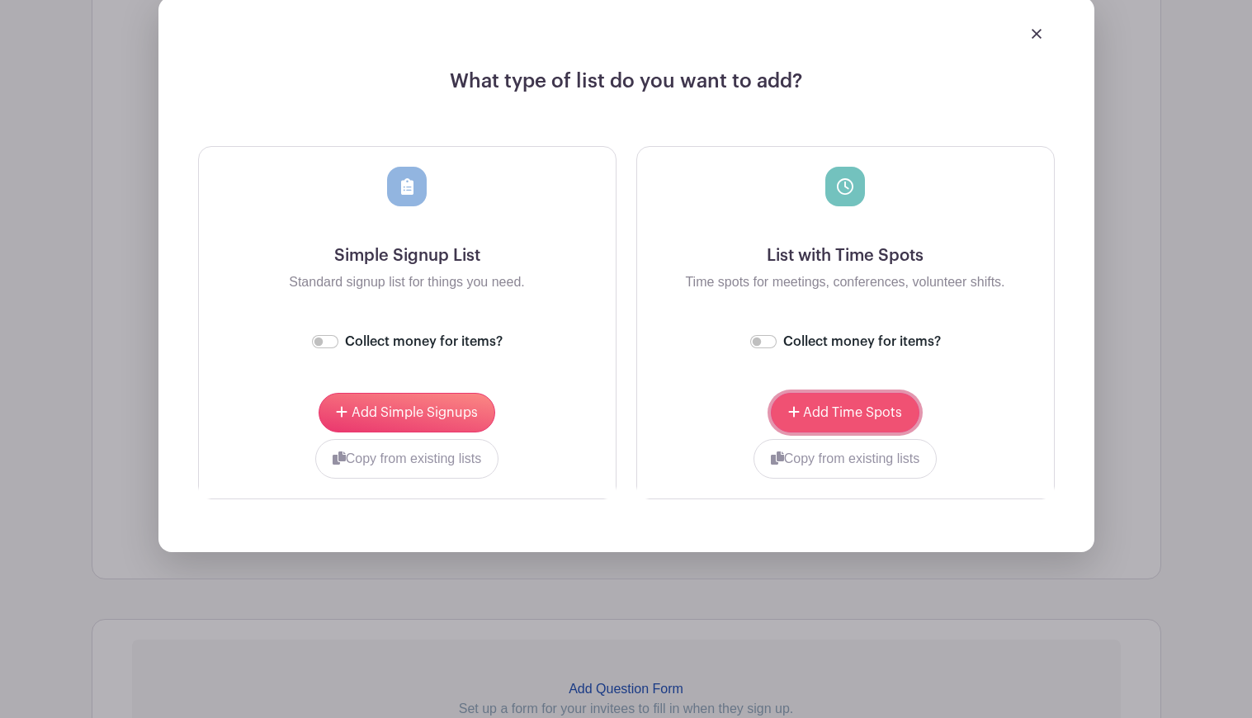
click at [834, 419] on span "Add Time Spots" at bounding box center [852, 412] width 99 height 13
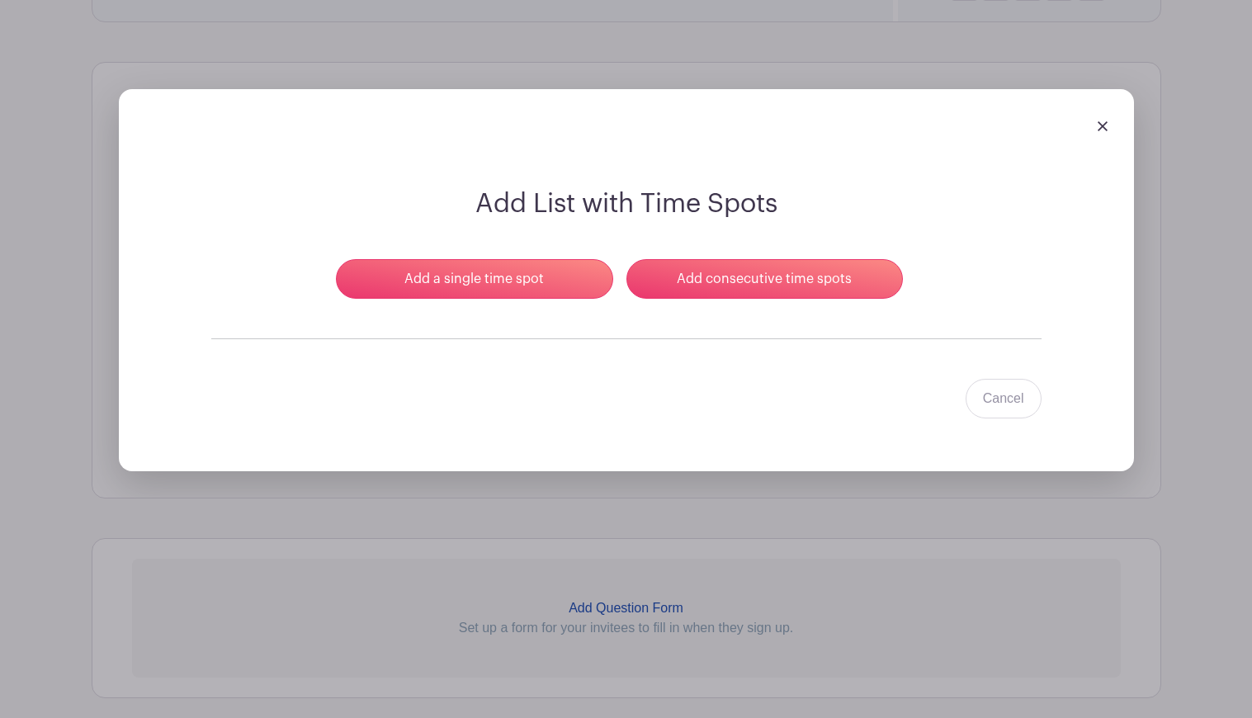
scroll to position [1259, 0]
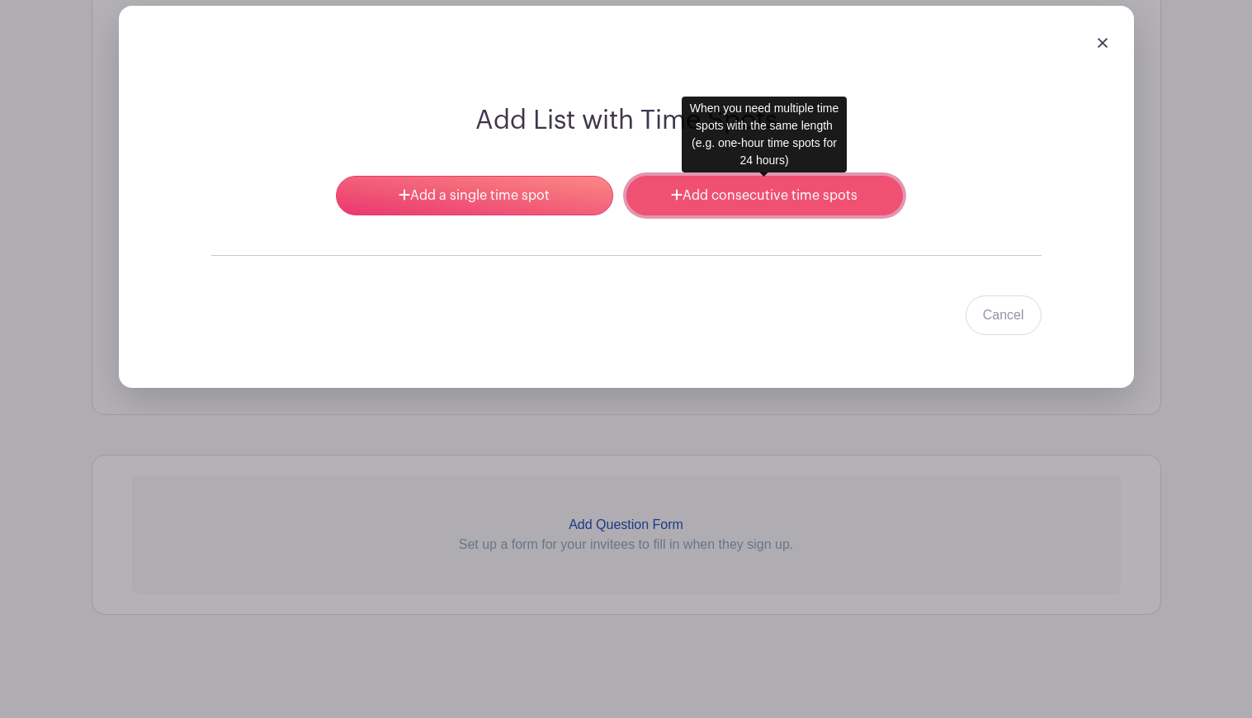
click at [725, 191] on link "Add consecutive time spots" at bounding box center [764, 196] width 276 height 40
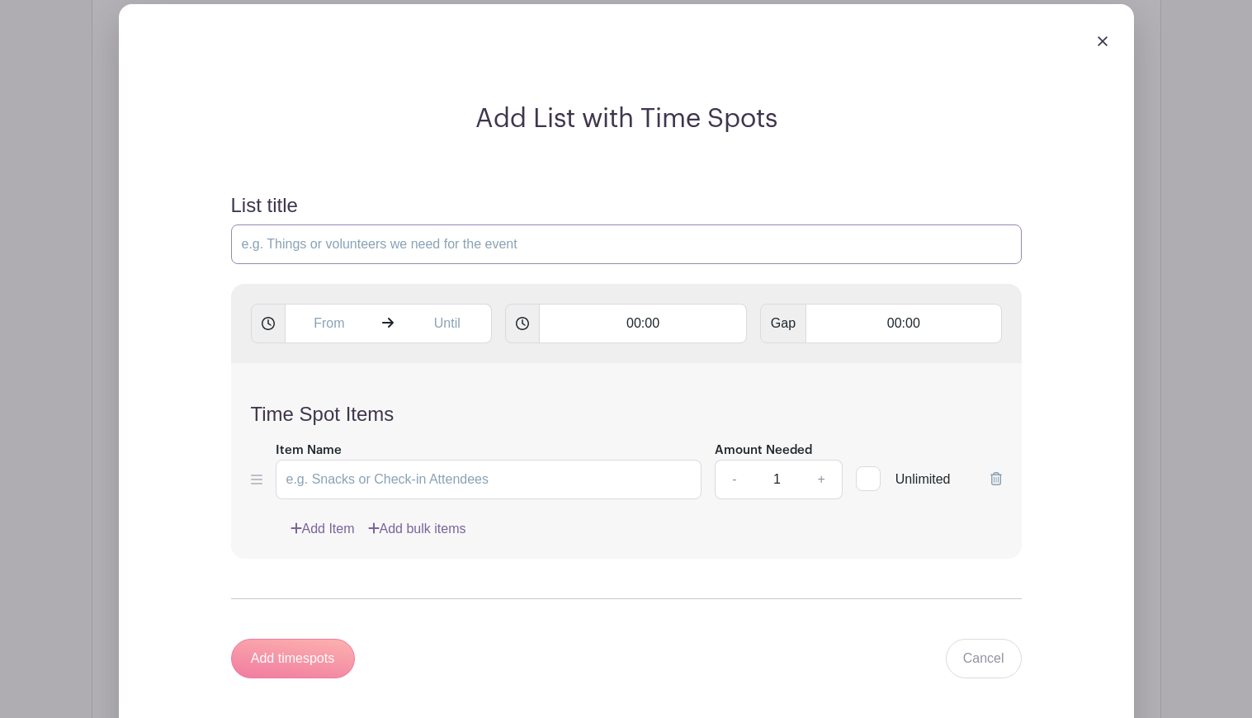
click at [413, 237] on input "List title" at bounding box center [626, 244] width 791 height 40
type input "Grades 1 - 12"
click at [321, 327] on input "text" at bounding box center [329, 324] width 89 height 40
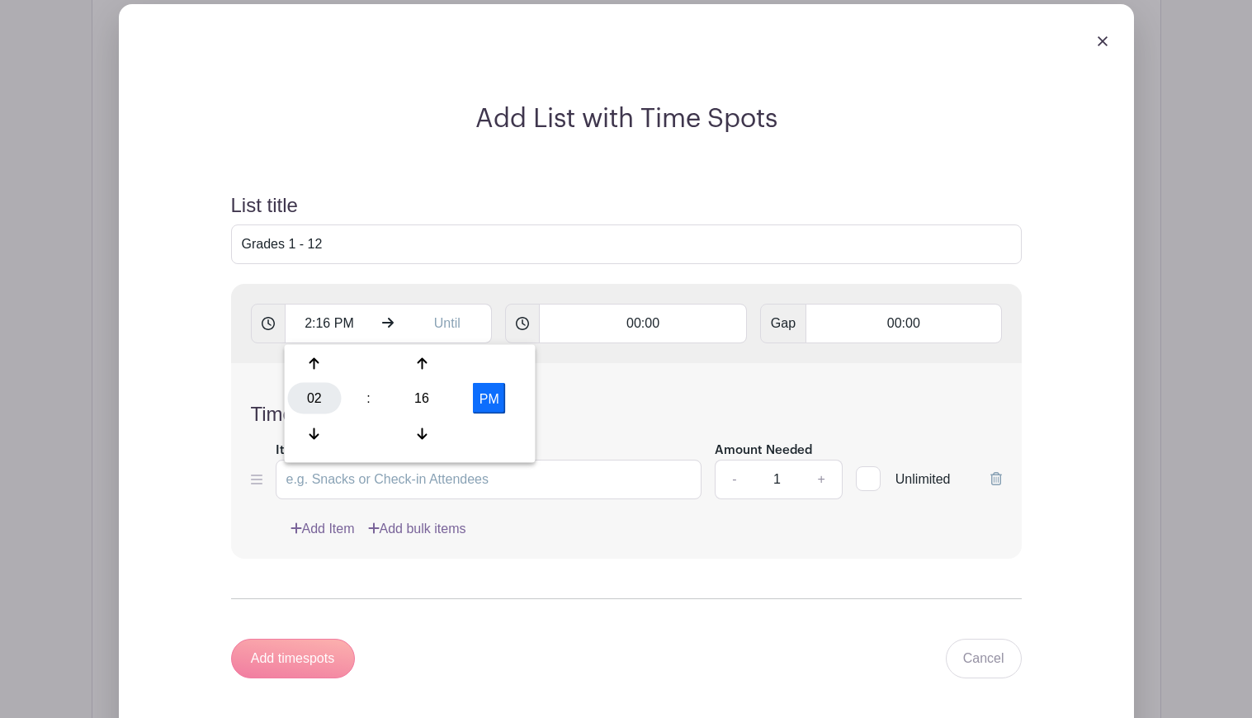
click at [305, 392] on div "02" at bounding box center [315, 398] width 54 height 31
click at [317, 418] on div "08" at bounding box center [315, 433] width 55 height 31
click at [418, 389] on div "16" at bounding box center [422, 398] width 54 height 31
click at [323, 363] on div "00" at bounding box center [315, 363] width 55 height 31
click at [495, 400] on button "PM" at bounding box center [489, 398] width 33 height 31
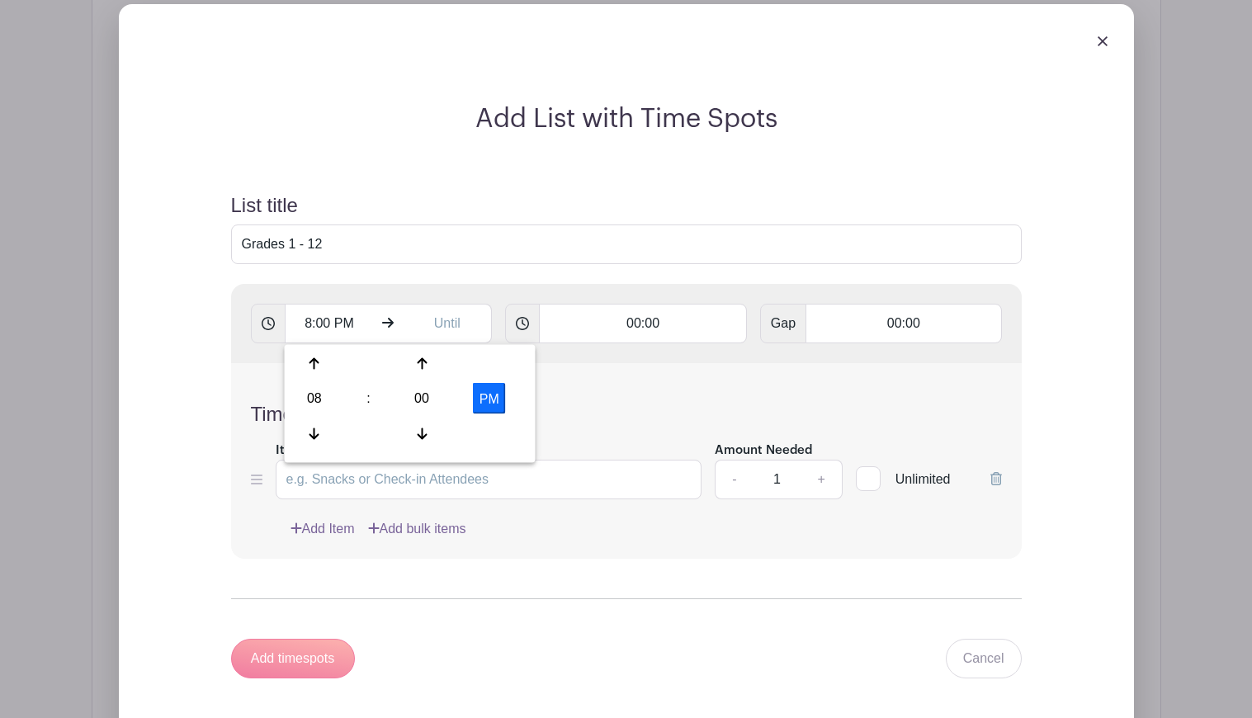
type input "8:00 AM"
click at [427, 330] on input "text" at bounding box center [447, 324] width 89 height 40
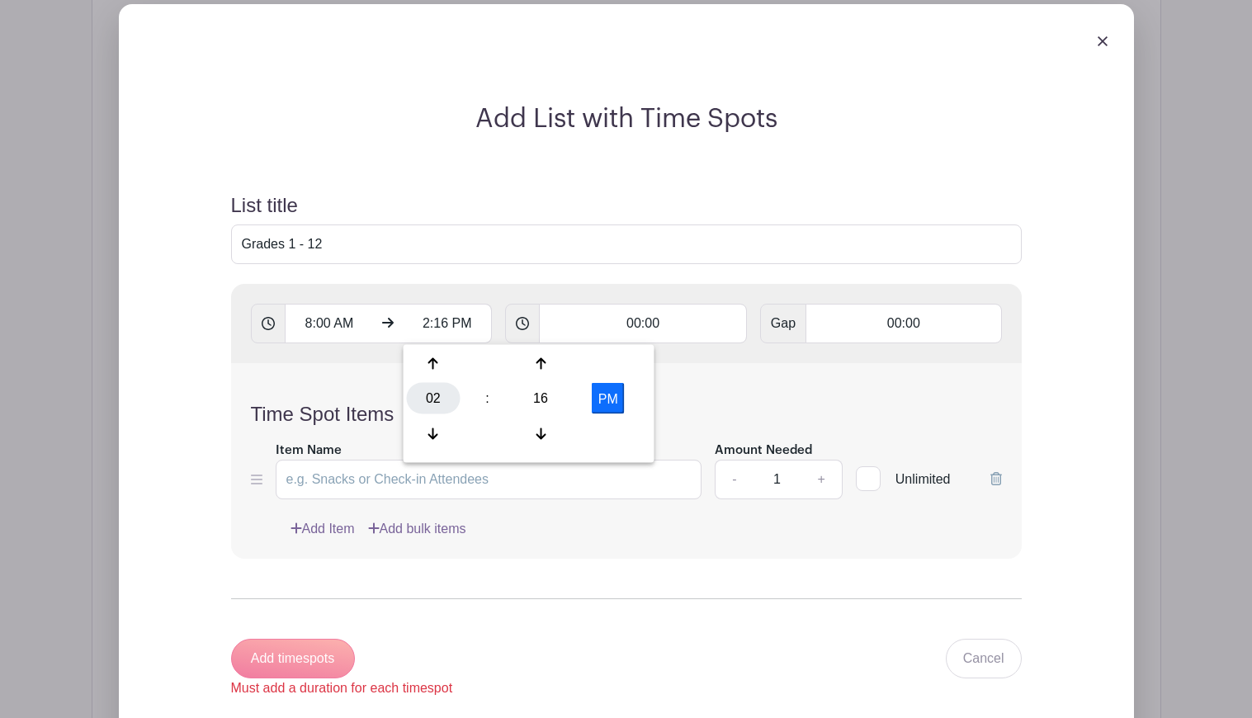
click at [434, 405] on div "02" at bounding box center [434, 398] width 54 height 31
click at [451, 402] on div "04" at bounding box center [434, 398] width 55 height 31
click at [552, 401] on div "16" at bounding box center [541, 398] width 54 height 31
click at [437, 361] on div "00" at bounding box center [434, 363] width 55 height 31
type input "4:00 PM"
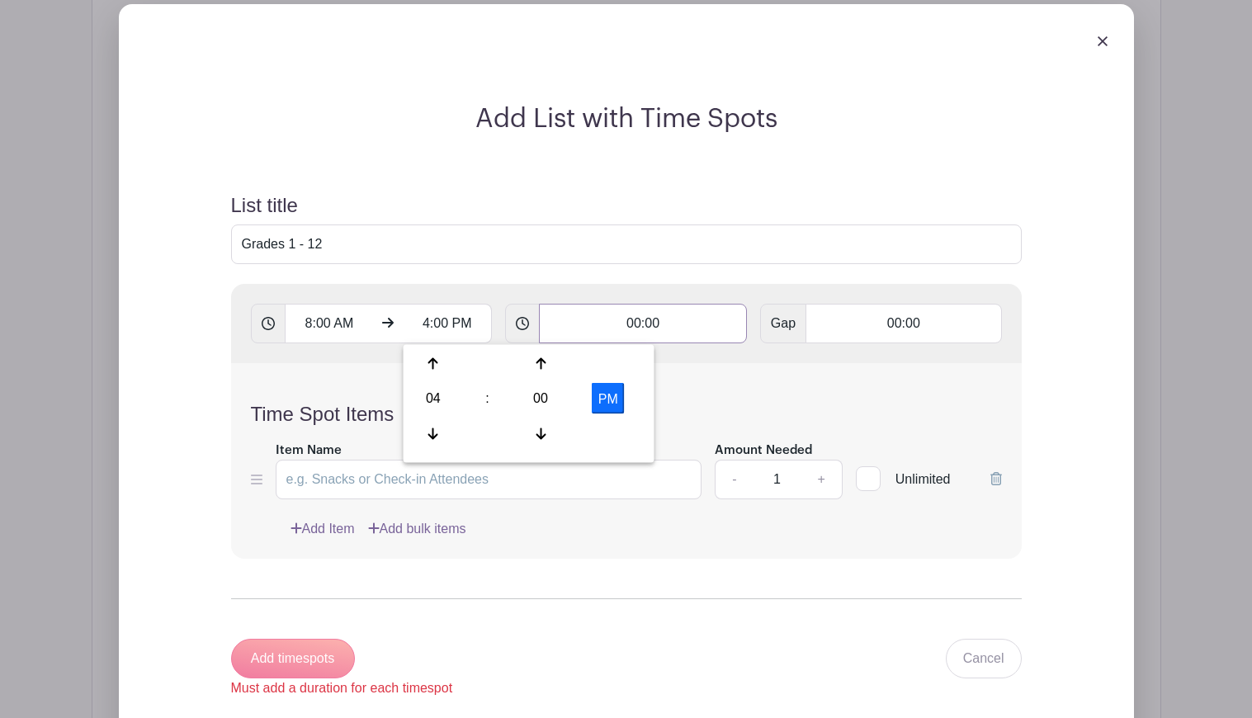
click at [676, 315] on input "00:00" at bounding box center [643, 324] width 208 height 40
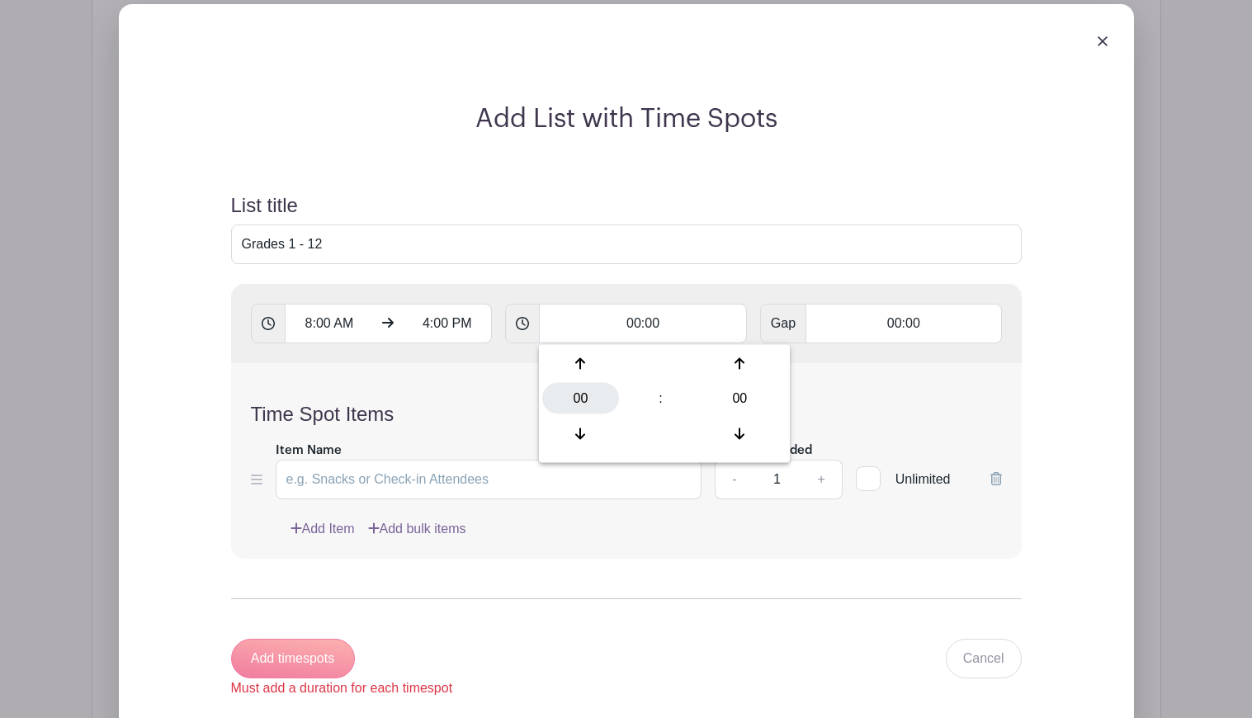
click at [572, 393] on div "00" at bounding box center [580, 398] width 77 height 31
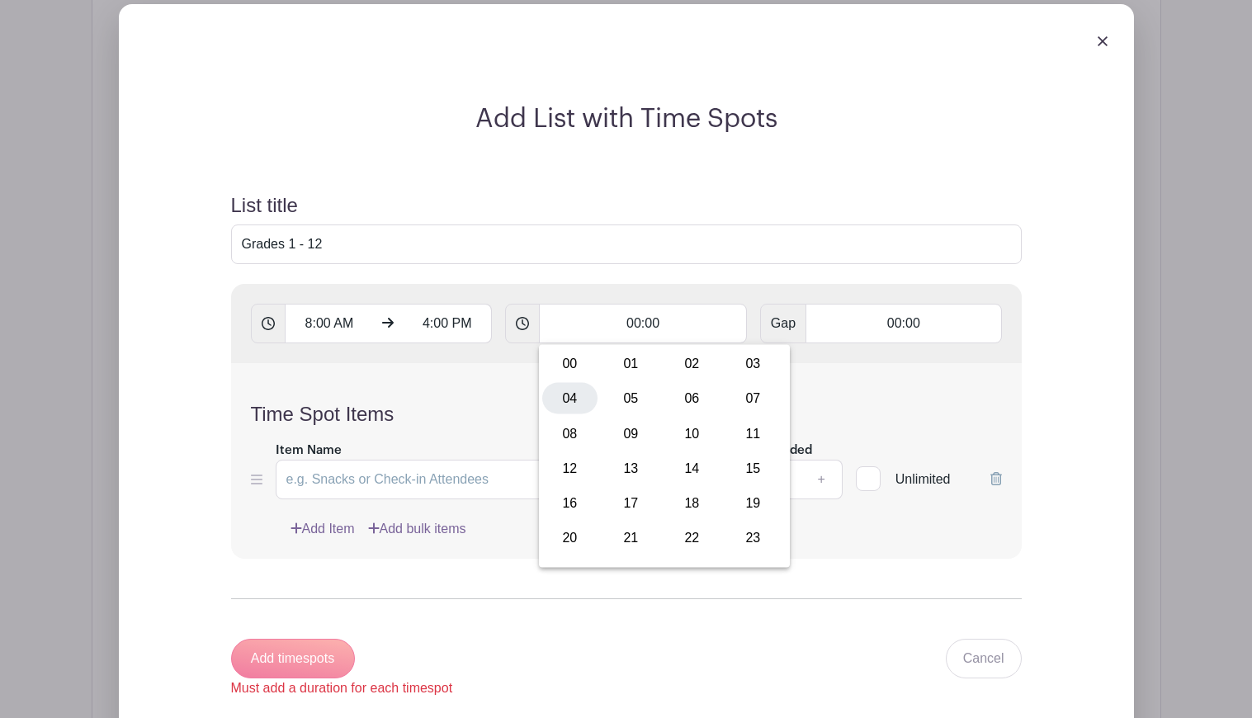
click at [572, 398] on div "04" at bounding box center [569, 398] width 55 height 31
type input "04:00"
type input "Add 2 timespots"
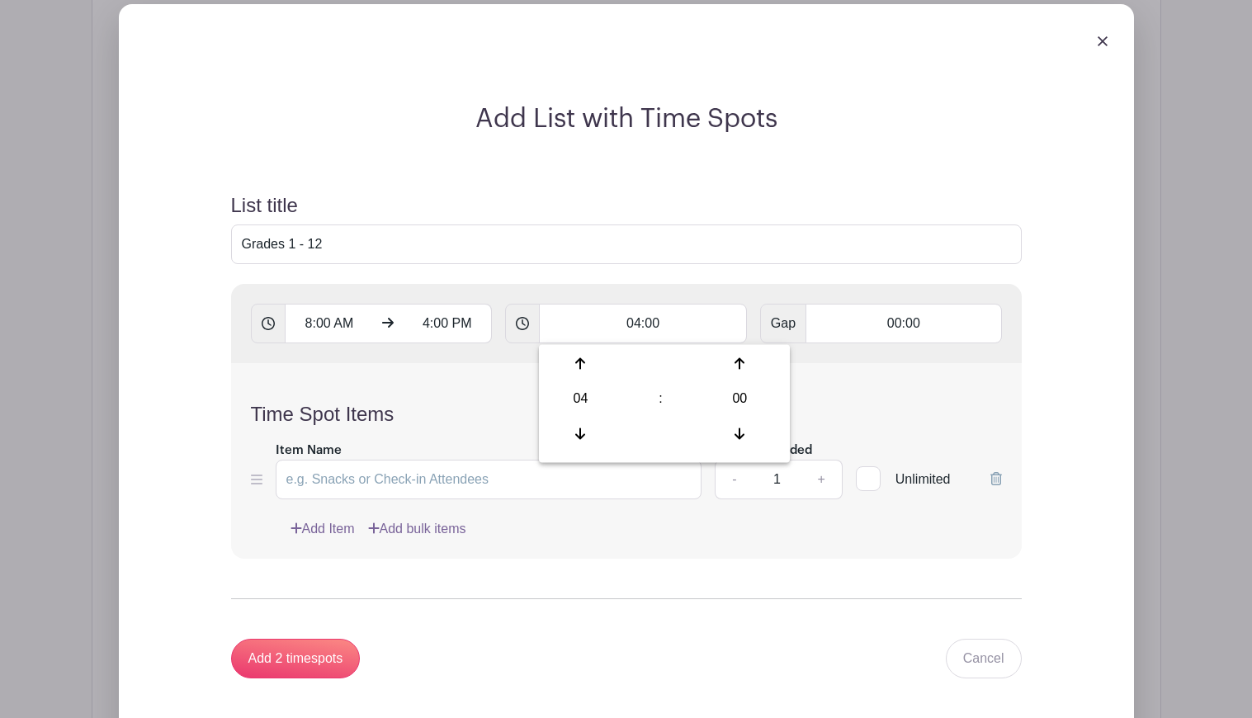
click at [418, 391] on div "Time Spot Items Item Name Amount Needed - 1 + Unlimited Add Item Add bulk items" at bounding box center [626, 461] width 791 height 196
click at [534, 490] on input "Item Name" at bounding box center [489, 480] width 427 height 40
drag, startPoint x: 409, startPoint y: 476, endPoint x: 263, endPoint y: 466, distance: 146.4
click at [263, 466] on div "Item Name Volunteer signups Amount Needed - 1 + Unlimited" at bounding box center [626, 470] width 751 height 60
type input "1"
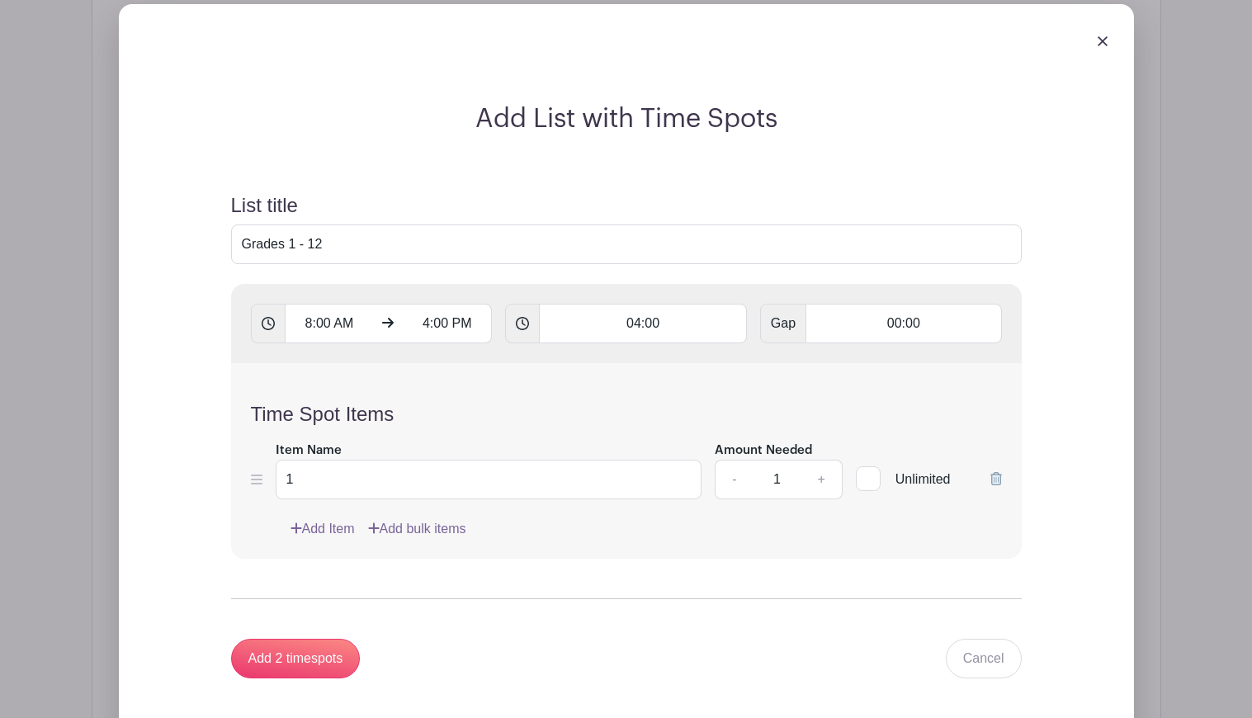
click at [314, 523] on link "Add Item" at bounding box center [322, 529] width 64 height 20
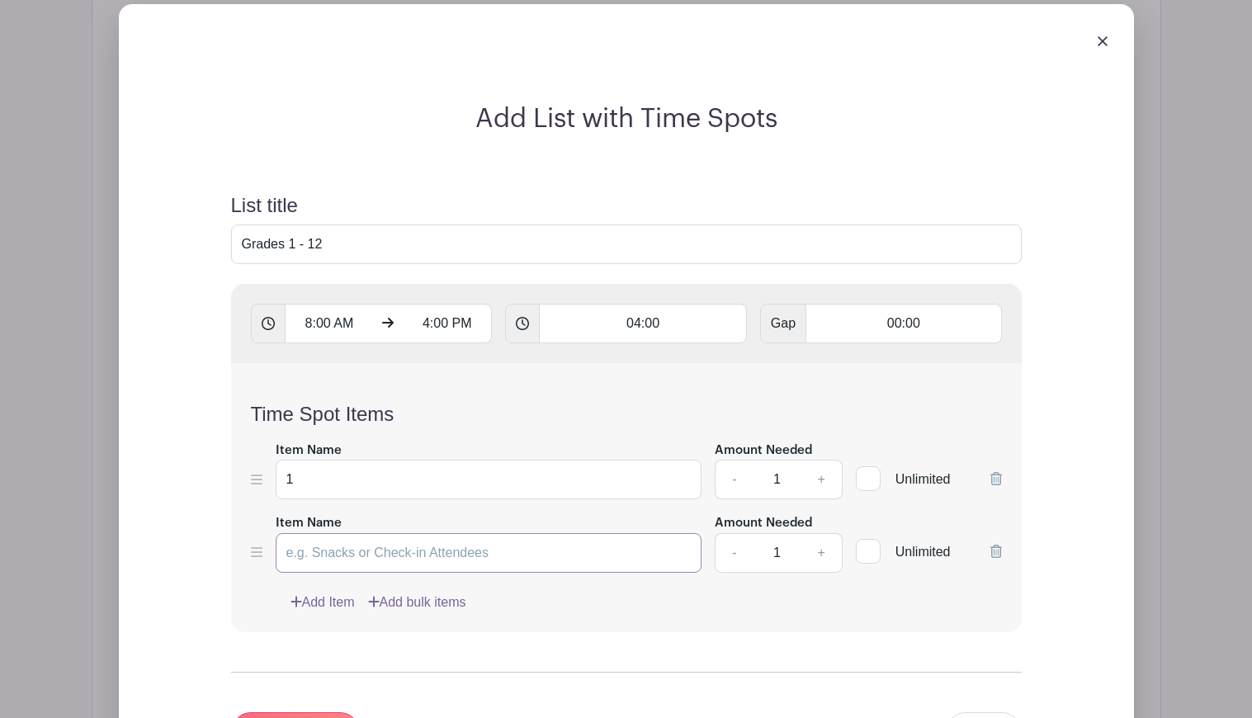
click at [326, 557] on input "Item Name" at bounding box center [489, 553] width 427 height 40
click at [400, 555] on input "2" at bounding box center [489, 553] width 427 height 40
drag, startPoint x: 393, startPoint y: 549, endPoint x: 866, endPoint y: 712, distance: 500.3
click at [394, 550] on input "2" at bounding box center [489, 553] width 427 height 40
type input "2"
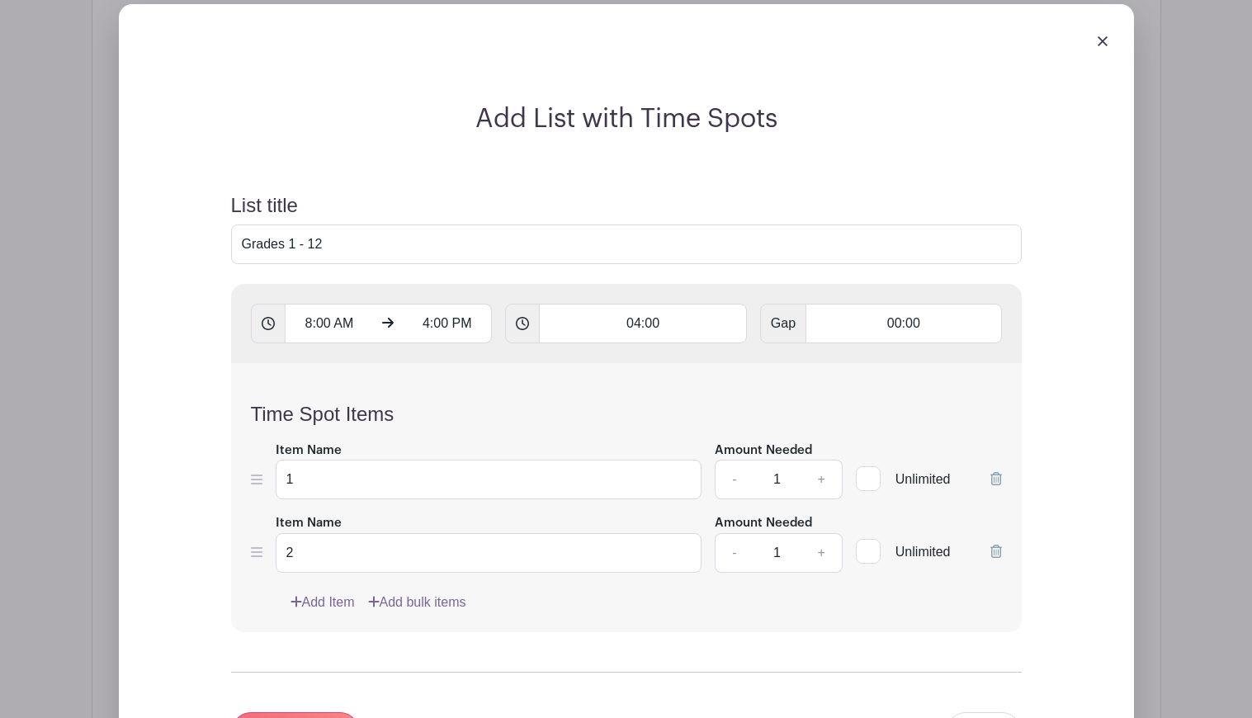
click at [851, 632] on form "List title Grades 1 - 12 8:00 AM 4:00 PM 04:00 Gap 00:00 Time Spot Items Item N…" at bounding box center [626, 472] width 830 height 597
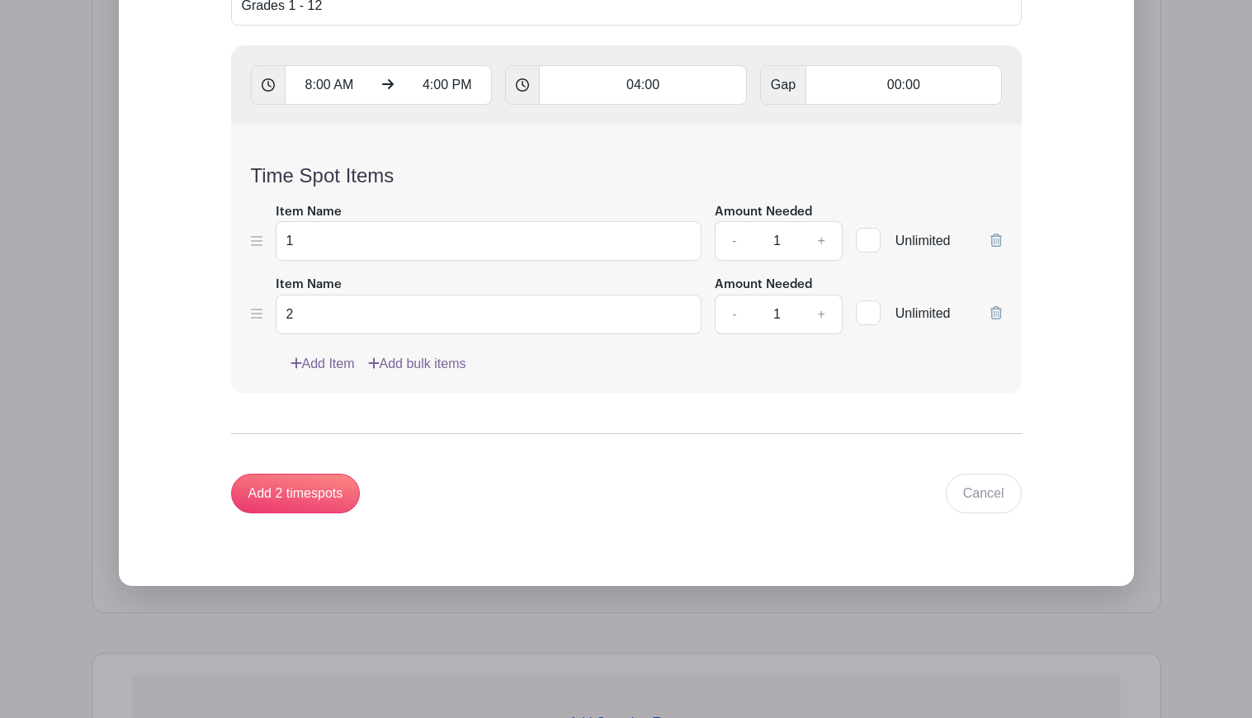
scroll to position [1392, 0]
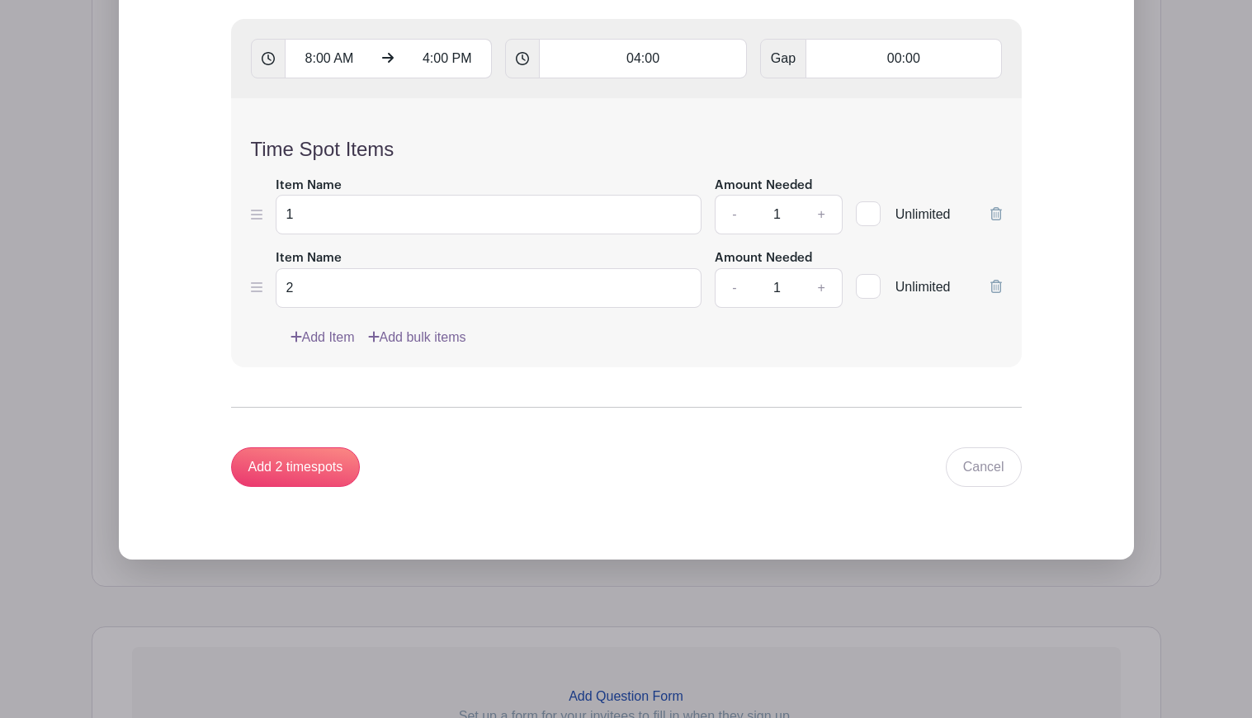
click at [340, 334] on link "Add Item" at bounding box center [322, 338] width 64 height 20
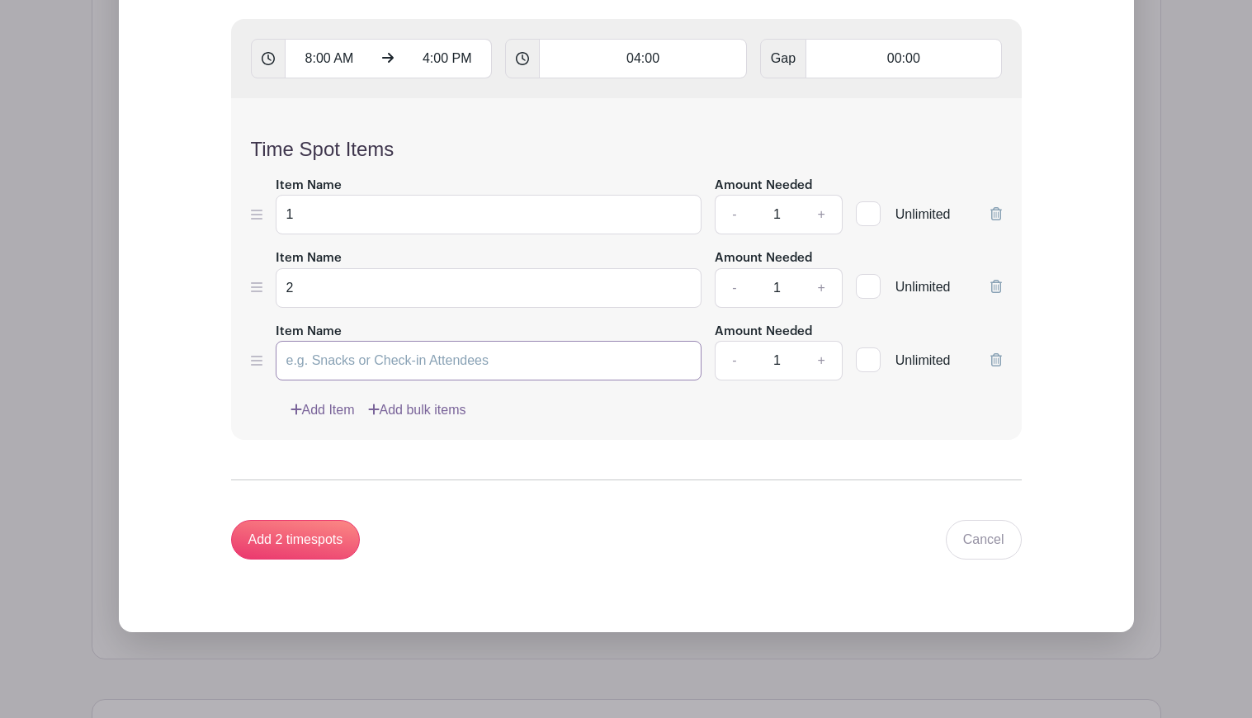
click at [327, 363] on input "Item Name" at bounding box center [489, 361] width 427 height 40
type input "3"
click at [328, 401] on link "Add Item" at bounding box center [322, 410] width 64 height 20
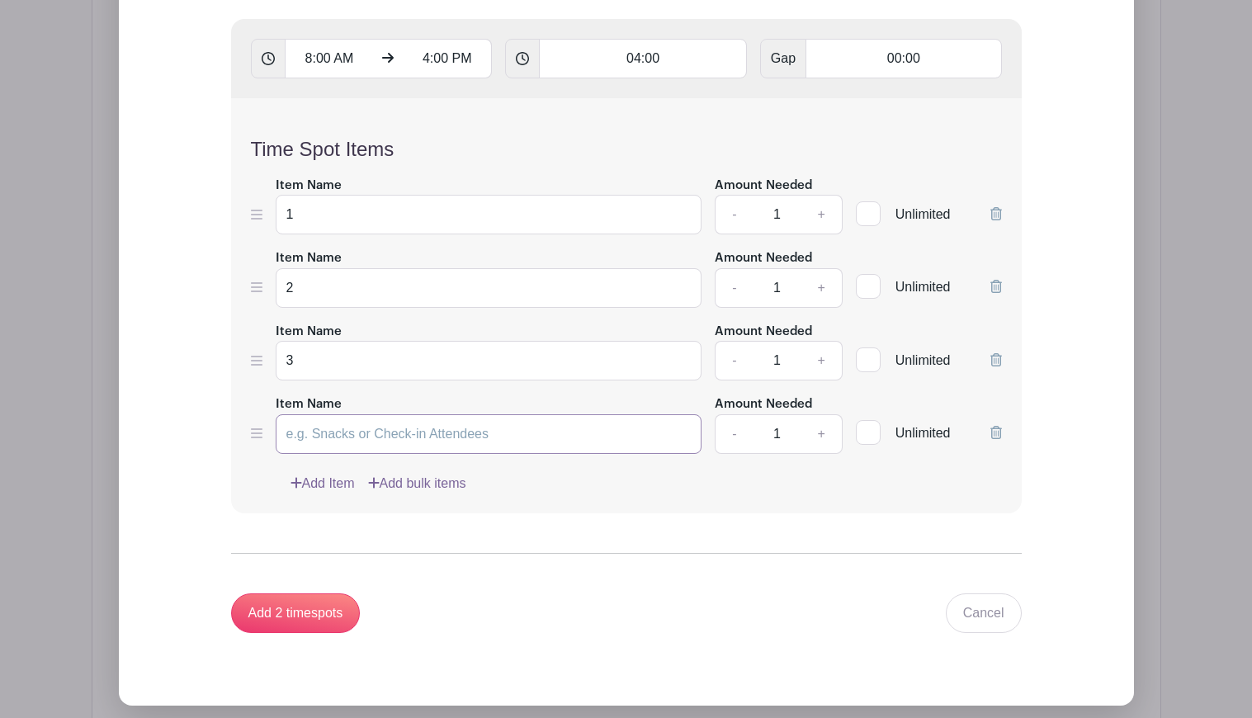
click at [325, 426] on input "Item Name" at bounding box center [489, 434] width 427 height 40
type input "4"
click at [303, 610] on input "Add 2 timespots" at bounding box center [296, 613] width 130 height 40
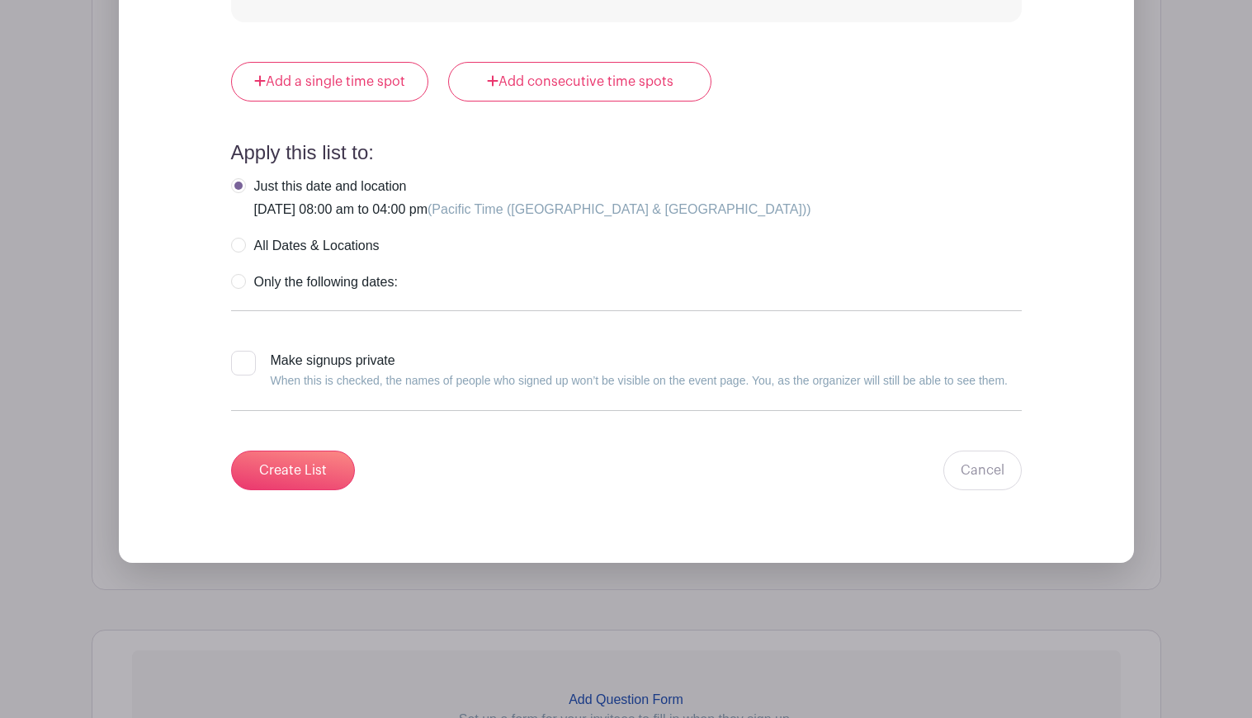
scroll to position [2593, 0]
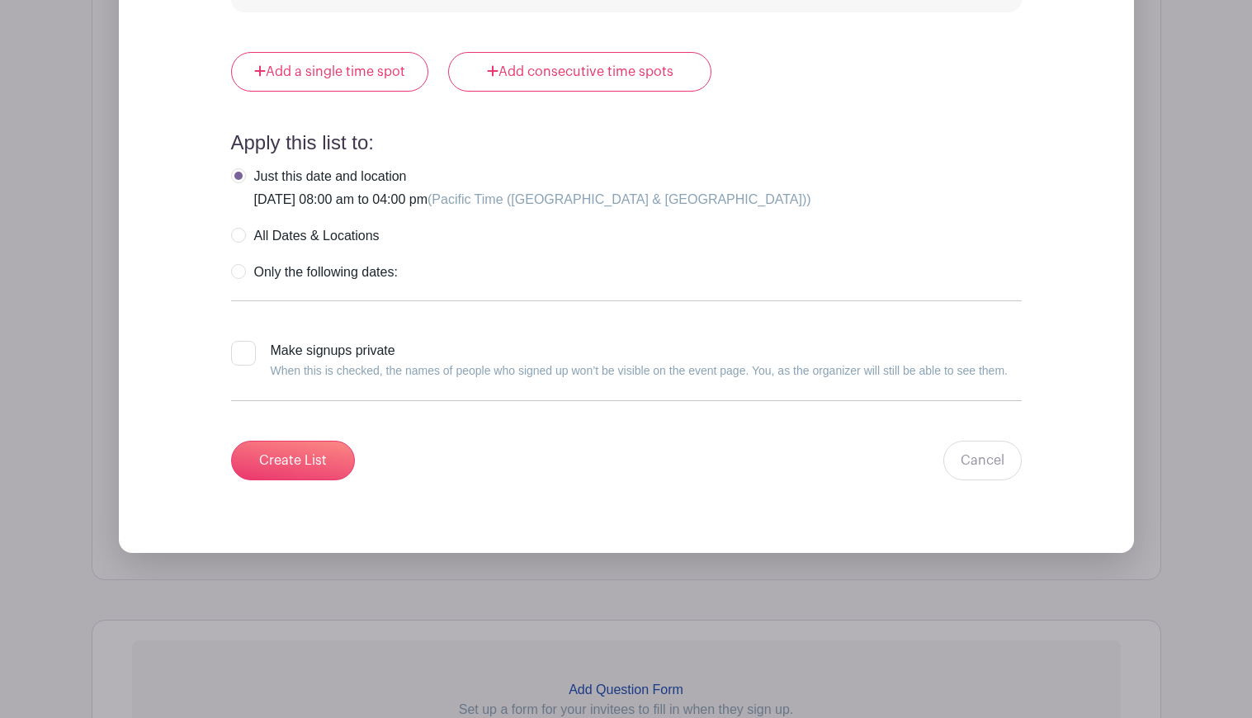
click at [239, 234] on label "All Dates & Locations" at bounding box center [305, 236] width 149 height 17
radio input "true"
click at [317, 467] on input "Create List" at bounding box center [293, 461] width 124 height 40
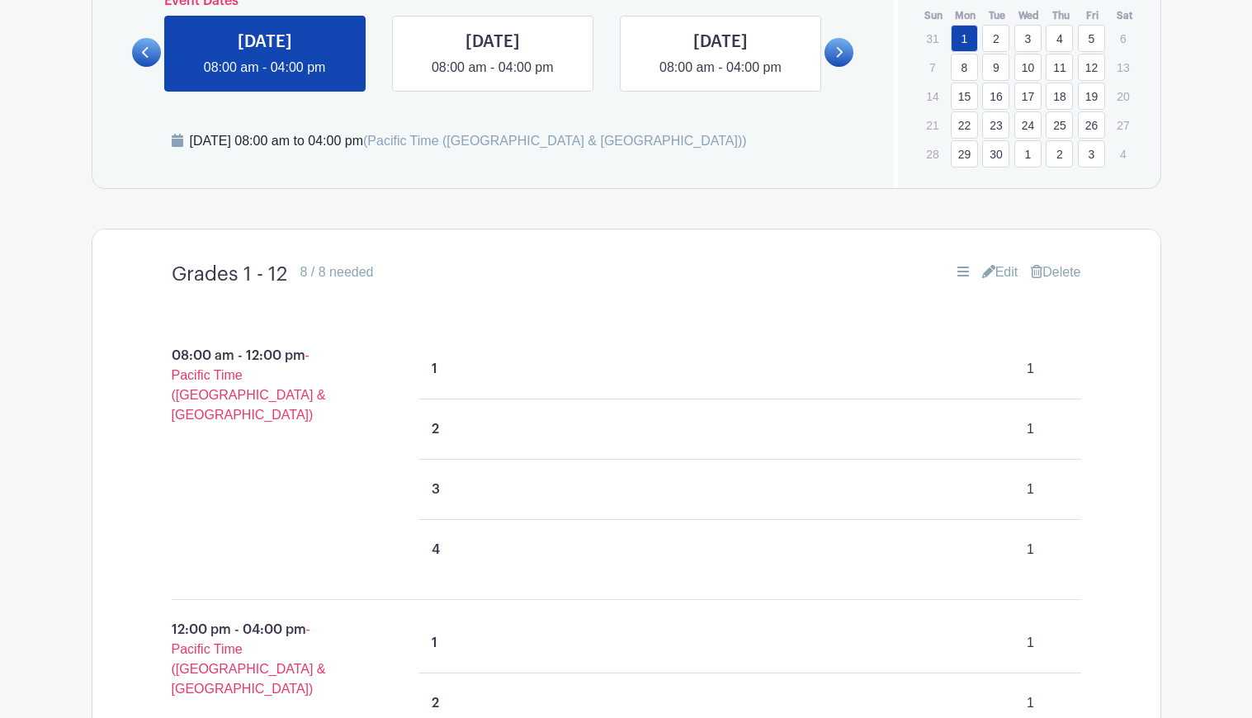
scroll to position [884, 0]
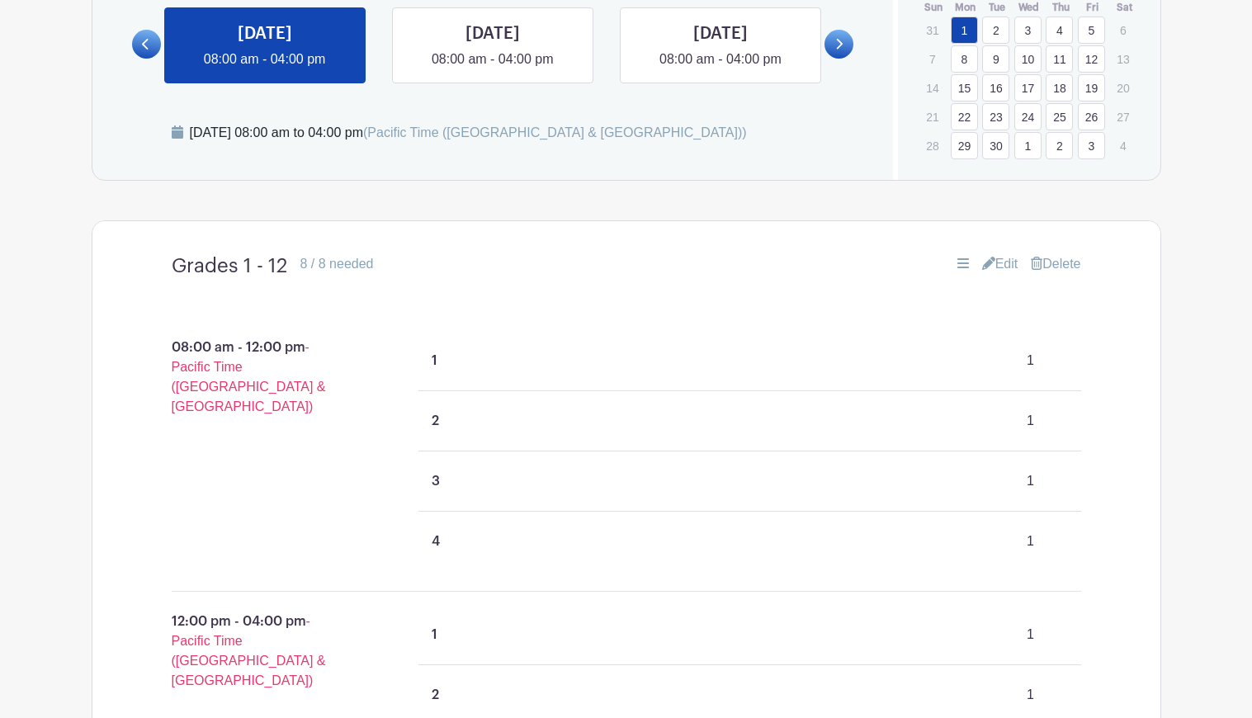
click at [1002, 92] on link "16" at bounding box center [995, 87] width 27 height 27
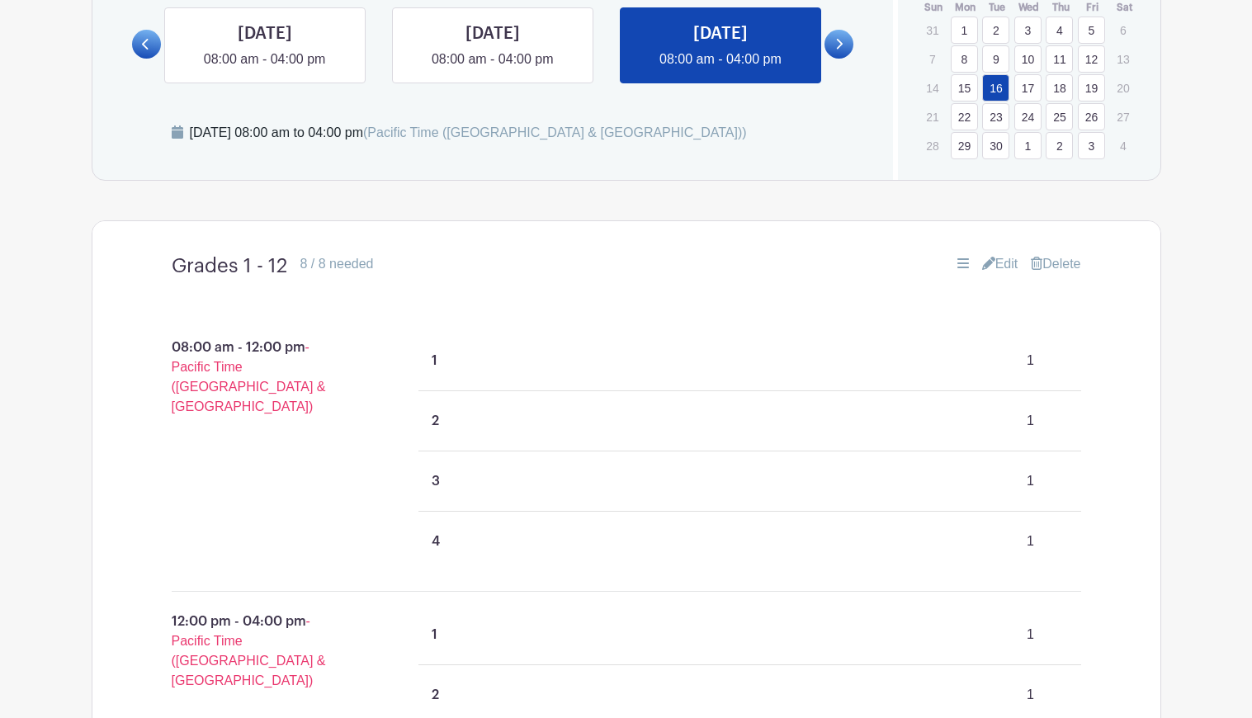
click at [1057, 89] on link "18" at bounding box center [1059, 87] width 27 height 27
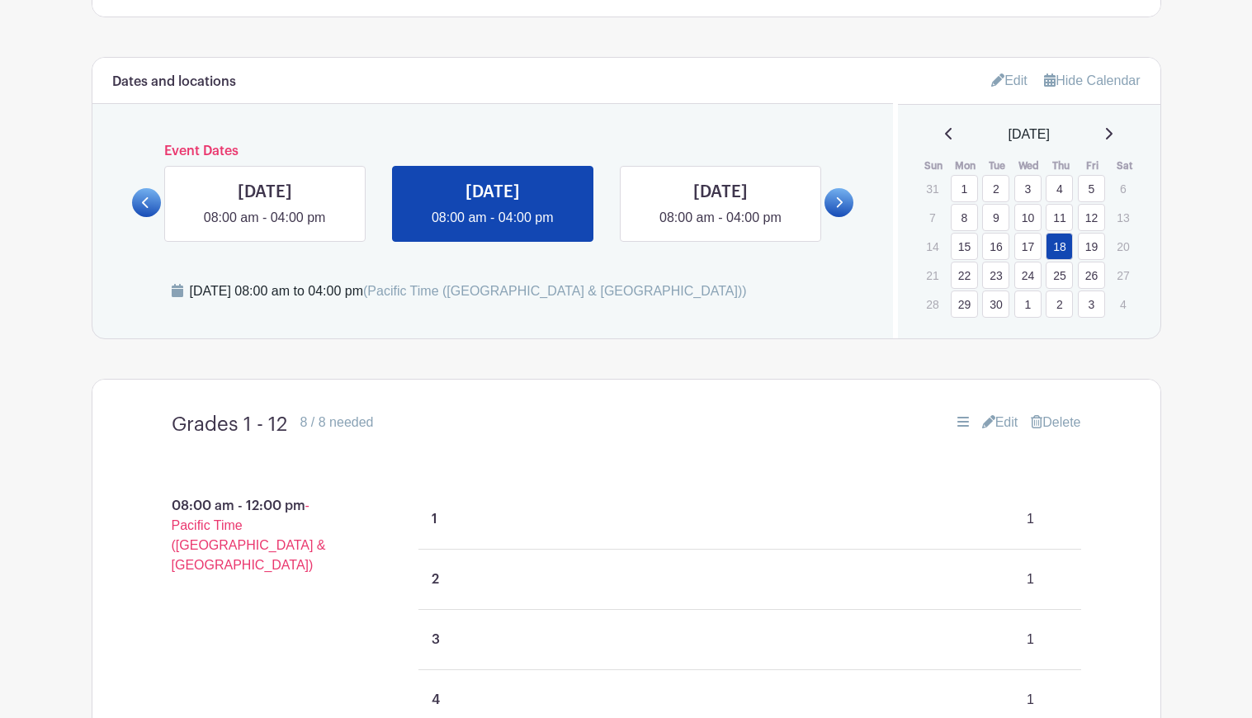
scroll to position [713, 0]
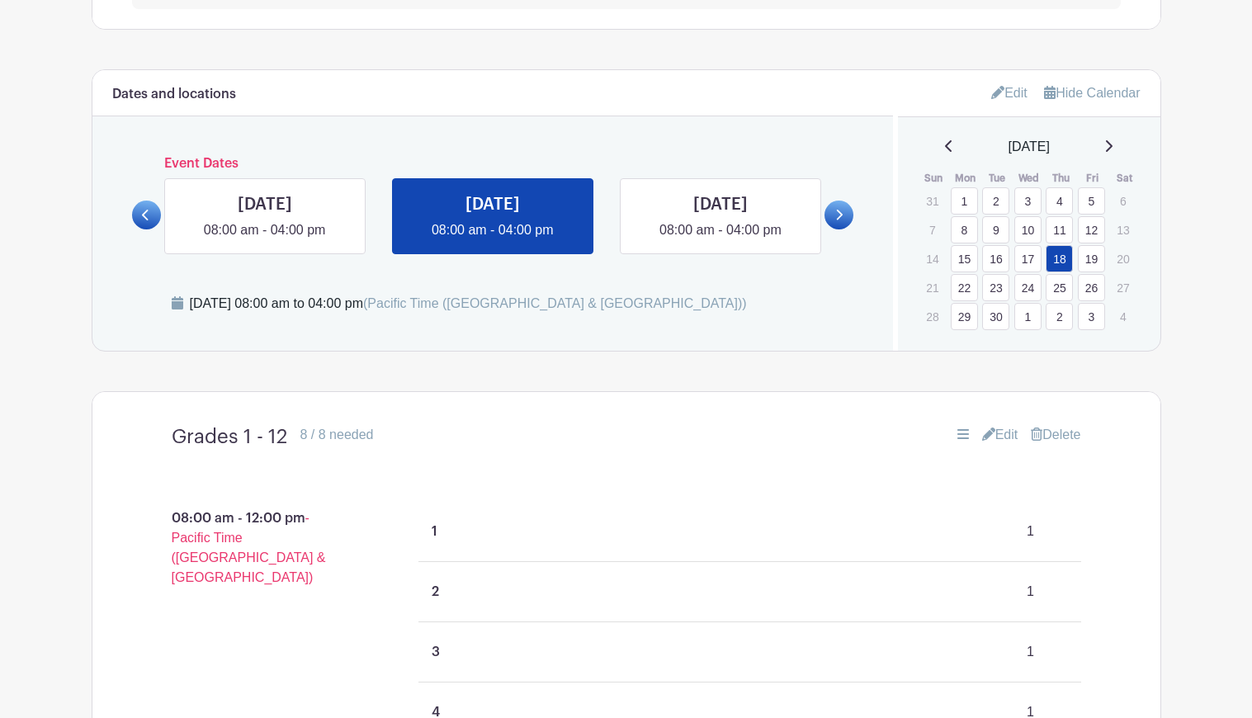
click at [1112, 147] on icon at bounding box center [1108, 145] width 8 height 13
click at [1112, 145] on icon at bounding box center [1109, 146] width 7 height 12
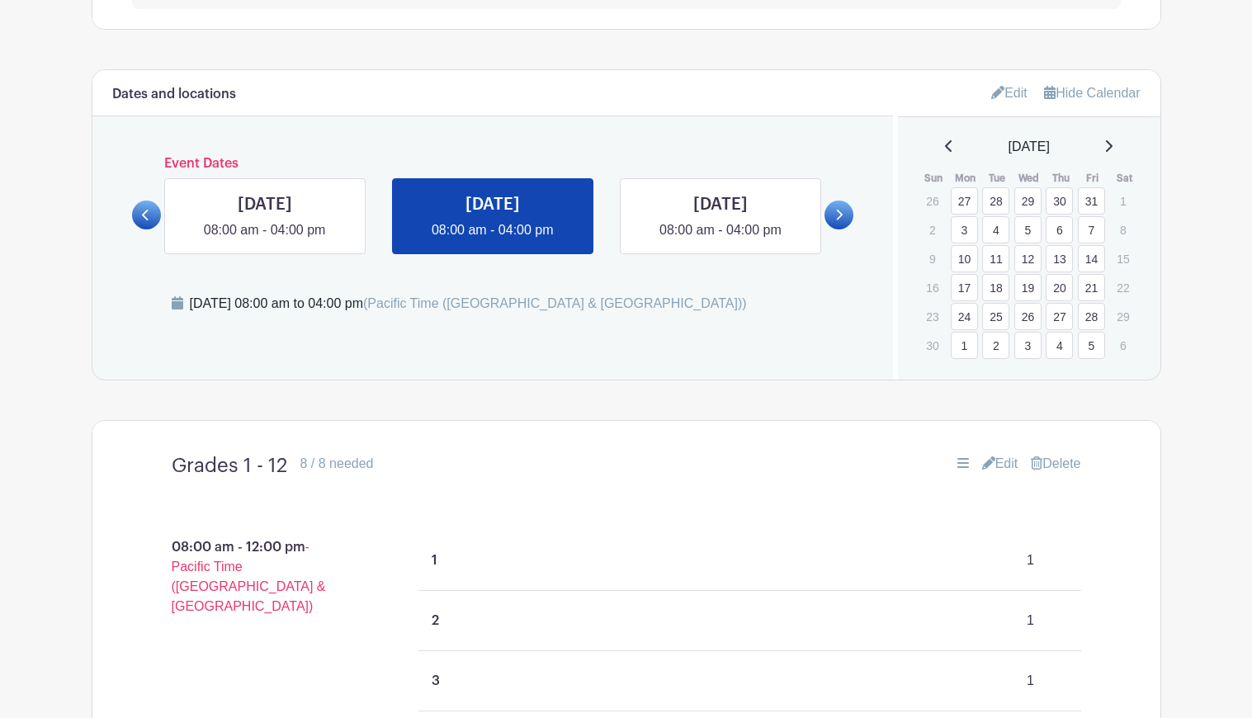
click at [1112, 145] on icon at bounding box center [1108, 145] width 8 height 13
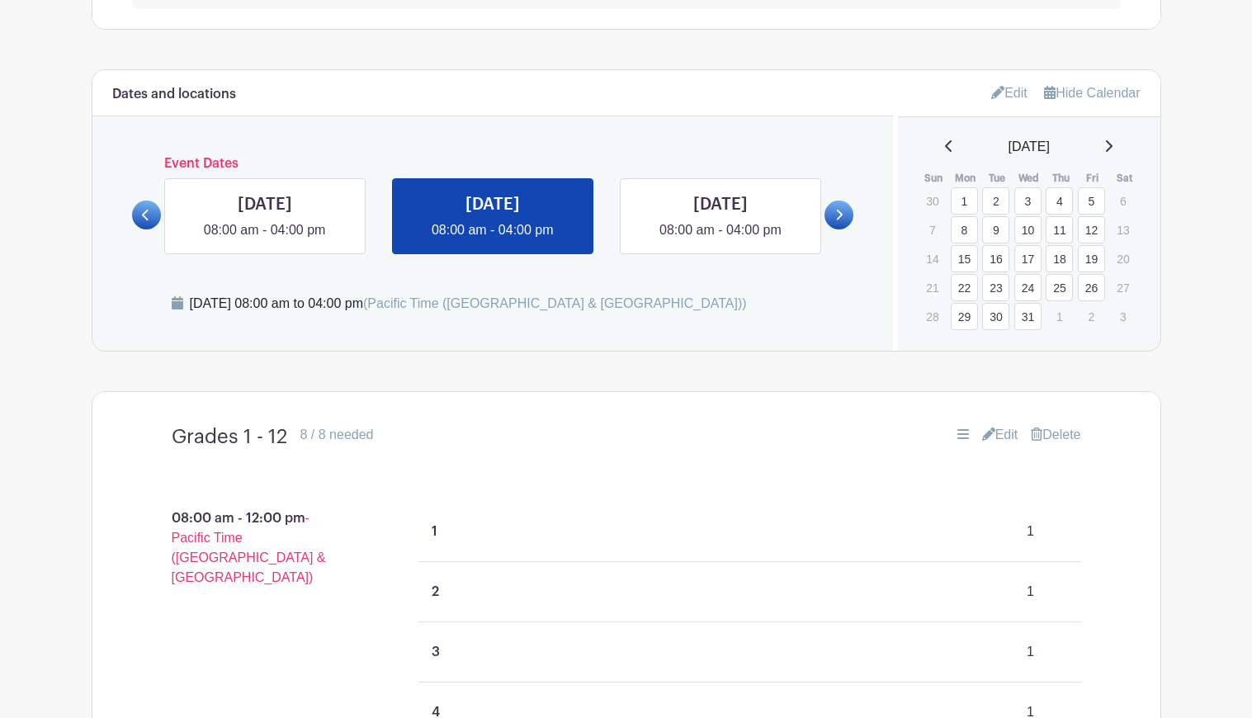
click at [945, 148] on icon at bounding box center [949, 145] width 8 height 13
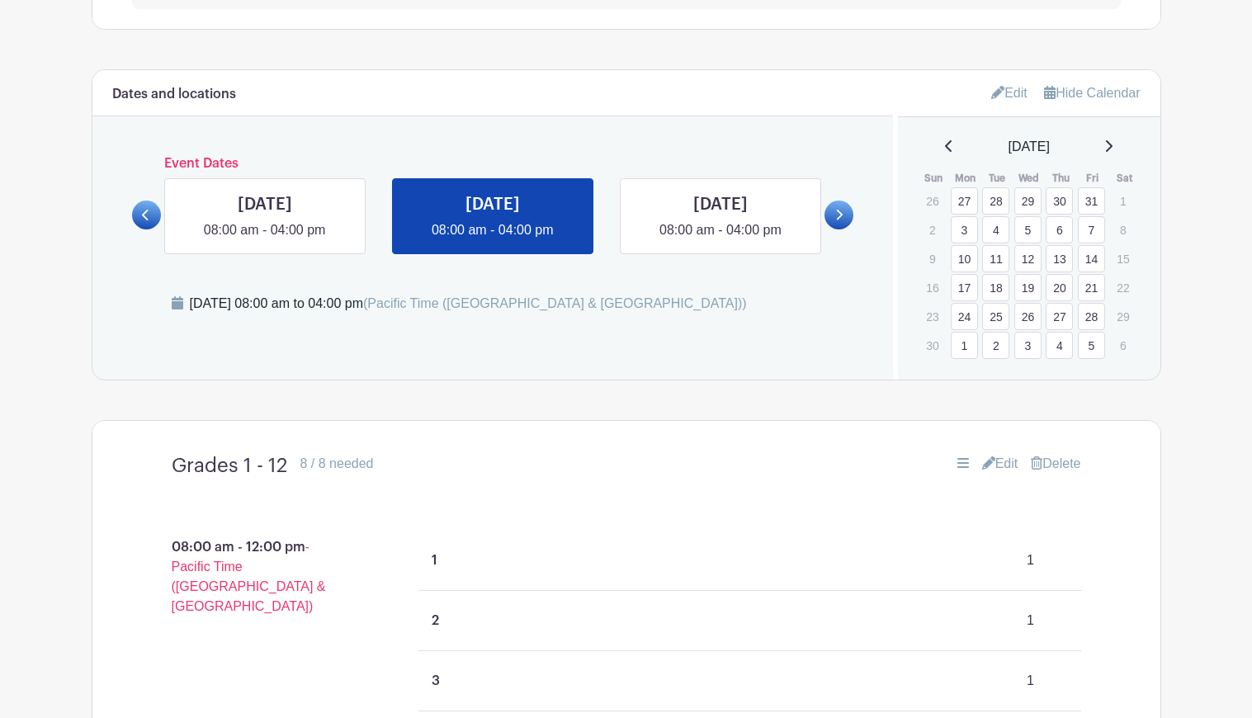
click at [1063, 311] on link "27" at bounding box center [1059, 316] width 27 height 27
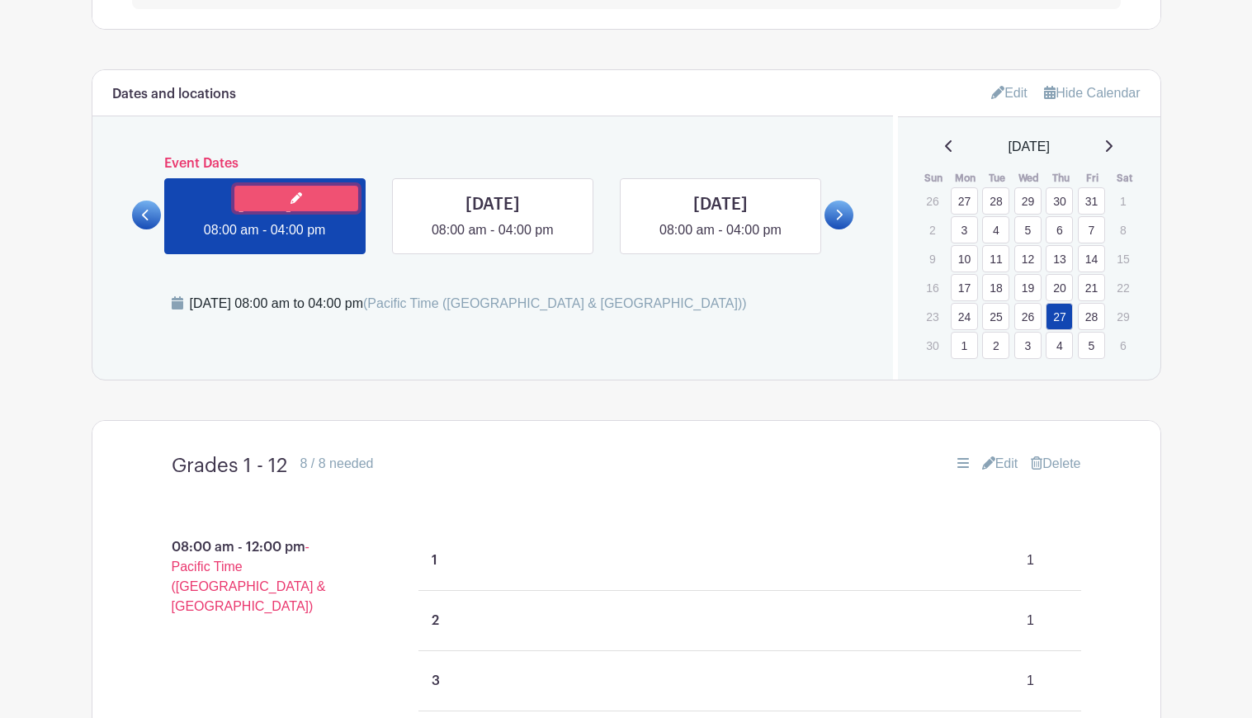
click at [289, 200] on link at bounding box center [296, 199] width 124 height 26
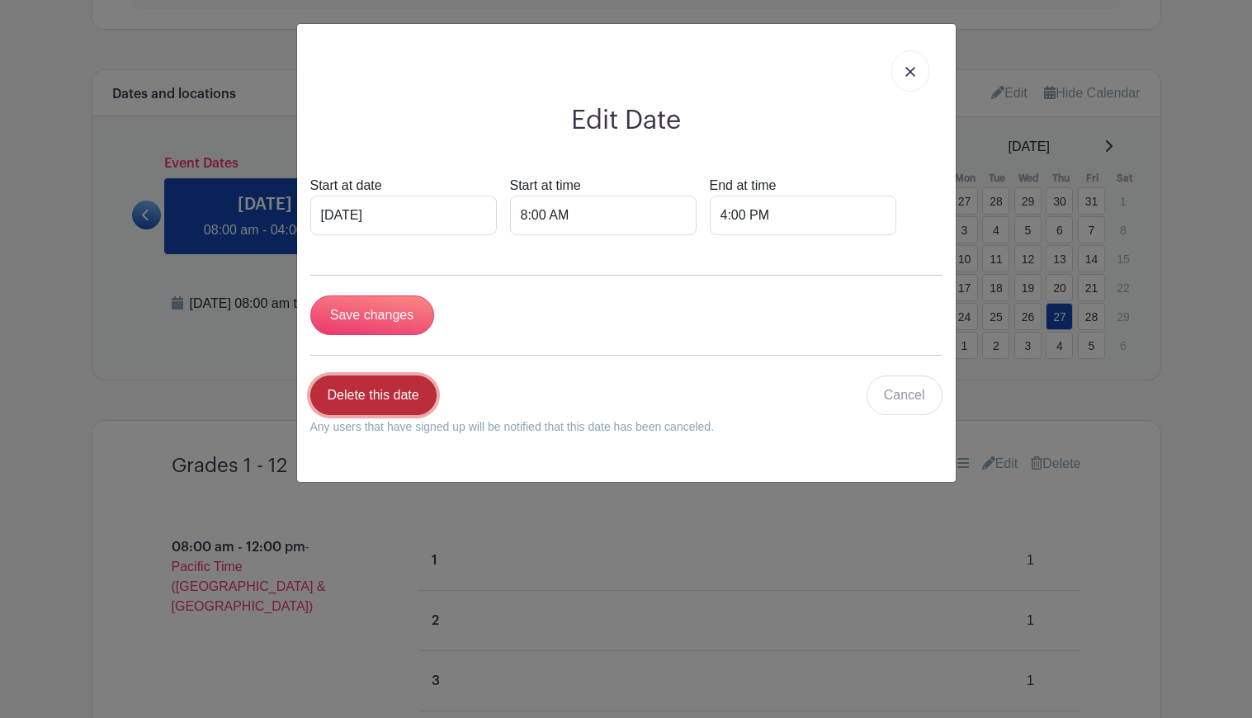
click at [361, 395] on link "Delete this date" at bounding box center [373, 395] width 126 height 40
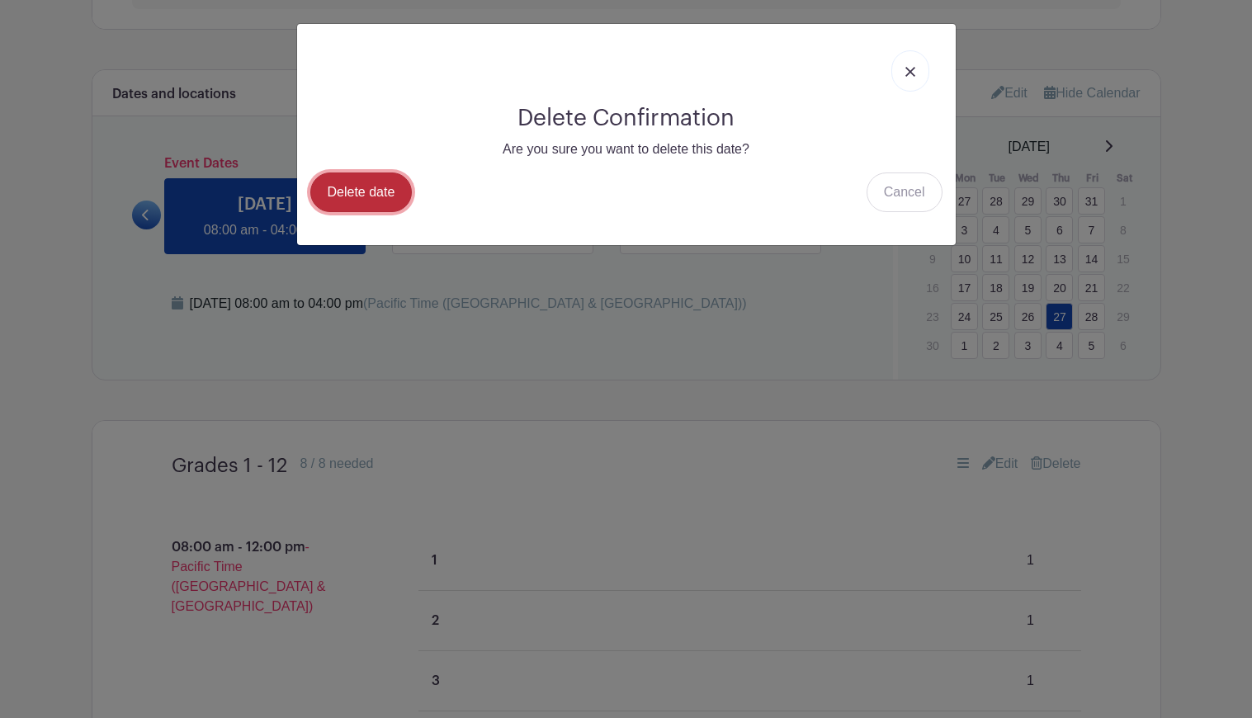
click at [333, 192] on link "Delete date" at bounding box center [361, 192] width 102 height 40
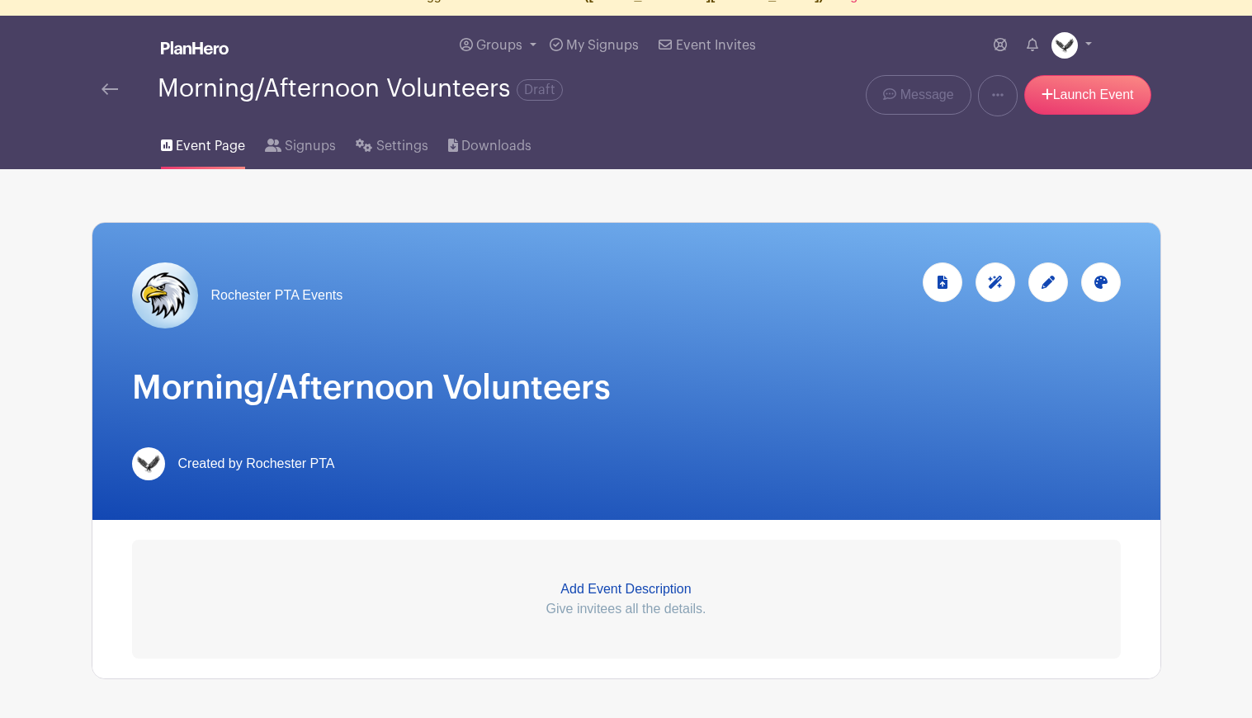
scroll to position [55, 0]
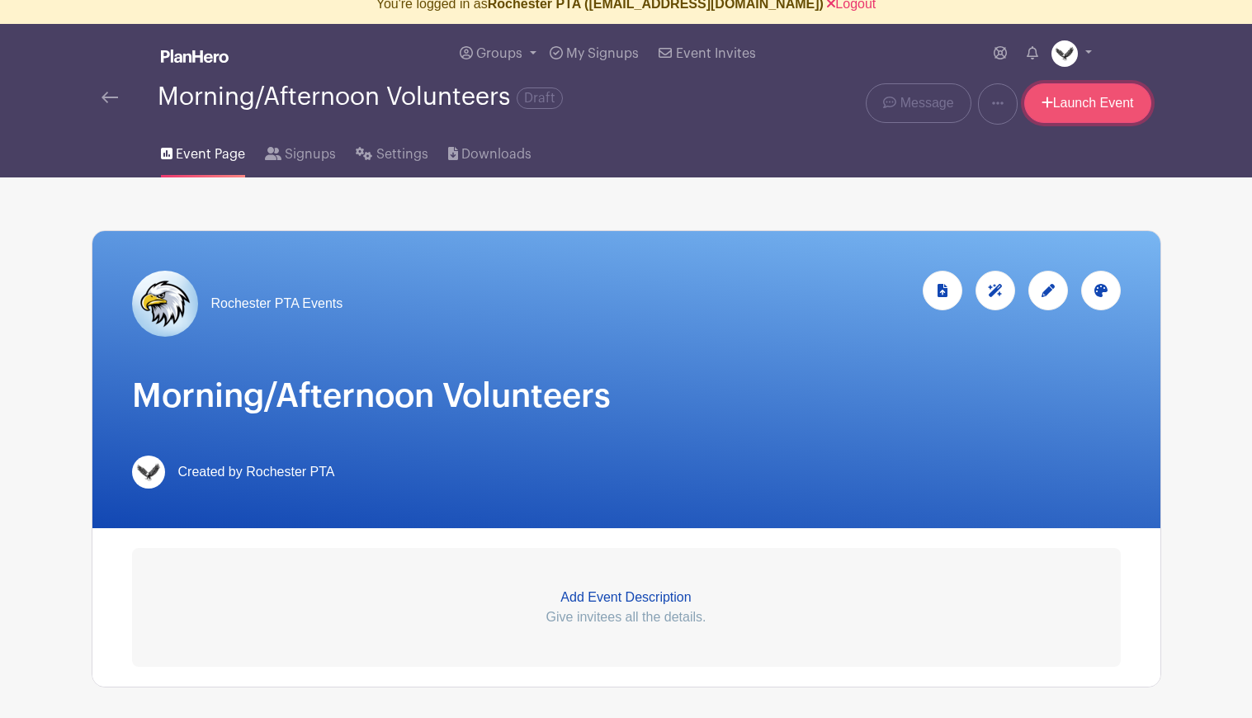
click at [1065, 97] on link "Launch Event" at bounding box center [1087, 103] width 127 height 40
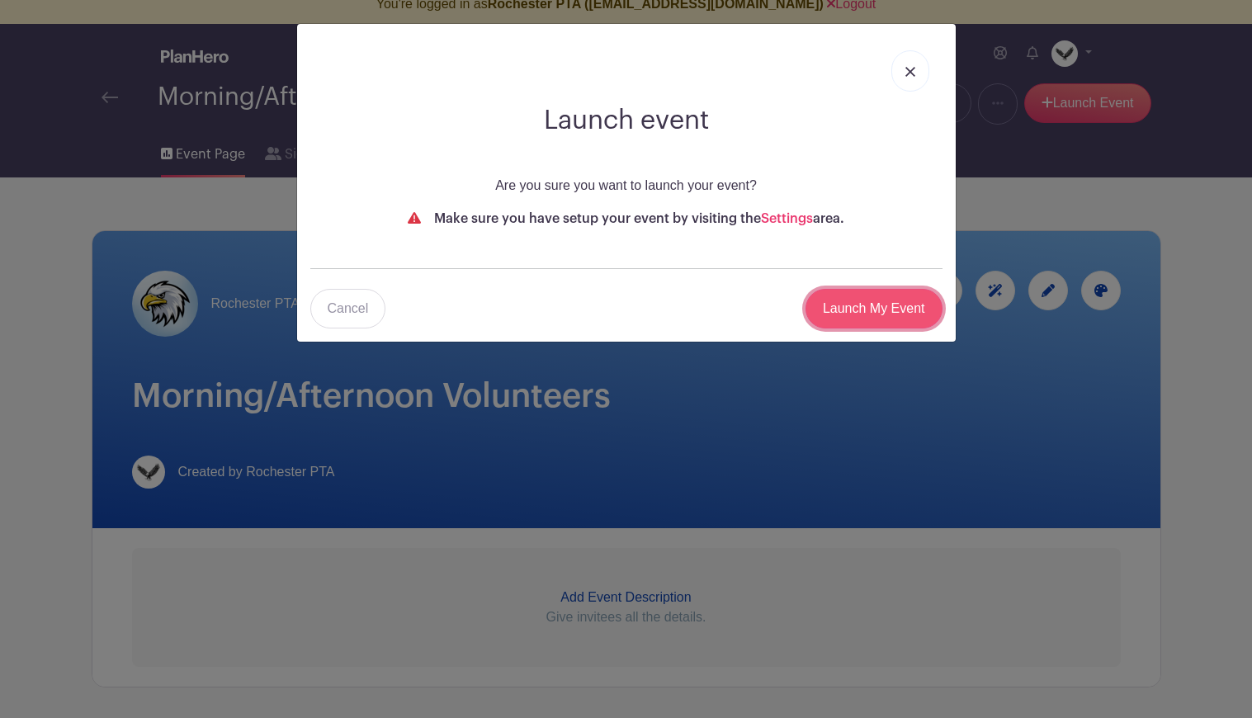
click at [852, 325] on input "Launch My Event" at bounding box center [873, 309] width 137 height 40
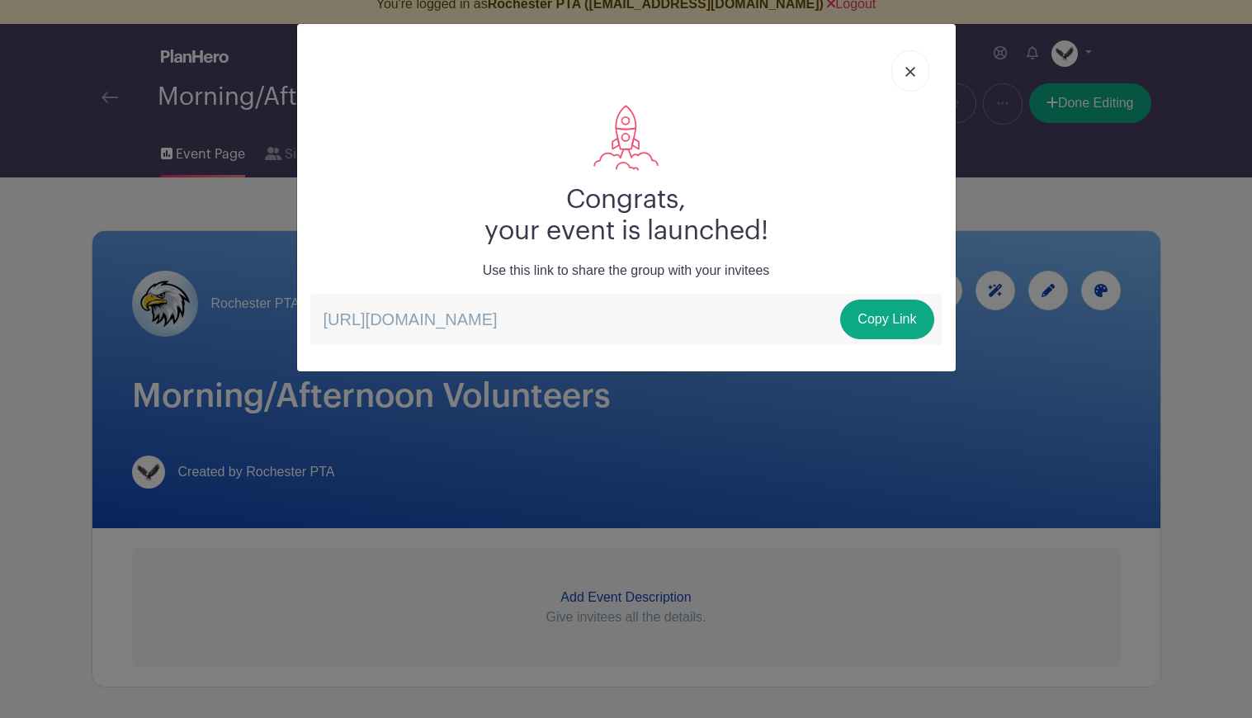
click at [918, 76] on link at bounding box center [910, 70] width 38 height 41
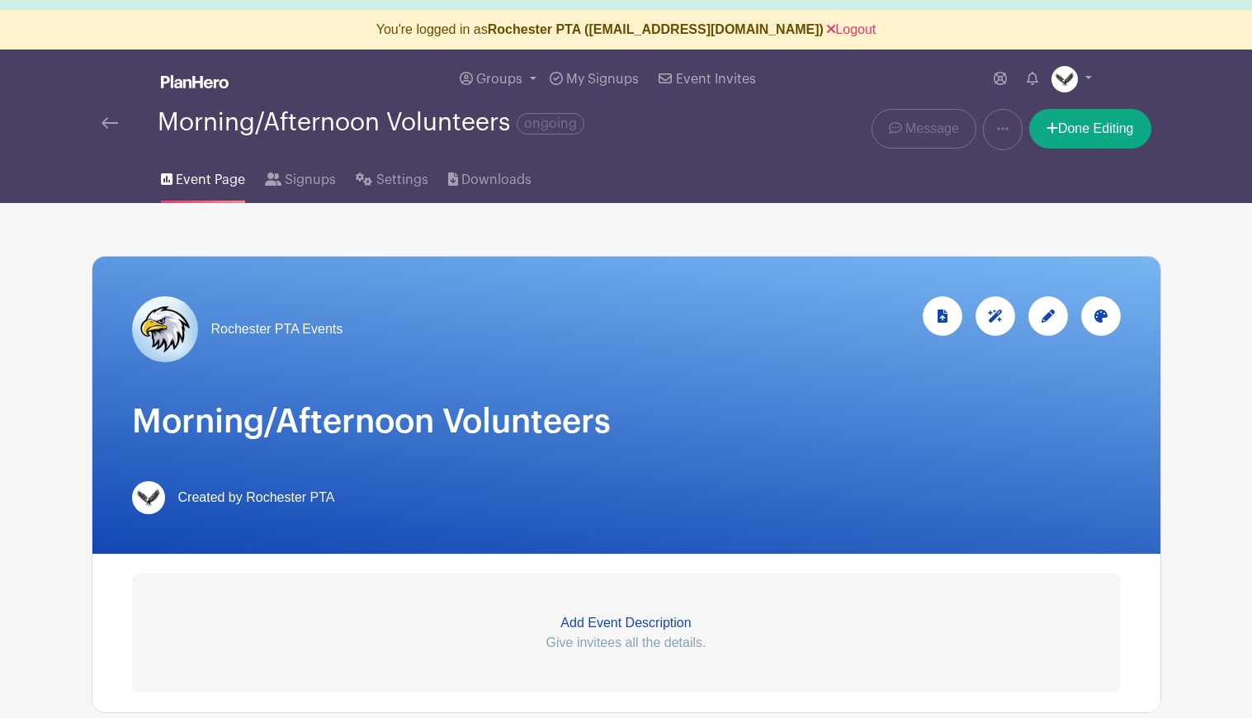
scroll to position [0, 0]
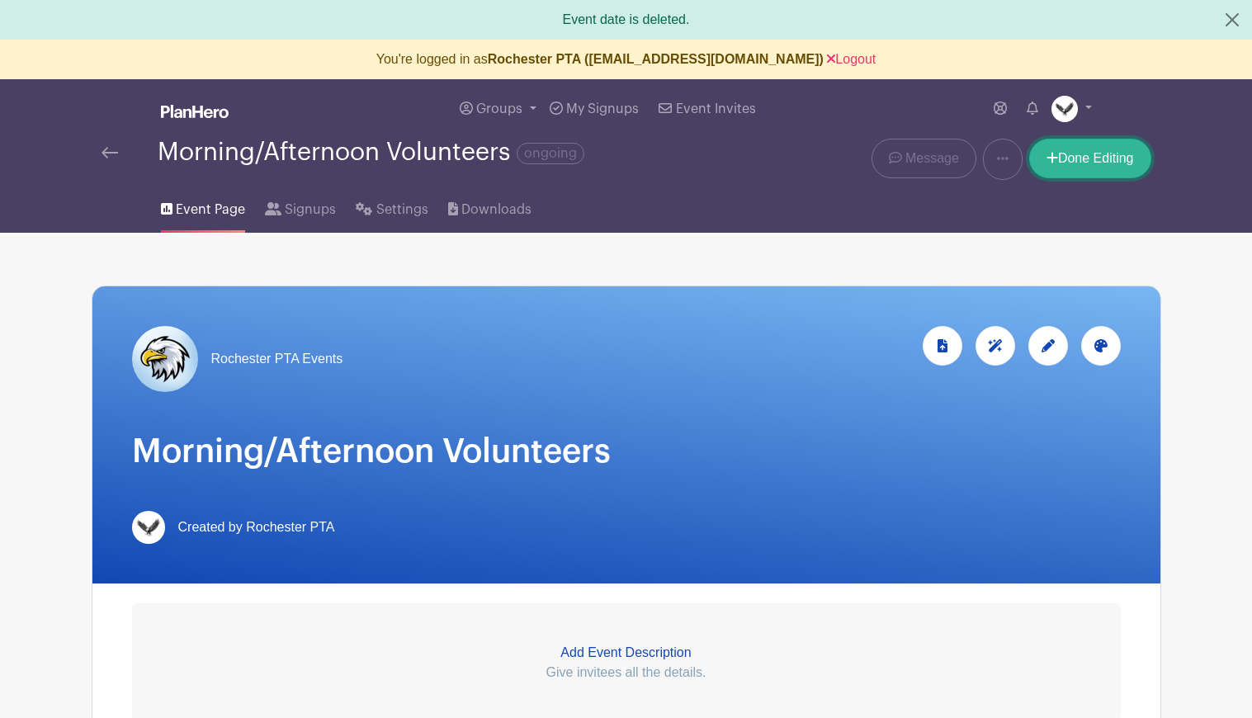
click at [1052, 177] on link "Done Editing" at bounding box center [1090, 159] width 122 height 40
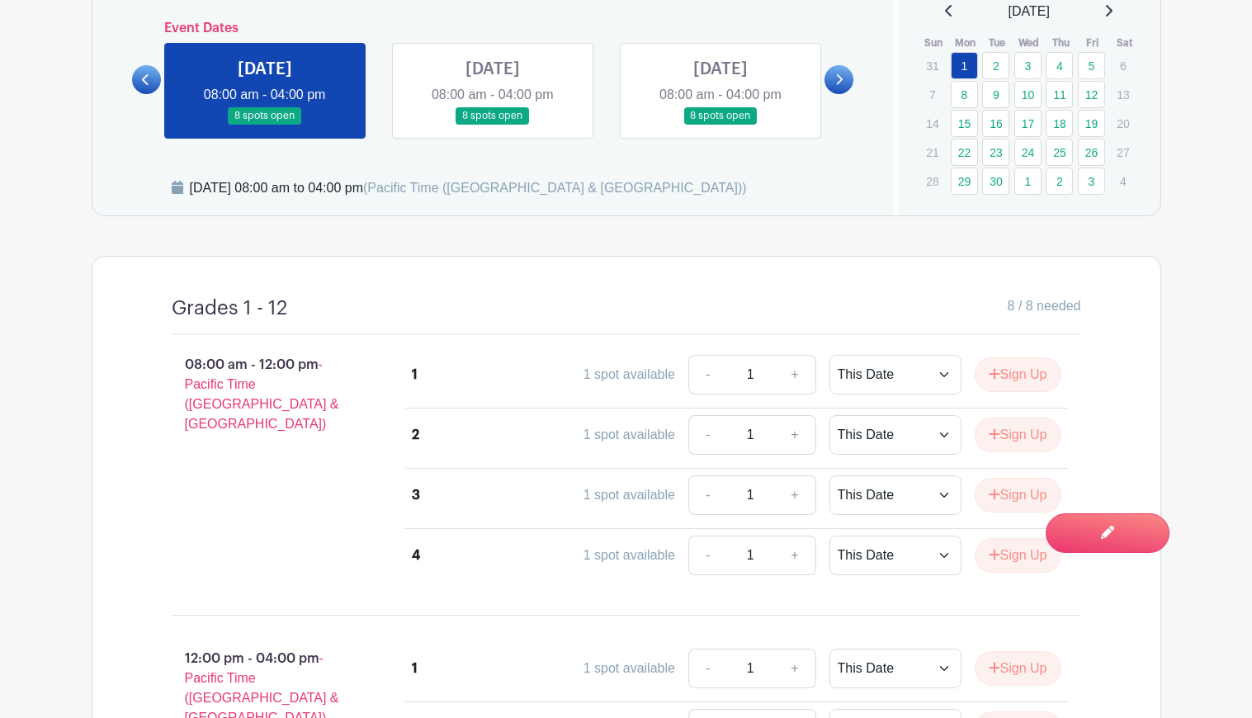
scroll to position [651, 0]
click at [907, 377] on select "This Date Select Dates" at bounding box center [895, 376] width 132 height 40
select select "select_dates"
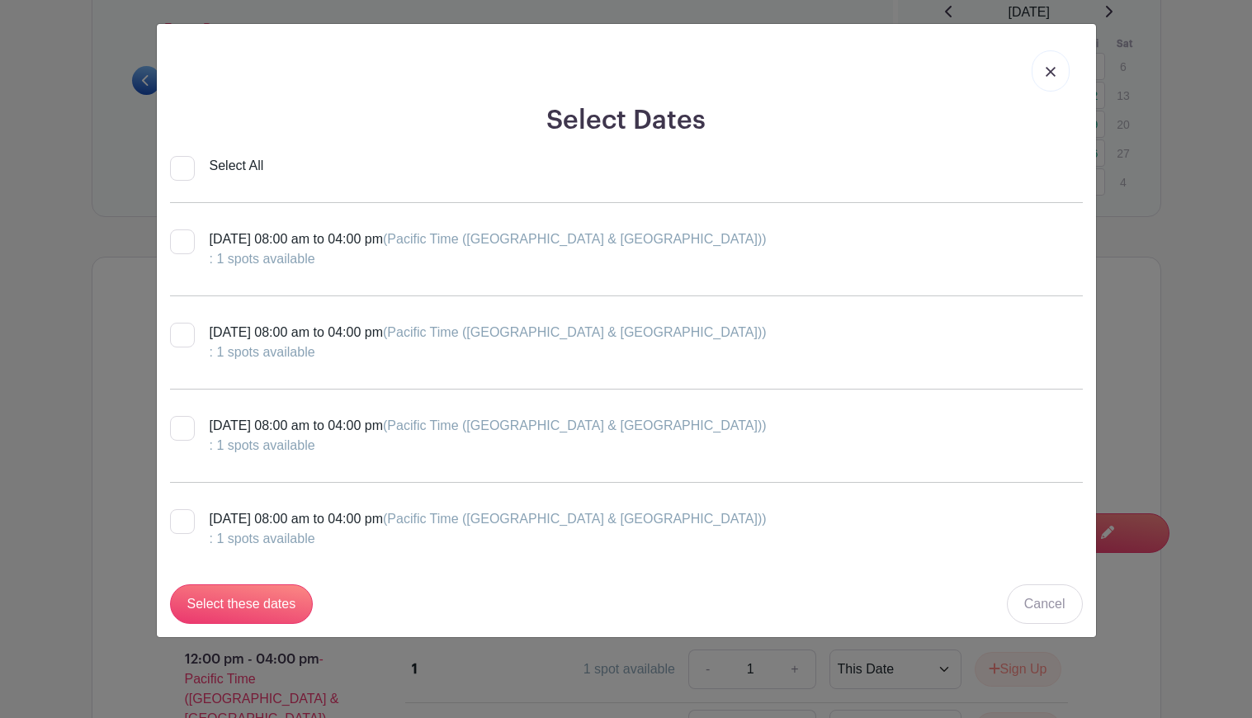
click at [180, 243] on div at bounding box center [182, 241] width 25 height 25
click at [180, 240] on input "Thursday, September 04, 2025 at 08:00 am to 04:00 pm (Pacific Time (US & Canada…" at bounding box center [175, 234] width 11 height 11
checkbox input "true"
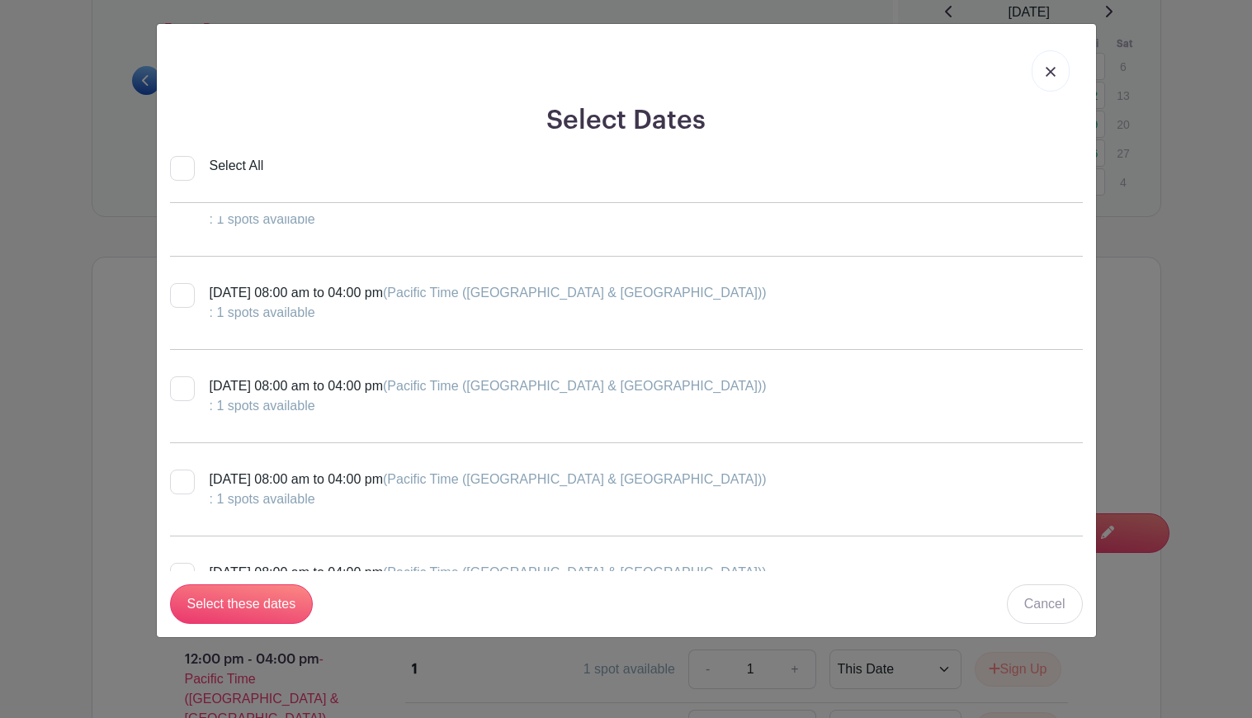
scroll to position [915, 0]
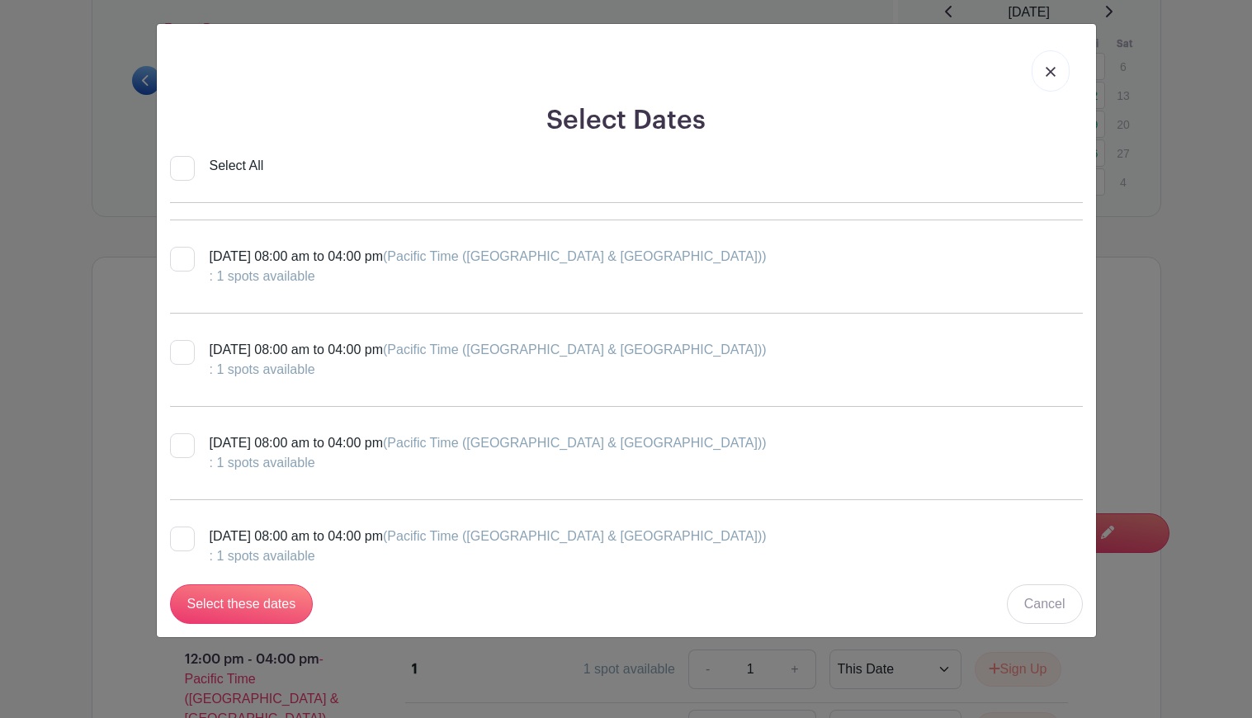
click at [172, 440] on input "Wednesday, September 17, 2025 at 08:00 am to 04:00 pm (Pacific Time (US & Canad…" at bounding box center [175, 438] width 11 height 11
checkbox input "true"
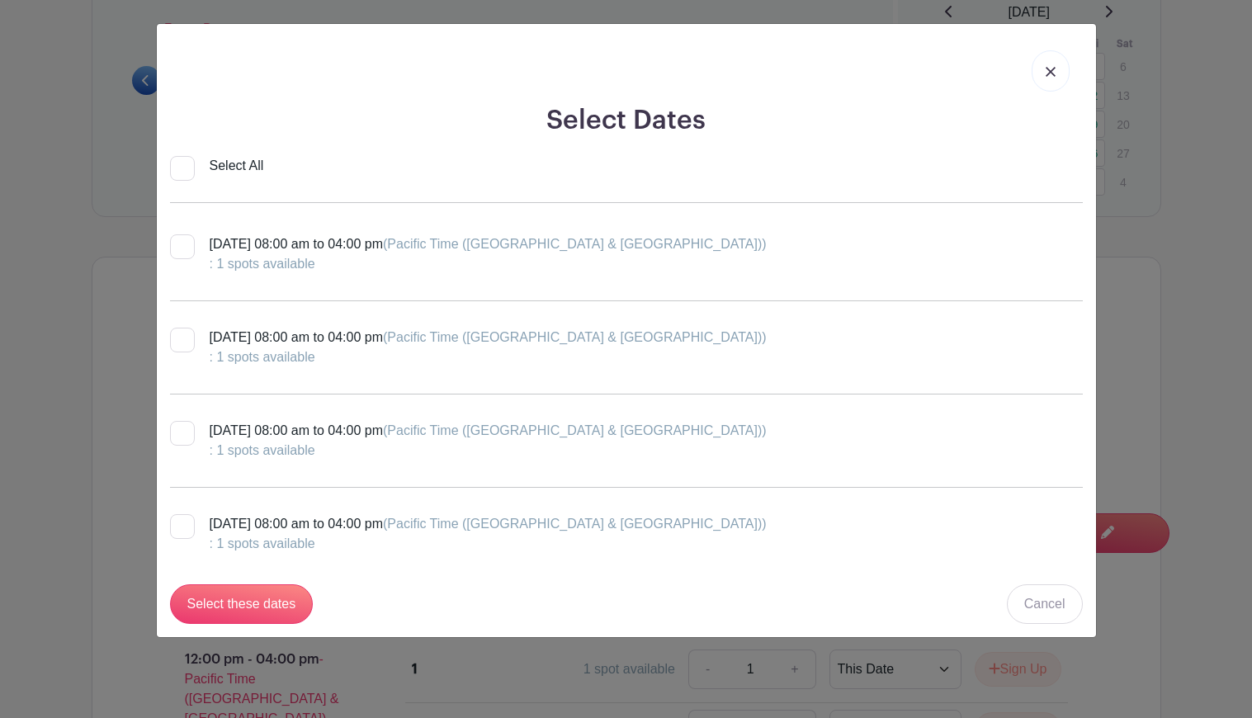
click at [177, 428] on input "Tuesday, September 23, 2025 at 08:00 am to 04:00 pm (Pacific Time (US & Canada)…" at bounding box center [175, 426] width 11 height 11
checkbox input "true"
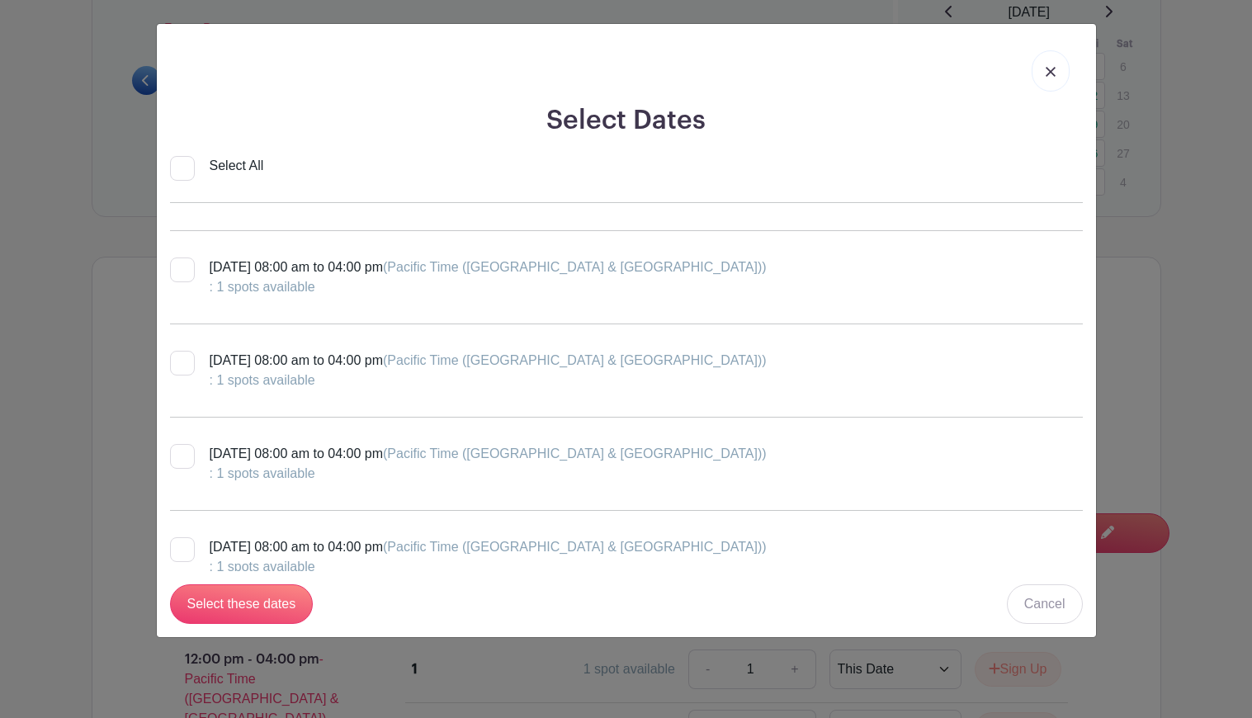
scroll to position [2205, 0]
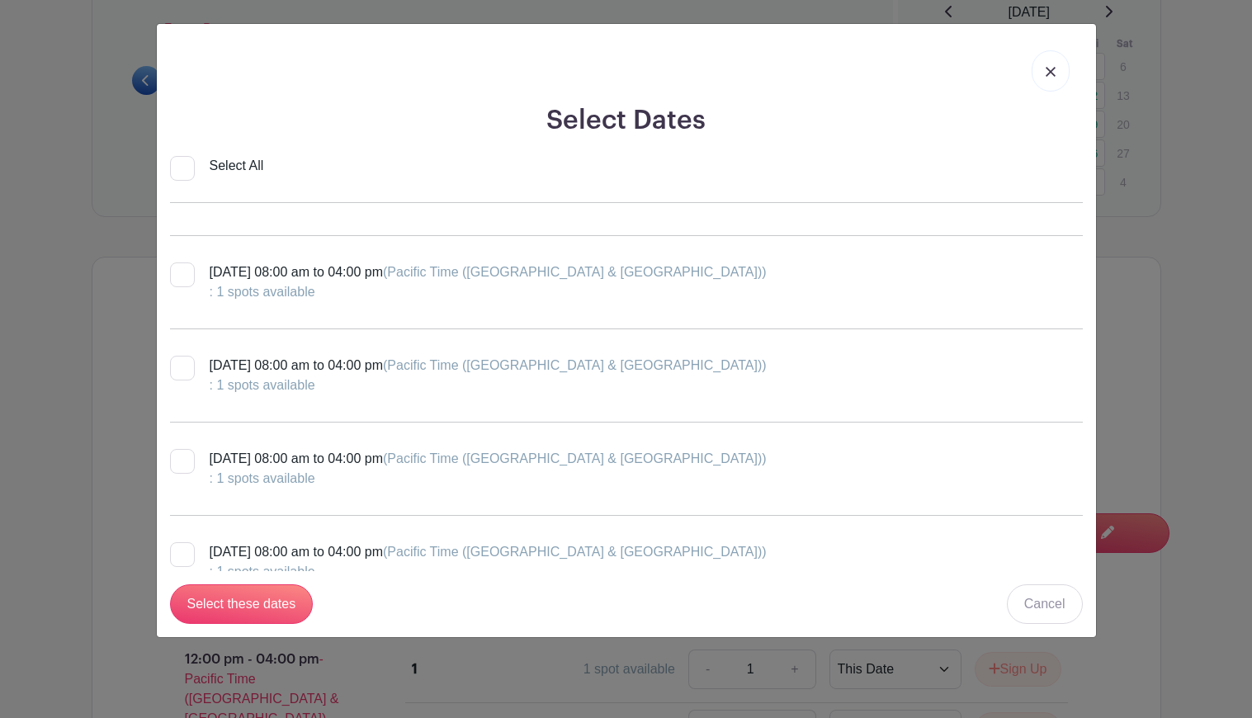
click at [170, 468] on div at bounding box center [182, 461] width 25 height 25
click at [170, 460] on input "Tuesday, October 07, 2025 at 08:00 am to 04:00 pm (Pacific Time (US & Canada)) …" at bounding box center [175, 454] width 11 height 11
checkbox input "true"
click at [274, 599] on input "Select these dates" at bounding box center [242, 604] width 144 height 40
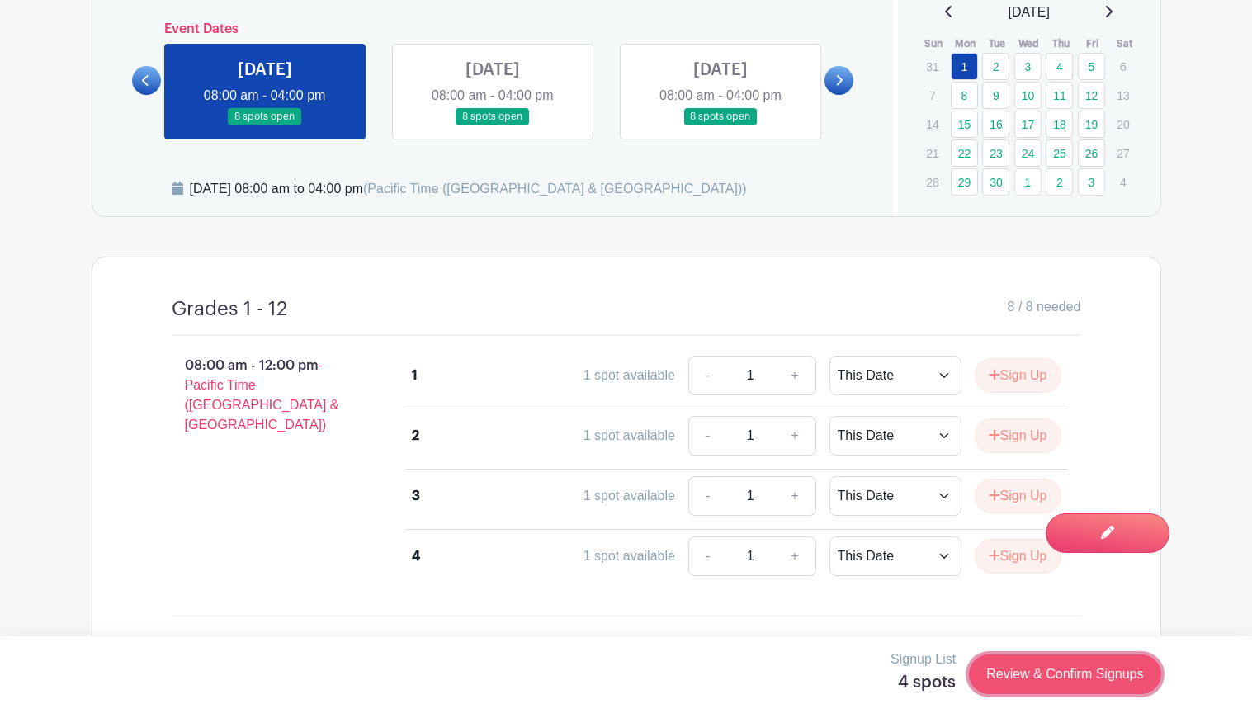
click at [1029, 675] on link "Review & Confirm Signups" at bounding box center [1064, 674] width 191 height 40
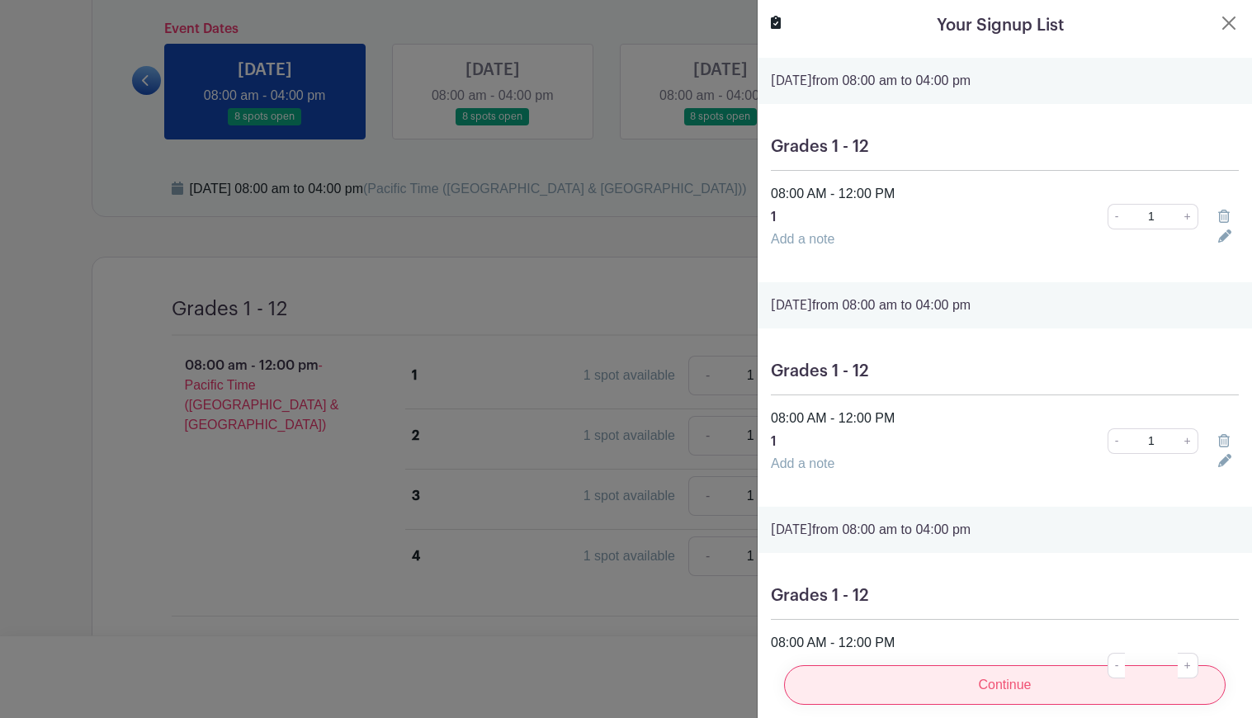
click at [1024, 681] on input "Continue" at bounding box center [1005, 685] width 442 height 40
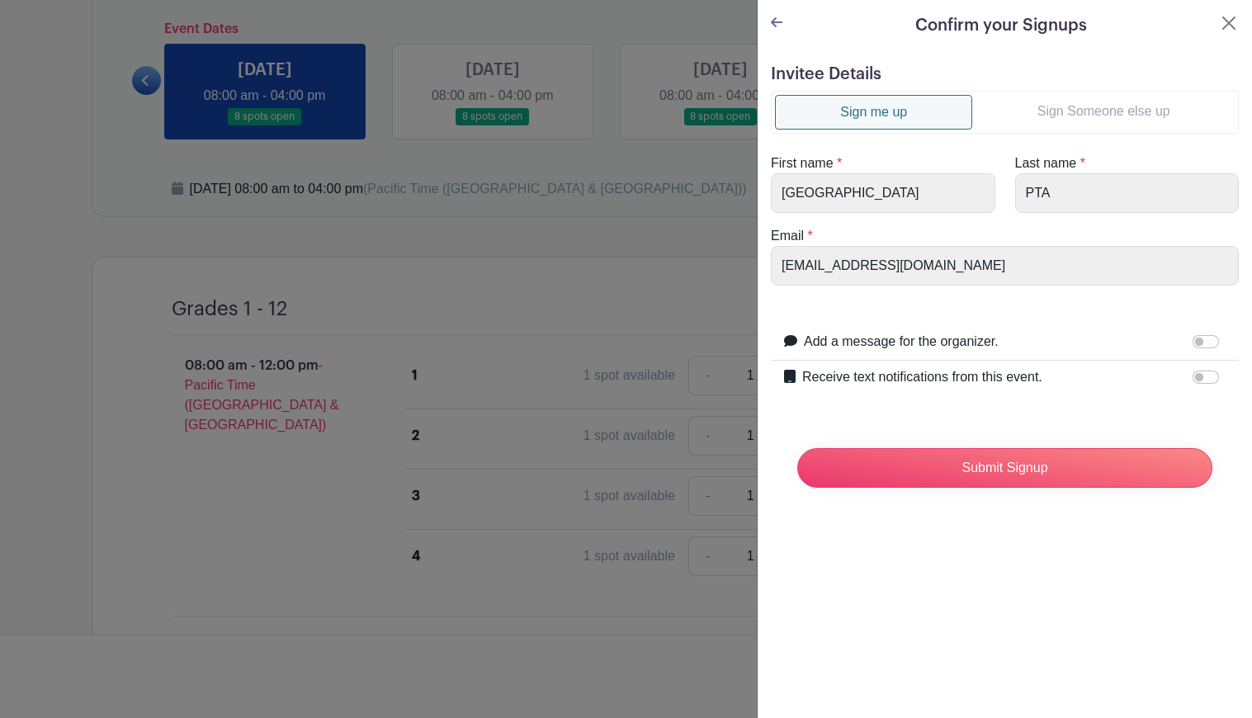
click at [1104, 112] on link "Sign Someone else up" at bounding box center [1103, 111] width 262 height 33
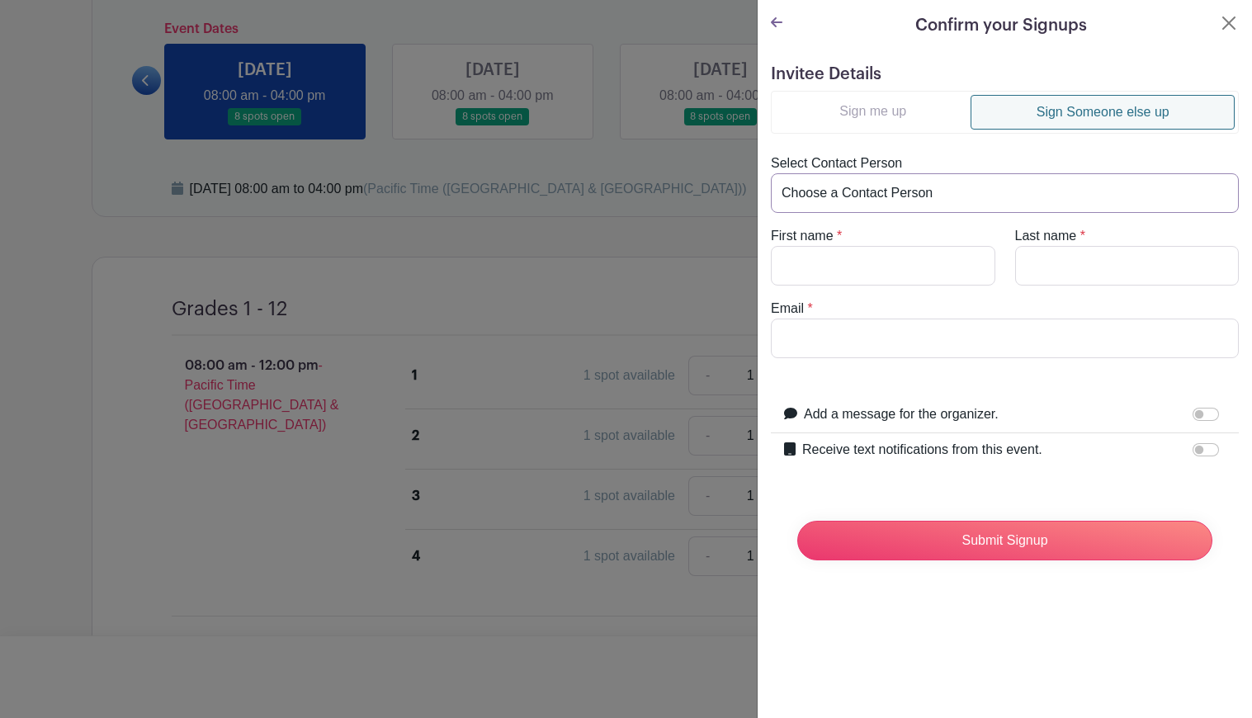
click at [852, 196] on select "Choose a Contact Person" at bounding box center [1005, 193] width 468 height 40
click at [1016, 191] on select "Choose a Contact Person" at bounding box center [1005, 193] width 468 height 40
click at [933, 197] on select "Choose a Contact Person" at bounding box center [1005, 193] width 468 height 40
click at [1232, 23] on button "Close" at bounding box center [1229, 23] width 20 height 20
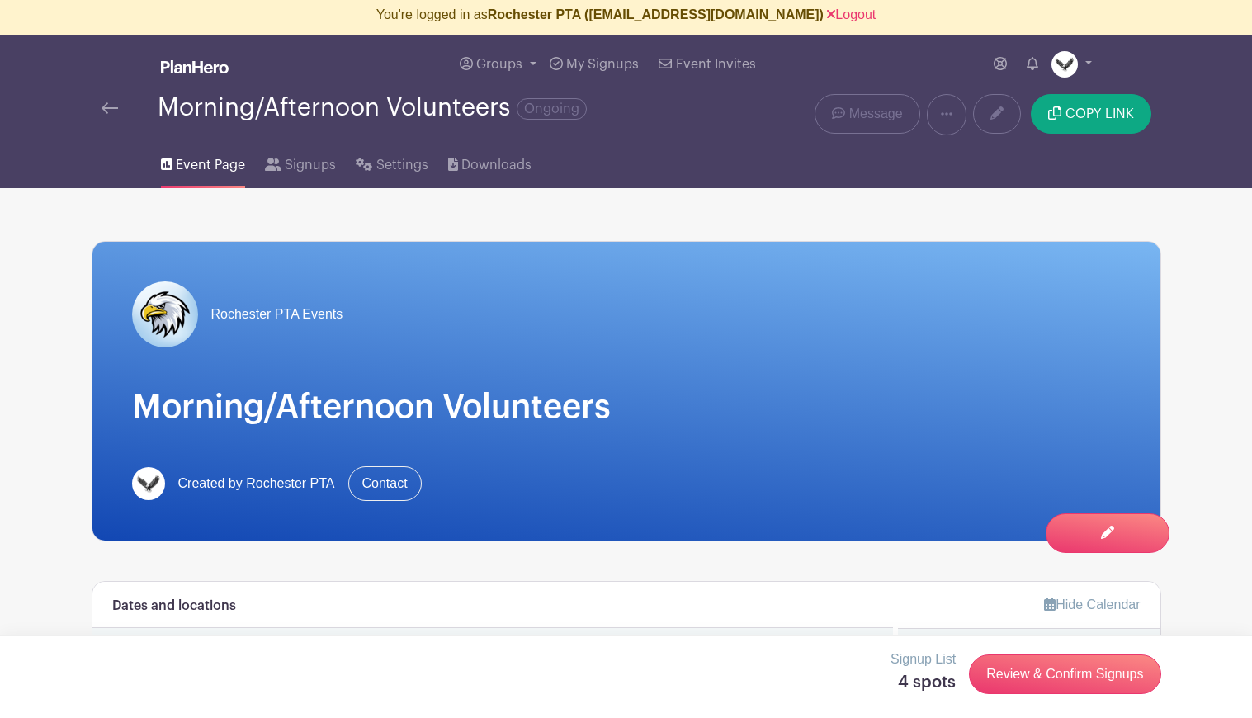
scroll to position [0, 0]
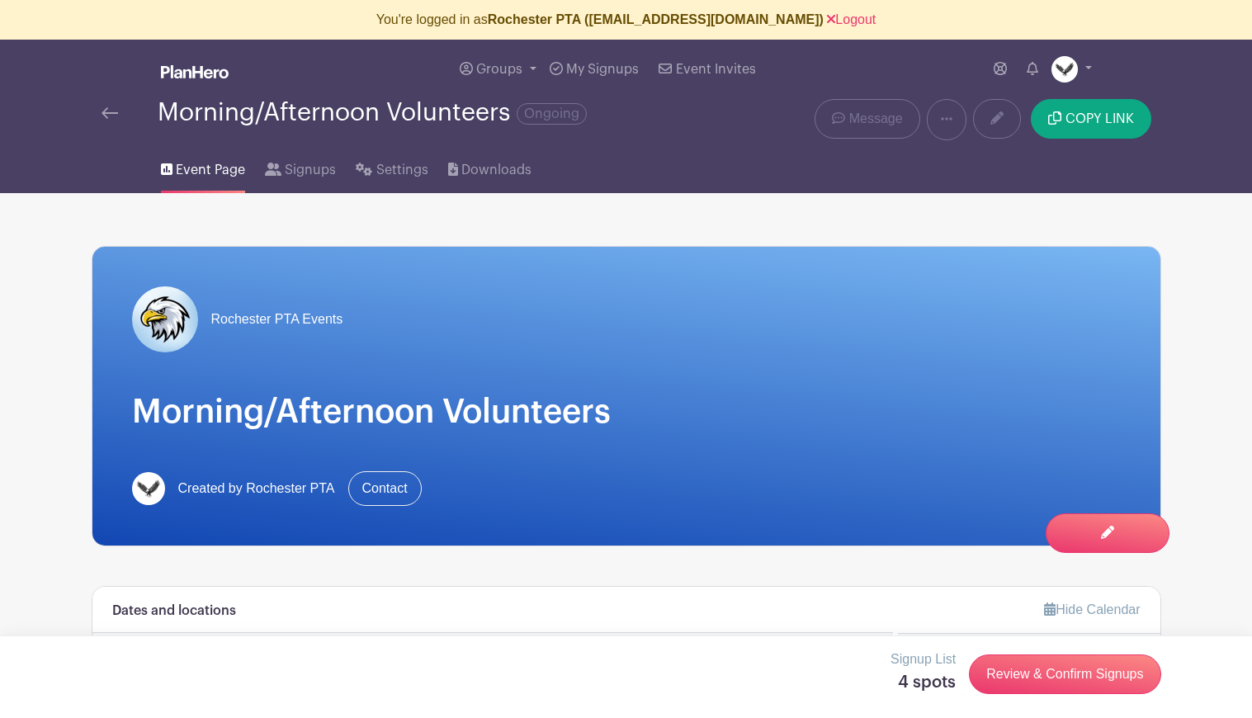
click at [111, 114] on img at bounding box center [110, 113] width 17 height 12
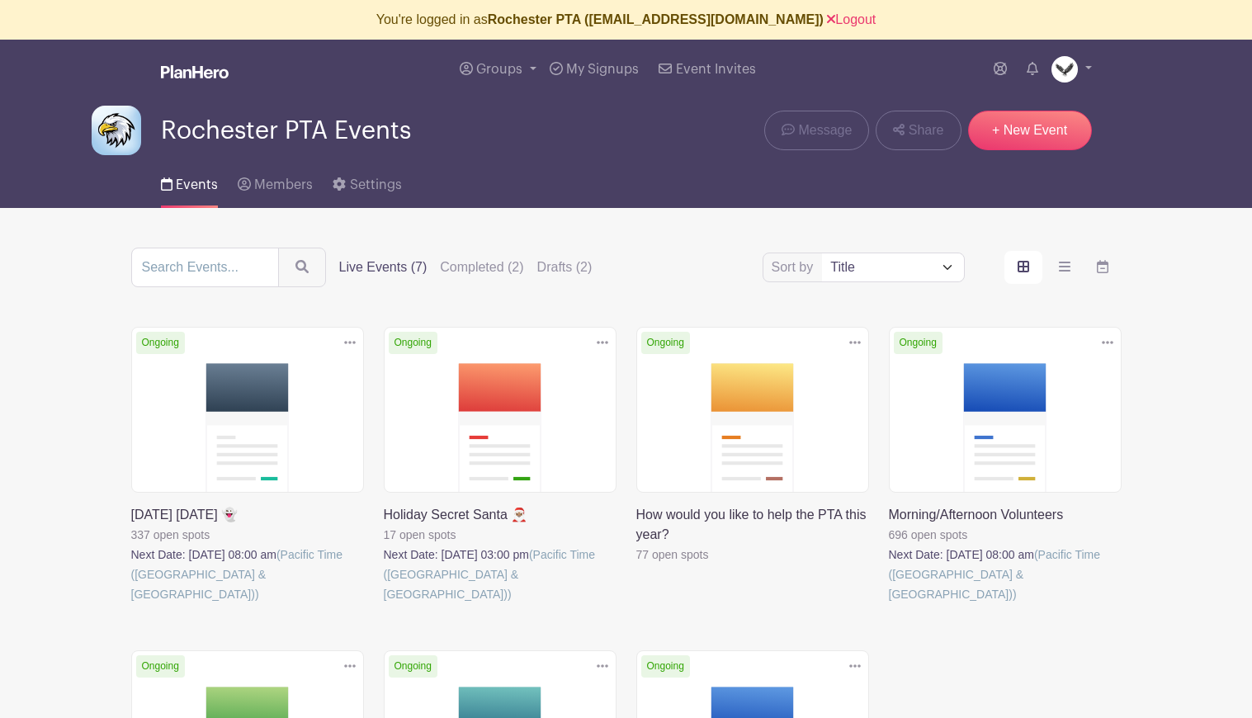
scroll to position [4, 0]
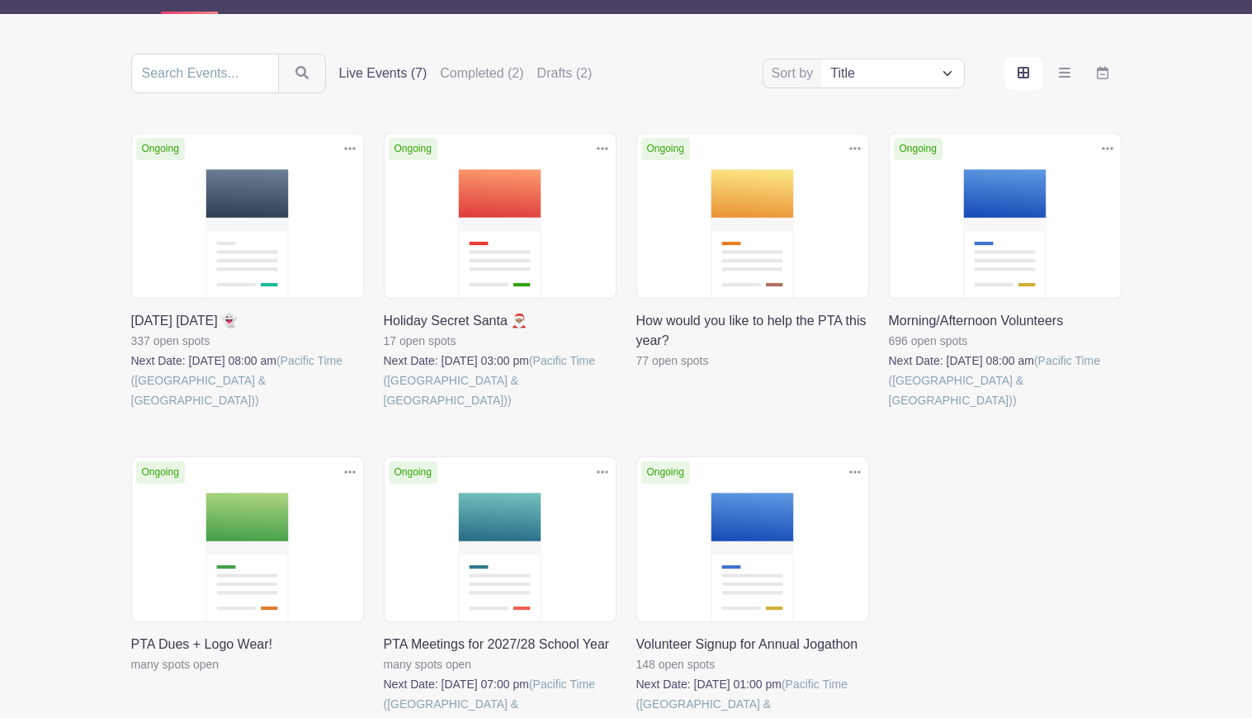
click at [889, 410] on link at bounding box center [889, 410] width 0 height 0
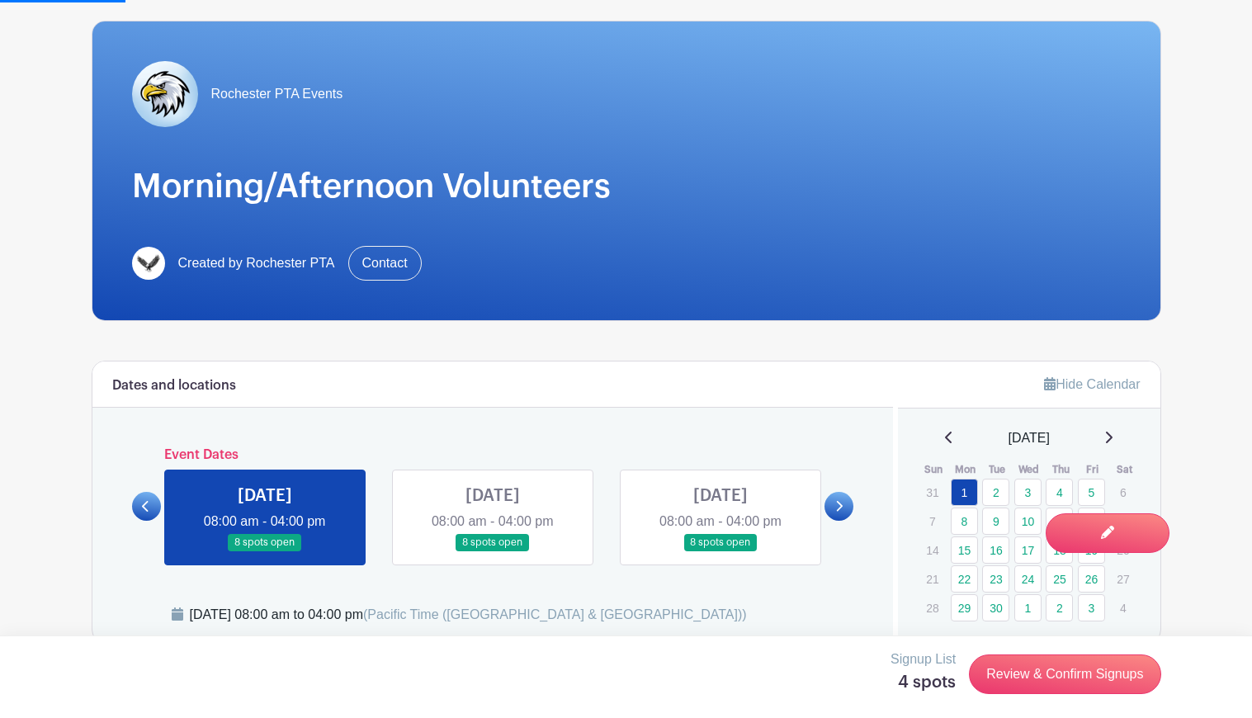
scroll to position [364, 0]
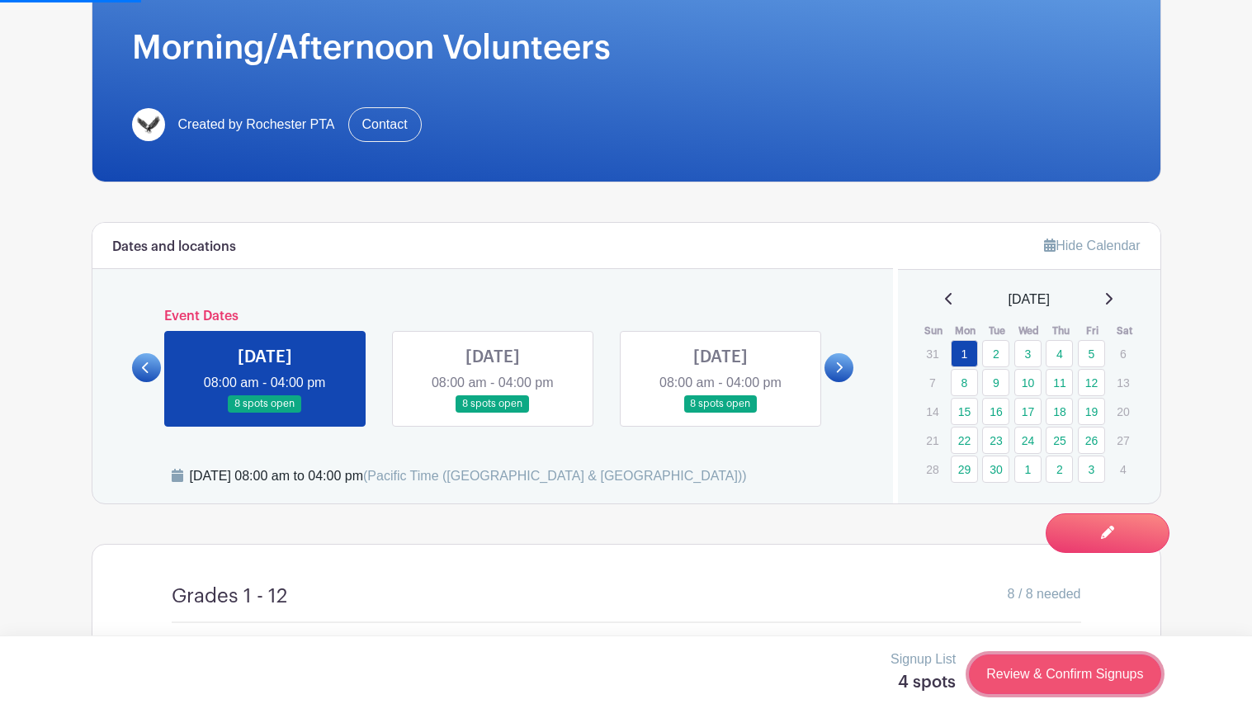
click at [1045, 682] on link "Review & Confirm Signups" at bounding box center [1064, 674] width 191 height 40
click at [1031, 673] on link "Review & Confirm Signups" at bounding box center [1064, 674] width 191 height 40
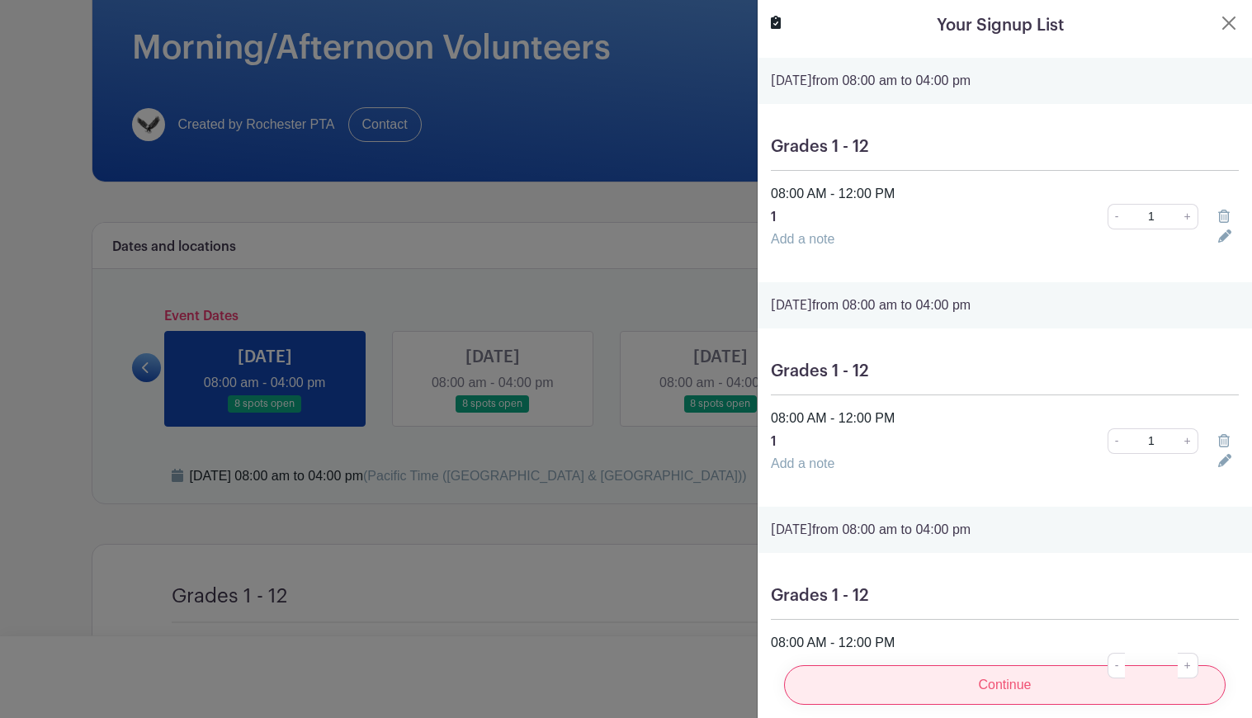
click at [988, 681] on input "Continue" at bounding box center [1005, 685] width 442 height 40
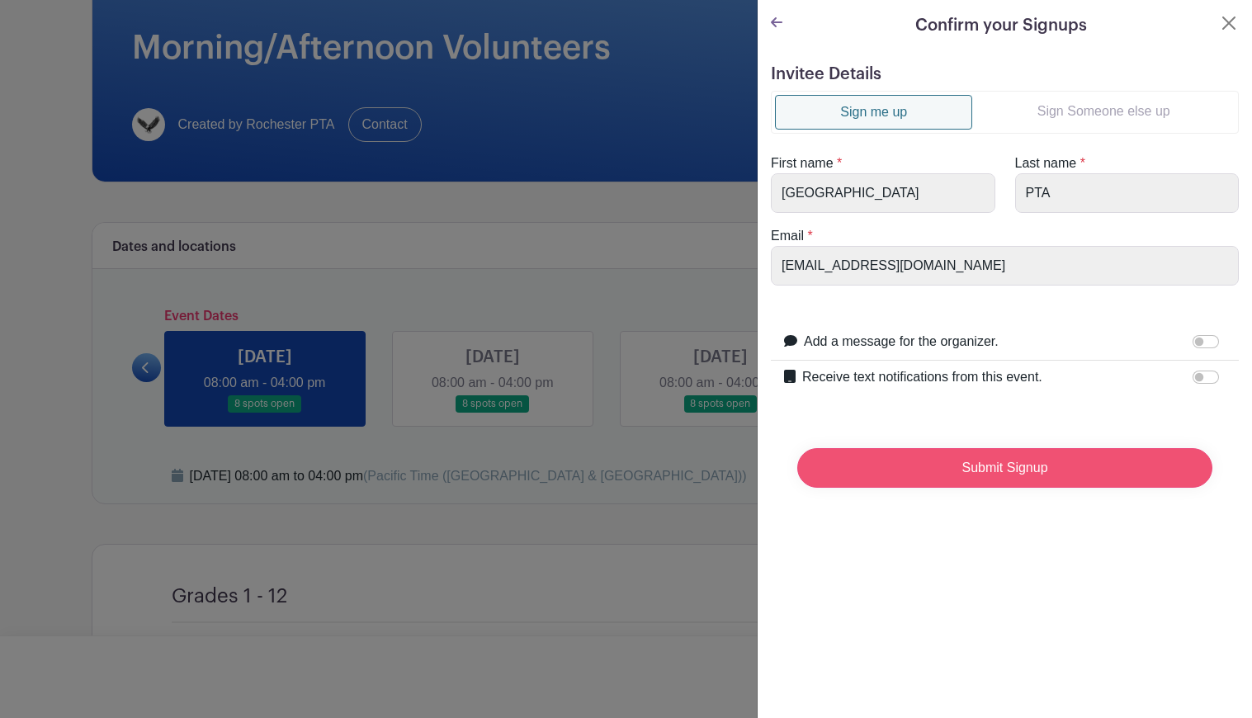
click at [956, 474] on input "Submit Signup" at bounding box center [1004, 468] width 415 height 40
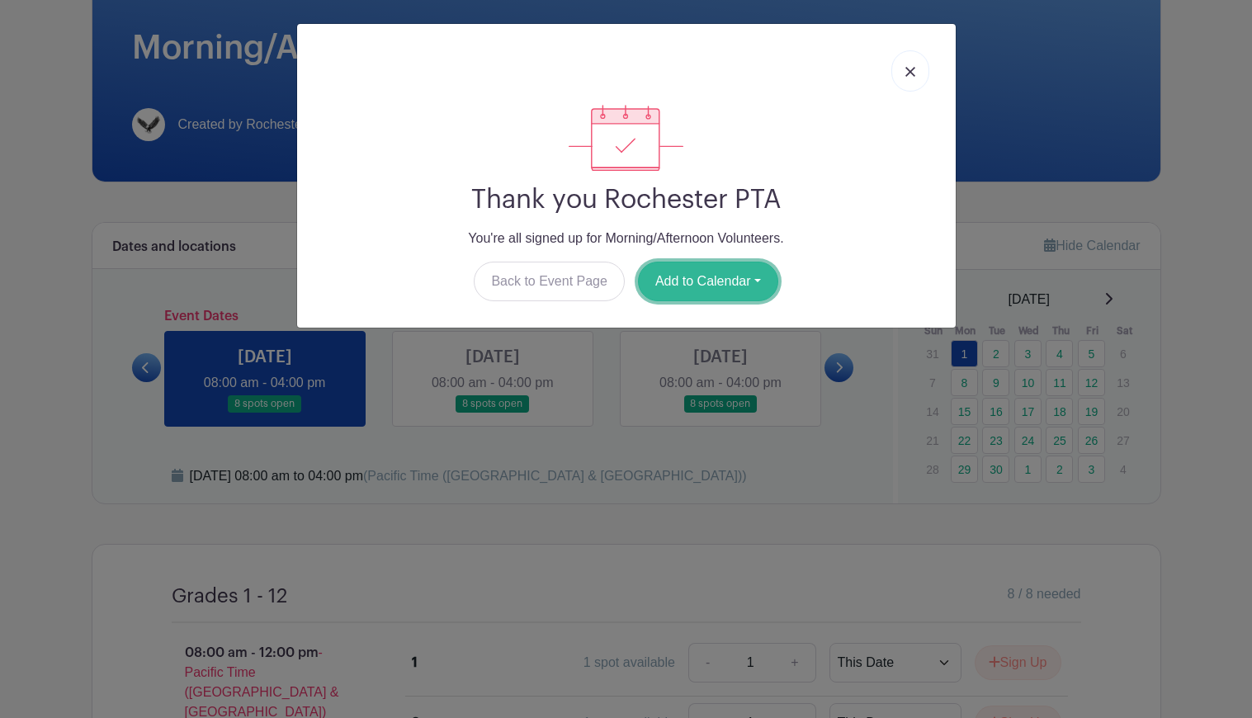
click at [738, 281] on button "Add to Calendar" at bounding box center [708, 282] width 140 height 40
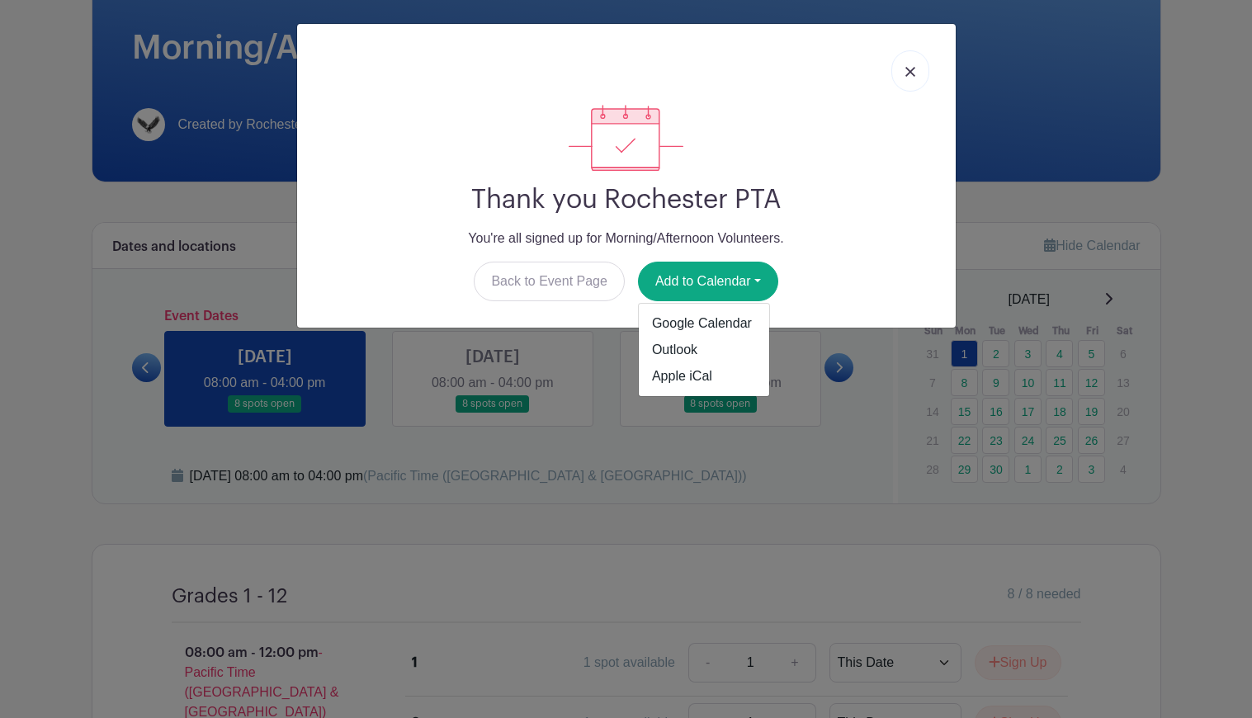
click at [908, 74] on img at bounding box center [910, 72] width 10 height 10
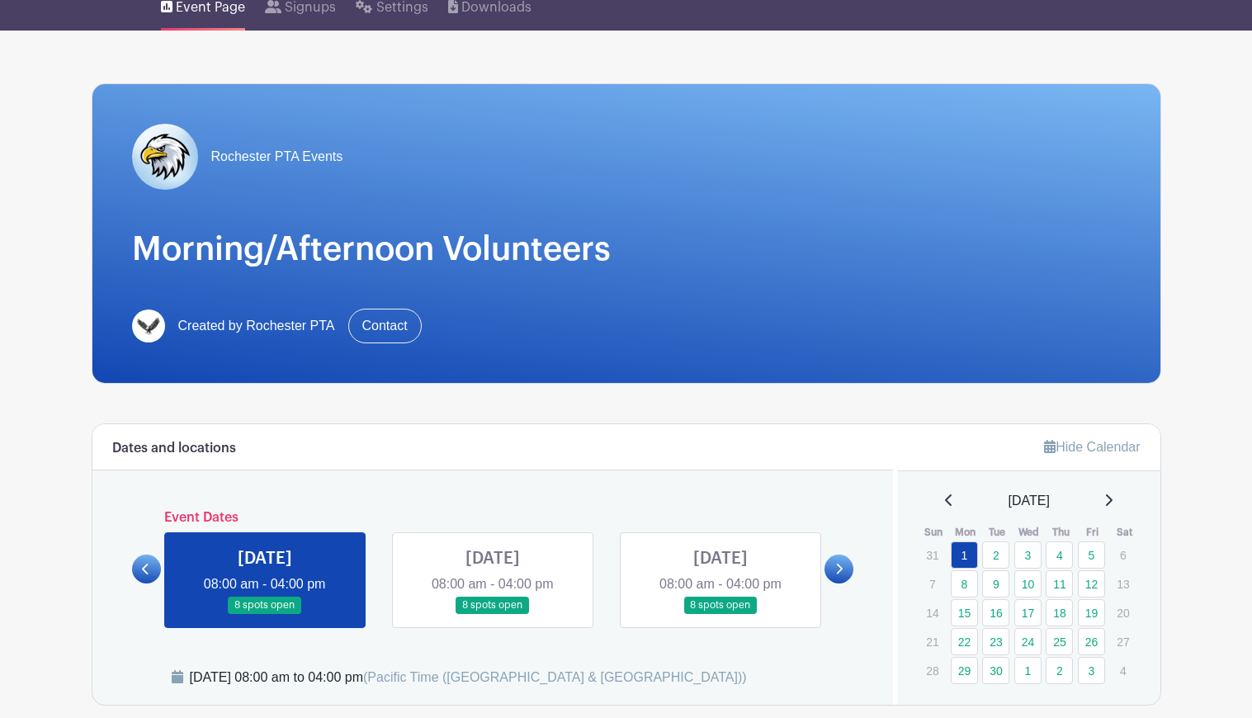
scroll to position [0, 0]
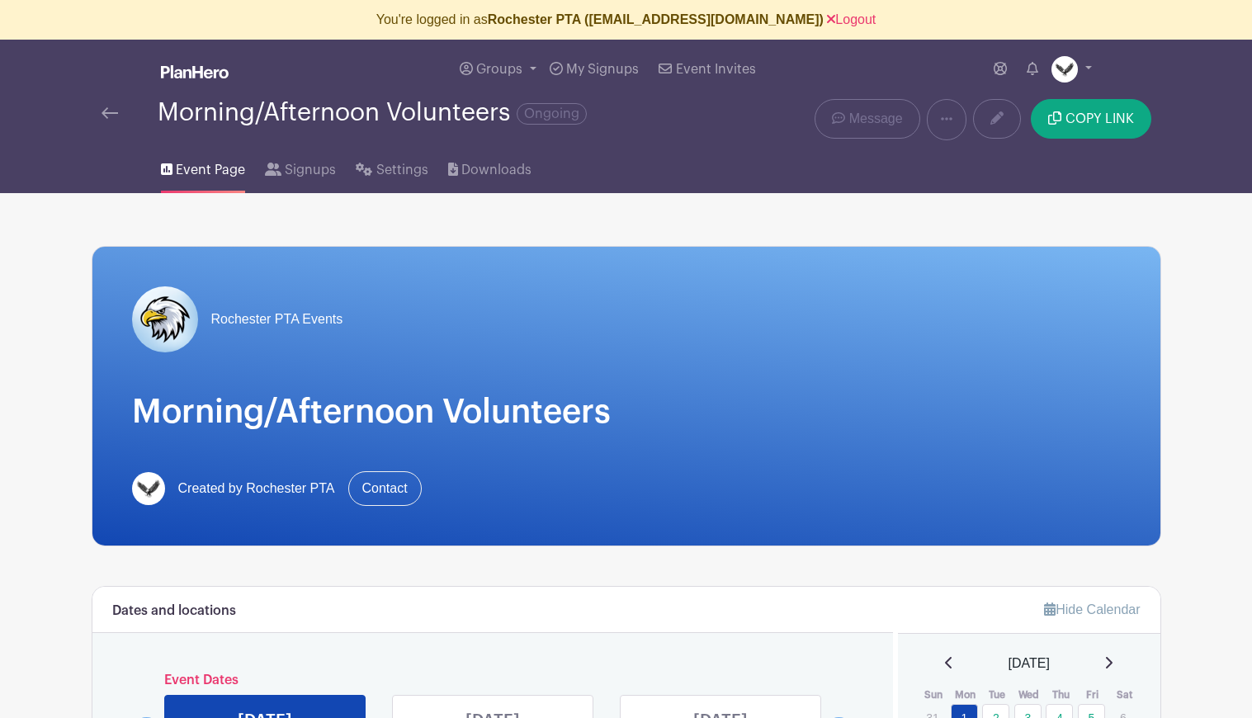
click at [108, 115] on img at bounding box center [110, 113] width 17 height 12
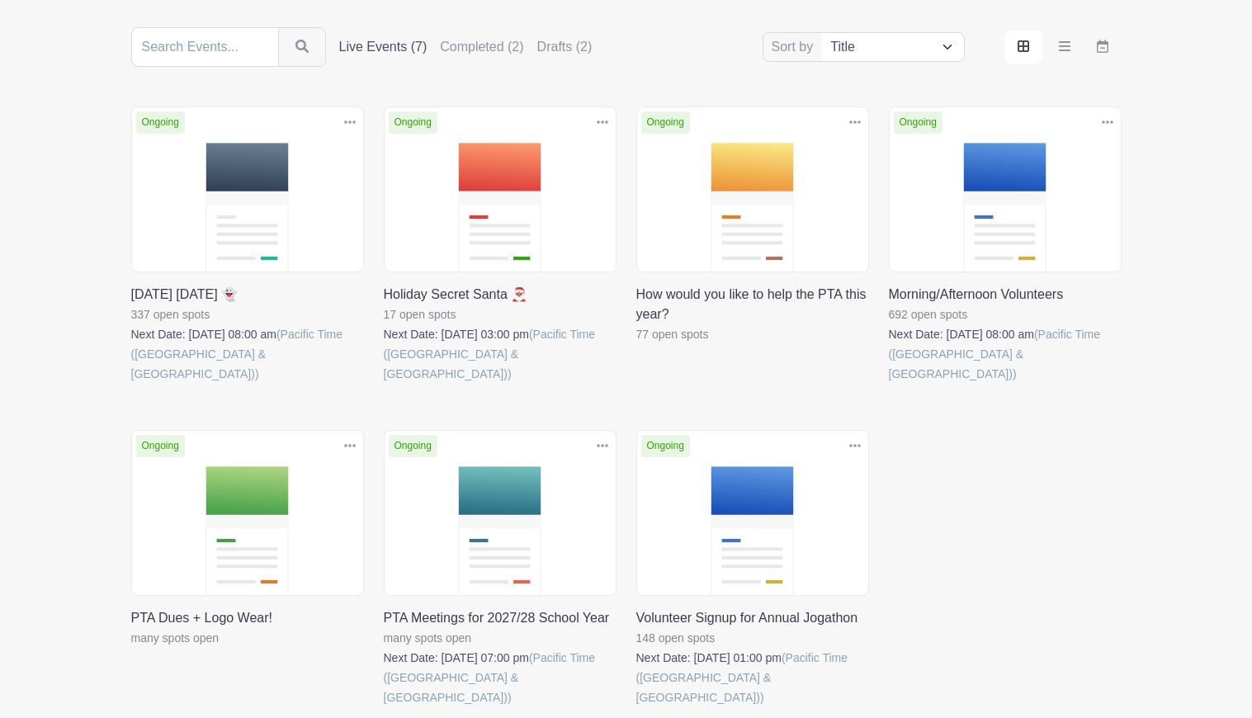
scroll to position [340, 0]
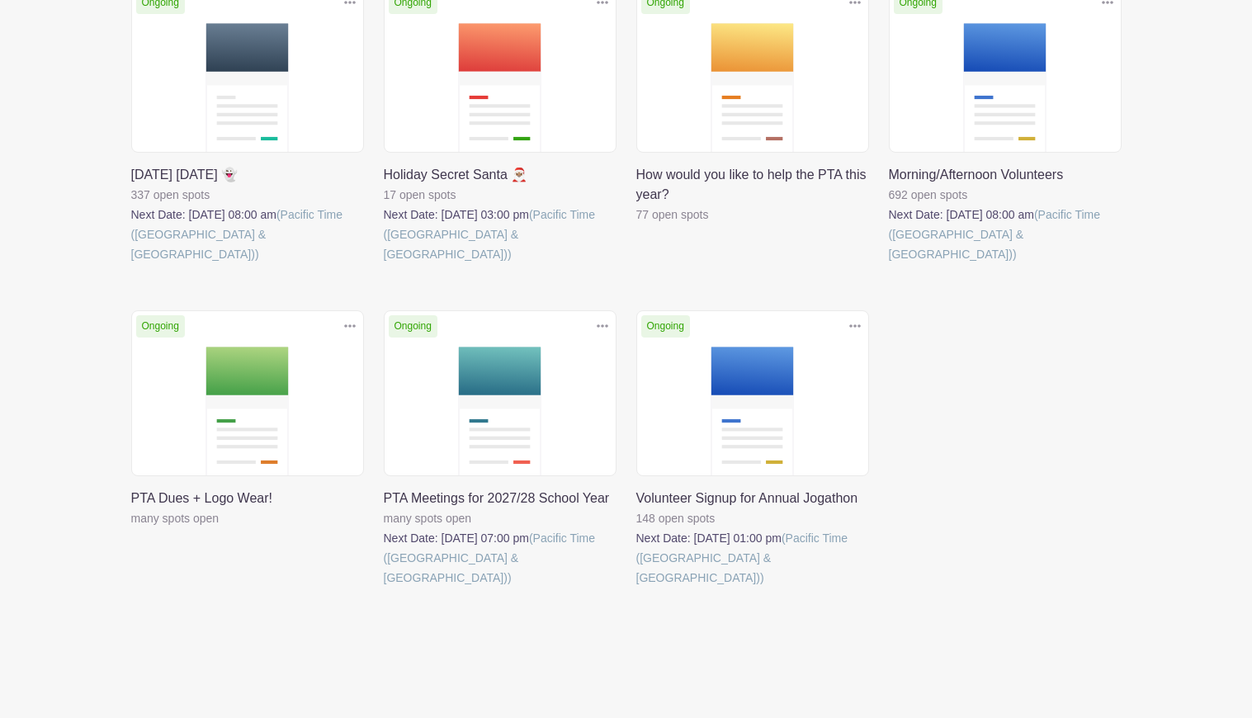
click at [889, 264] on link at bounding box center [889, 264] width 0 height 0
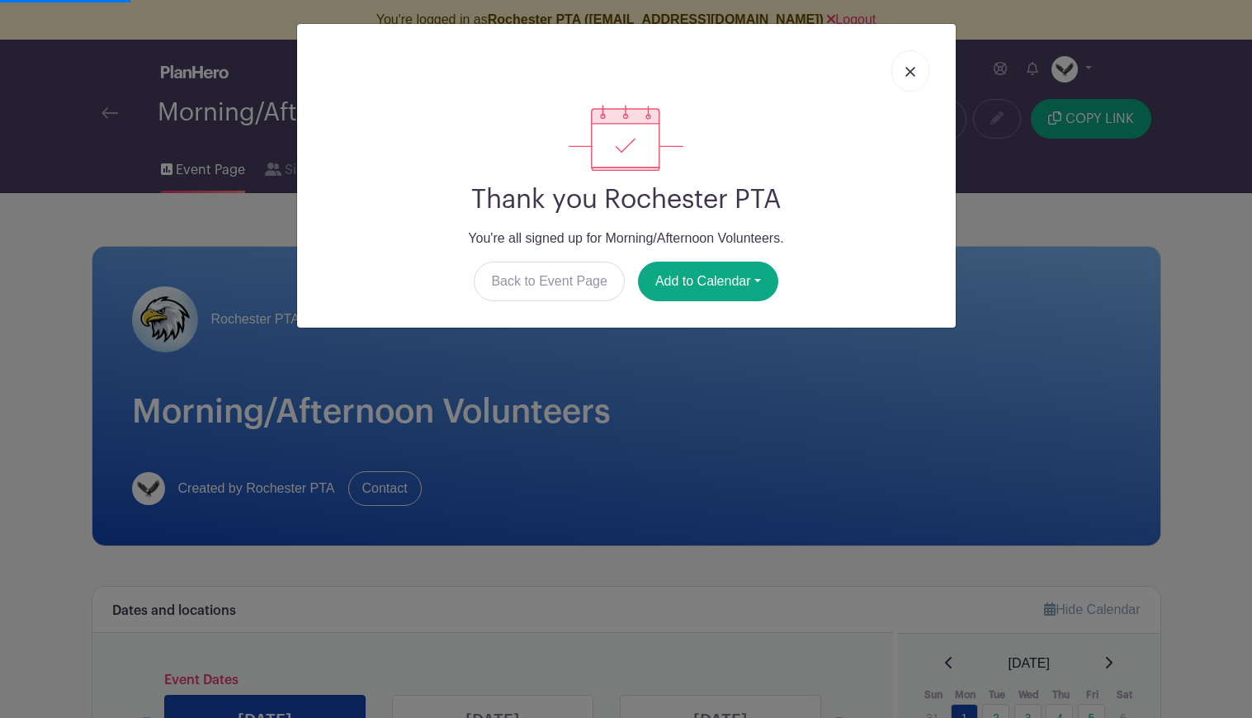
drag, startPoint x: 916, startPoint y: 64, endPoint x: 907, endPoint y: 73, distance: 12.3
click at [916, 64] on link at bounding box center [910, 70] width 38 height 41
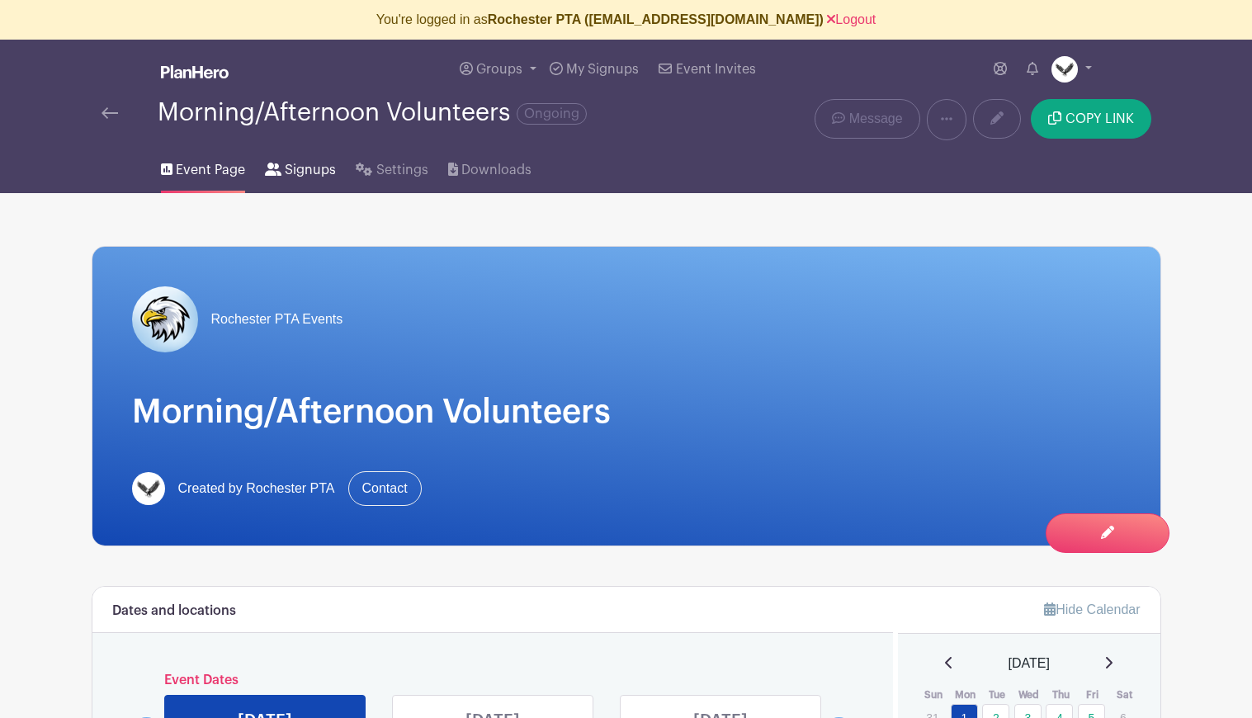
click at [302, 177] on span "Signups" at bounding box center [310, 170] width 51 height 20
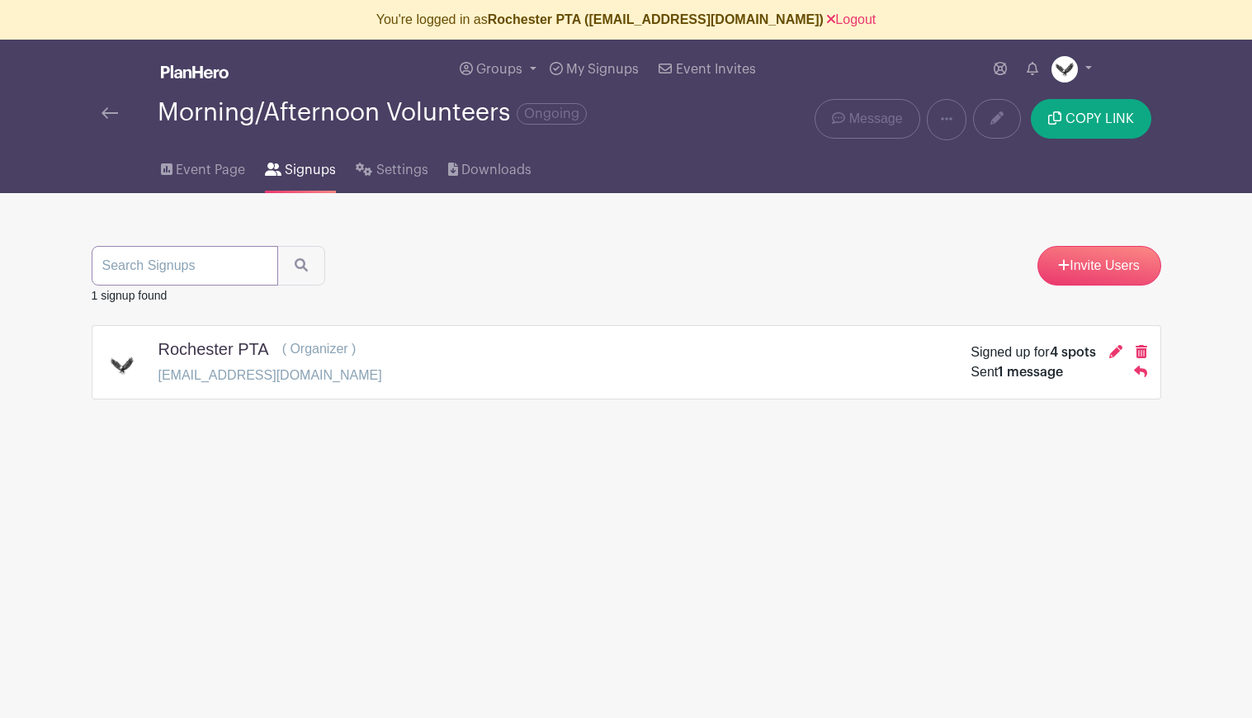
click at [129, 267] on input "search" at bounding box center [185, 266] width 187 height 40
drag, startPoint x: 888, startPoint y: 62, endPoint x: 880, endPoint y: 63, distance: 8.3
click at [887, 62] on div "Groups All Groups Afterschool Activities Rochester Annual Gala Rochester PTA Ev…" at bounding box center [660, 69] width 863 height 59
click at [210, 177] on span "Event Page" at bounding box center [210, 170] width 69 height 20
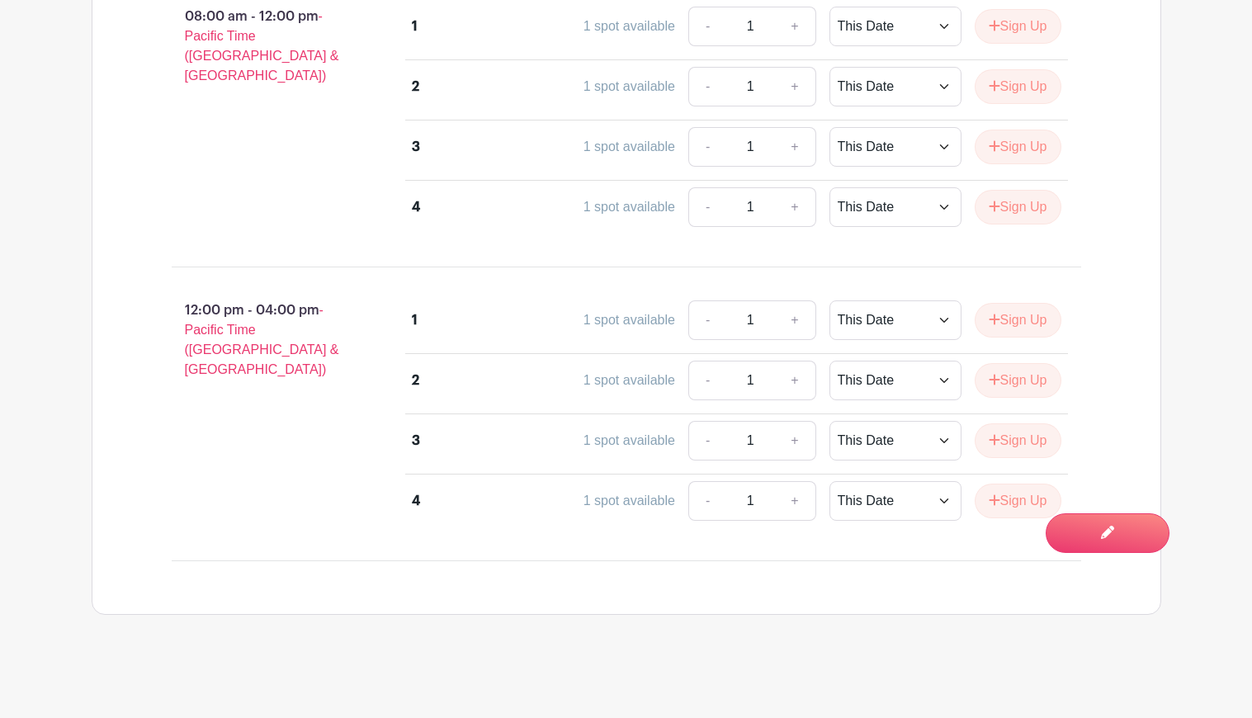
scroll to position [1001, 0]
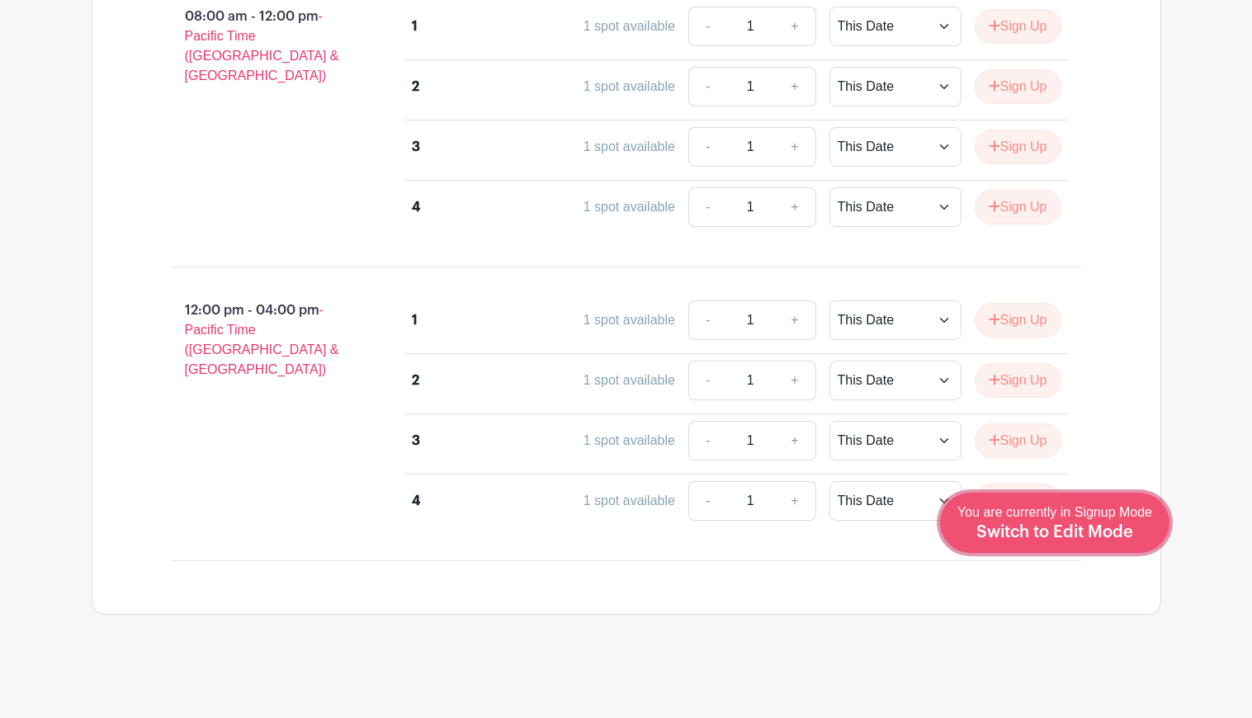
click at [1114, 528] on span "Switch to Edit Mode" at bounding box center [1054, 532] width 157 height 17
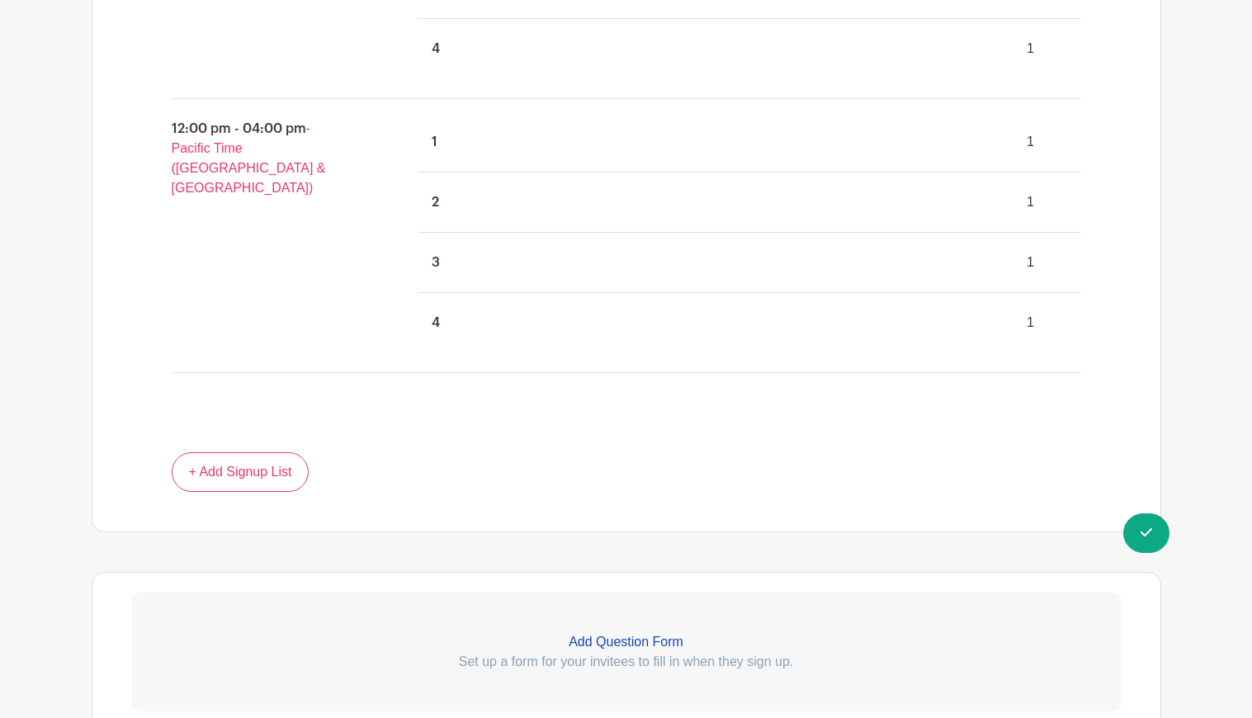
scroll to position [1455, 0]
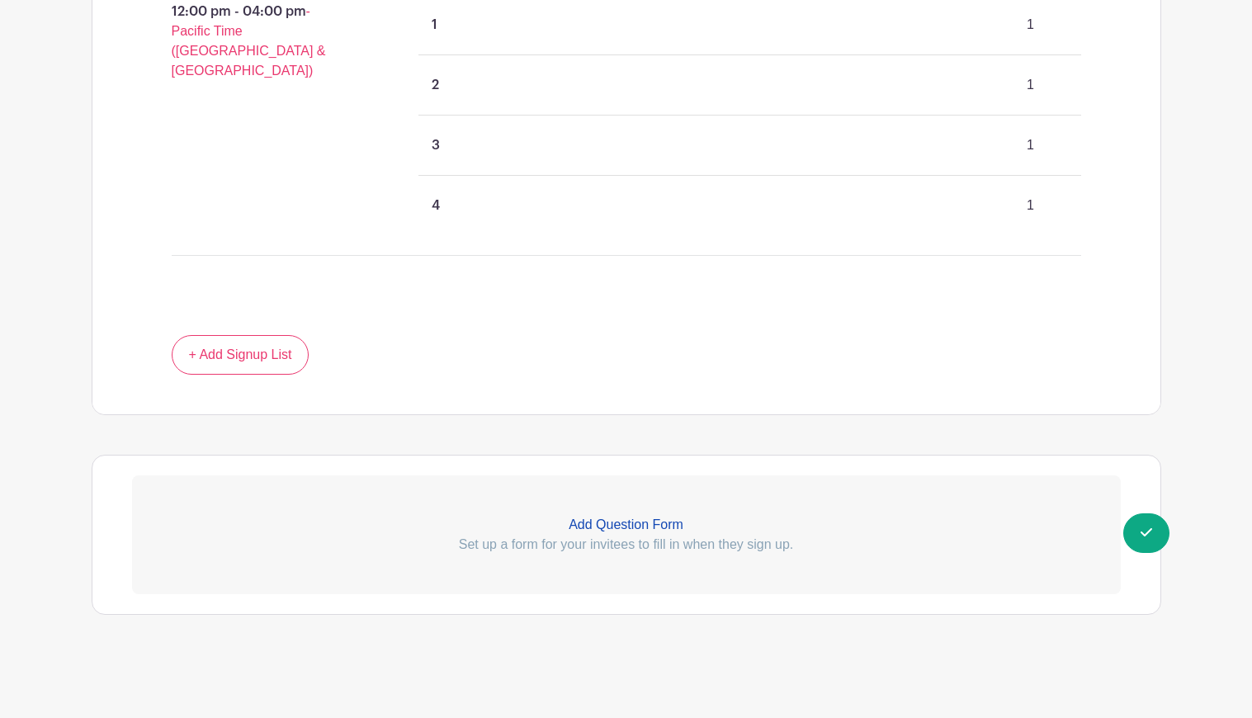
click at [654, 522] on p "Add Question Form" at bounding box center [626, 525] width 989 height 20
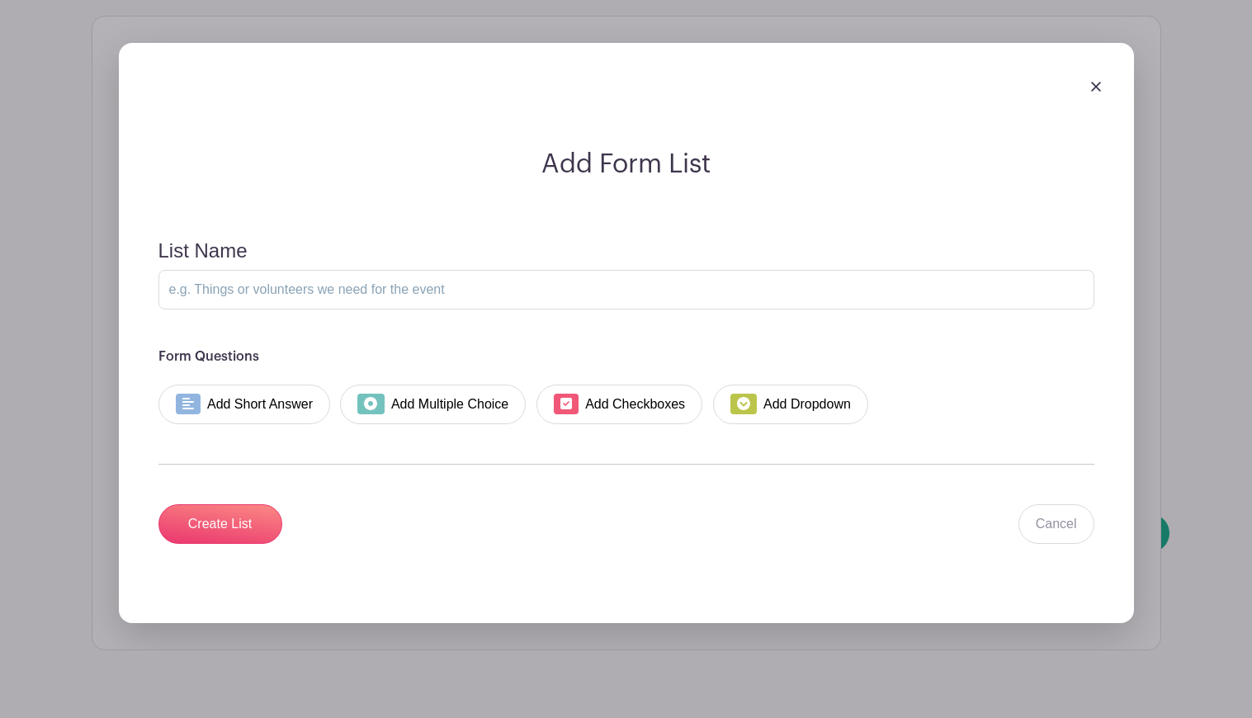
scroll to position [1898, 0]
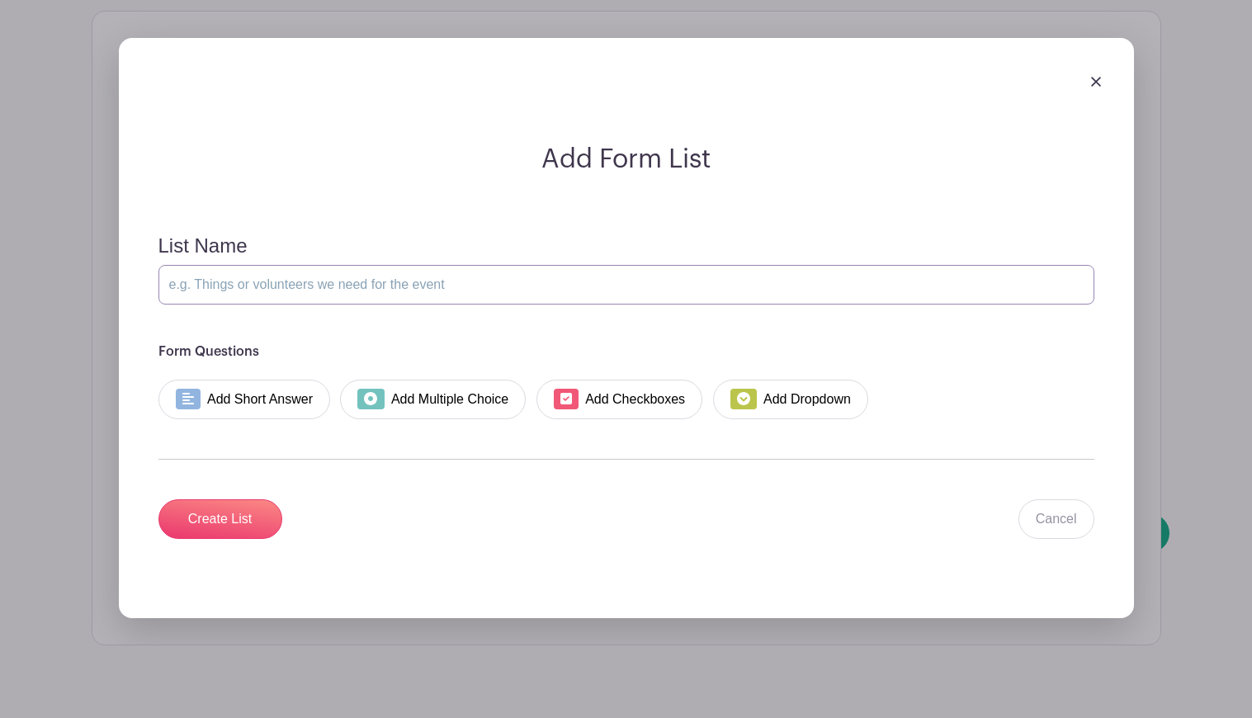
click at [279, 289] on input "List Name" at bounding box center [626, 285] width 936 height 40
type input "More info needed"
click at [229, 407] on link "Add Short Answer" at bounding box center [244, 400] width 172 height 40
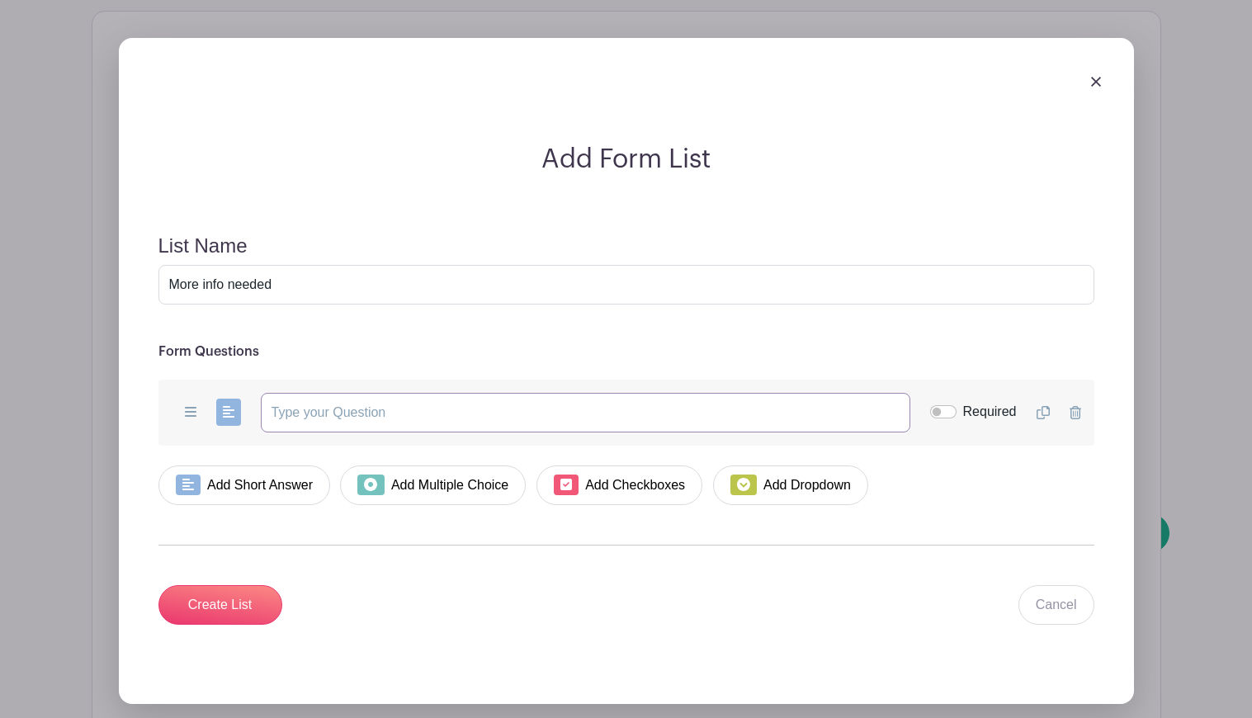
click at [331, 409] on input "text" at bounding box center [585, 413] width 649 height 40
type input "Please type family last name"
click at [950, 413] on input "Required" at bounding box center [943, 411] width 26 height 13
checkbox input "true"
click at [234, 593] on input "Create List" at bounding box center [220, 605] width 124 height 40
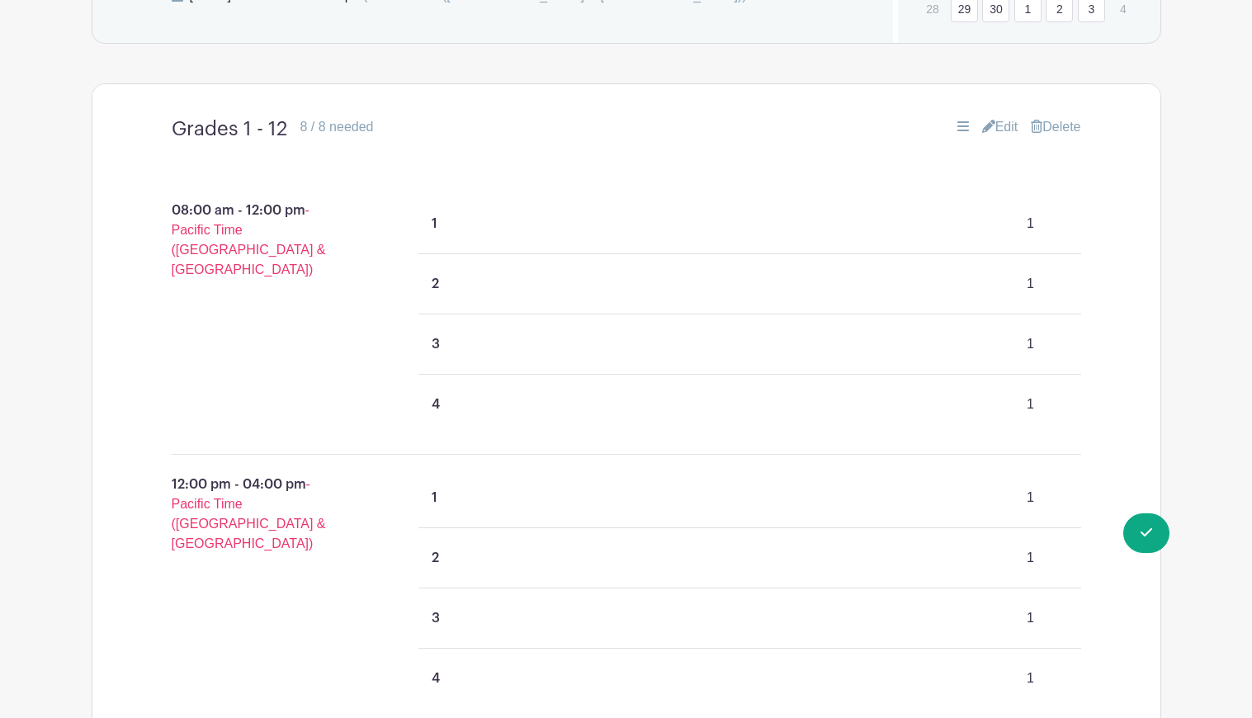
scroll to position [974, 0]
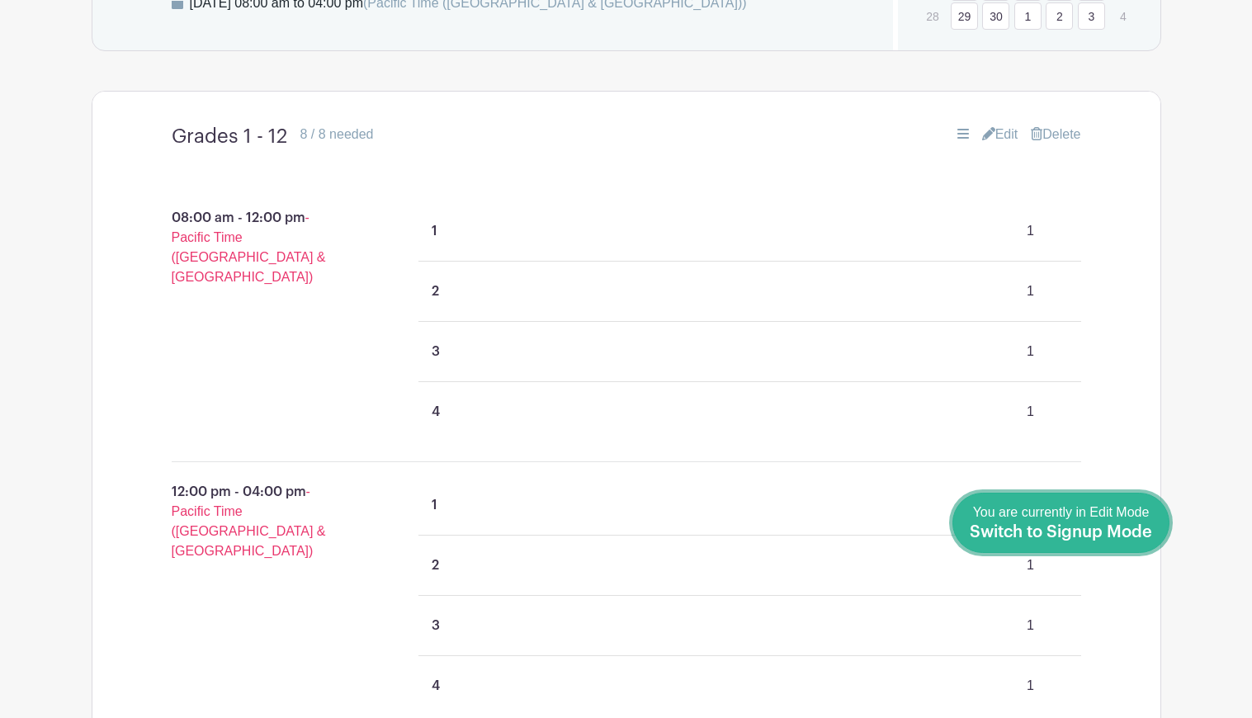
click at [1124, 526] on span "Switch to Signup Mode" at bounding box center [1061, 532] width 182 height 17
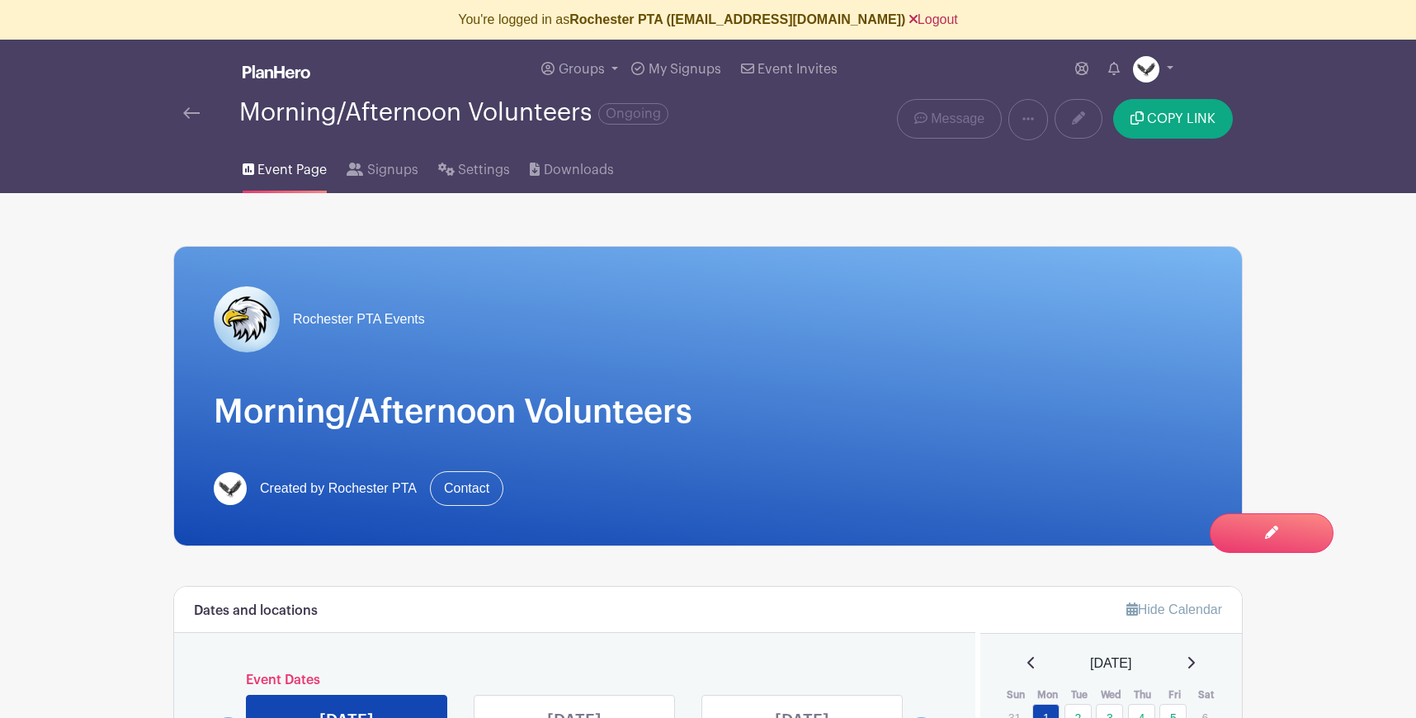
click at [937, 19] on link "Logout" at bounding box center [933, 19] width 49 height 14
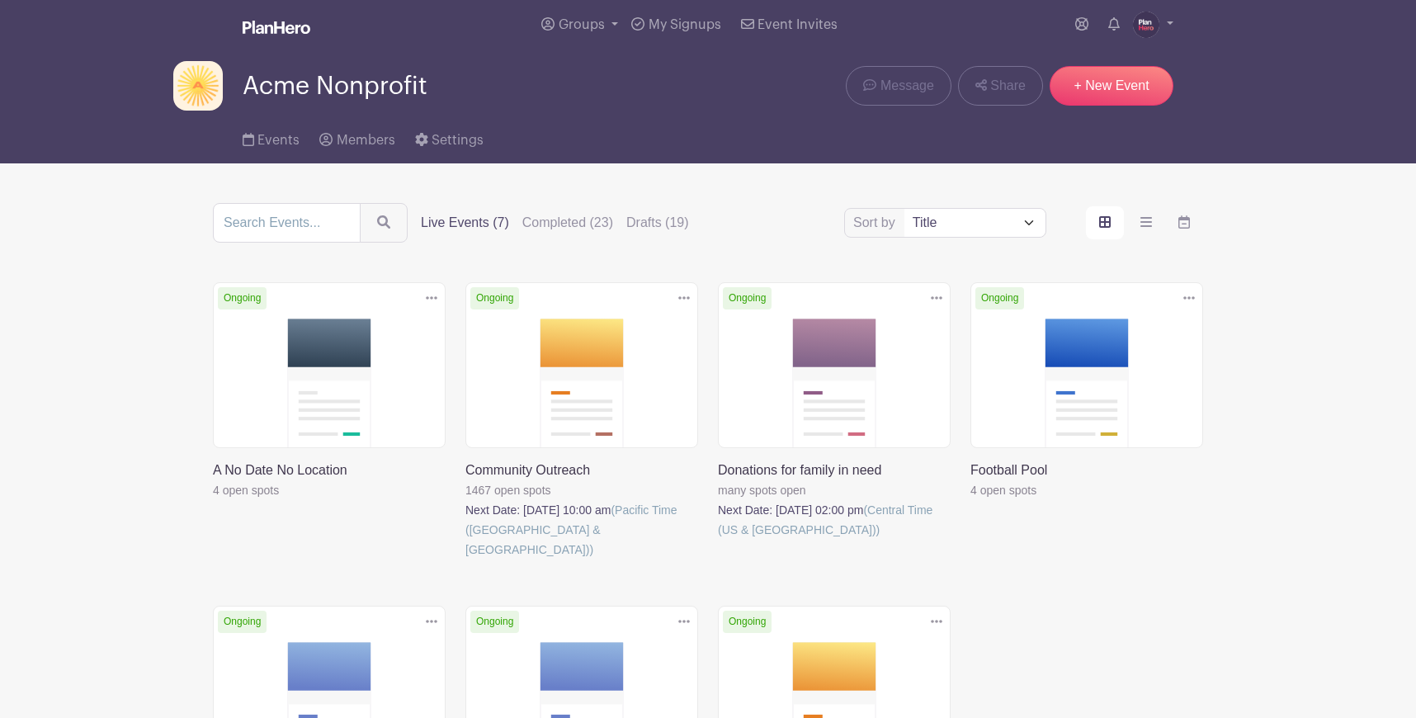
scroll to position [3, 0]
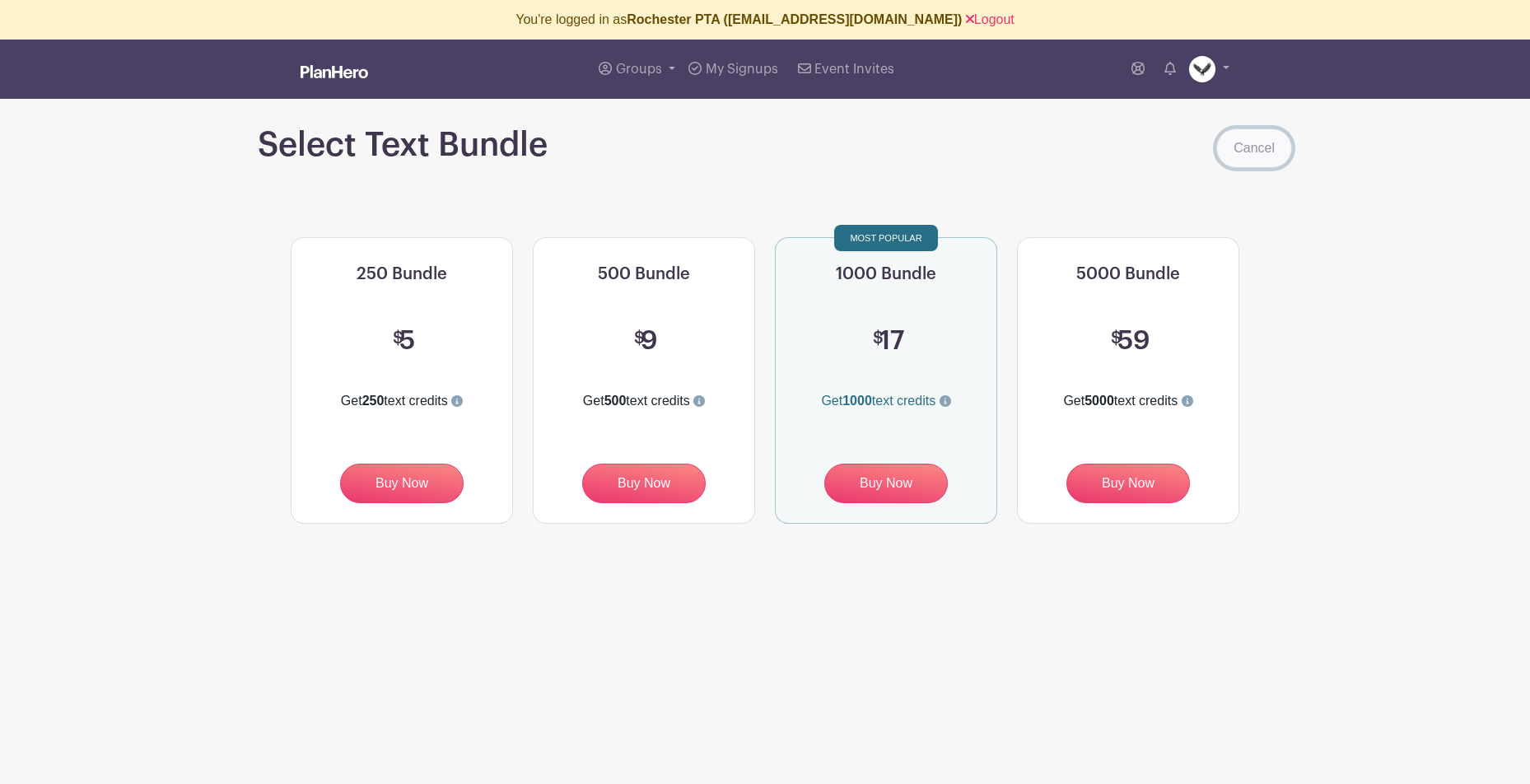
click at [1256, 156] on link "Cancel" at bounding box center [1255, 149] width 76 height 40
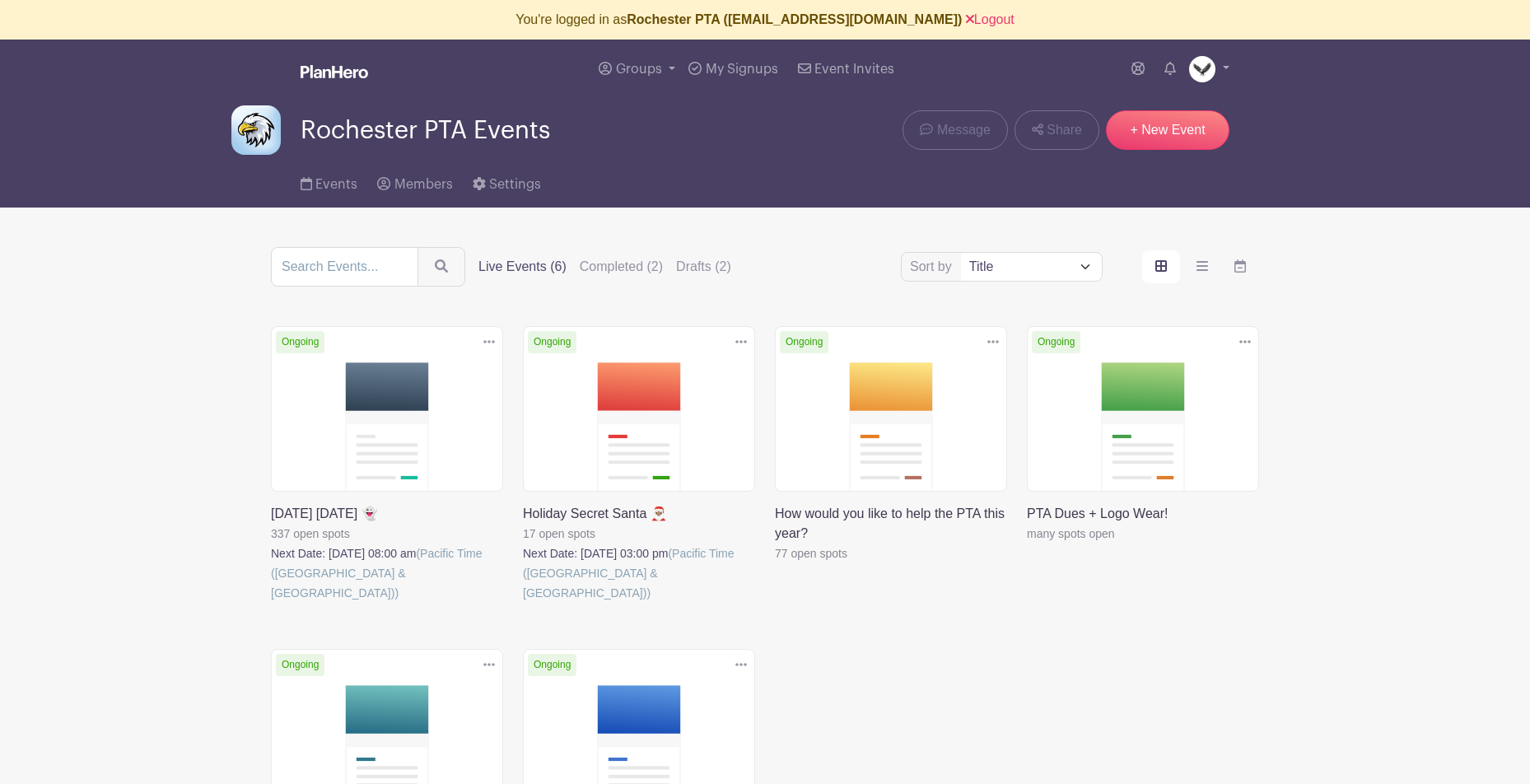
click at [775, 563] on link at bounding box center [775, 563] width 0 height 0
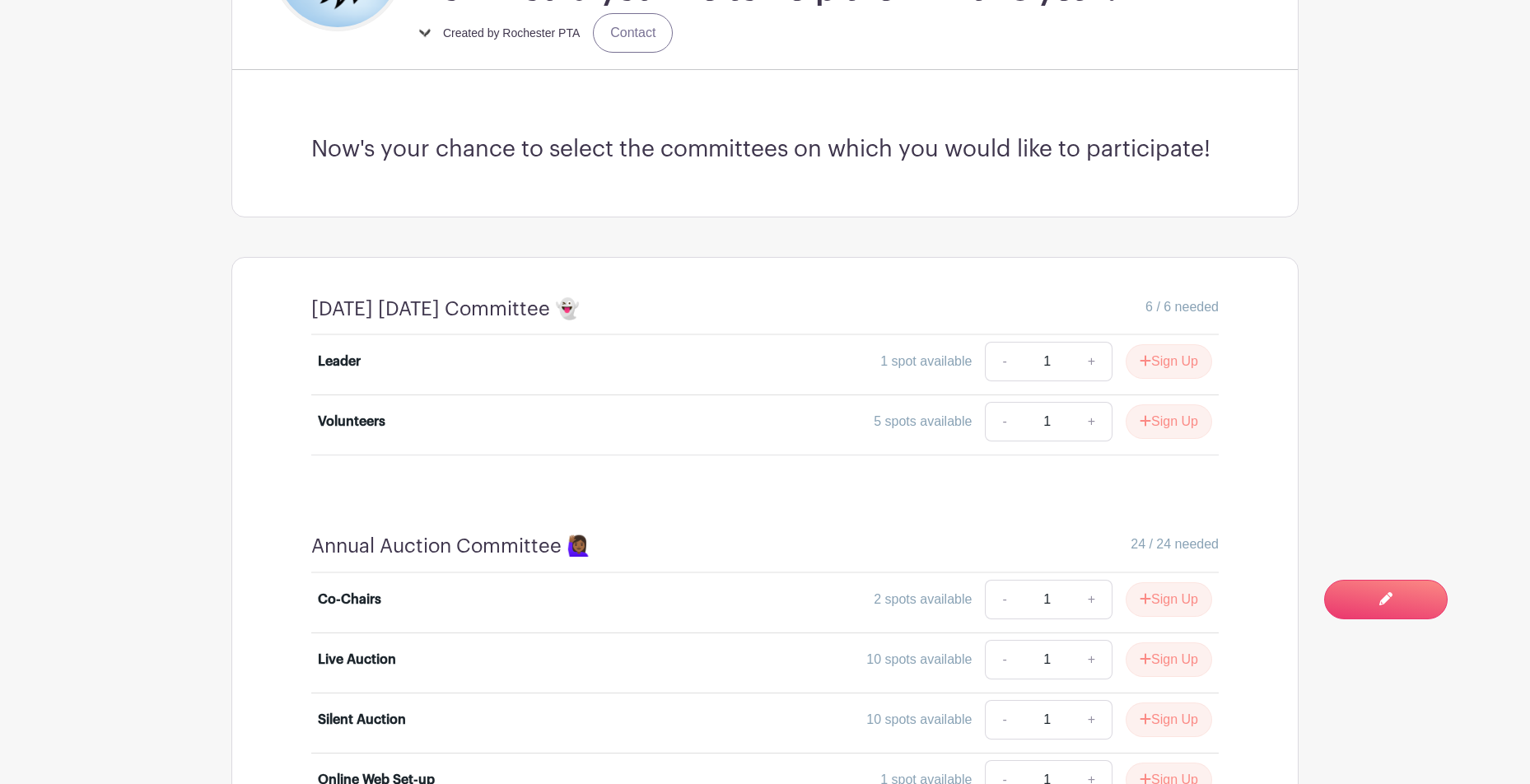
scroll to position [638, 0]
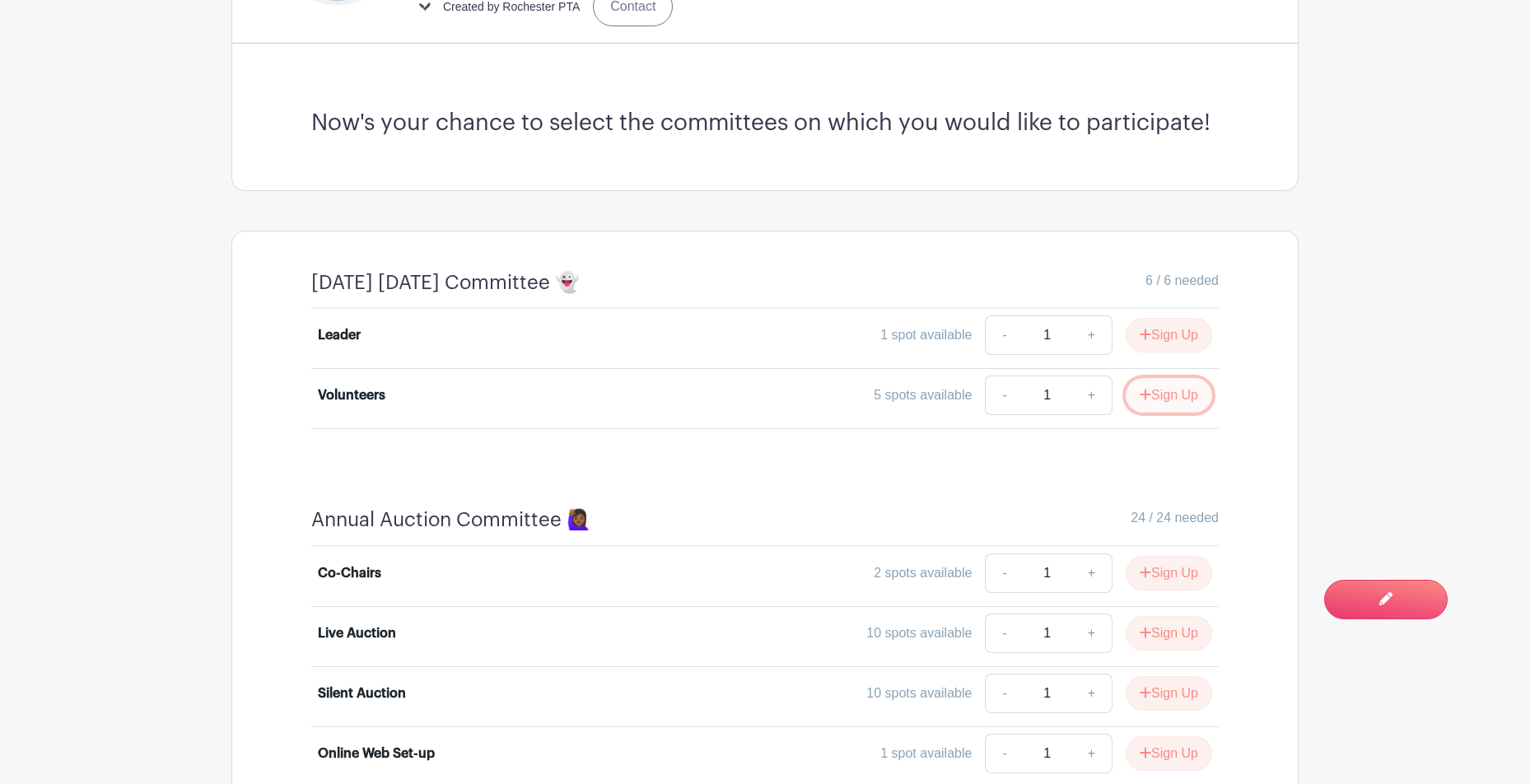
click at [1160, 397] on button "Sign Up" at bounding box center [1169, 395] width 87 height 35
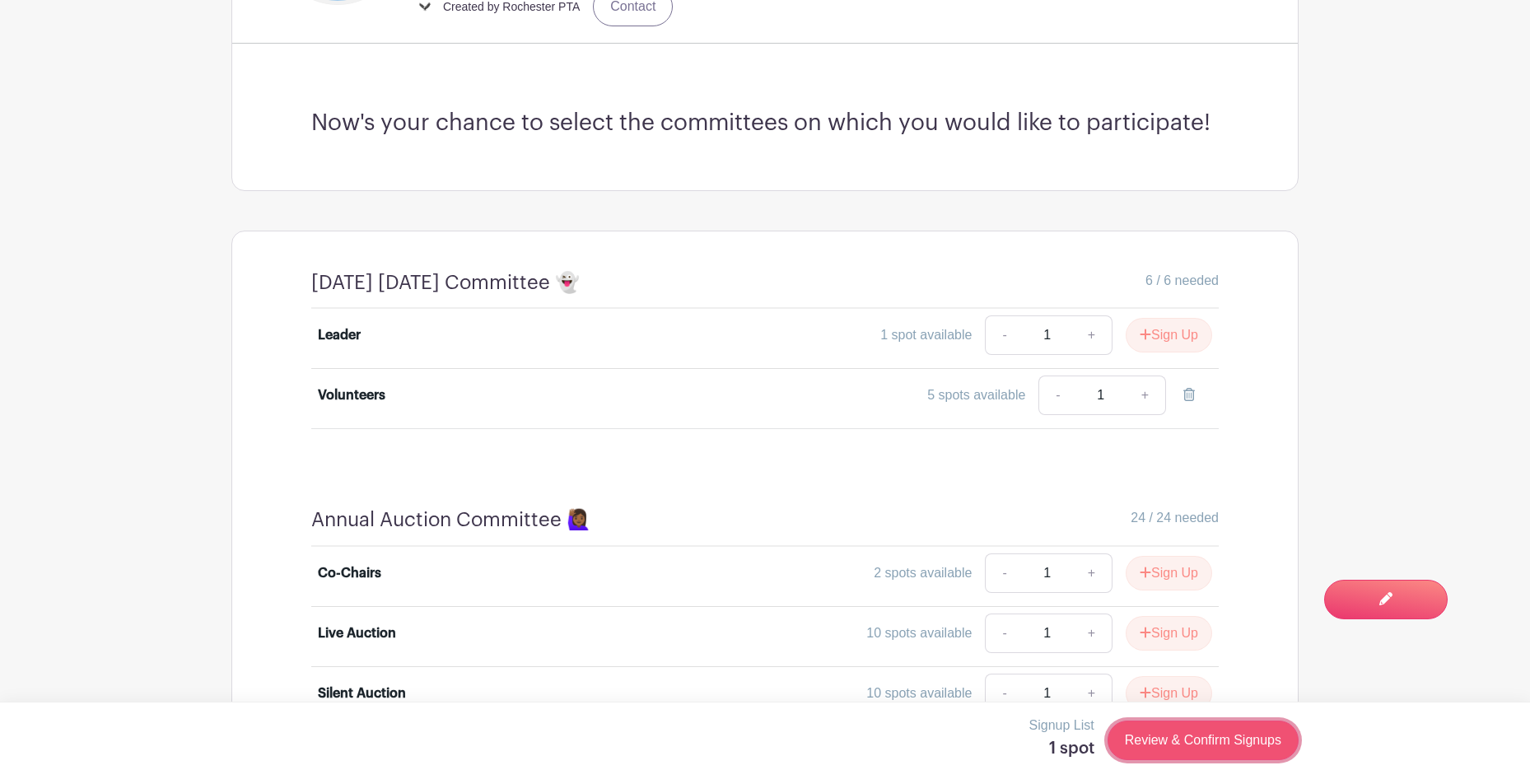
click at [1245, 744] on link "Review & Confirm Signups" at bounding box center [1203, 740] width 191 height 40
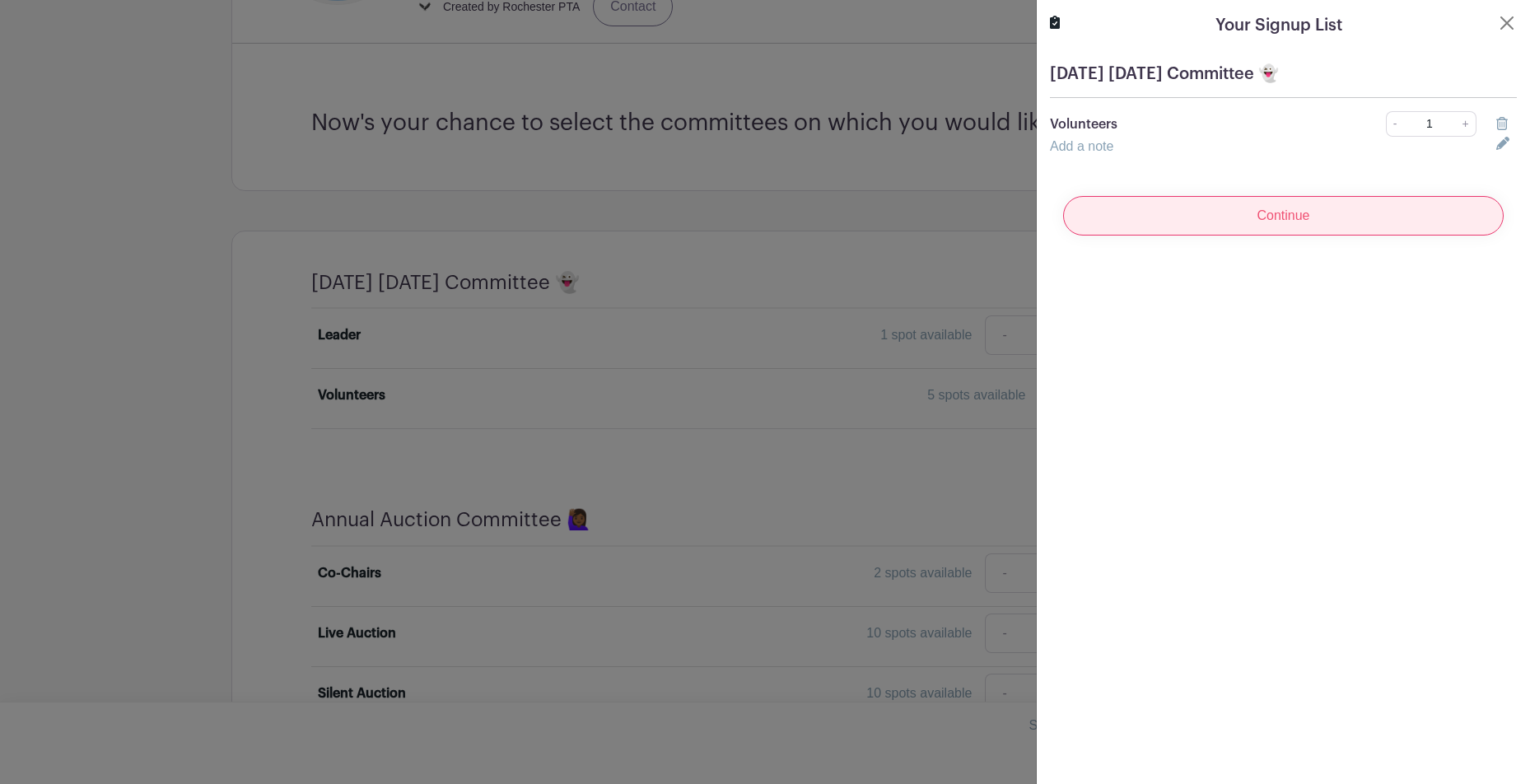
click at [1287, 224] on input "Continue" at bounding box center [1283, 215] width 441 height 40
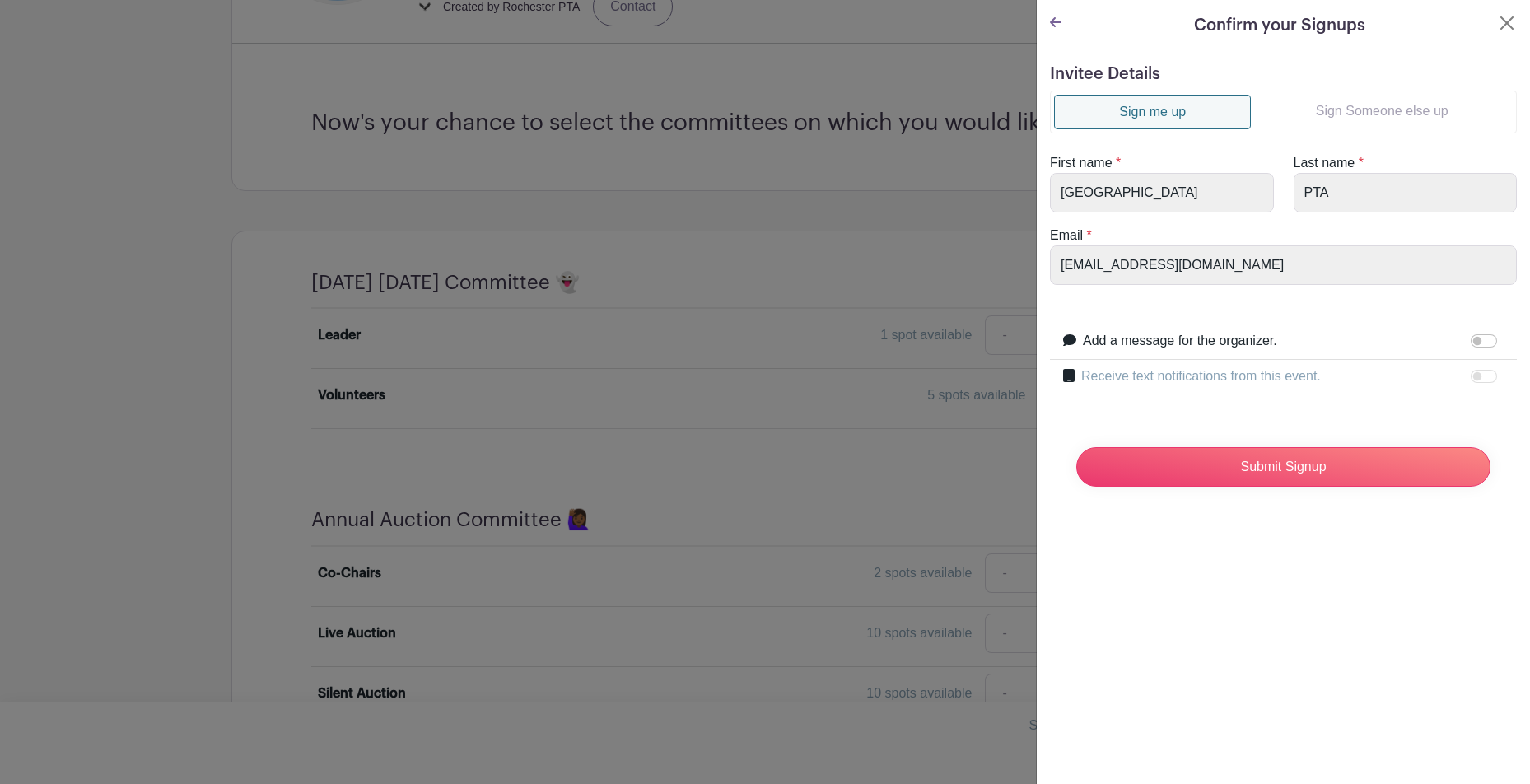
click at [1481, 373] on div at bounding box center [1487, 376] width 33 height 20
click at [1484, 375] on div at bounding box center [1487, 376] width 33 height 20
click at [1506, 22] on button "Close" at bounding box center [1507, 23] width 20 height 20
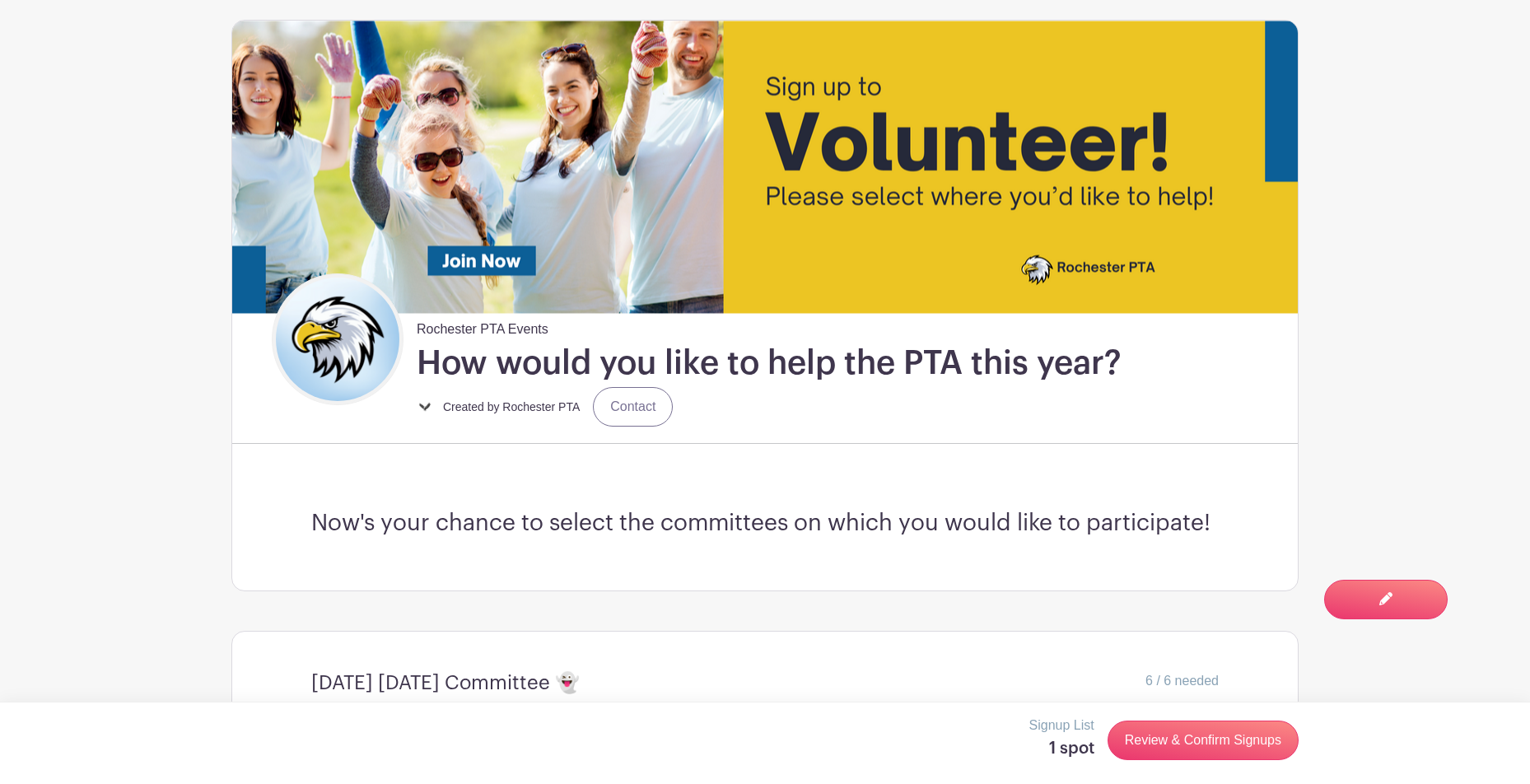
scroll to position [155, 0]
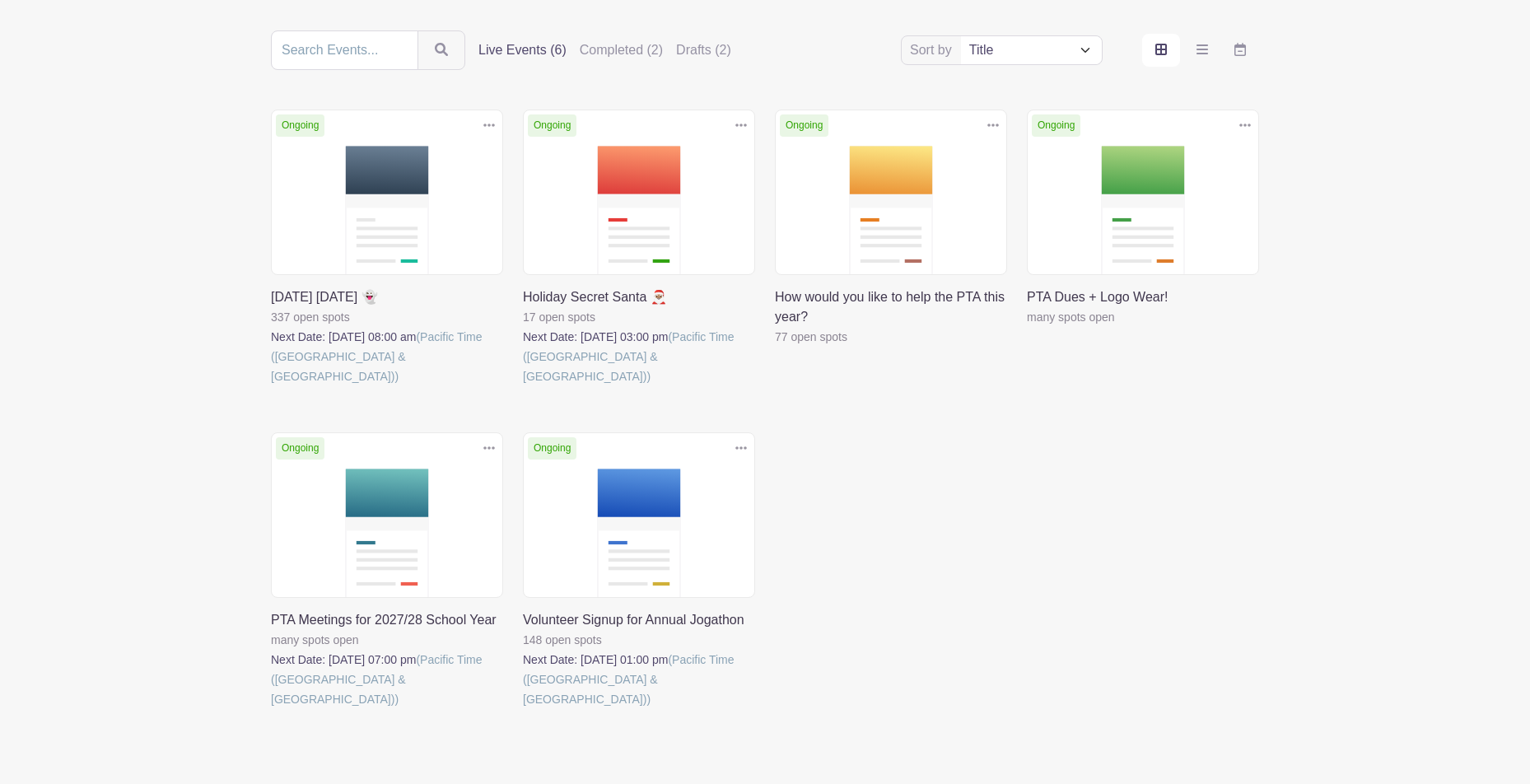
scroll to position [219, 0]
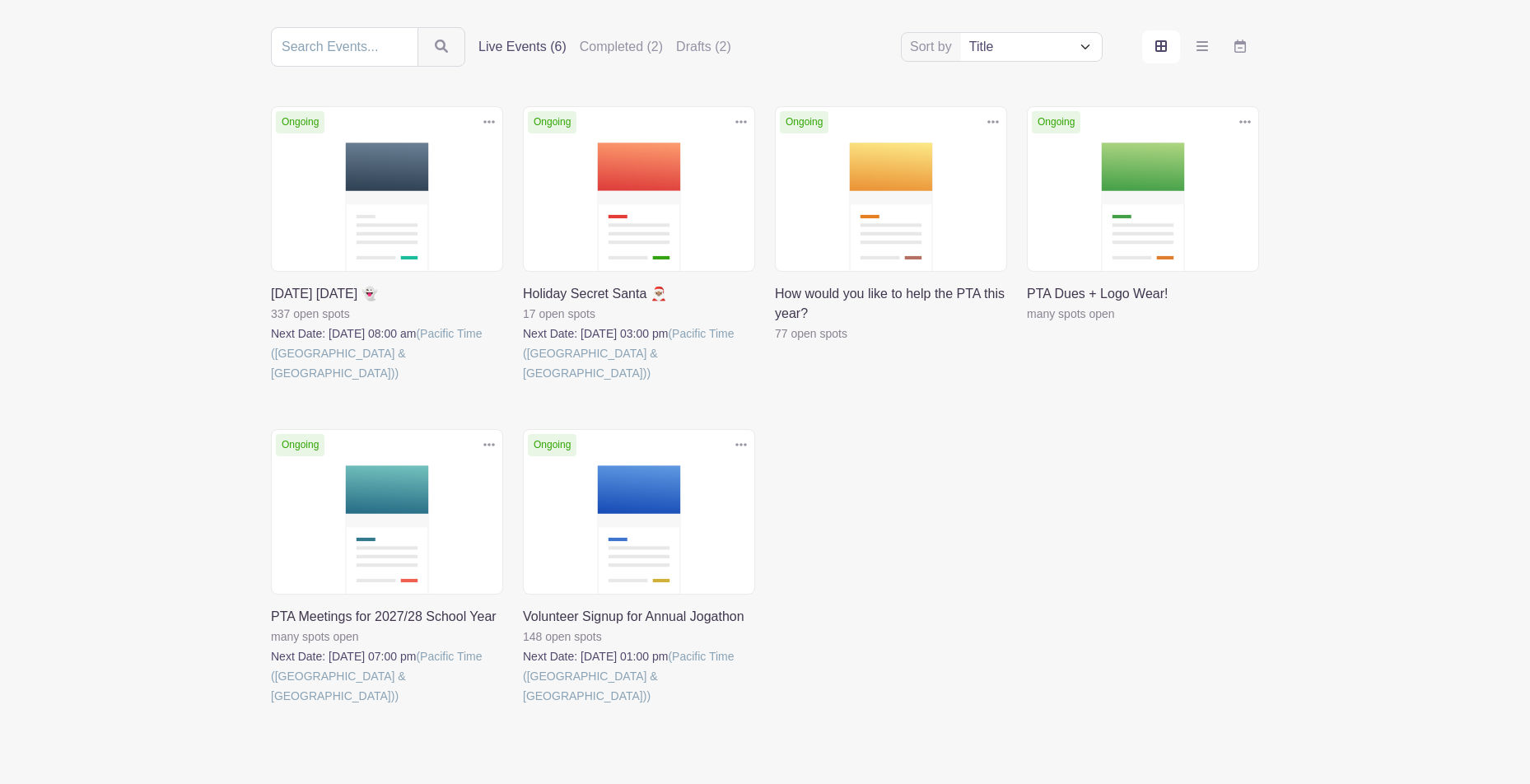
click at [523, 383] on link at bounding box center [523, 383] width 0 height 0
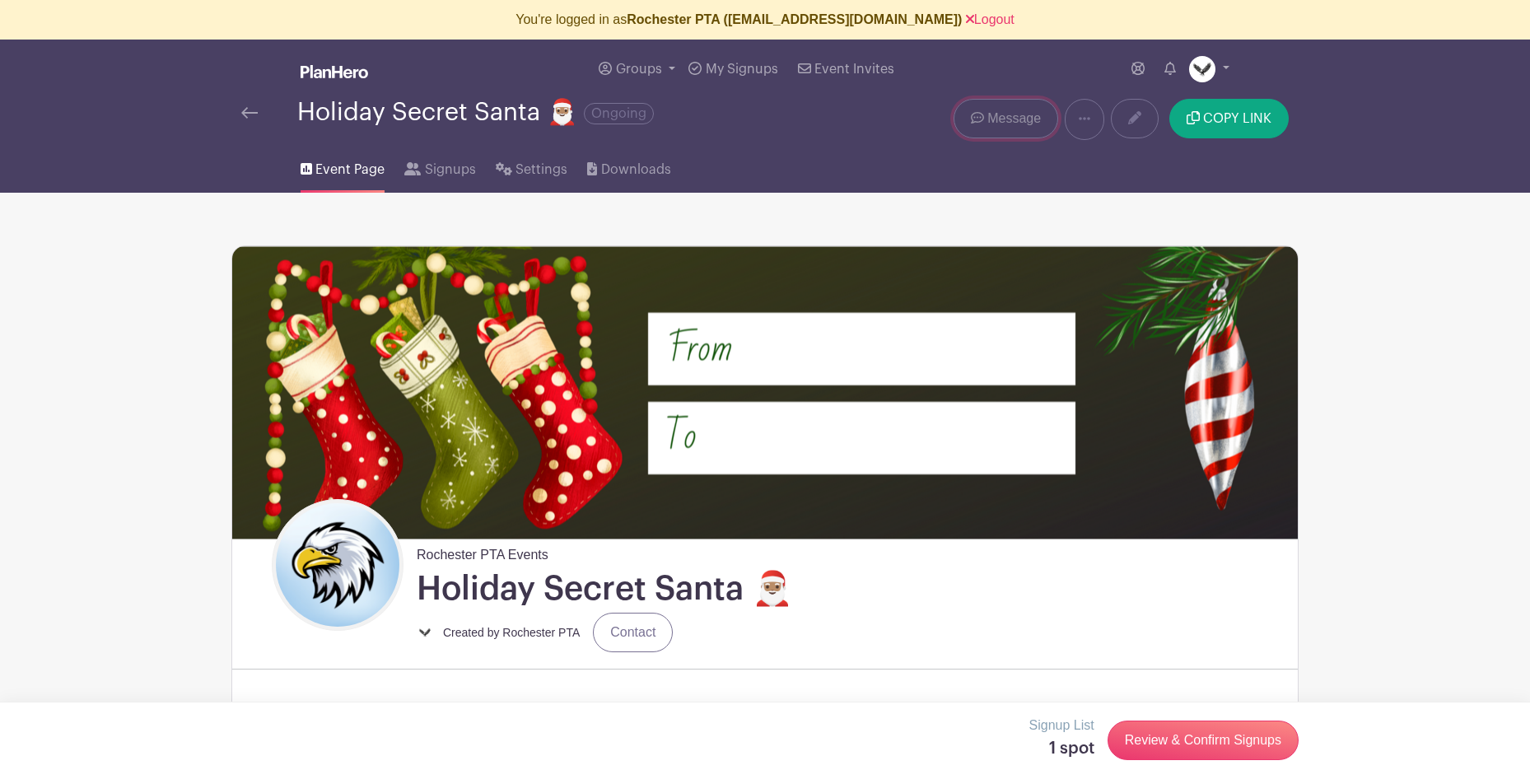
click at [996, 125] on span "Message" at bounding box center [1014, 119] width 54 height 20
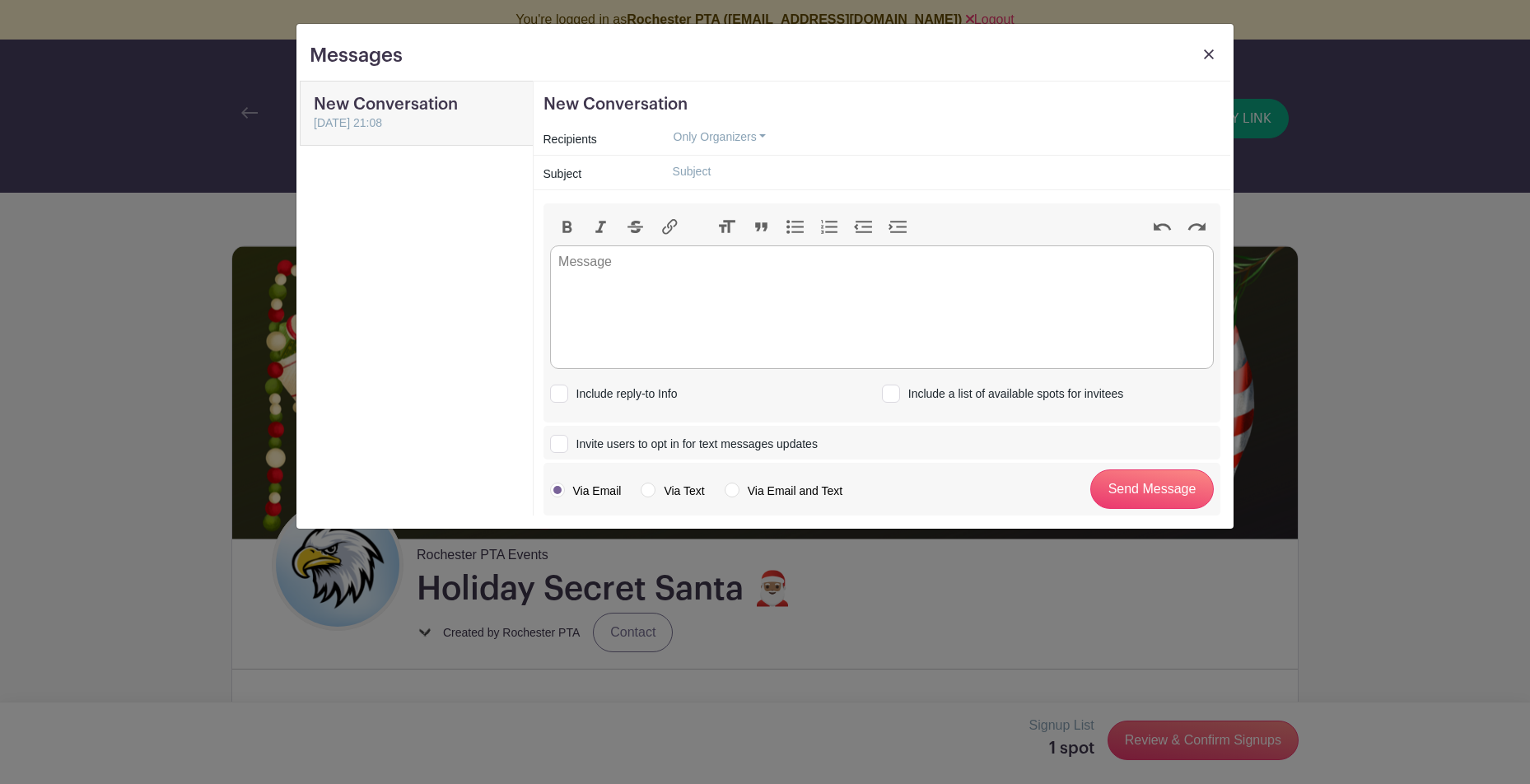
click at [555, 439] on input "Invite users to opt in for text messages updates" at bounding box center [555, 441] width 11 height 11
checkbox input "true"
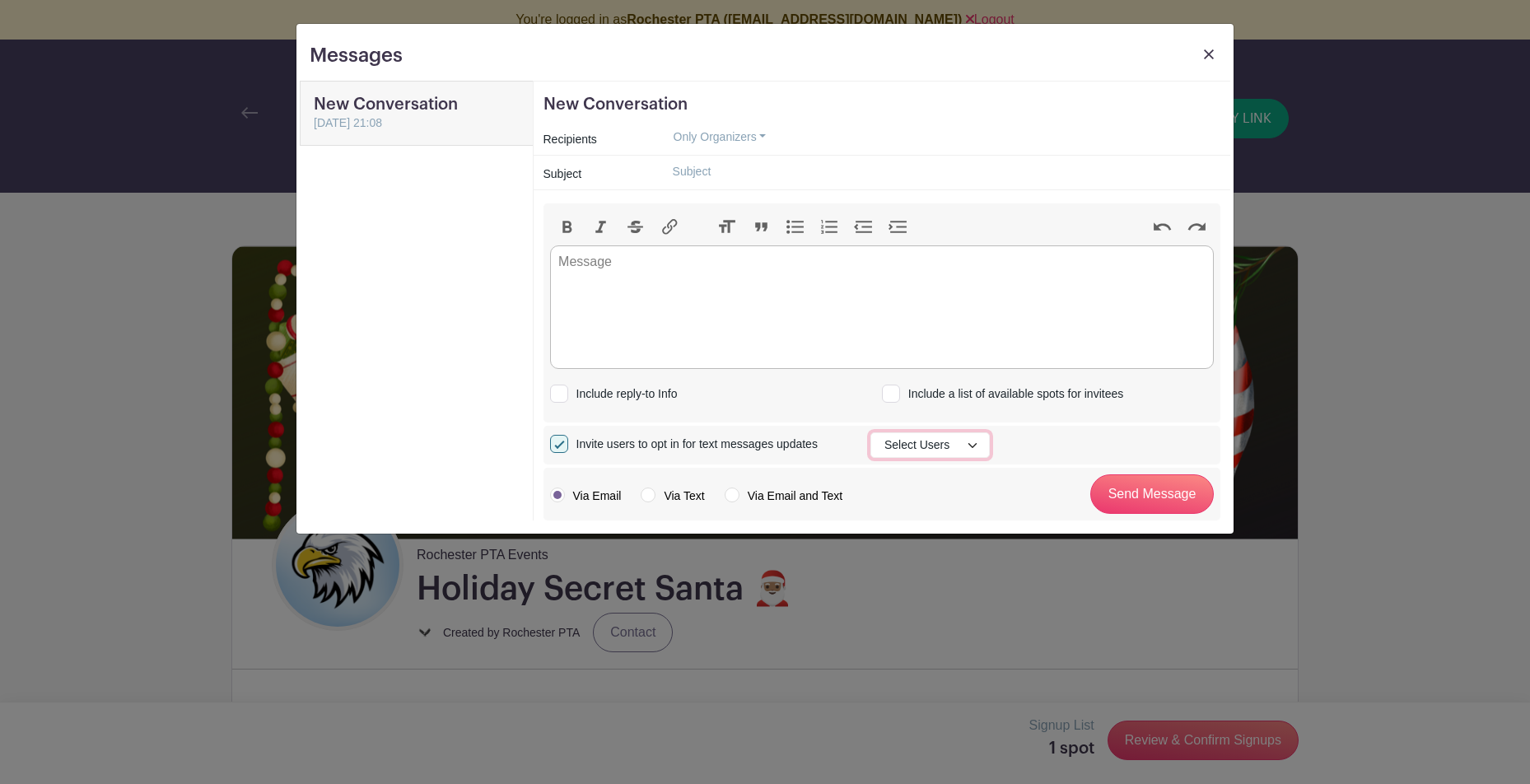
click at [950, 446] on button "Select Users" at bounding box center [930, 445] width 120 height 26
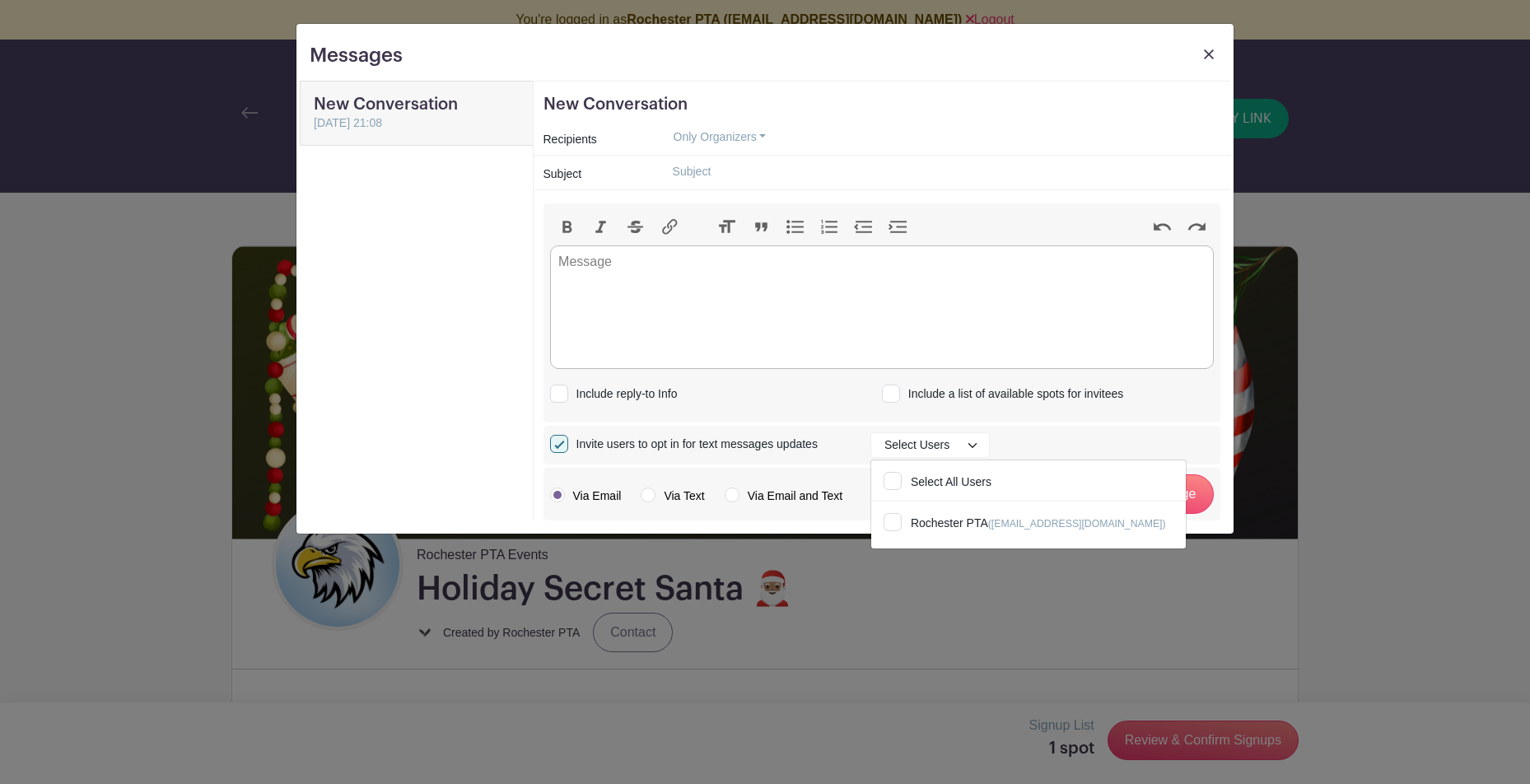
click at [1210, 50] on img at bounding box center [1210, 55] width 10 height 10
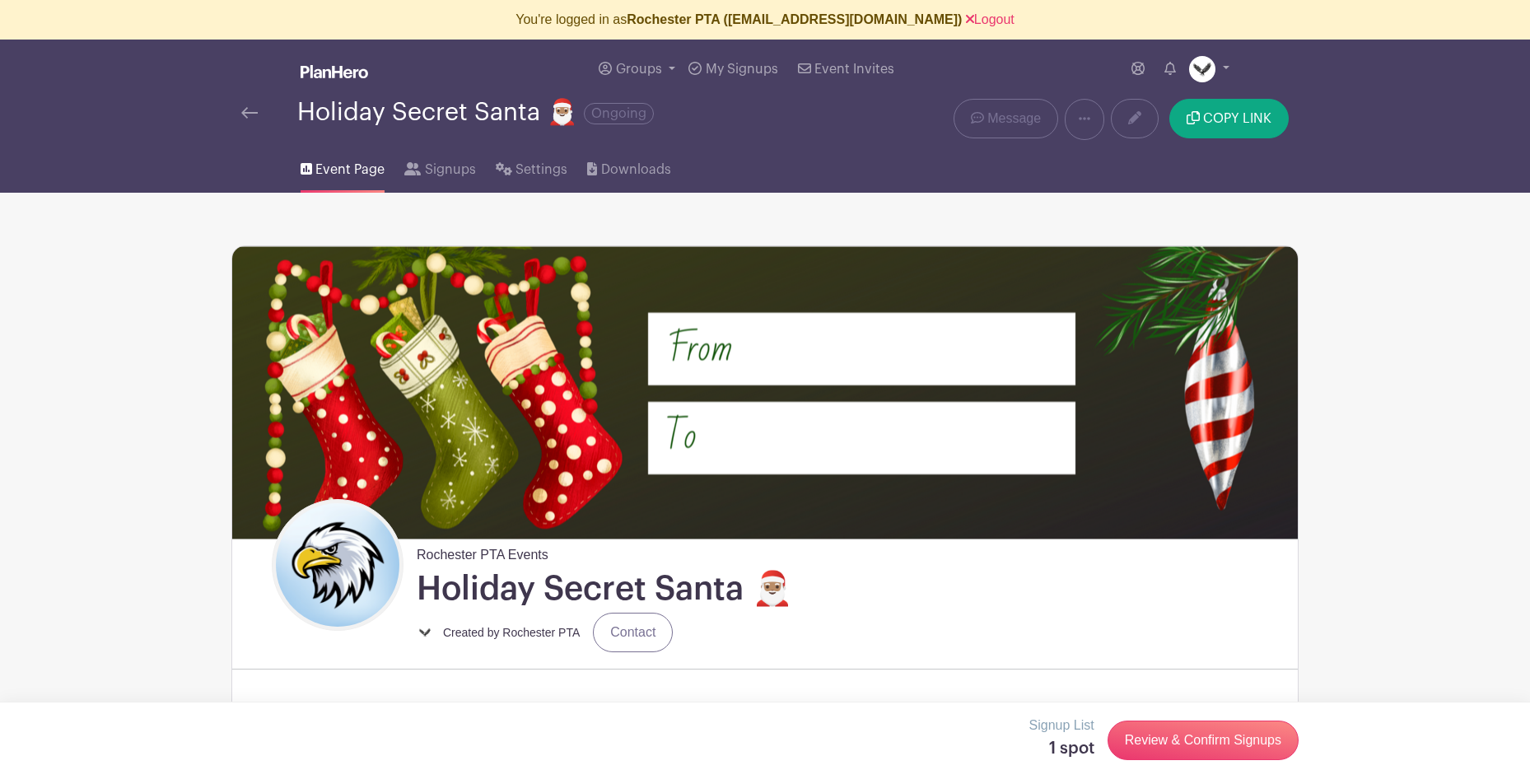
click at [247, 113] on img at bounding box center [250, 113] width 17 height 12
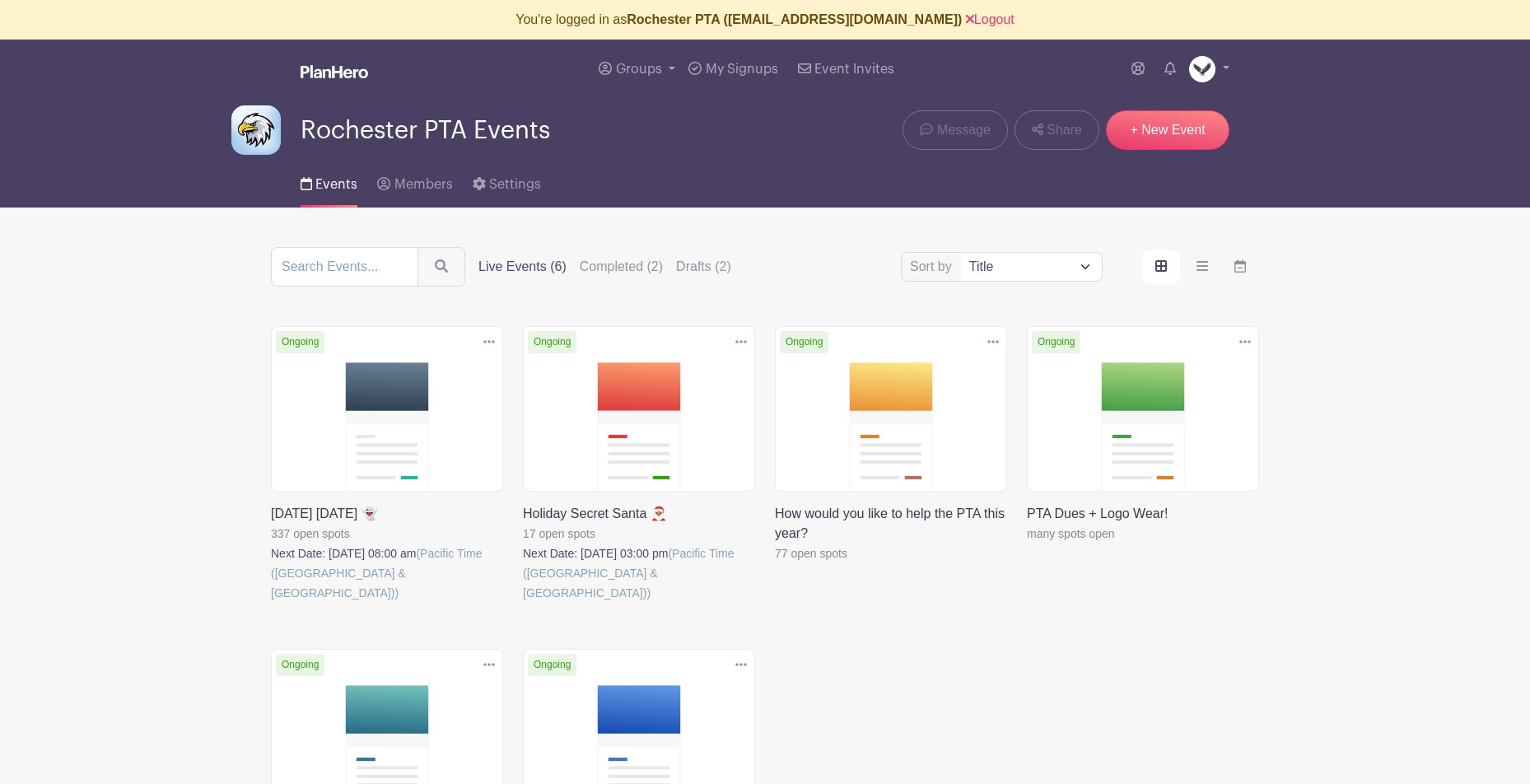
scroll to position [1, 0]
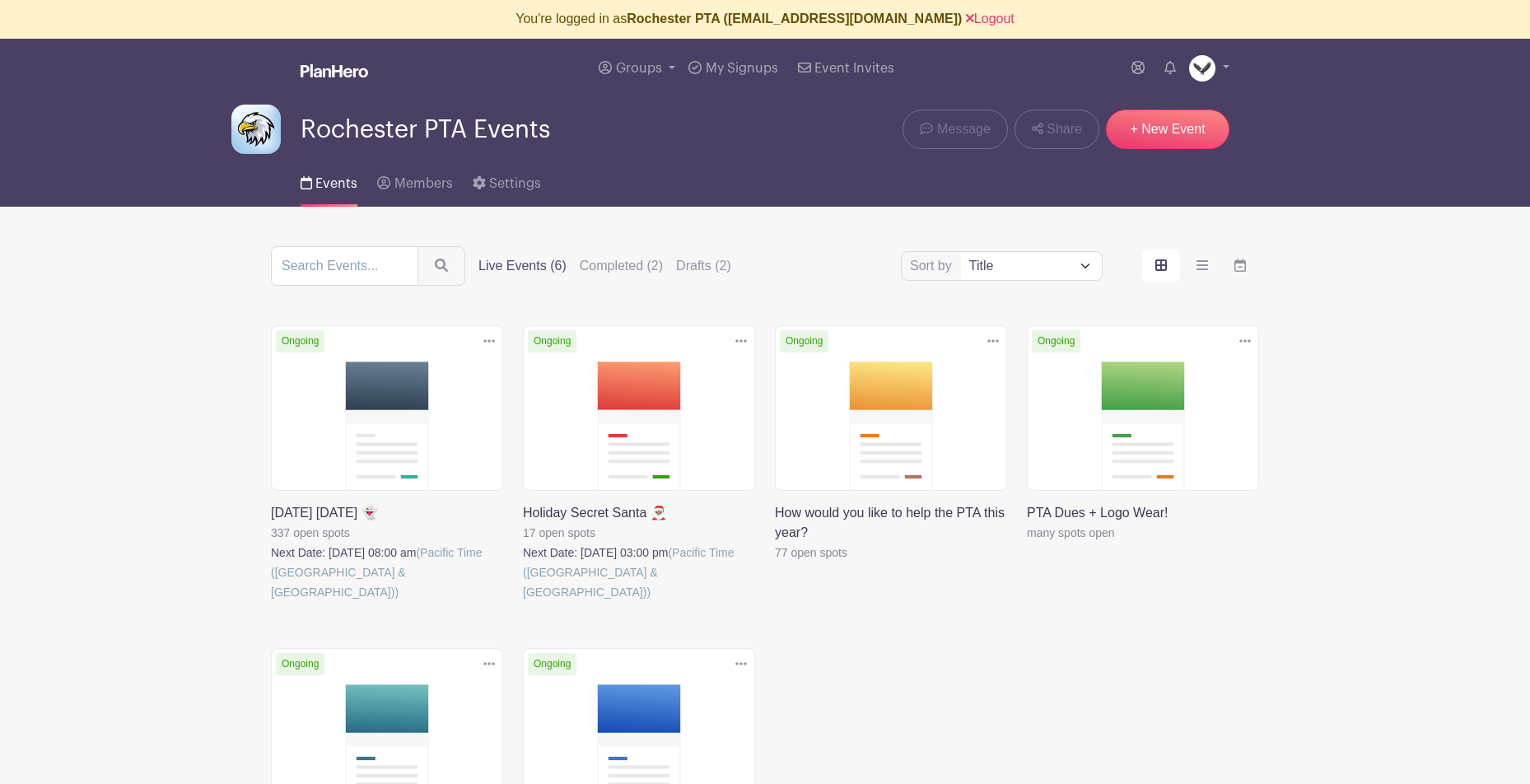
click at [271, 601] on link at bounding box center [271, 601] width 0 height 0
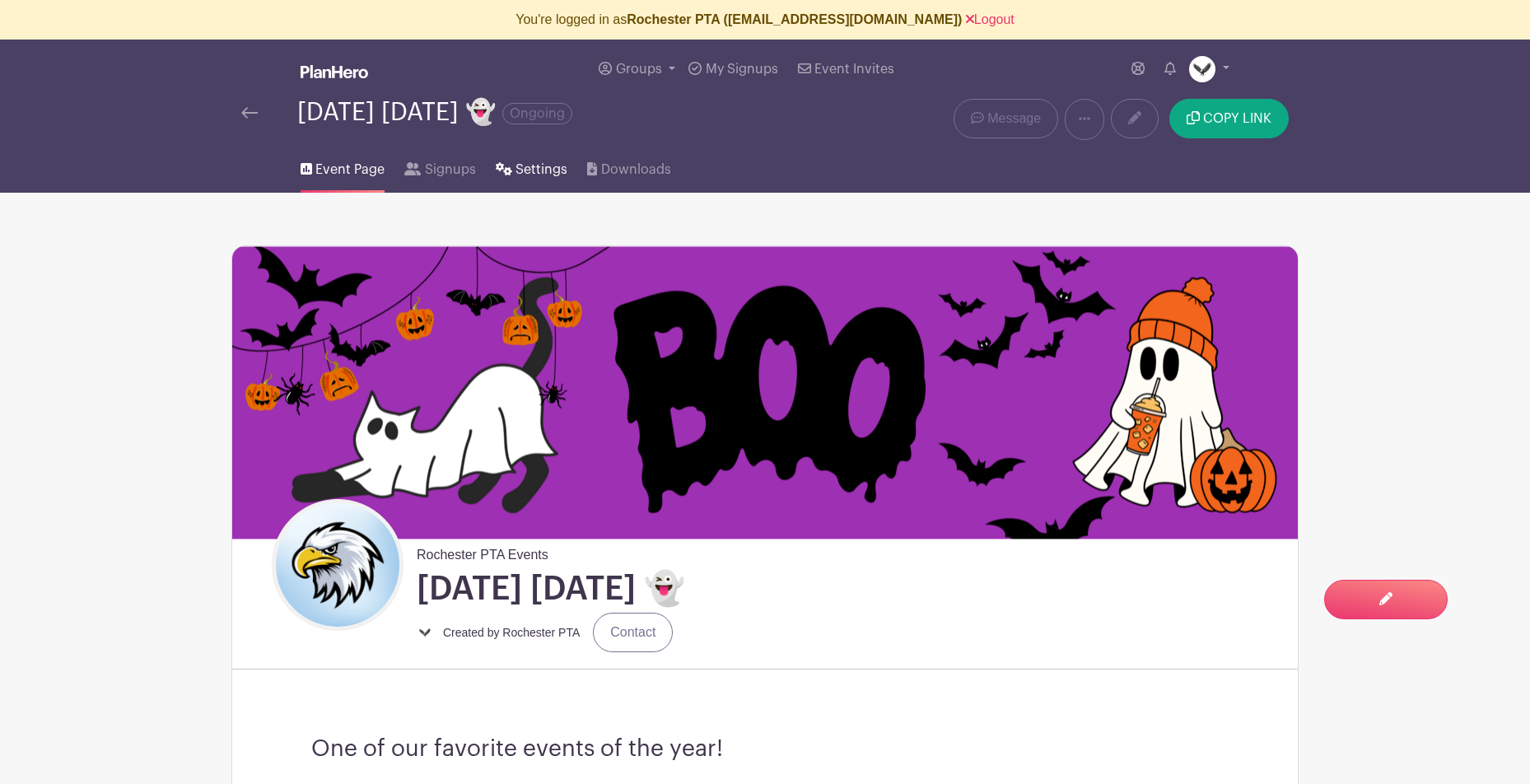
click at [524, 175] on span "Settings" at bounding box center [542, 170] width 52 height 20
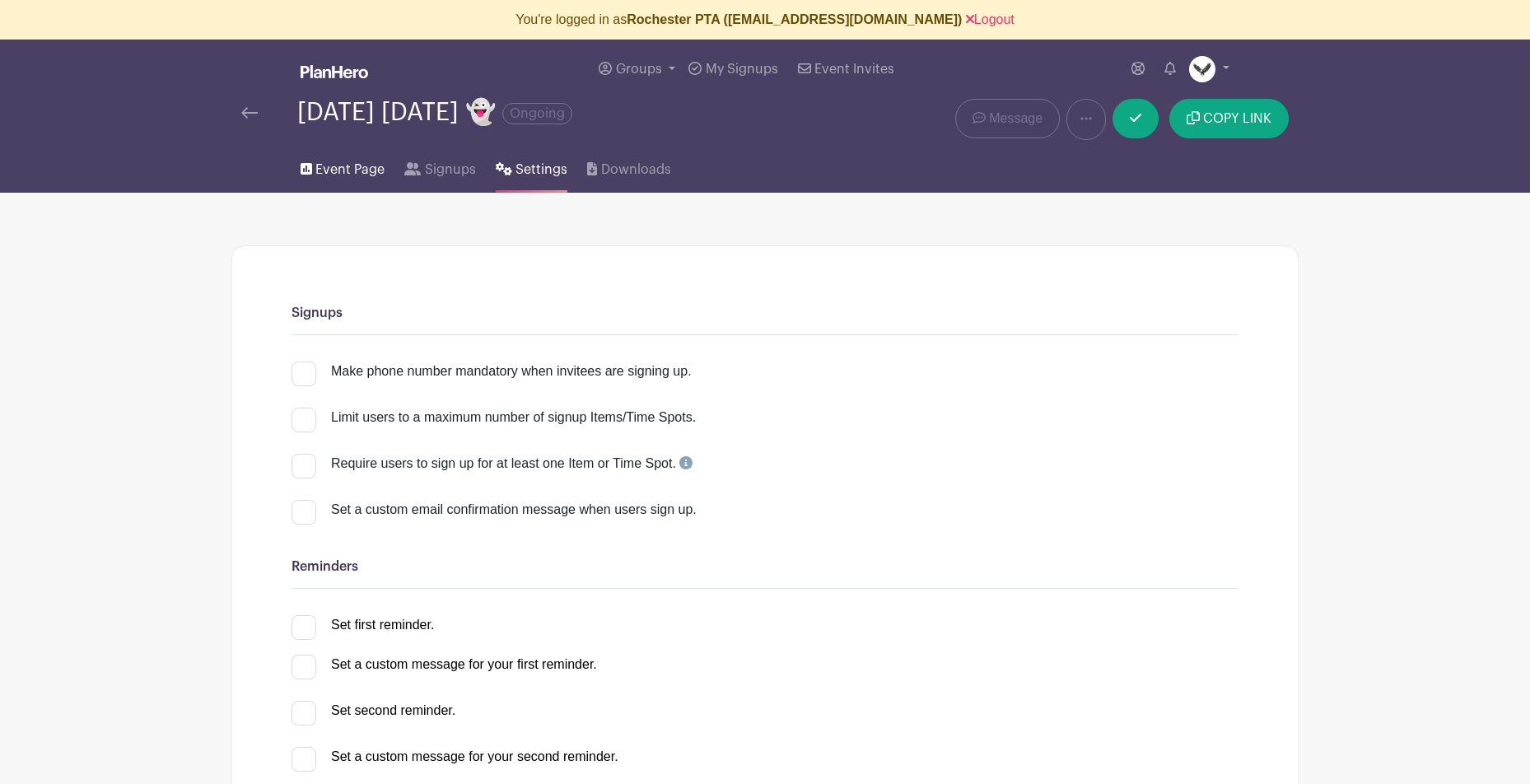
click at [343, 172] on span "Event Page" at bounding box center [349, 170] width 69 height 20
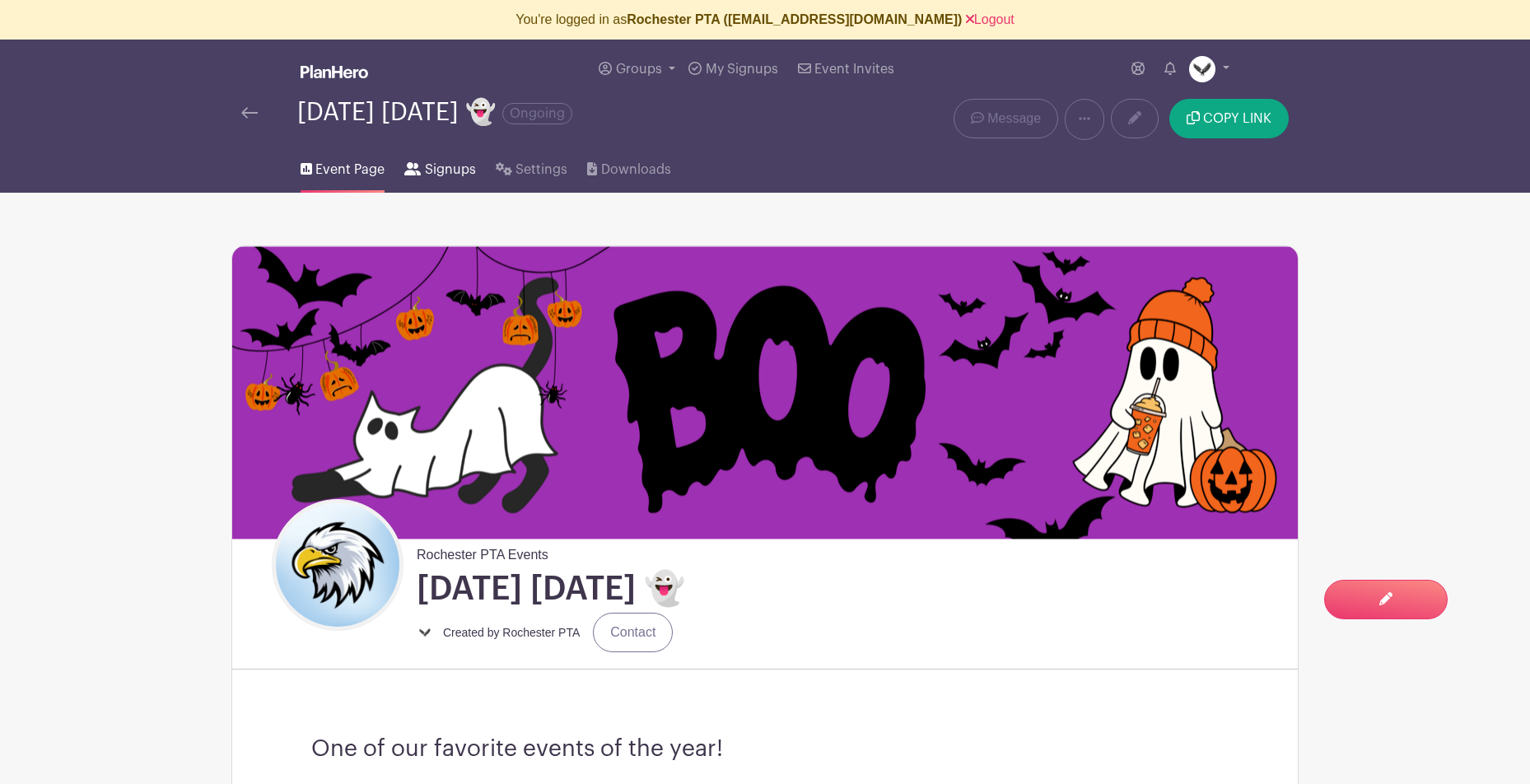
click at [445, 170] on span "Signups" at bounding box center [450, 170] width 51 height 20
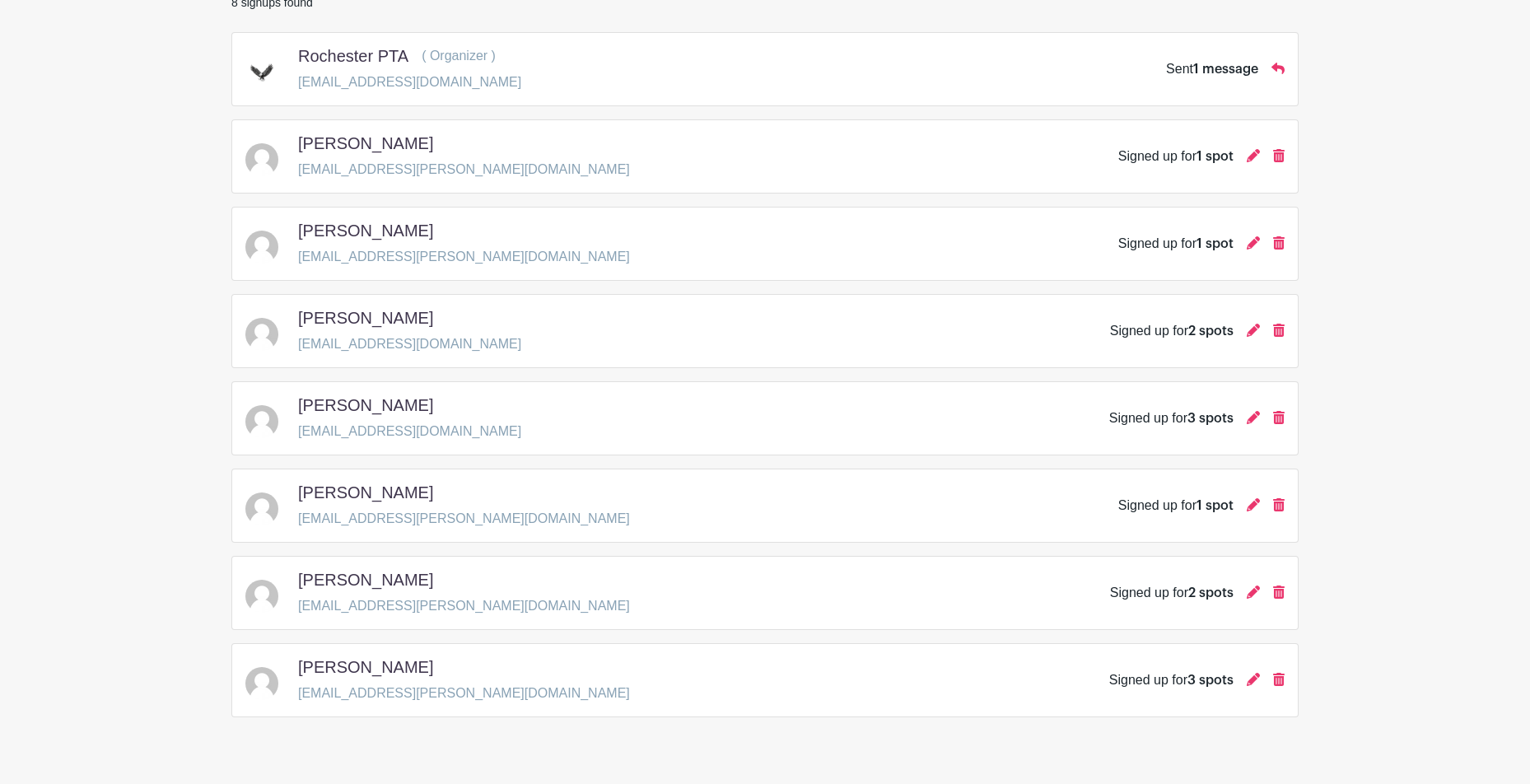
scroll to position [322, 0]
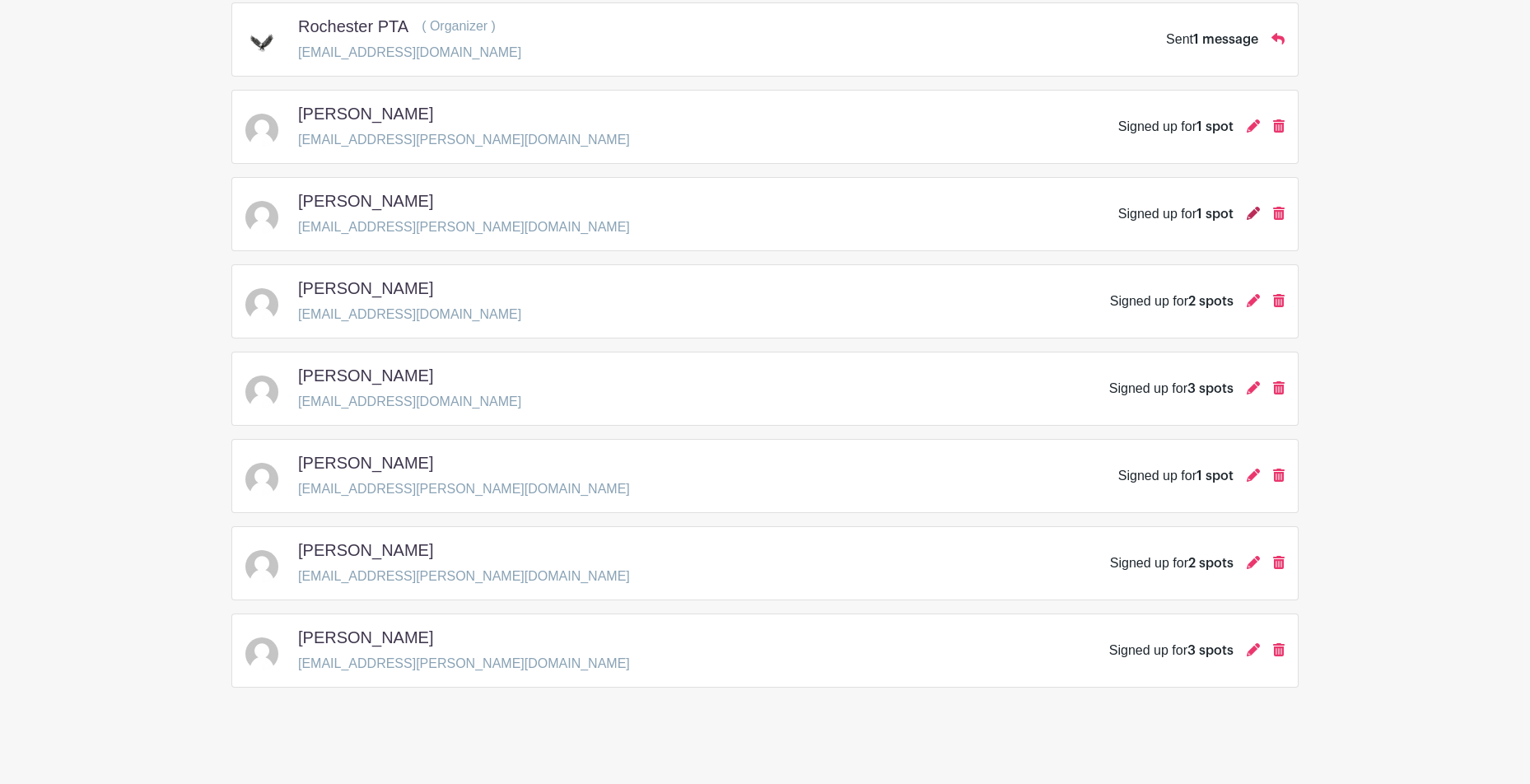
click at [1251, 212] on icon at bounding box center [1253, 212] width 13 height 13
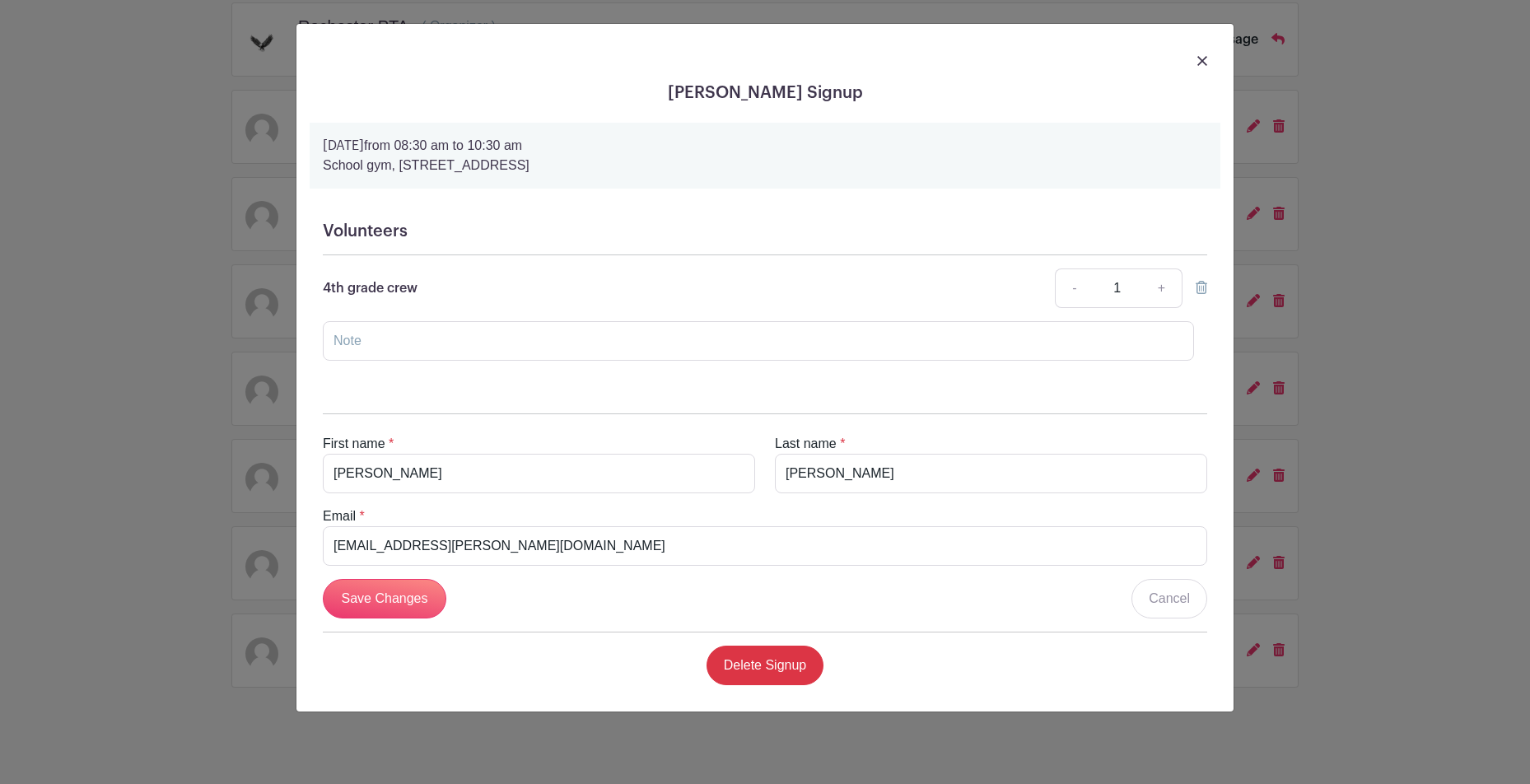
click at [1200, 60] on img at bounding box center [1203, 61] width 10 height 10
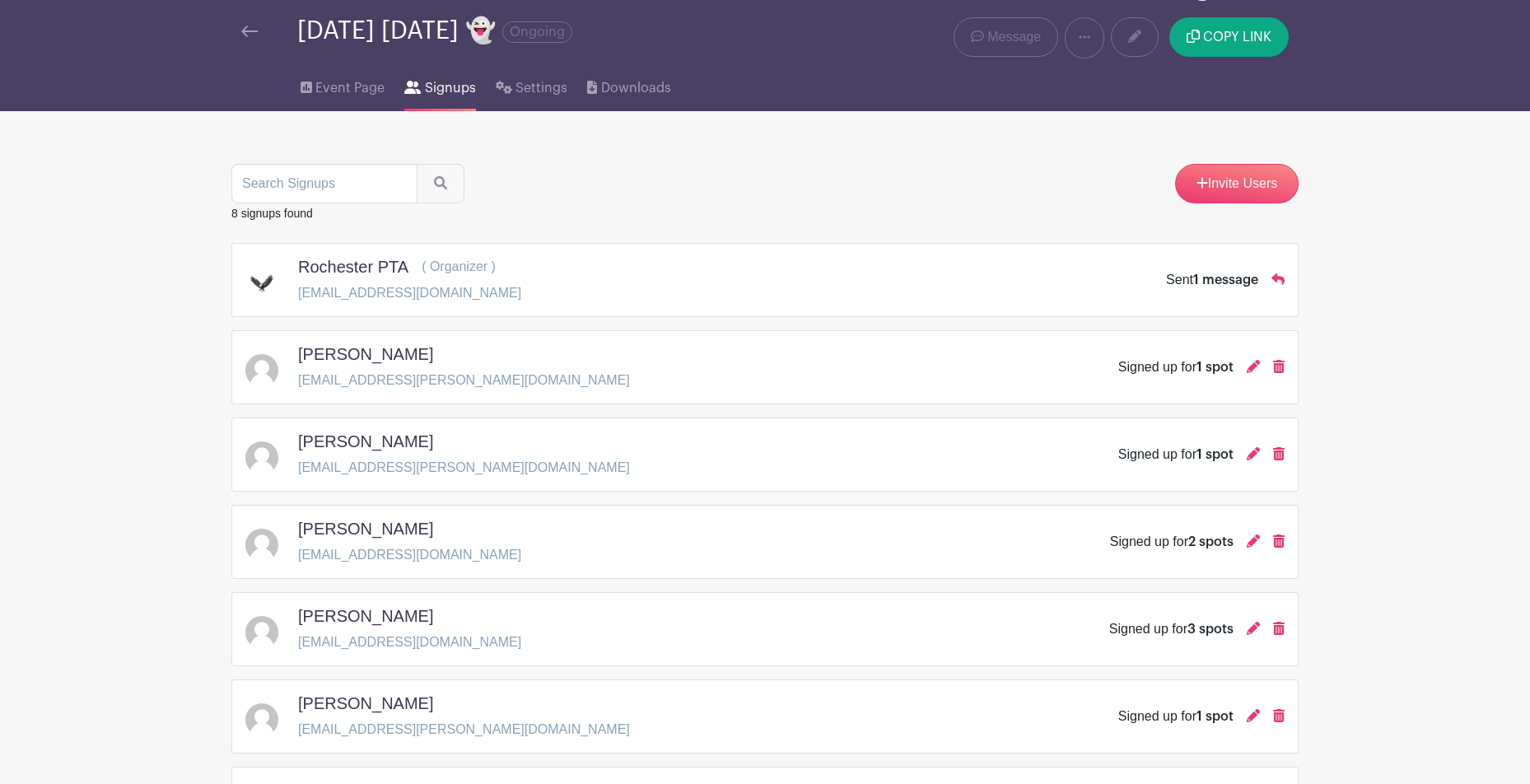
scroll to position [0, 0]
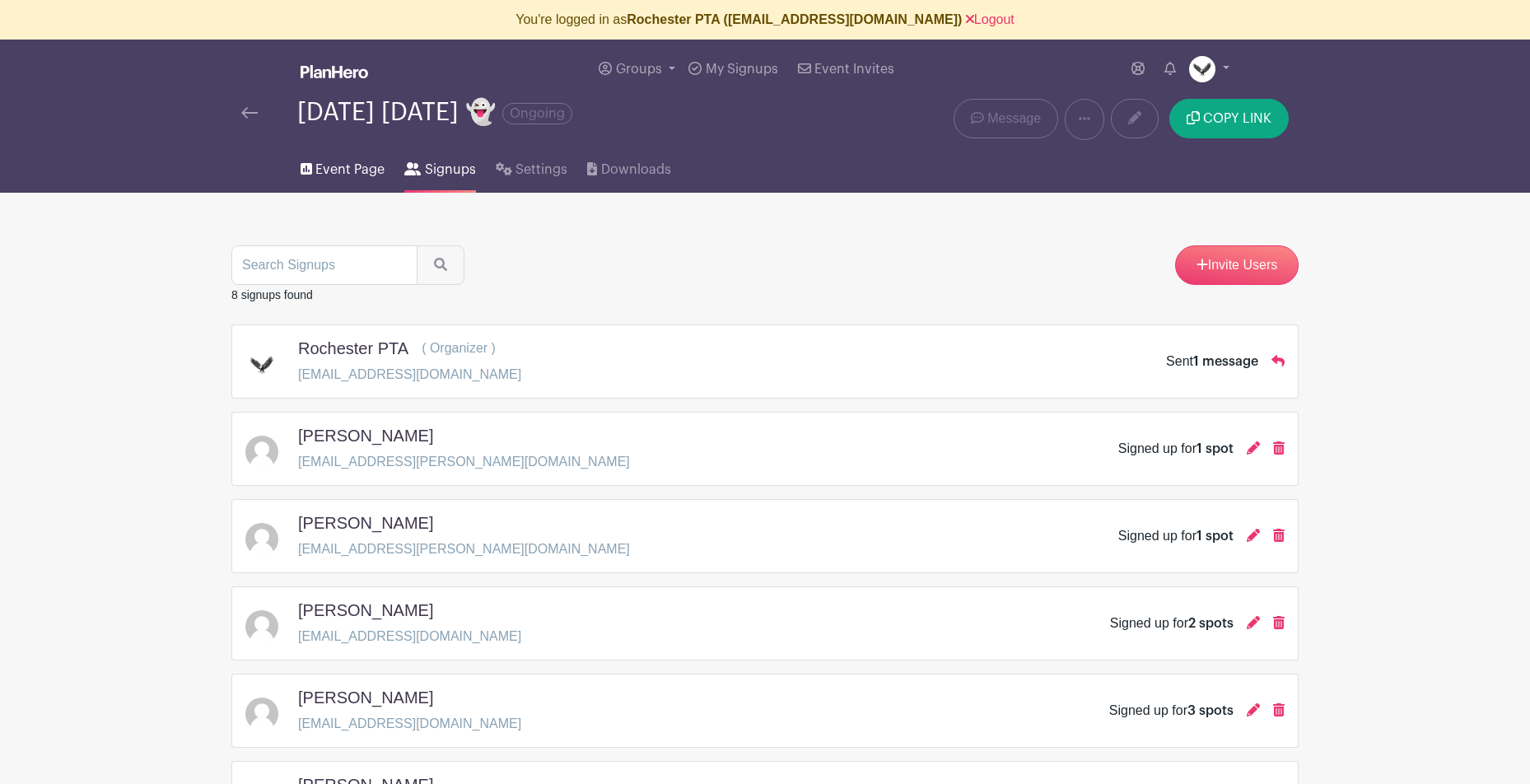
click at [343, 172] on span "Event Page" at bounding box center [349, 170] width 69 height 20
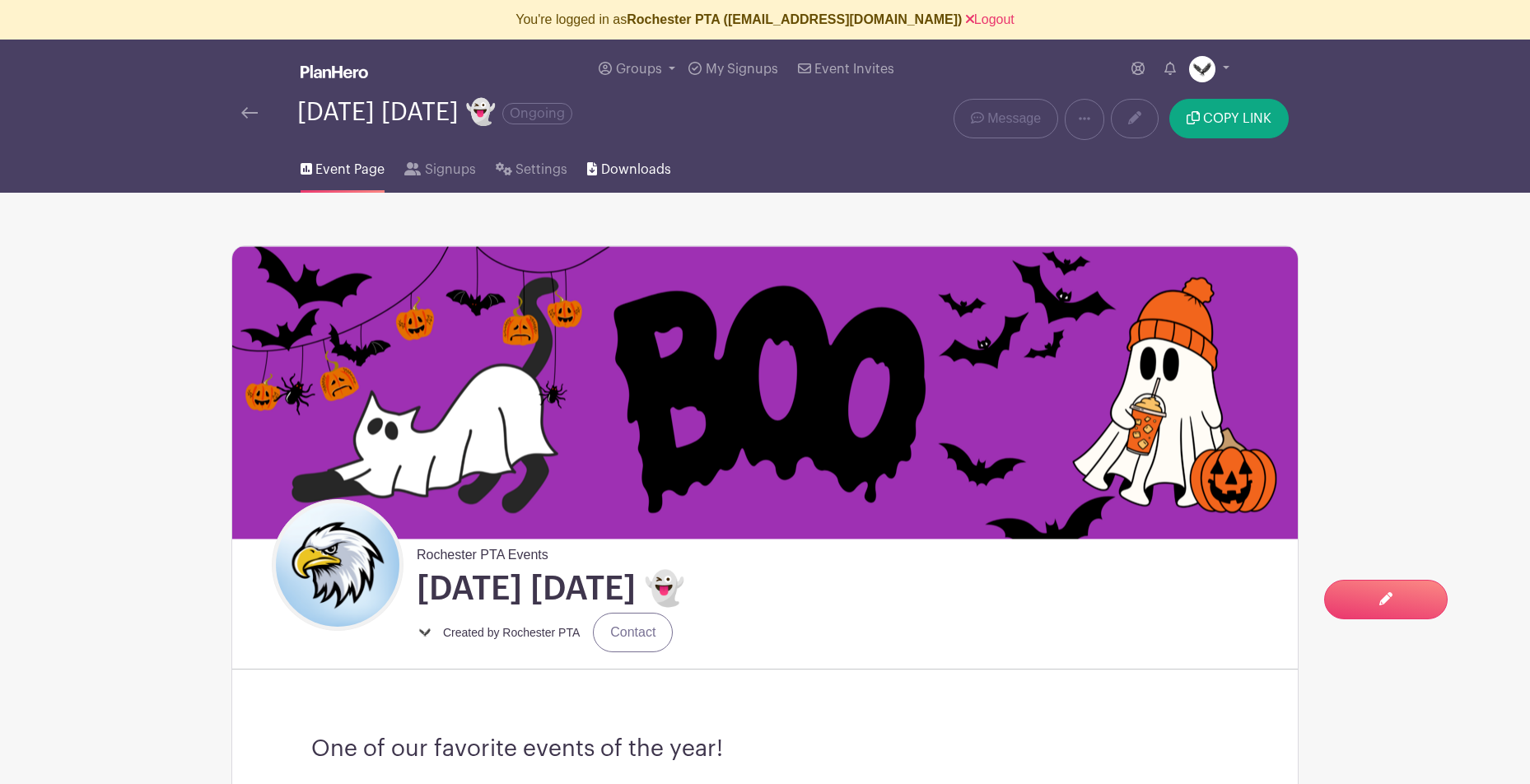
click at [630, 170] on span "Downloads" at bounding box center [636, 170] width 70 height 20
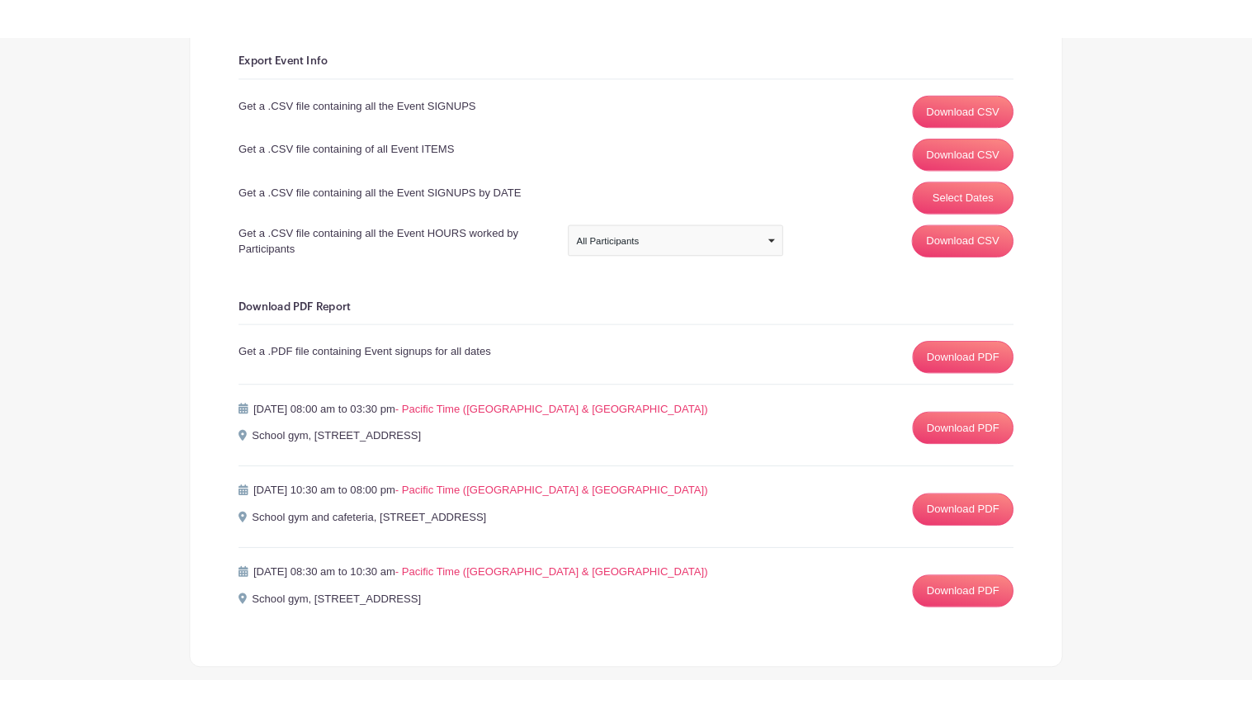
scroll to position [375, 0]
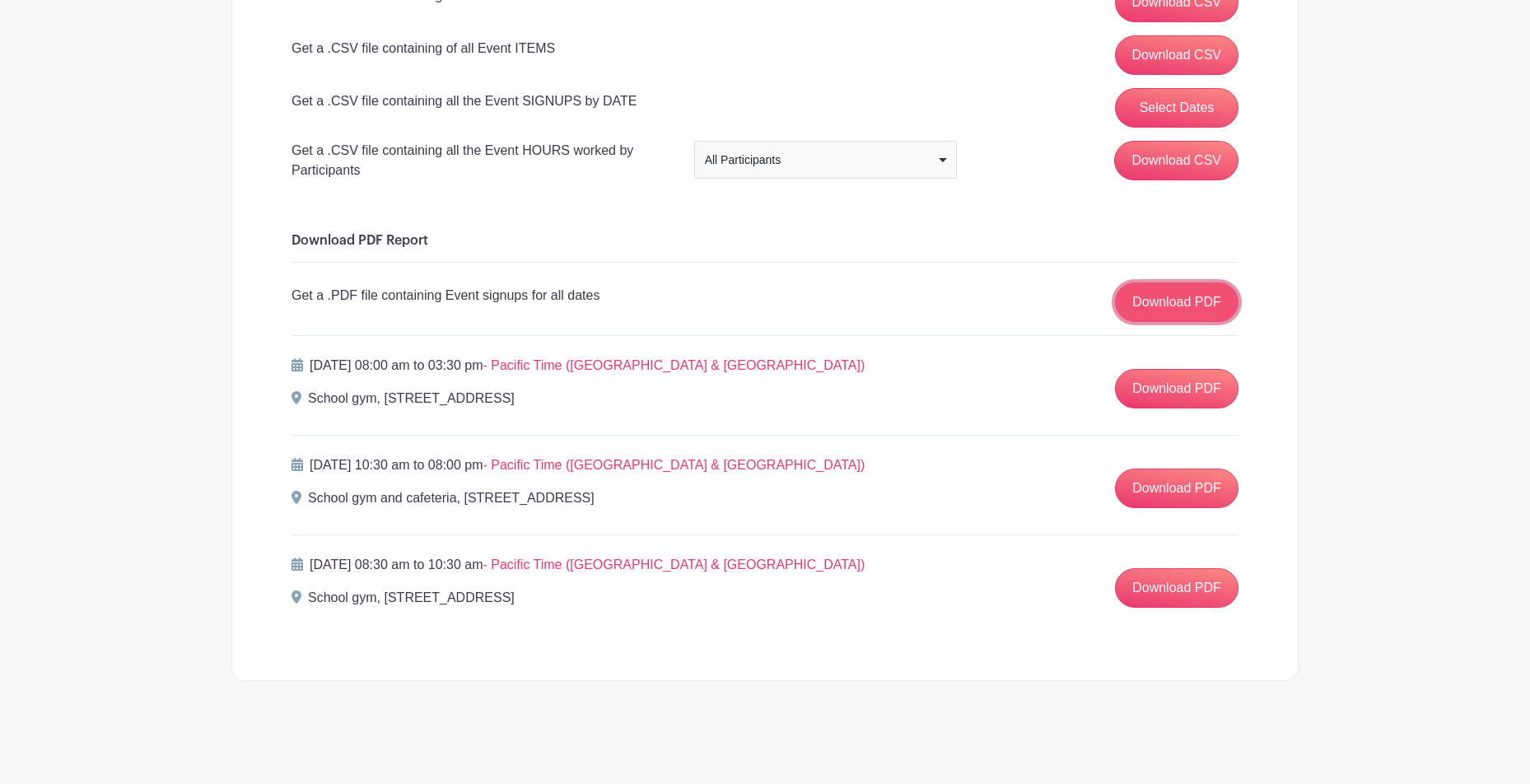
click at [1168, 290] on link "Download PDF" at bounding box center [1177, 302] width 124 height 40
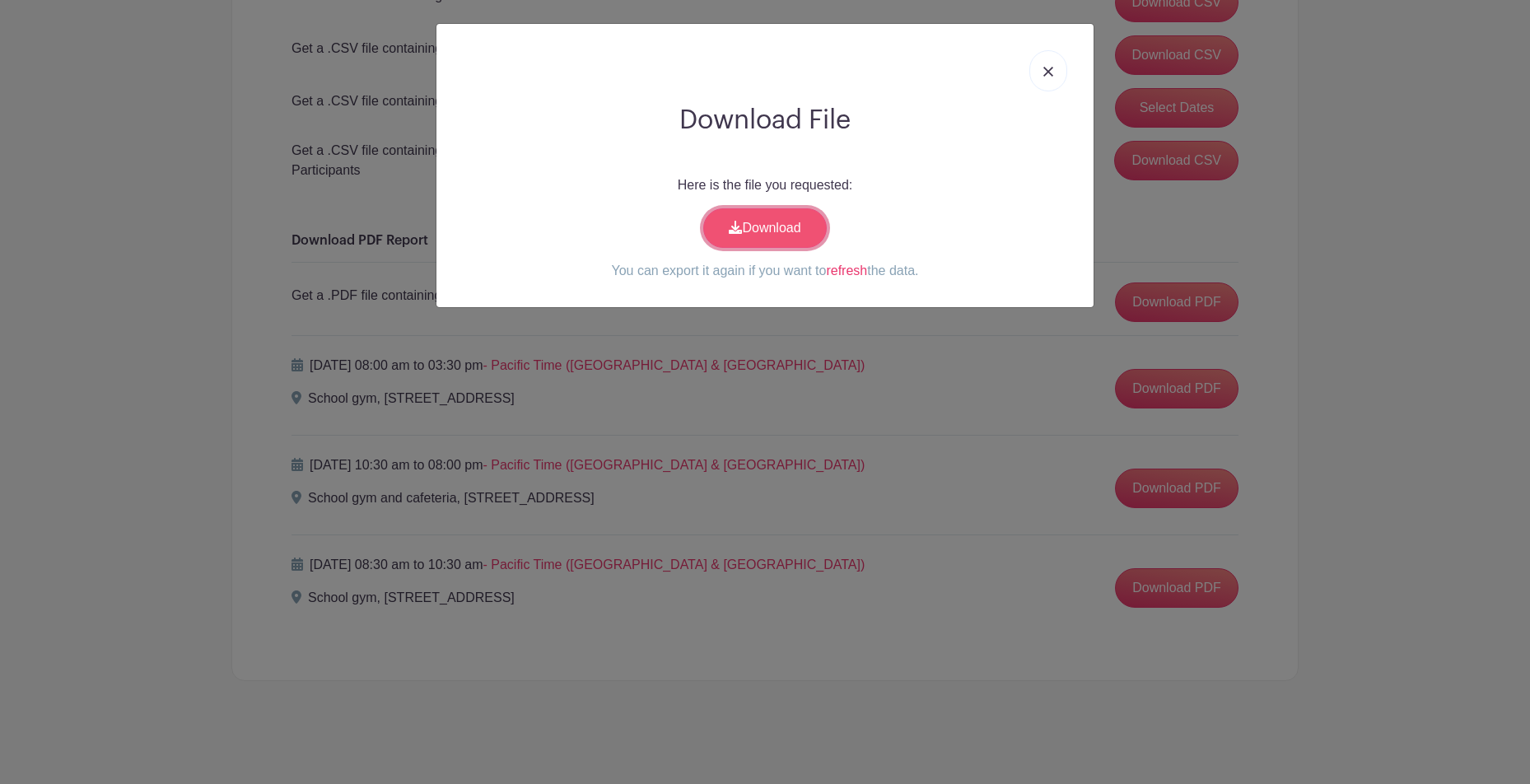
click at [744, 230] on link "Download" at bounding box center [765, 228] width 124 height 40
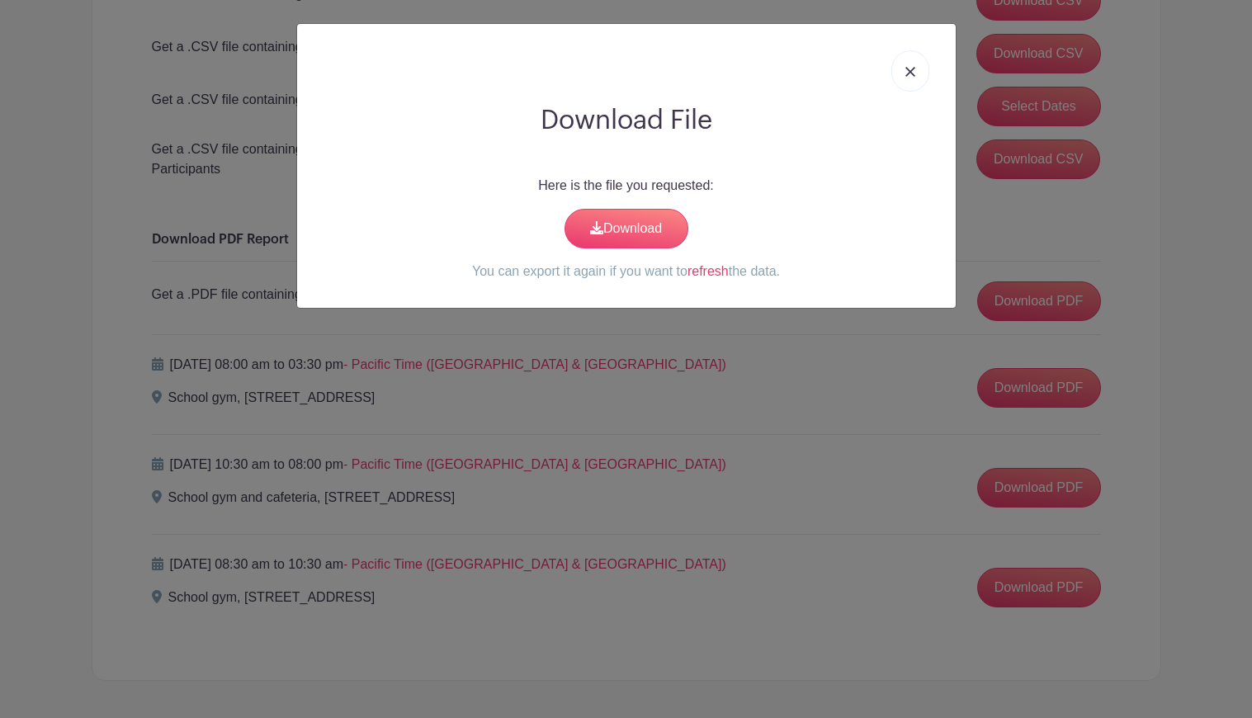
click at [908, 72] on img at bounding box center [910, 72] width 10 height 10
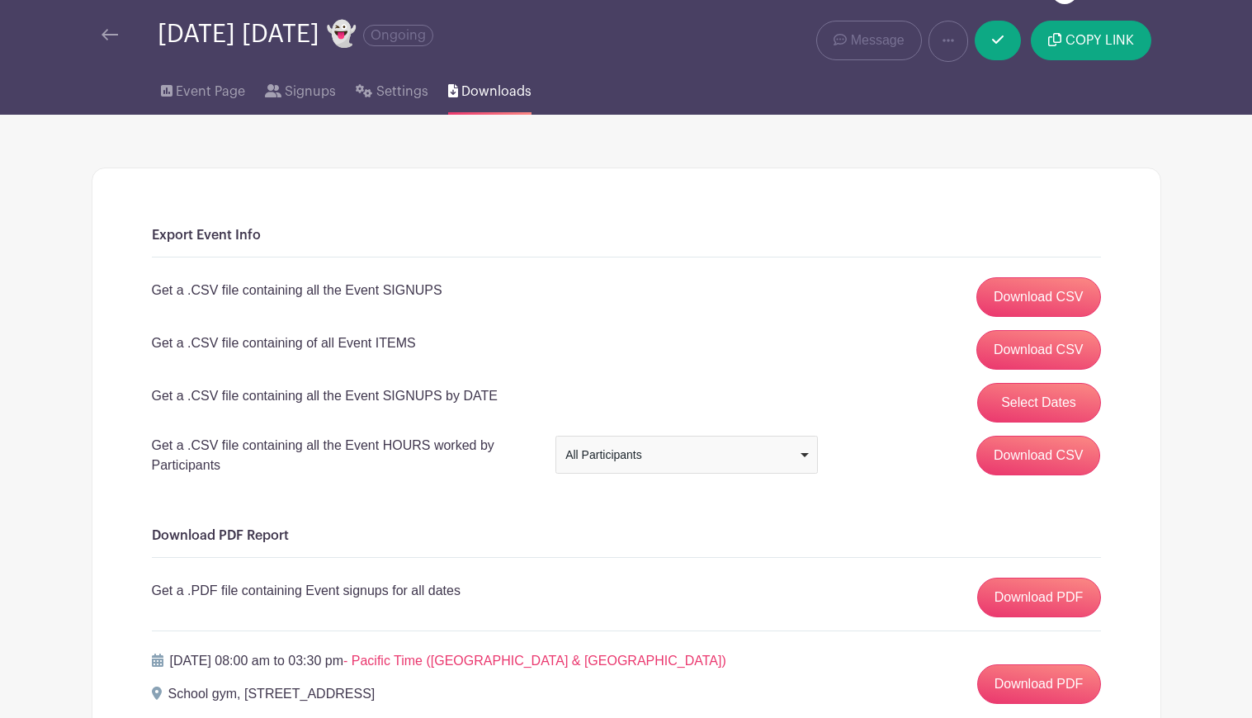
scroll to position [0, 0]
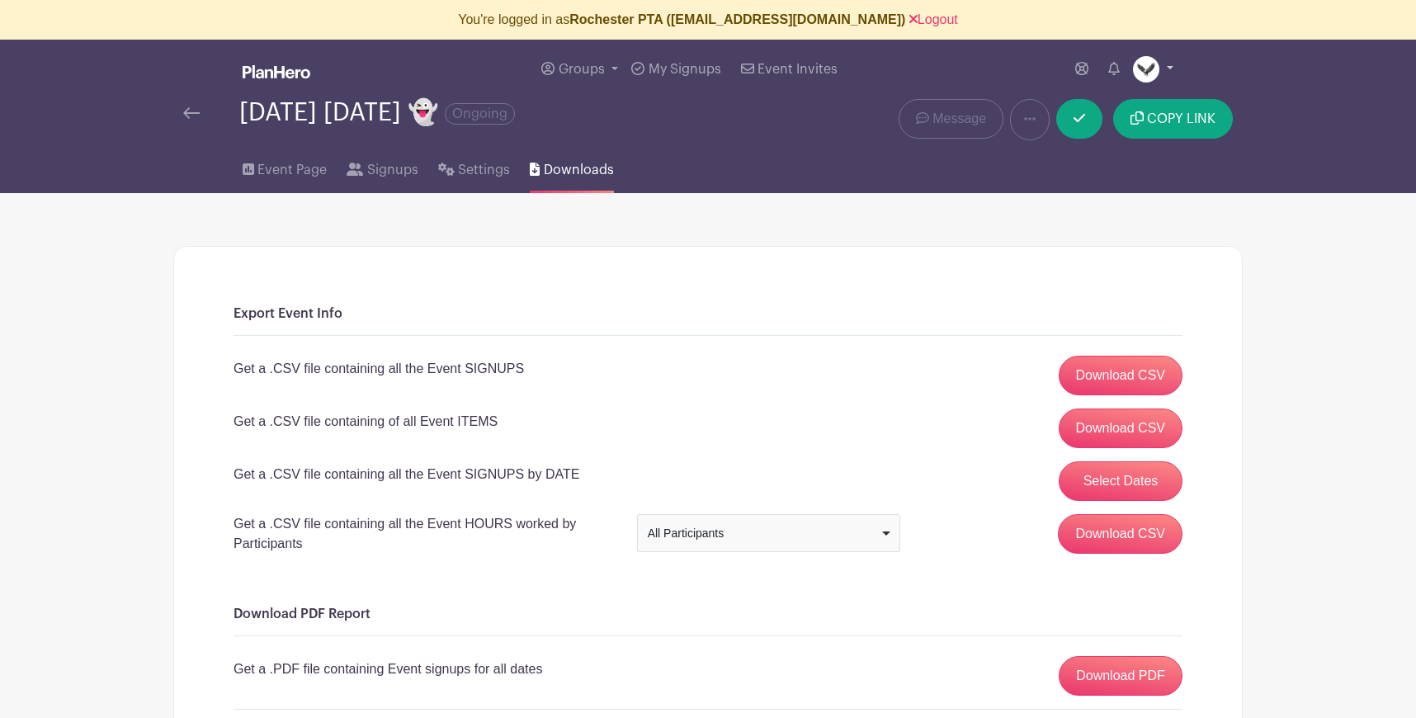
click at [1151, 66] on img at bounding box center [1146, 69] width 26 height 26
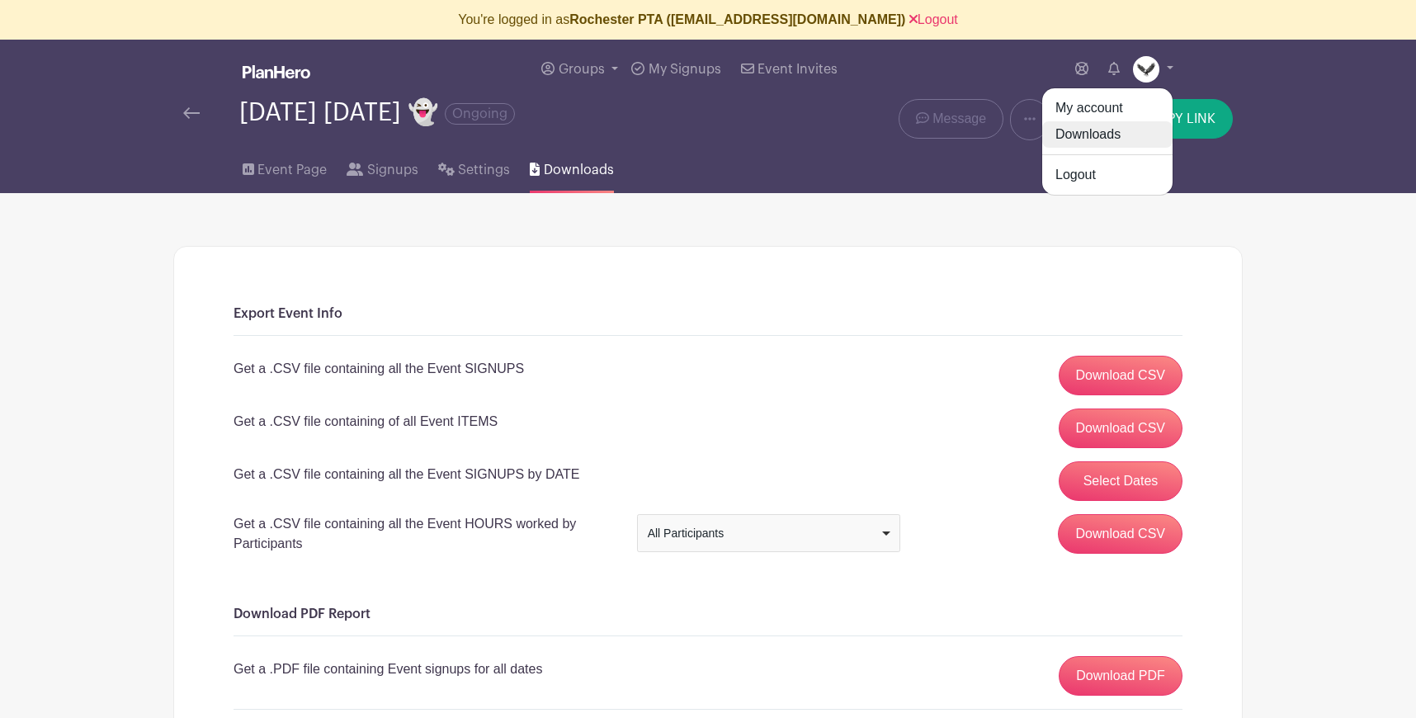
click at [1112, 131] on link "Downloads" at bounding box center [1107, 134] width 130 height 26
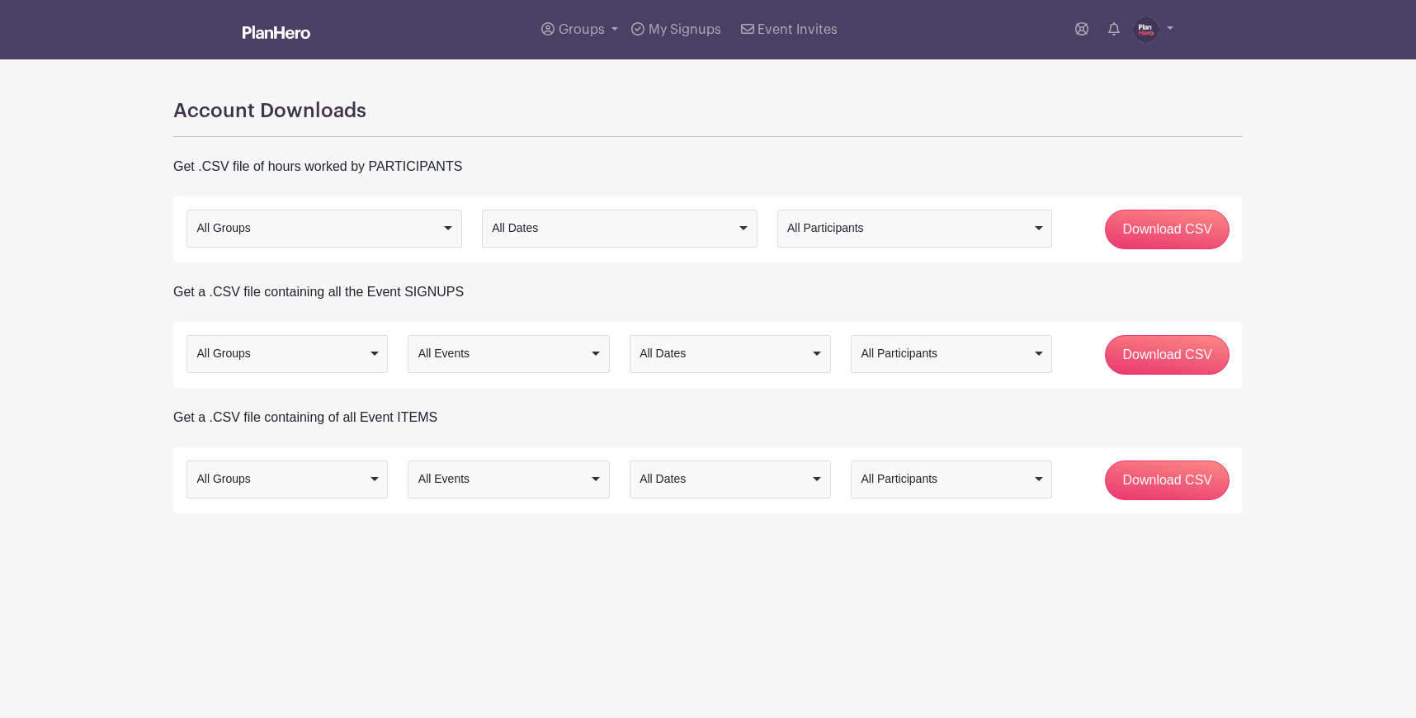
drag, startPoint x: 449, startPoint y: 224, endPoint x: 426, endPoint y: 207, distance: 28.4
click at [449, 224] on div "All Groups" at bounding box center [325, 228] width 262 height 24
click at [281, 271] on div "Account Downloads Get .CSV file of hours worked by PARTICIPANTS All Groups Sele…" at bounding box center [707, 286] width 1089 height 454
click at [852, 232] on div "All Participants" at bounding box center [909, 228] width 245 height 17
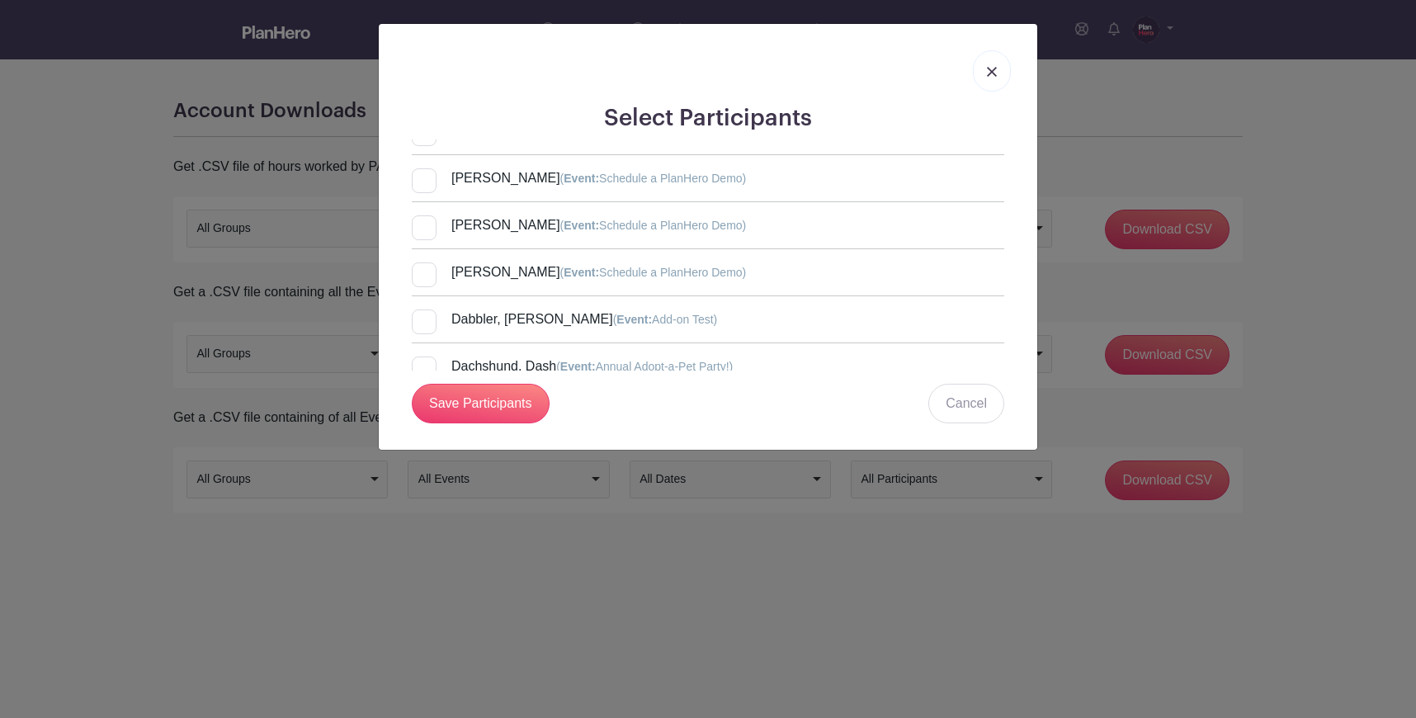
scroll to position [2491, 0]
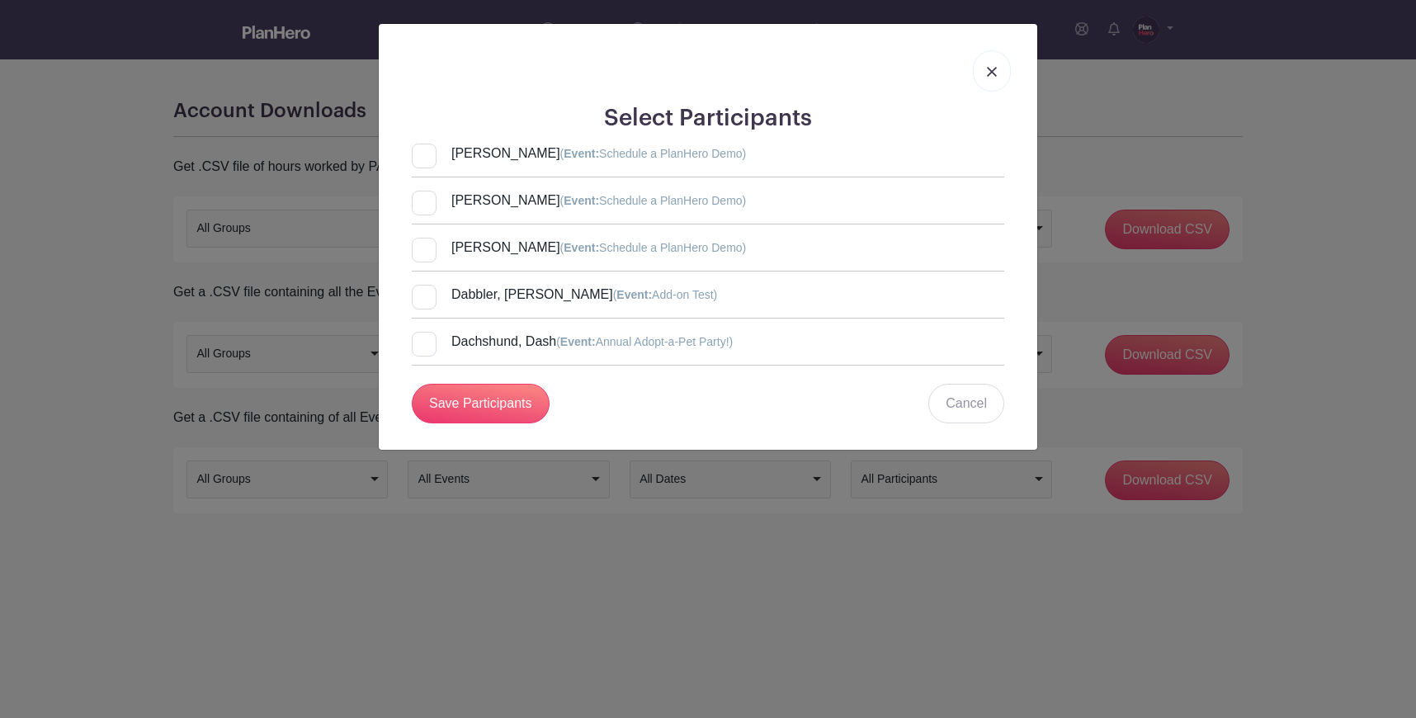
click at [991, 78] on link at bounding box center [992, 70] width 38 height 41
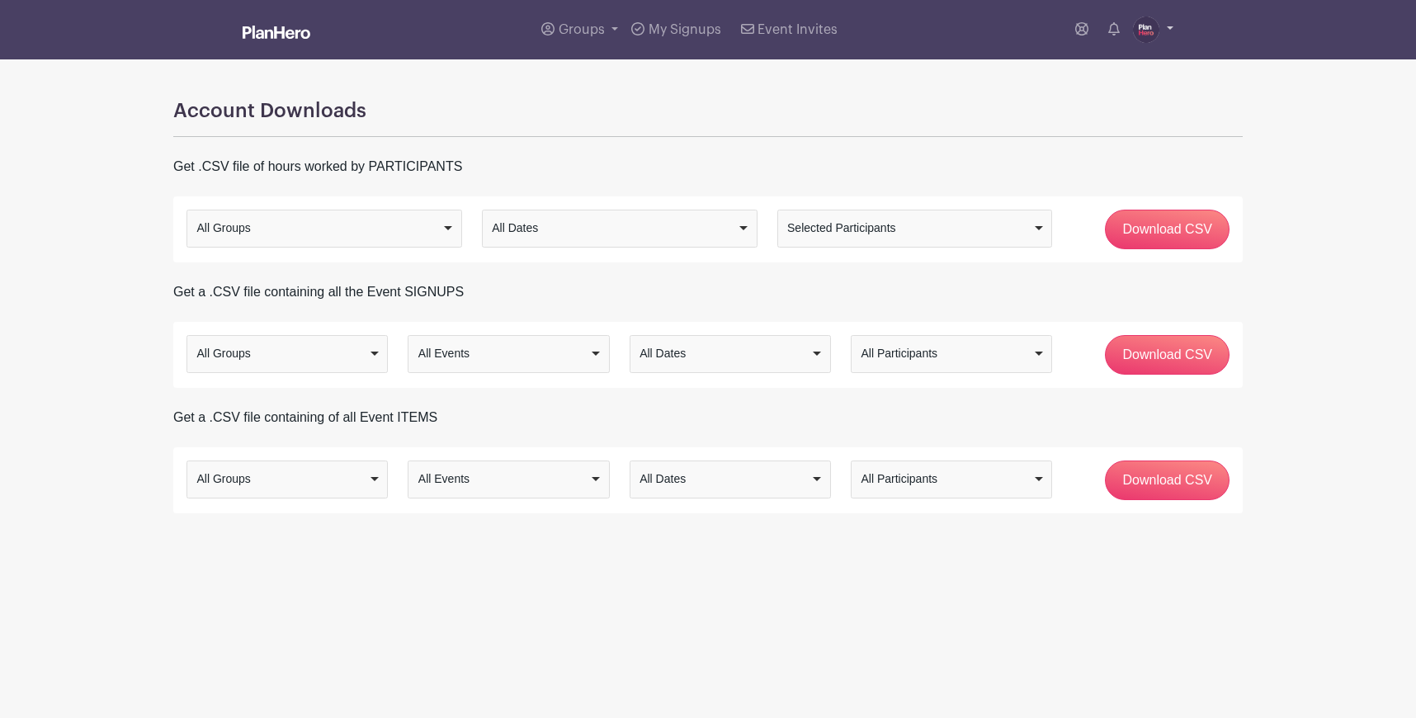
click at [1149, 28] on img at bounding box center [1146, 30] width 26 height 26
click at [1083, 155] on link "Logout" at bounding box center [1107, 162] width 130 height 26
